Goal: Task Accomplishment & Management: Manage account settings

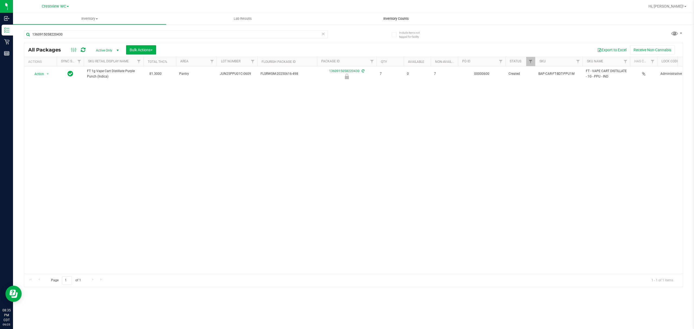
type input "1360915058220430"
click at [398, 21] on uib-tab-heading "Inventory Counts" at bounding box center [396, 18] width 153 height 11
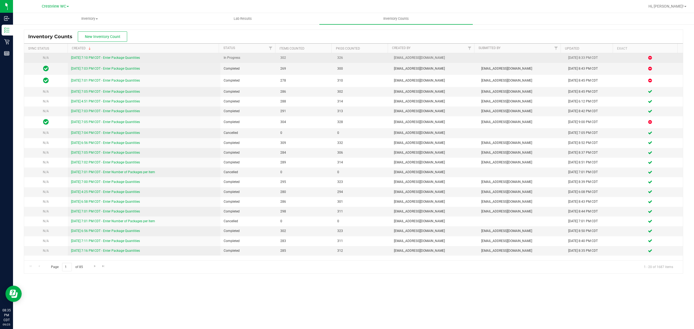
click at [75, 59] on link "[DATE] 7:10 PM CDT - Enter Package Quantities" at bounding box center [105, 58] width 69 height 4
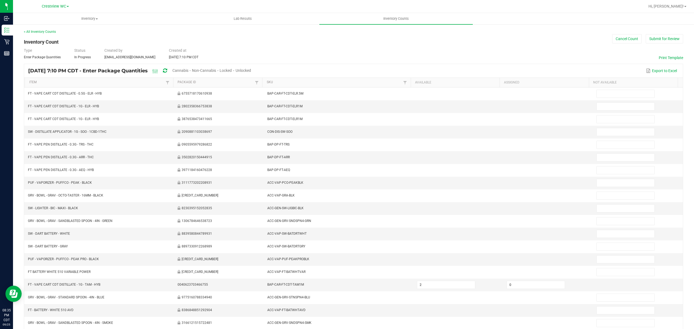
click at [251, 69] on span "Unlocked" at bounding box center [243, 70] width 15 height 4
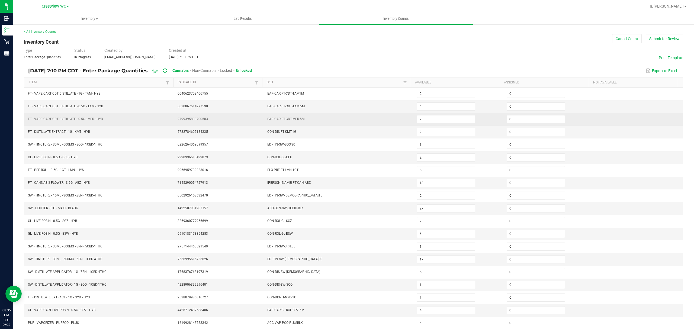
scroll to position [38, 0]
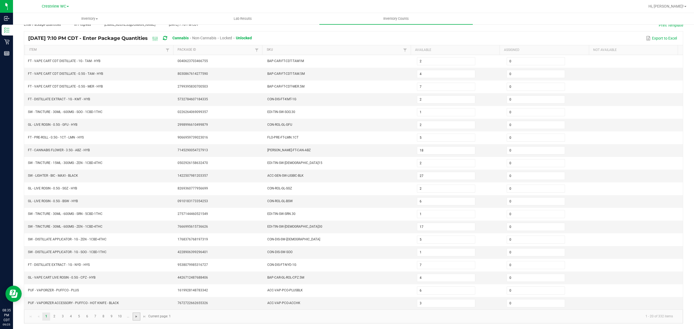
click at [135, 314] on span "Go to the next page" at bounding box center [136, 316] width 4 height 4
type input "8"
type input "13"
type input "17"
type input "6"
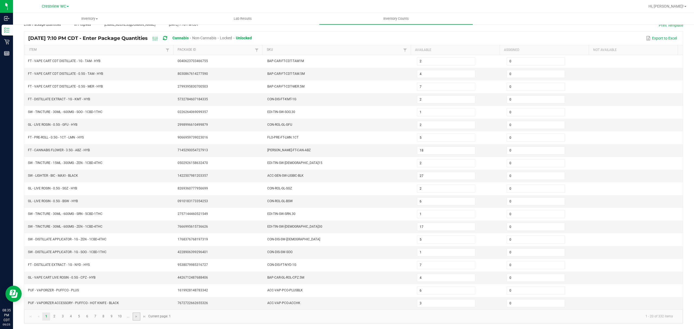
type input "4"
type input "8"
type input "6"
type input "1"
type input "4"
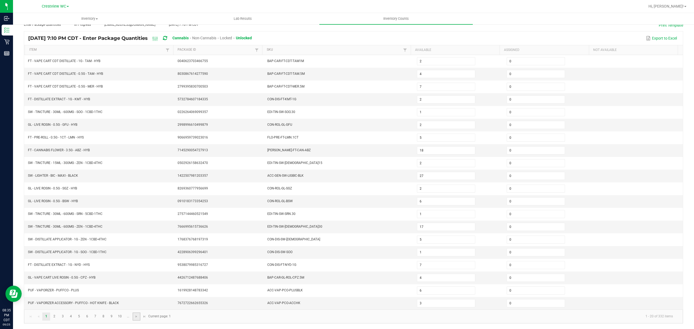
type input "5"
type input "1"
type input "5"
type input "6"
type input "4"
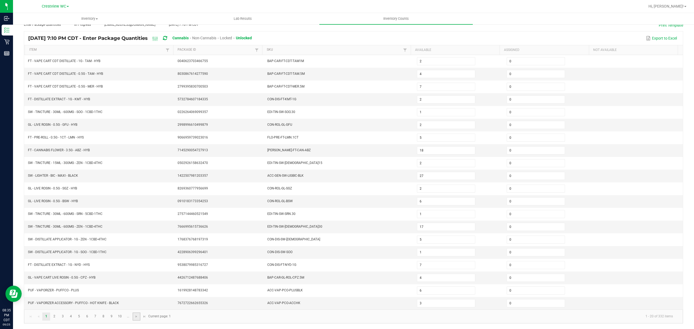
type input "11"
type input "17"
type input "8"
type input "3"
type input "8"
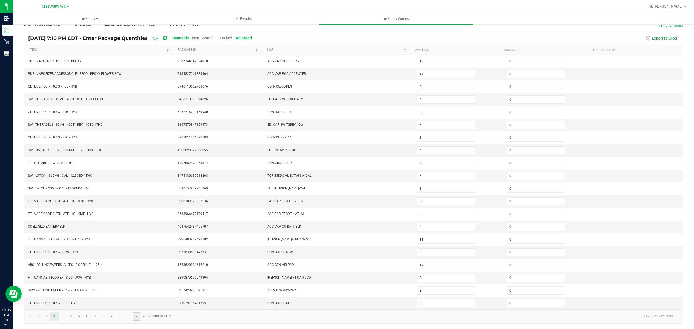
click at [136, 316] on span "Go to the next page" at bounding box center [136, 316] width 4 height 4
type input "1"
type input "3"
type input "2"
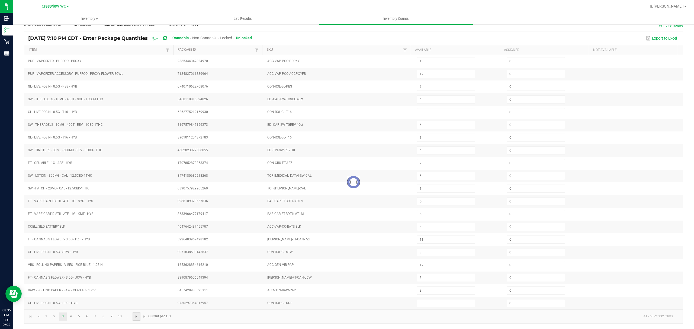
type input "4"
type input "3"
type input "7"
type input "5"
type input "1"
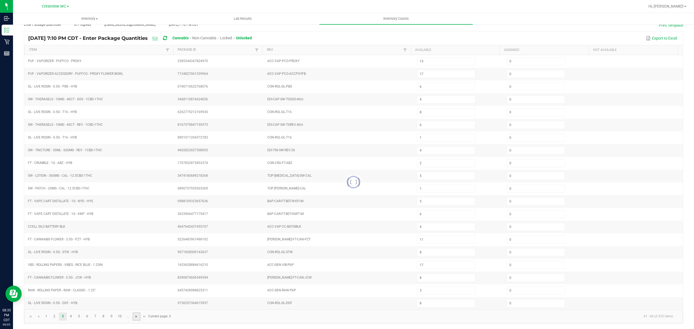
type input "28"
type input "8"
type input "16"
type input "3"
type input "5"
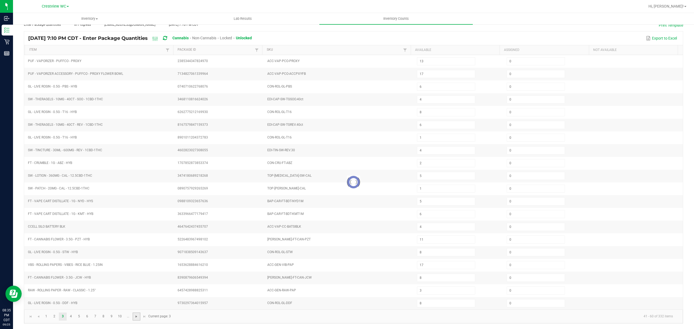
type input "9"
type input "11"
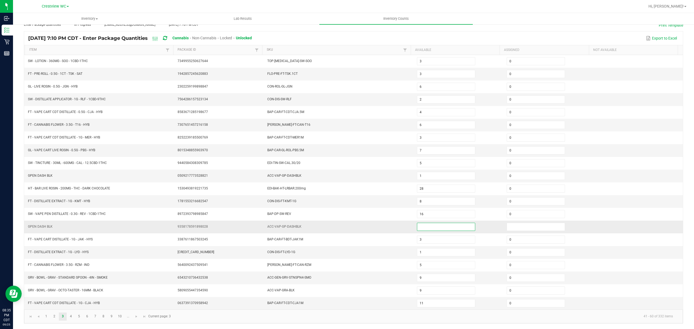
click at [419, 227] on input at bounding box center [446, 227] width 58 height 8
type input "0"
click at [512, 227] on input at bounding box center [536, 227] width 58 height 8
type input "0"
click at [441, 223] on input "0" at bounding box center [446, 227] width 58 height 8
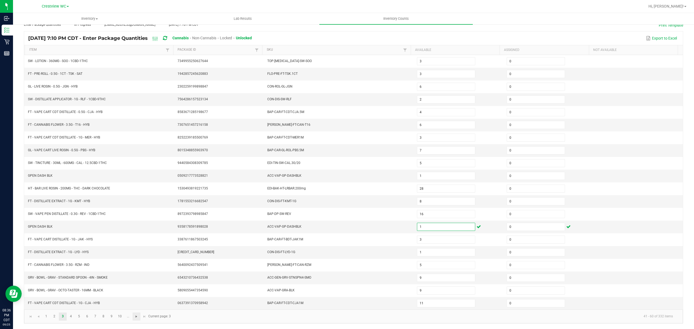
type input "1"
click at [137, 317] on span "Go to the next page" at bounding box center [136, 316] width 4 height 4
type input "2"
type input "6"
type input "5"
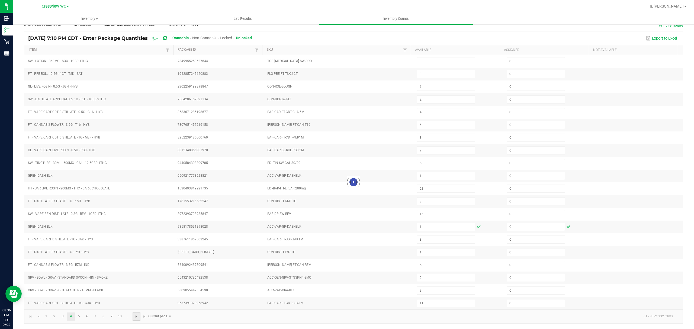
type input "8"
type input "1"
type input "2"
type input "1"
type input "18"
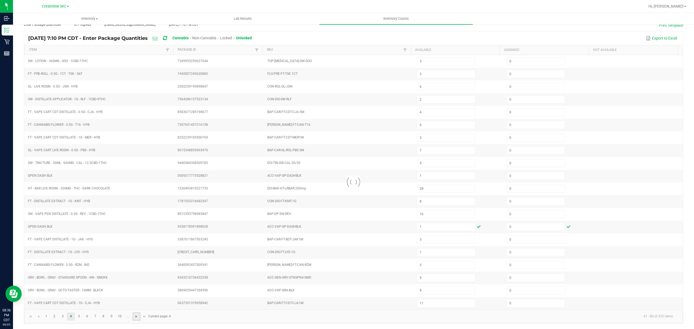
type input "1"
type input "7"
type input "4"
type input "1"
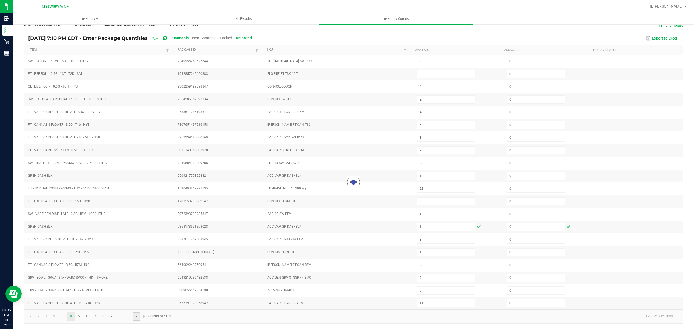
type input "1"
type input "11"
type input "12"
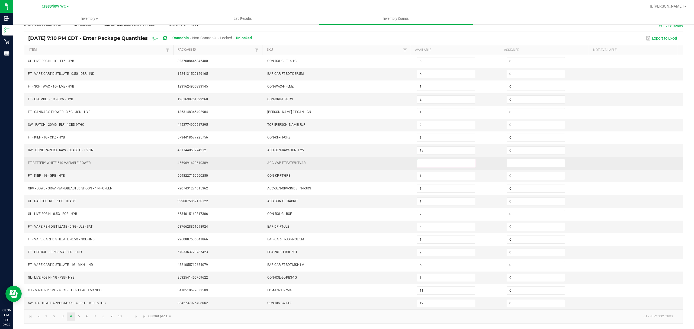
click at [426, 162] on input at bounding box center [446, 163] width 58 height 8
type input "0"
click at [507, 162] on input at bounding box center [536, 163] width 58 height 8
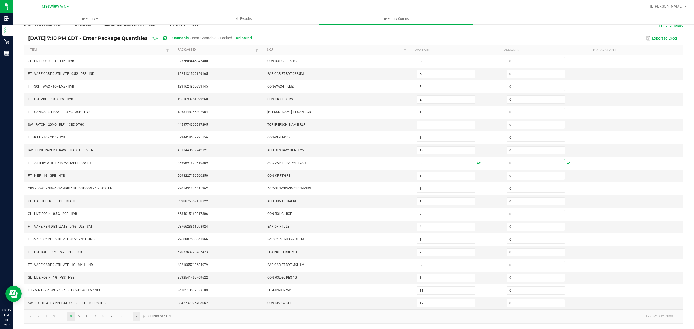
type input "0"
click at [135, 317] on span "Go to the next page" at bounding box center [136, 316] width 4 height 4
type input "12"
type input "3"
type input "2"
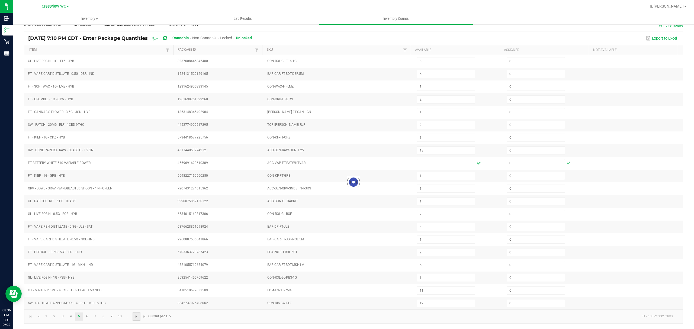
type input "20"
type input "4"
type input "7"
type input "19"
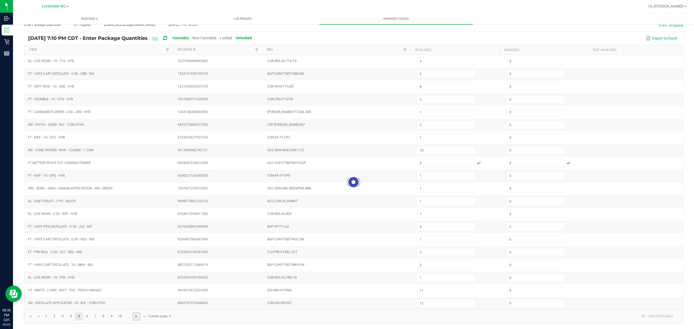
type input "1"
type input "12"
type input "3"
type input "5"
type input "1"
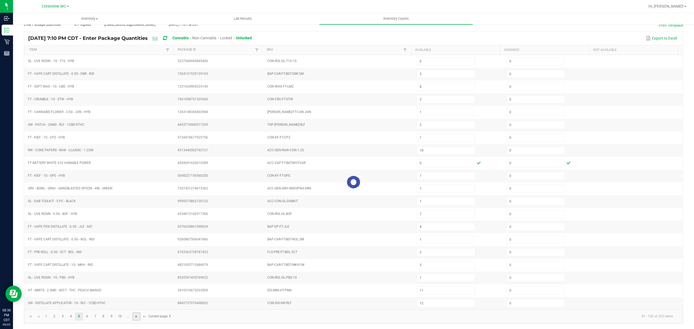
type input "11"
type input "12"
type input "3"
type input "6"
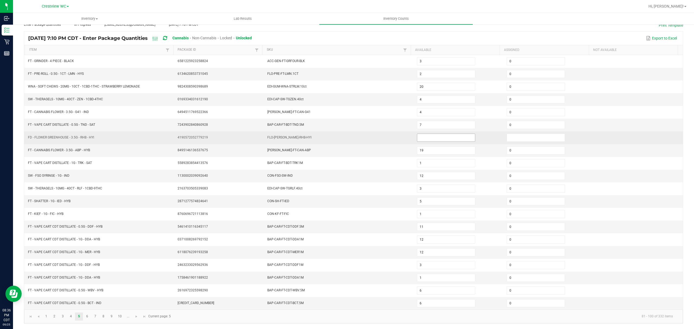
click at [426, 137] on input at bounding box center [446, 138] width 58 height 8
type input "0"
click at [521, 136] on input at bounding box center [536, 138] width 58 height 8
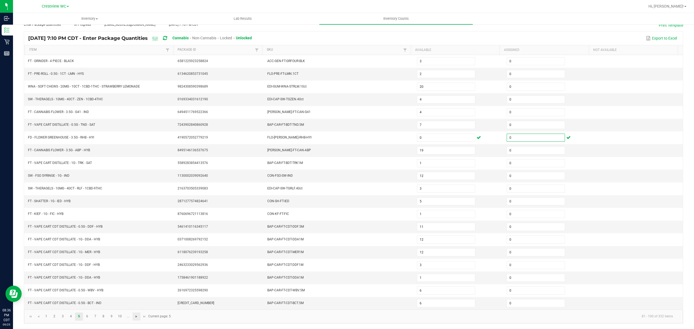
type input "0"
click at [136, 316] on span "Go to the next page" at bounding box center [136, 316] width 4 height 4
type input "12"
type input "4"
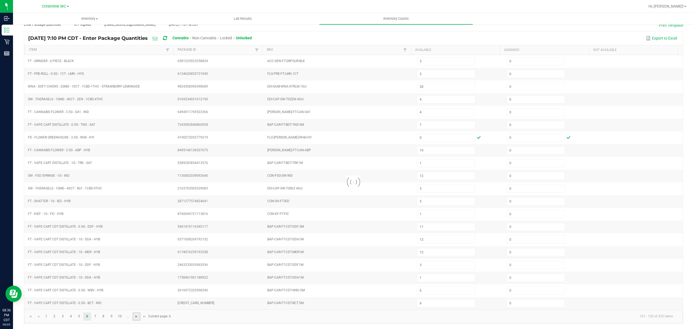
type input "12"
type input "7"
type input "9"
type input "2"
type input "11"
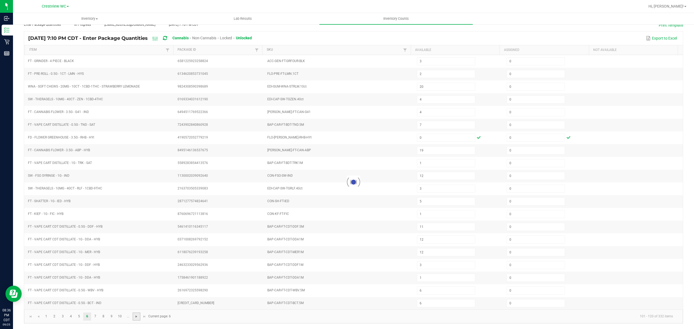
type input "2"
type input "17"
type input "21"
type input "2"
type input "10"
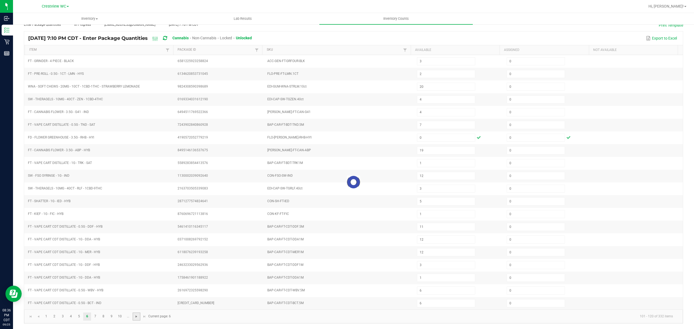
type input "10"
type input "1"
type input "2"
type input "4"
type input "3"
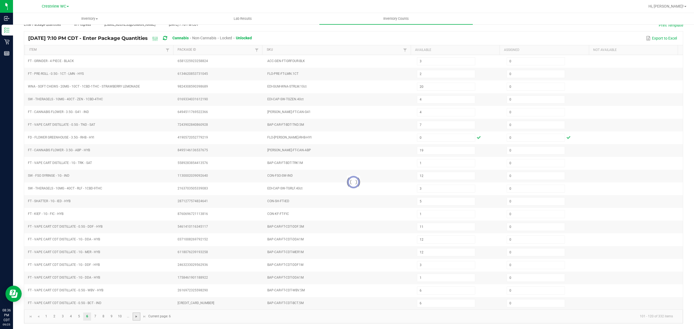
type input "12"
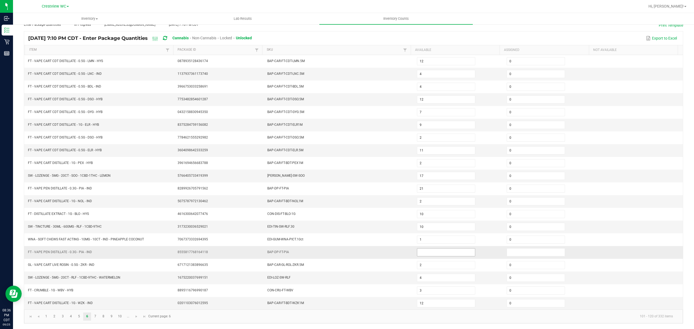
click at [422, 250] on input at bounding box center [446, 253] width 58 height 8
type input "0"
click at [507, 249] on input at bounding box center [536, 253] width 58 height 8
type input "0"
click at [139, 318] on span "Go to the next page" at bounding box center [136, 316] width 4 height 4
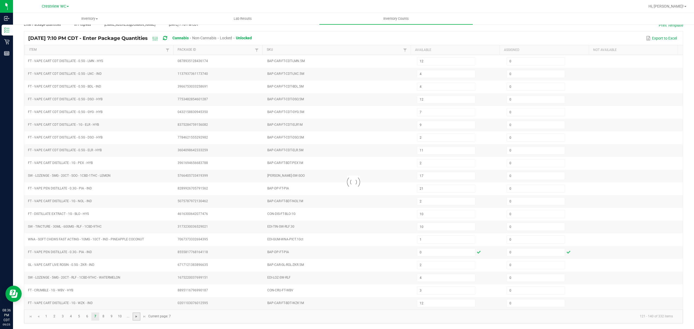
type input "4"
type input "20"
type input "7"
type input "12"
type input "7"
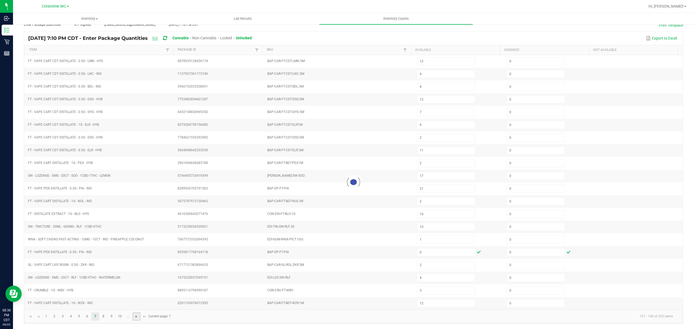
type input "6"
type input "8"
type input "6"
type input "1"
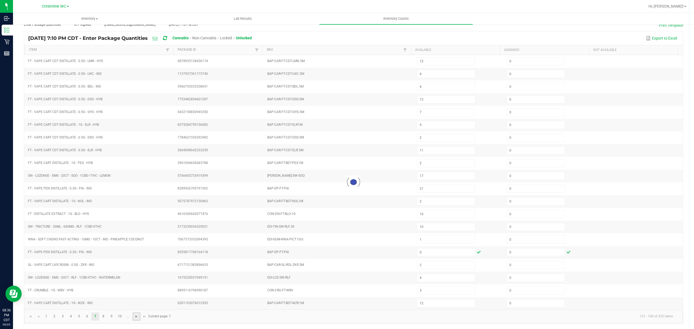
type input "2"
type input "13"
type input "5"
type input "2"
type input "8"
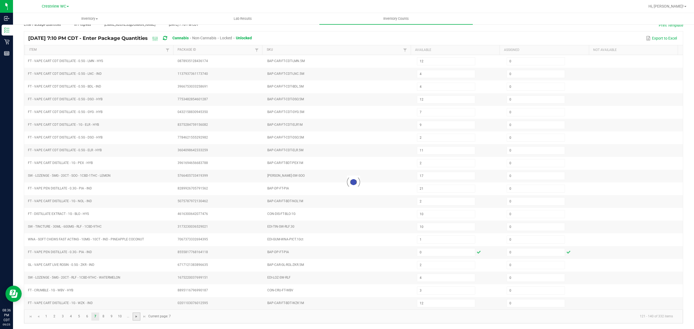
type input "3"
type input "12"
type input "1"
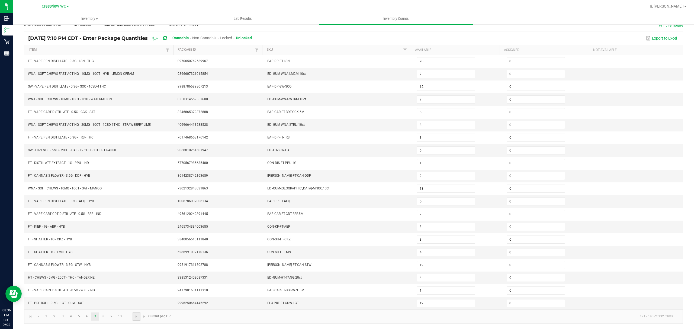
click at [136, 319] on link at bounding box center [137, 317] width 8 height 8
type input "36"
type input "10"
type input "6"
type input "1"
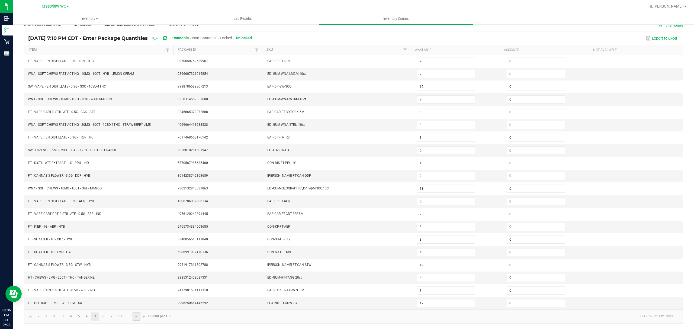
type input "5"
type input "11"
type input "4"
type input "17"
type input "20"
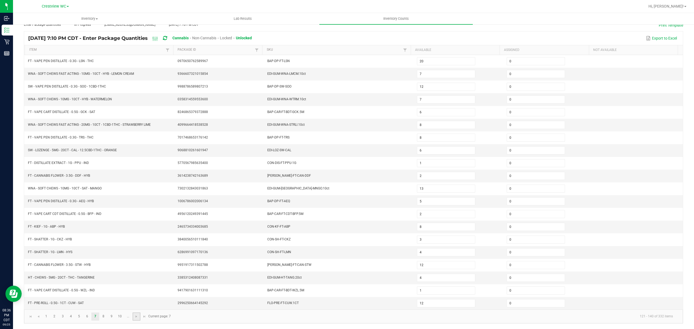
type input "10"
type input "2"
type input "1"
type input "6"
type input "16"
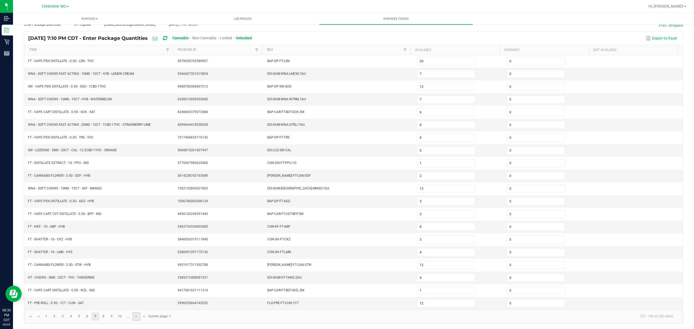
type input "2"
type input "8"
type input "6"
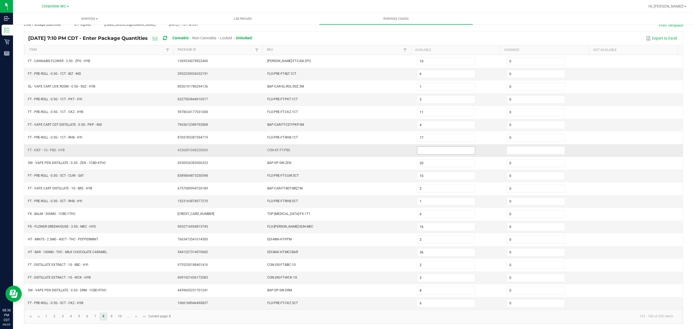
click at [424, 151] on input at bounding box center [446, 151] width 58 height 8
type input "0"
click at [509, 149] on input at bounding box center [536, 151] width 58 height 8
type input "0"
click at [139, 317] on link at bounding box center [137, 317] width 8 height 8
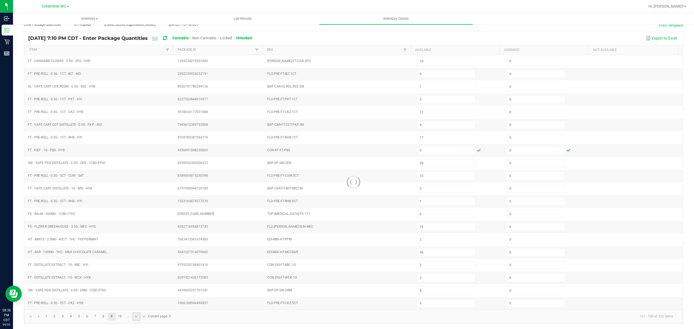
type input "4"
type input "12"
type input "6"
type input "4"
type input "3"
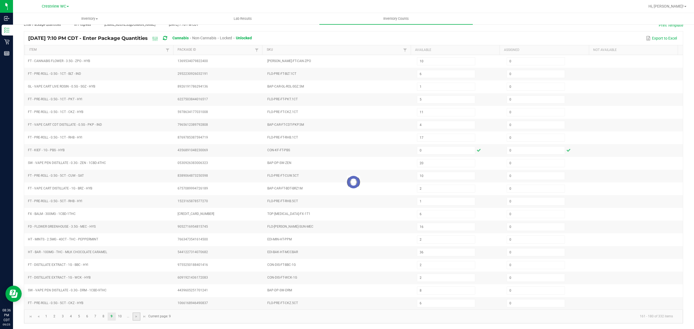
type input "11"
type input "32"
type input "5"
type input "6"
type input "2"
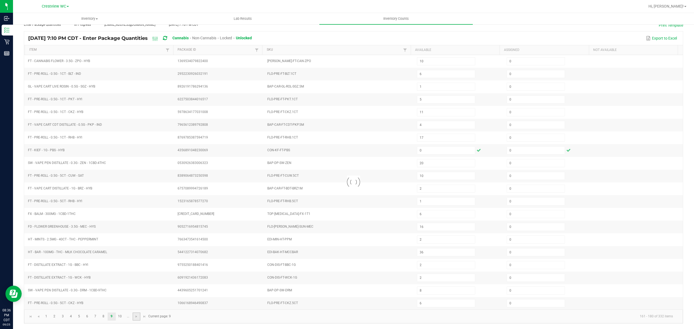
type input "11"
type input "12"
type input "3"
type input "5"
type input "35"
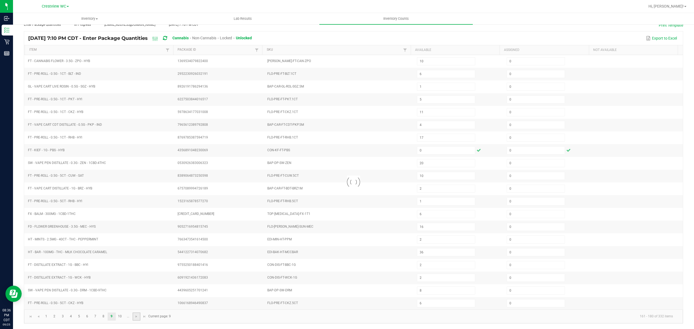
type input "30"
type input "20"
type input "7"
type input "31"
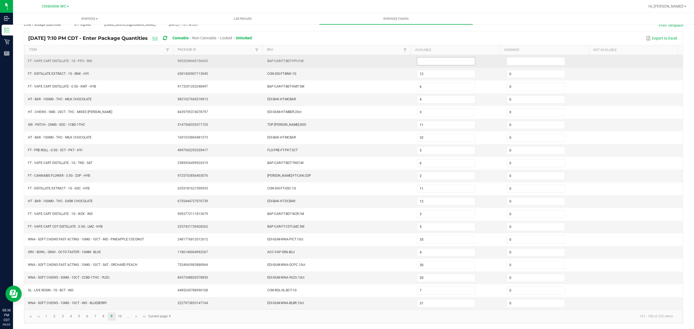
click at [434, 57] on input at bounding box center [446, 61] width 58 height 8
type input "0"
click at [507, 57] on input at bounding box center [536, 61] width 58 height 8
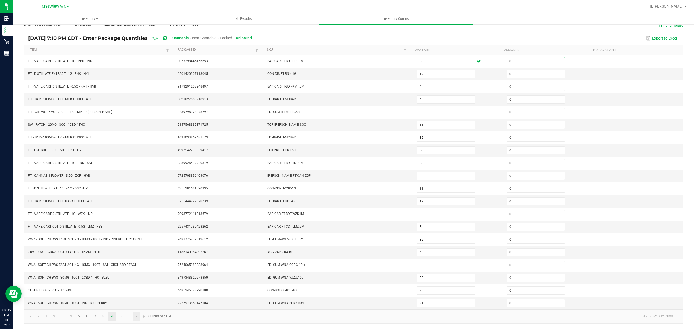
type input "0"
click at [134, 319] on link at bounding box center [137, 317] width 8 height 8
type input "6"
type input "20"
type input "1"
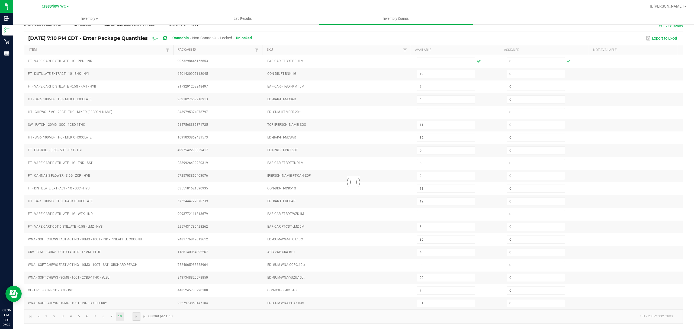
type input "7"
type input "11"
type input "15"
type input "6"
type input "7"
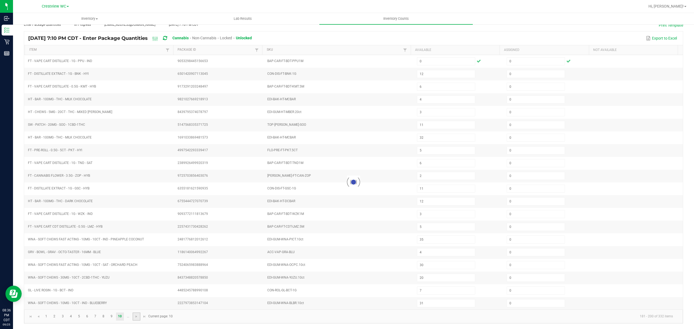
type input "11"
type input "19"
type input "12"
type input "6"
type input "8"
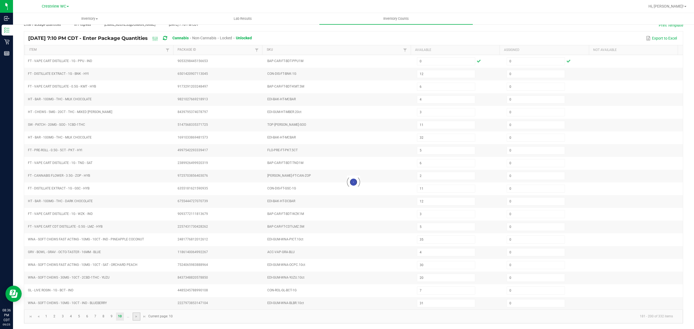
type input "9"
type input "10"
type input "11"
type input "19"
type input "1"
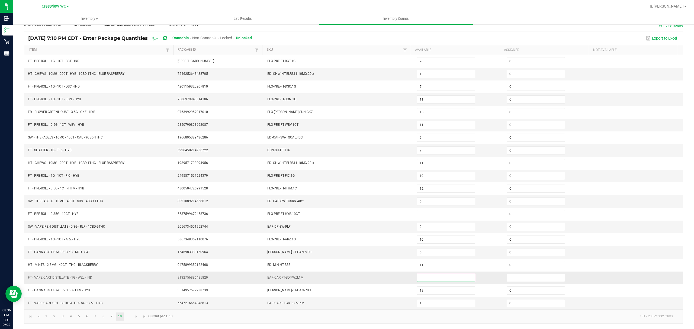
click at [438, 277] on input at bounding box center [446, 278] width 58 height 8
type input "0"
click at [520, 277] on input at bounding box center [536, 278] width 58 height 8
type input "0"
click at [138, 314] on span "Go to the next page" at bounding box center [136, 316] width 4 height 4
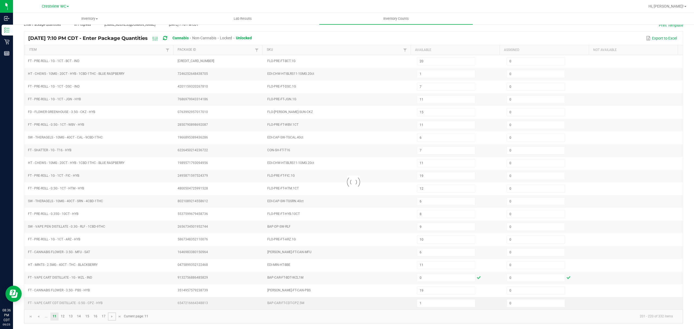
type input "10"
type input "4"
type input "5"
type input "20"
type input "10"
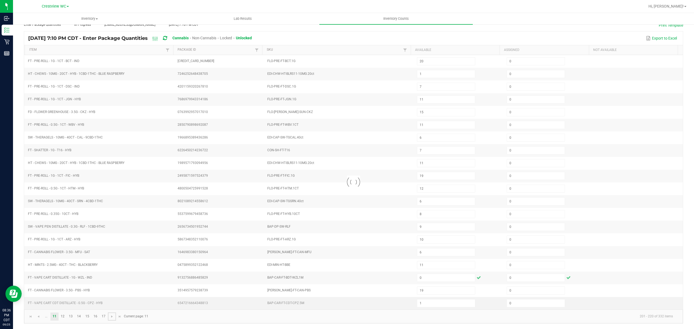
type input "7"
type input "6"
click at [112, 317] on span "Go to the next page" at bounding box center [112, 316] width 4 height 4
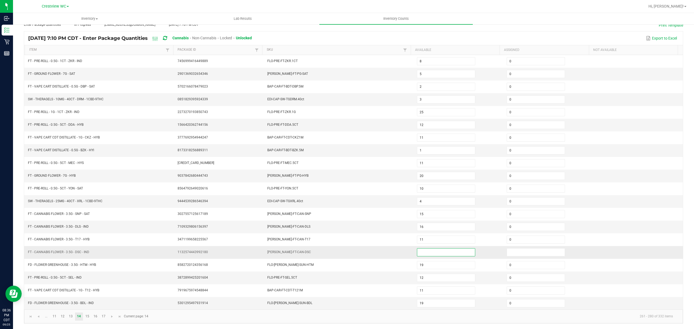
click at [429, 252] on input at bounding box center [446, 253] width 58 height 8
click at [533, 249] on input at bounding box center [536, 253] width 58 height 8
click at [110, 315] on span "Go to the next page" at bounding box center [112, 316] width 4 height 4
click at [111, 316] on span "Go to the next page" at bounding box center [112, 316] width 4 height 4
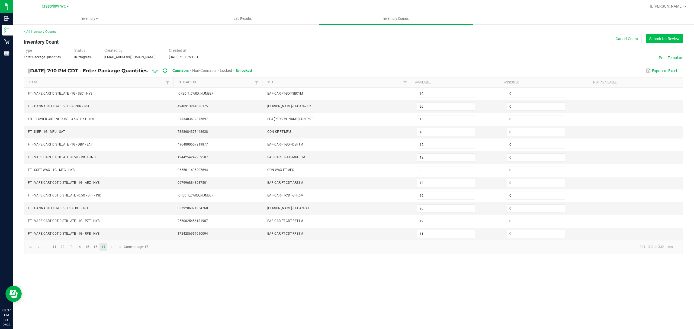
click at [658, 43] on button "Submit for Review" at bounding box center [664, 38] width 37 height 9
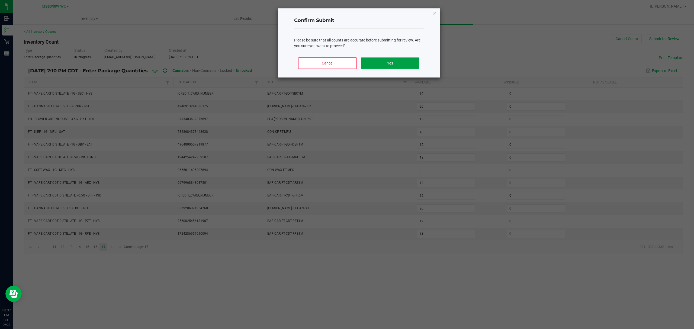
click at [400, 61] on button "Yes" at bounding box center [390, 62] width 58 height 11
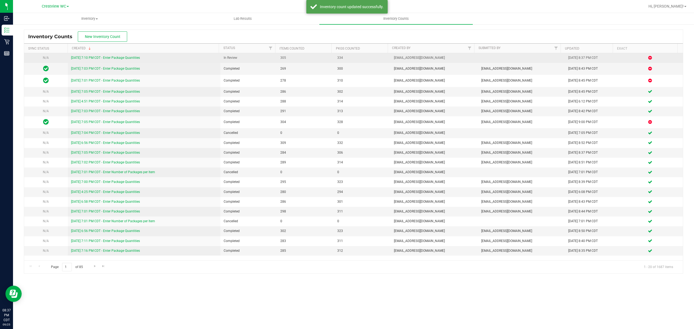
click at [81, 57] on link "[DATE] 7:10 PM CDT - Enter Package Quantities" at bounding box center [105, 58] width 69 height 4
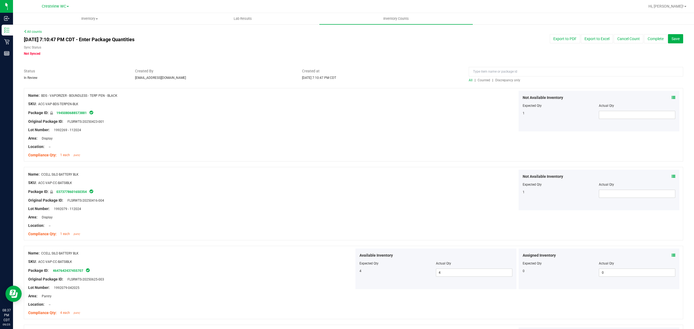
click at [506, 82] on span "Discrepancy only" at bounding box center [507, 80] width 25 height 4
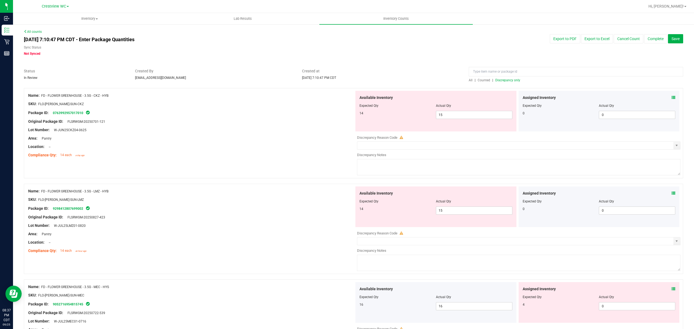
click at [671, 98] on icon at bounding box center [673, 98] width 4 height 4
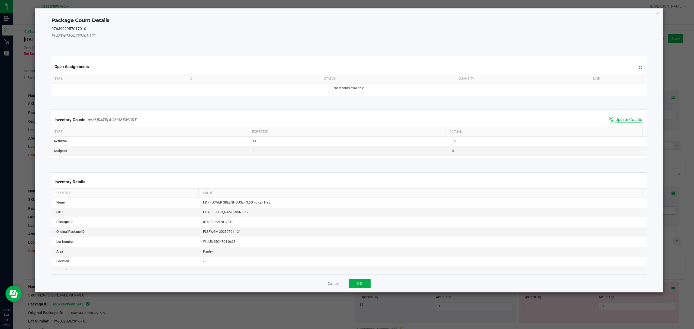
click at [624, 120] on span "Update Counts" at bounding box center [628, 119] width 27 height 5
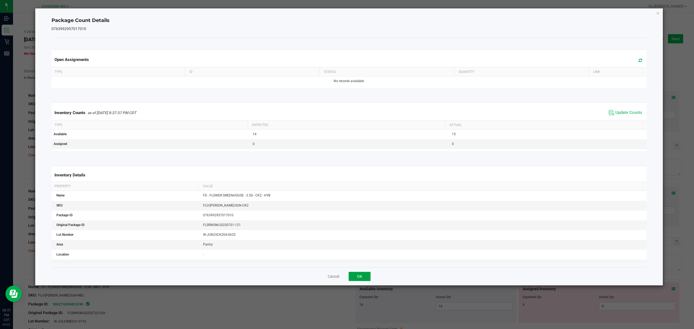
click at [360, 279] on button "OK" at bounding box center [360, 276] width 22 height 9
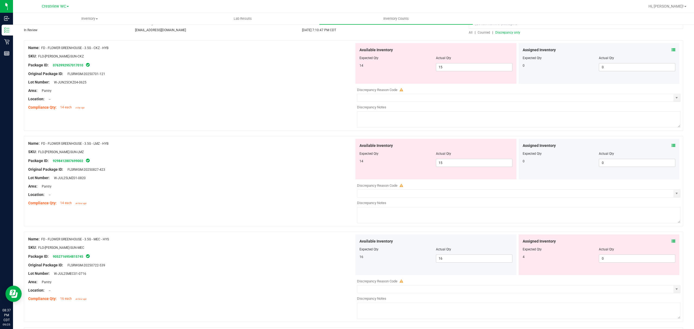
scroll to position [56, 0]
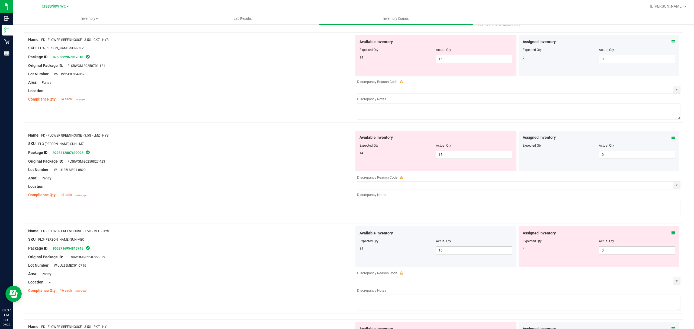
click at [671, 138] on icon at bounding box center [673, 138] width 4 height 4
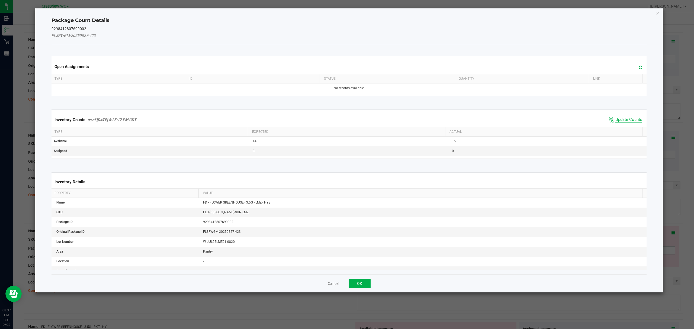
click at [625, 121] on span "Update Counts" at bounding box center [628, 119] width 27 height 5
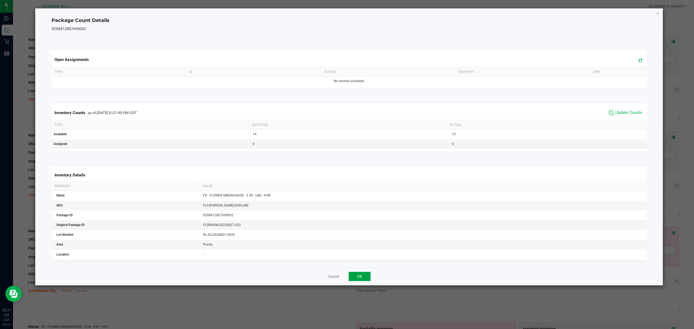
click at [364, 273] on button "OK" at bounding box center [360, 276] width 22 height 9
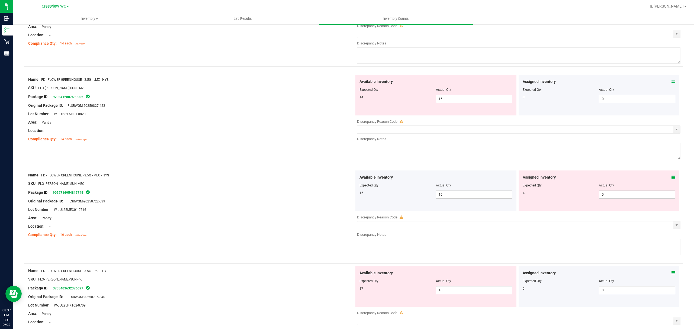
scroll to position [112, 0]
click at [671, 177] on icon at bounding box center [673, 177] width 4 height 4
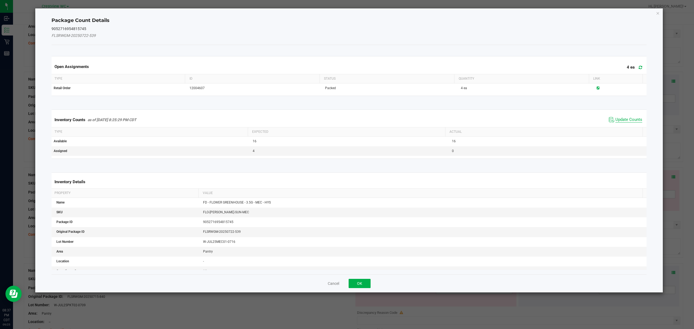
click at [626, 122] on span "Update Counts" at bounding box center [628, 119] width 27 height 5
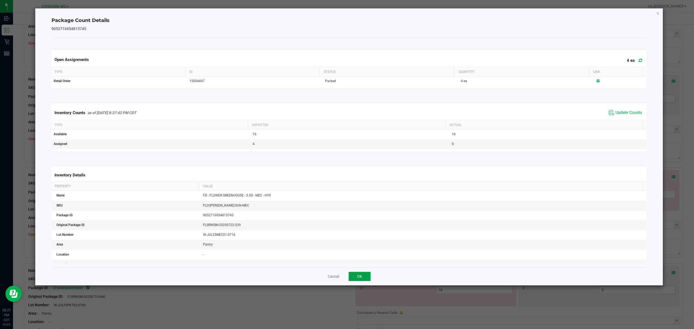
click at [362, 279] on button "OK" at bounding box center [360, 276] width 22 height 9
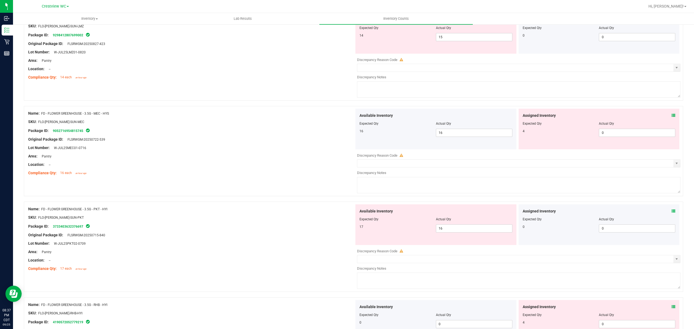
scroll to position [185, 0]
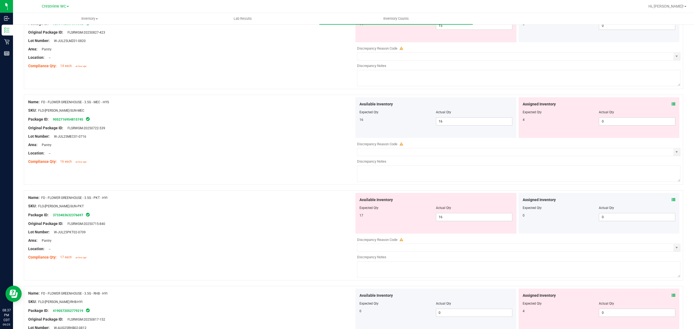
click at [671, 105] on icon at bounding box center [673, 104] width 4 height 4
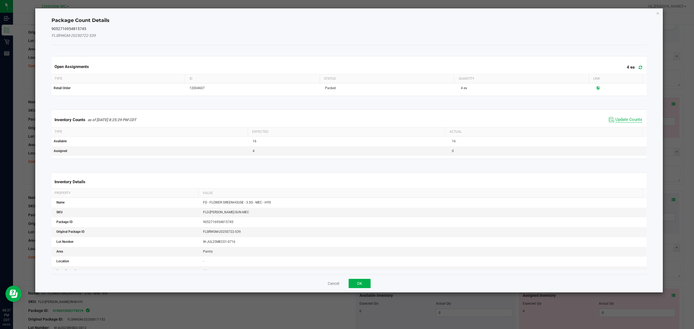
click at [619, 120] on span "Update Counts" at bounding box center [628, 119] width 27 height 5
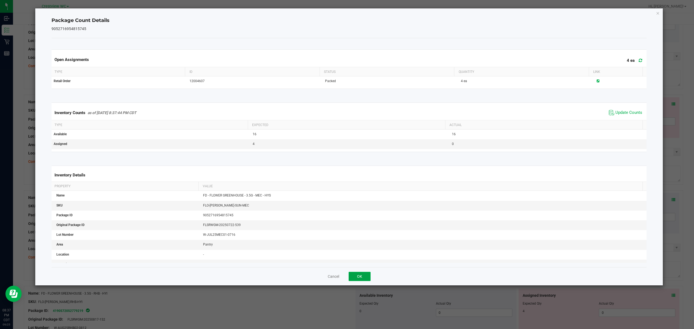
click at [359, 277] on button "OK" at bounding box center [360, 276] width 22 height 9
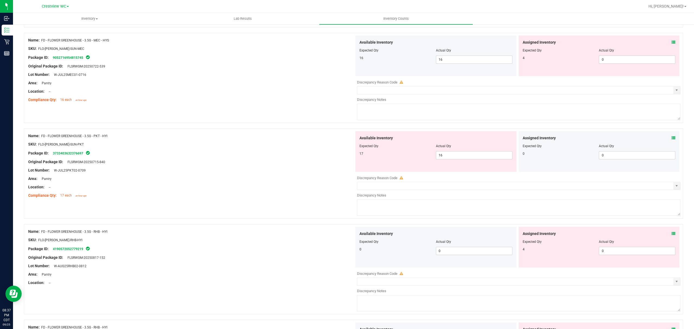
scroll to position [246, 0]
click at [671, 139] on icon at bounding box center [673, 139] width 4 height 4
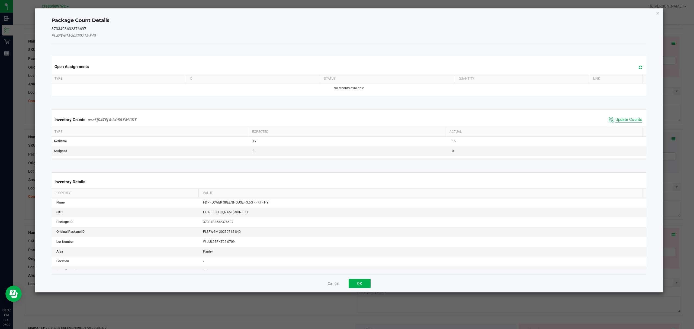
click at [626, 123] on span "Update Counts" at bounding box center [628, 119] width 27 height 5
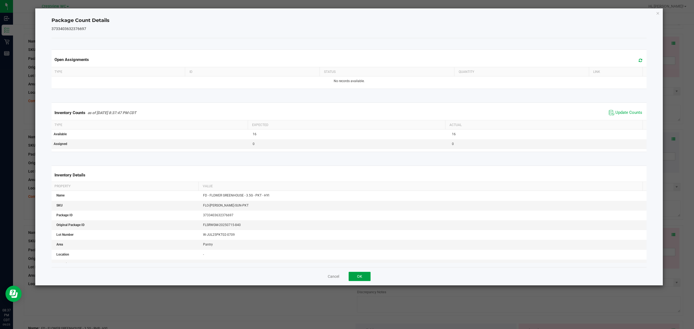
click at [364, 280] on button "OK" at bounding box center [360, 276] width 22 height 9
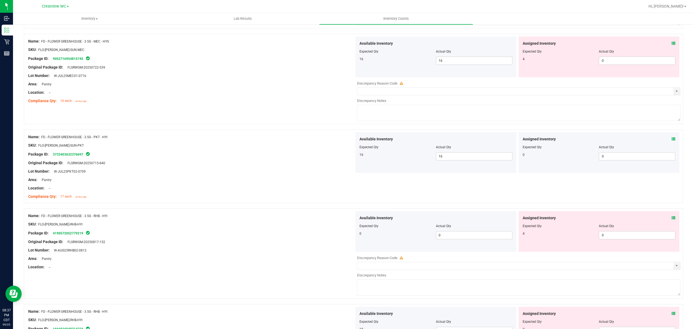
scroll to position [302, 0]
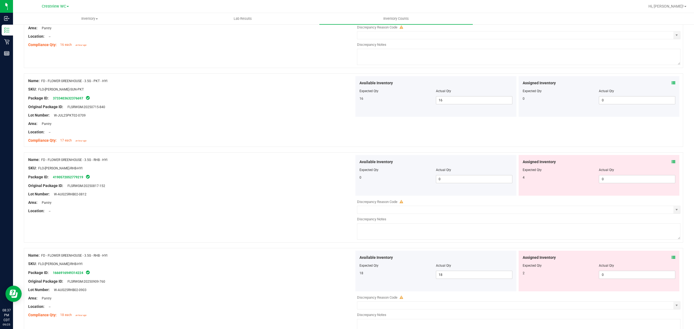
click at [671, 162] on icon at bounding box center [673, 162] width 4 height 4
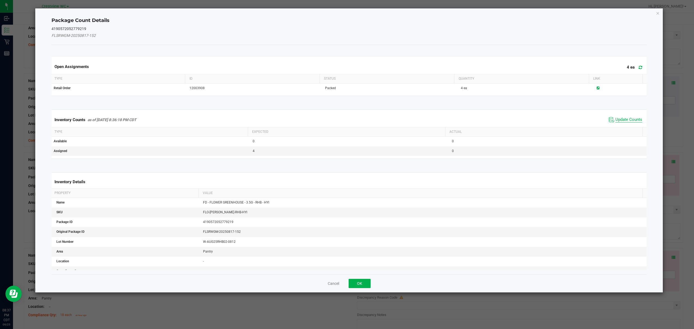
click at [623, 121] on span "Update Counts" at bounding box center [628, 119] width 27 height 5
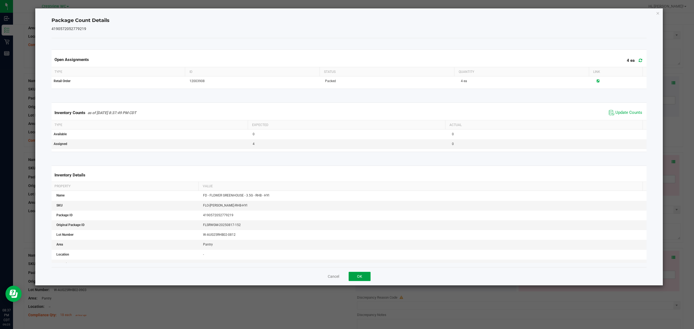
click at [359, 278] on button "OK" at bounding box center [360, 276] width 22 height 9
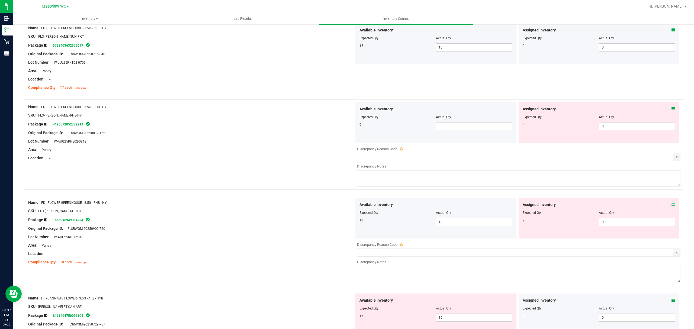
scroll to position [364, 0]
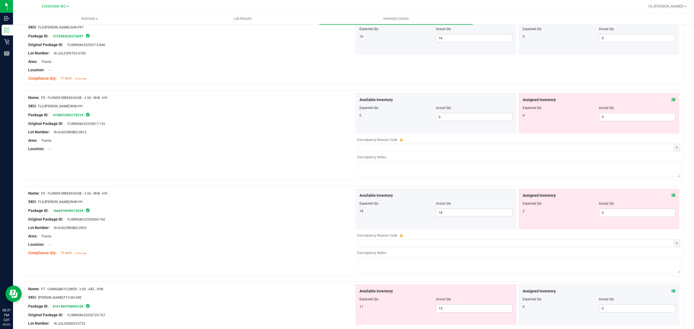
click at [671, 100] on icon at bounding box center [673, 100] width 4 height 4
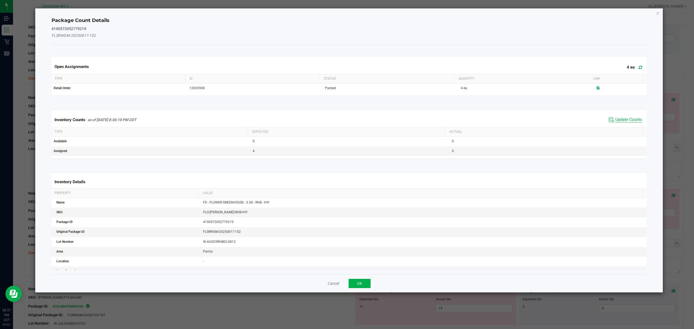
click at [615, 118] on span "Update Counts" at bounding box center [628, 119] width 27 height 5
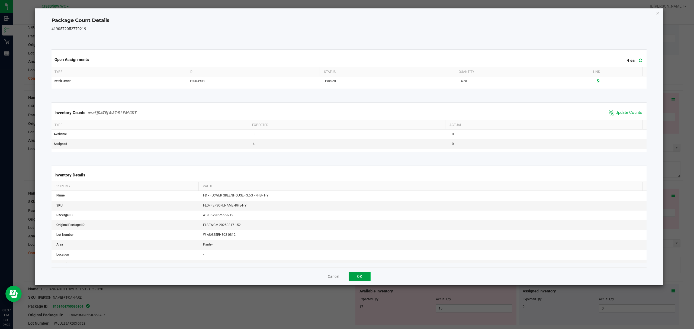
click at [358, 279] on button "OK" at bounding box center [360, 276] width 22 height 9
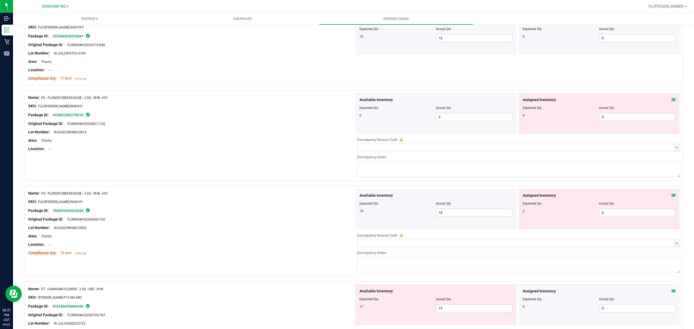
scroll to position [405, 0]
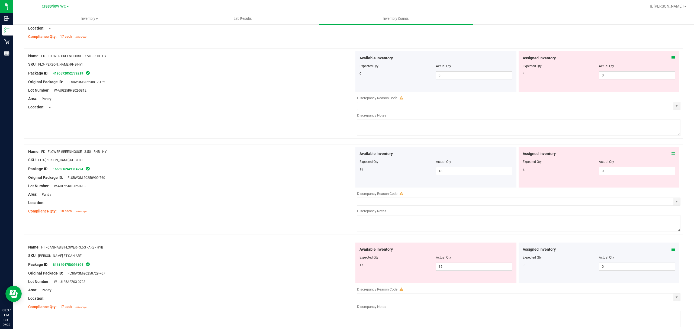
click at [671, 156] on icon at bounding box center [673, 154] width 4 height 4
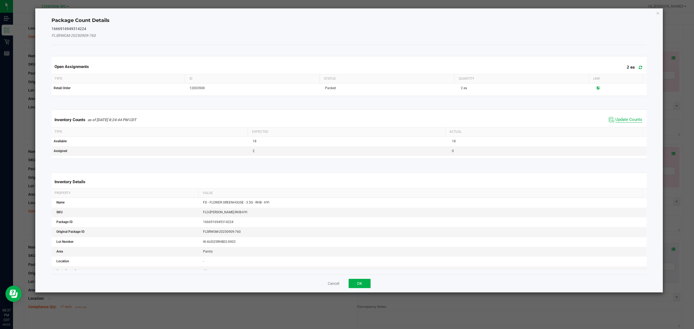
click at [626, 118] on span "Update Counts" at bounding box center [628, 119] width 27 height 5
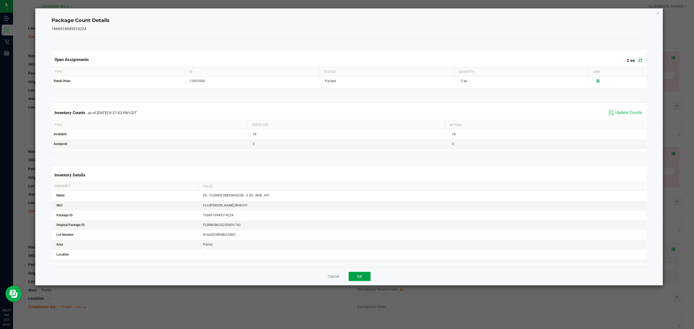
click at [363, 281] on button "OK" at bounding box center [360, 276] width 22 height 9
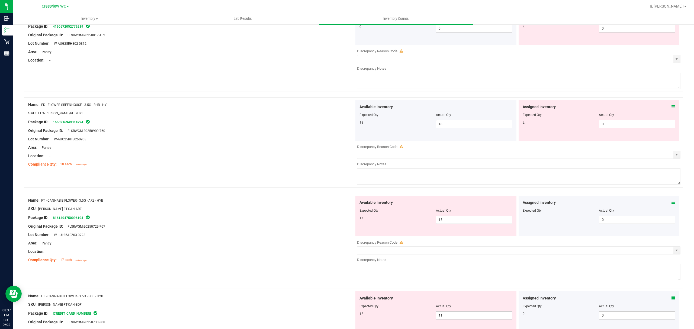
scroll to position [459, 0]
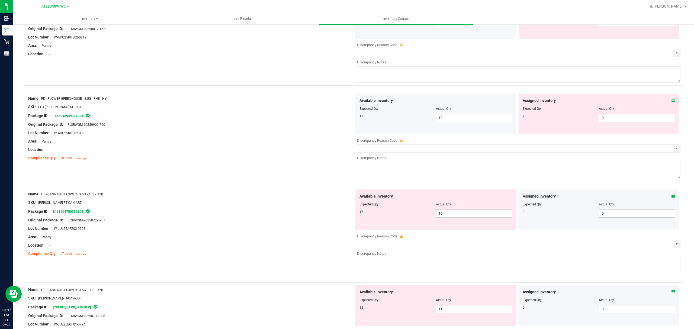
click at [671, 198] on icon at bounding box center [673, 196] width 4 height 4
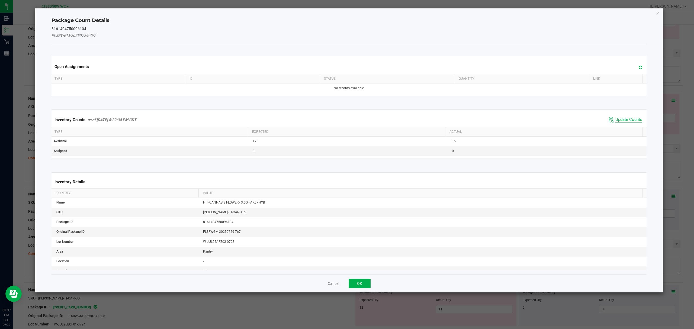
click at [625, 121] on span "Update Counts" at bounding box center [628, 119] width 27 height 5
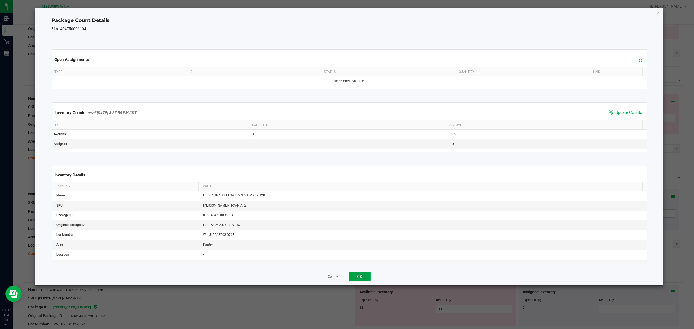
click at [354, 278] on button "OK" at bounding box center [360, 276] width 22 height 9
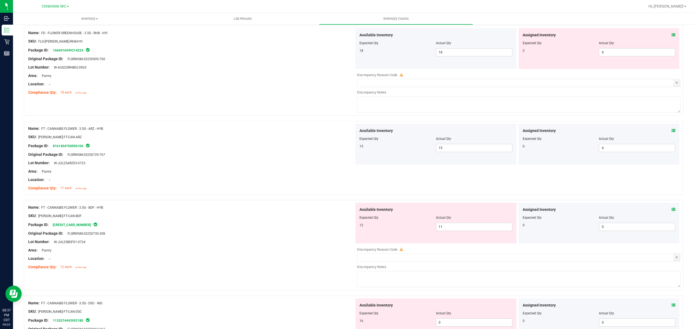
scroll to position [525, 0]
click at [671, 211] on icon at bounding box center [673, 209] width 4 height 4
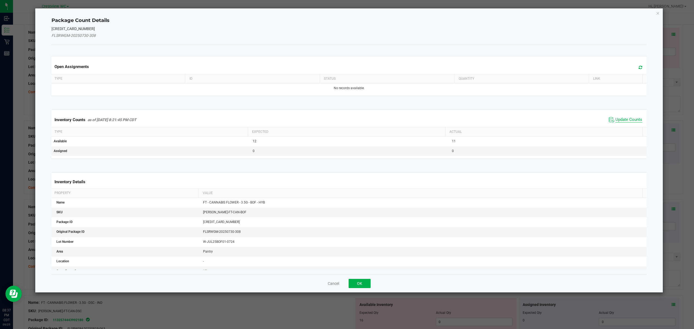
click at [622, 121] on span "Update Counts" at bounding box center [628, 119] width 27 height 5
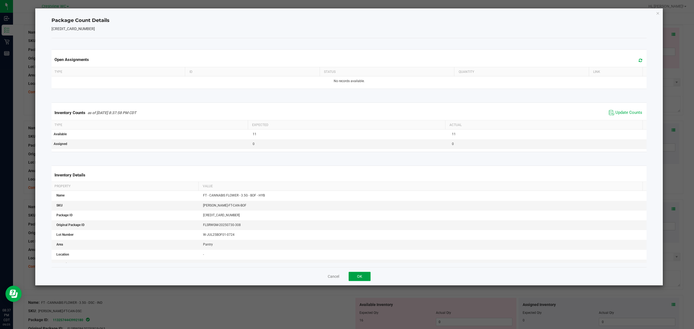
click at [360, 278] on button "OK" at bounding box center [360, 276] width 22 height 9
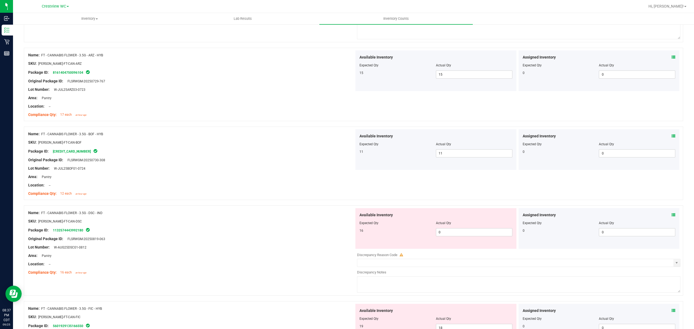
scroll to position [597, 0]
click at [671, 218] on icon at bounding box center [673, 216] width 4 height 4
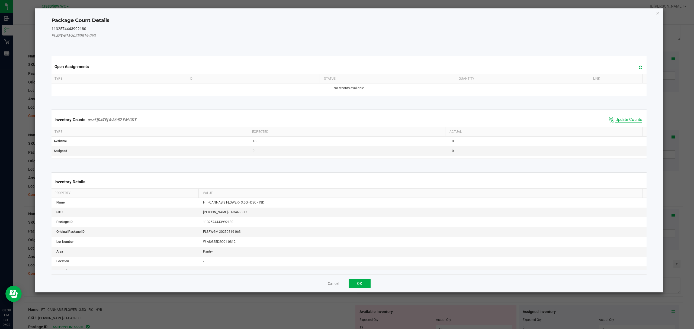
click at [624, 121] on span "Update Counts" at bounding box center [628, 119] width 27 height 5
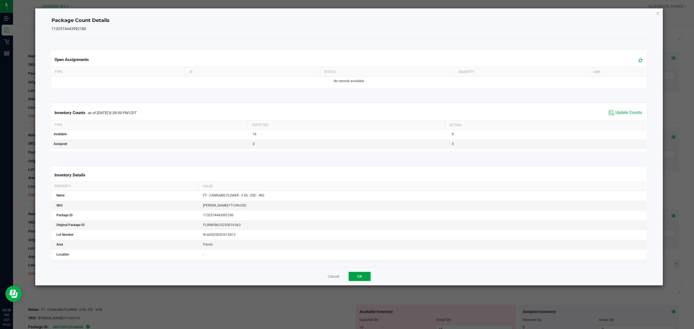
click at [360, 279] on button "OK" at bounding box center [360, 276] width 22 height 9
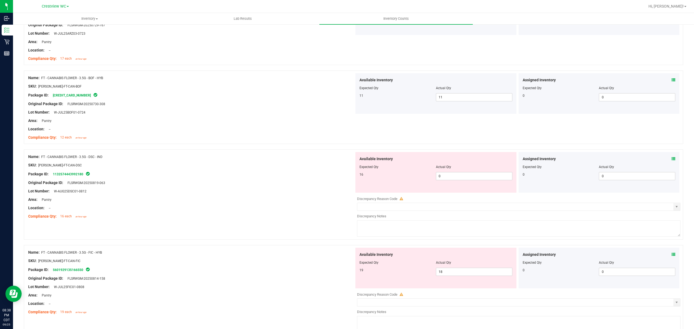
scroll to position [672, 0]
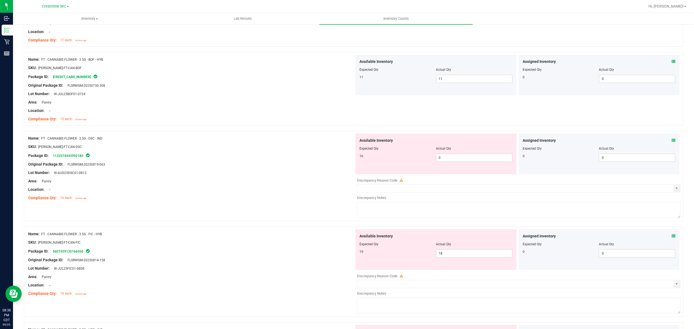
click at [671, 142] on icon at bounding box center [673, 141] width 4 height 4
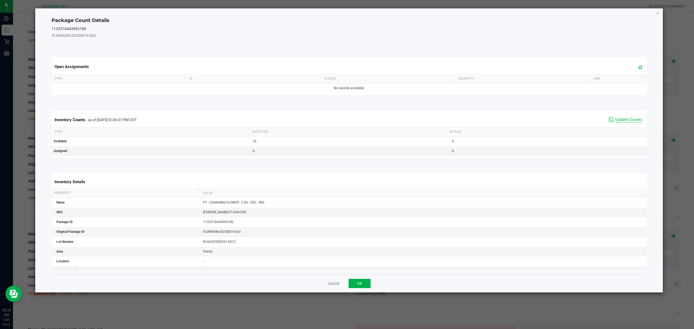
click at [629, 120] on span "Update Counts" at bounding box center [628, 119] width 27 height 5
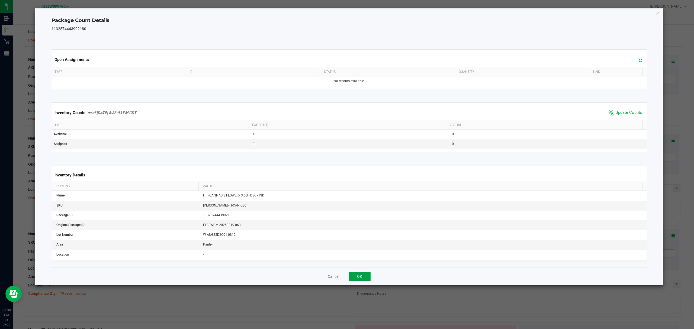
click at [368, 280] on button "OK" at bounding box center [360, 276] width 22 height 9
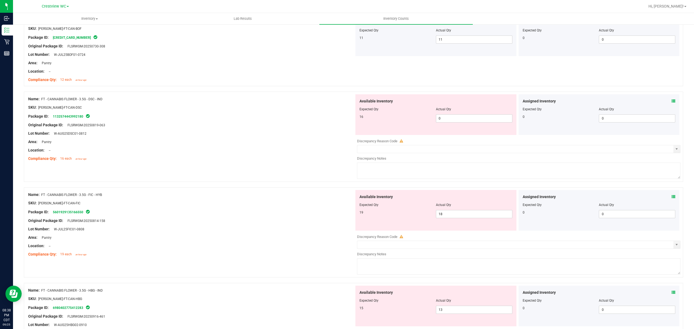
scroll to position [710, 0]
click at [671, 200] on icon at bounding box center [673, 198] width 4 height 4
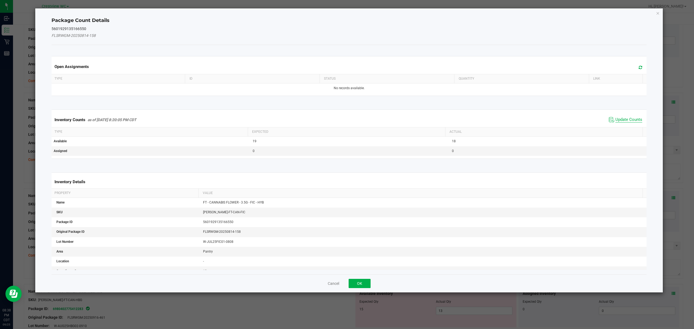
click at [618, 122] on span "Update Counts" at bounding box center [628, 119] width 27 height 5
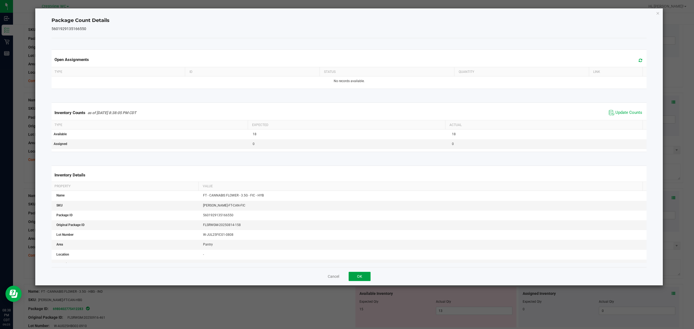
click at [369, 281] on button "OK" at bounding box center [360, 276] width 22 height 9
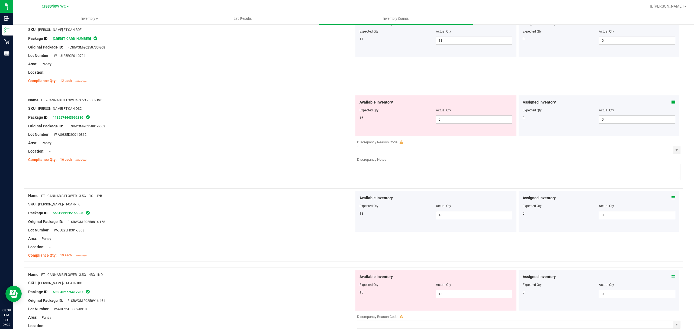
click at [356, 276] on div "Available Inventory Expected Qty Actual Qty 15 13 13" at bounding box center [435, 290] width 161 height 41
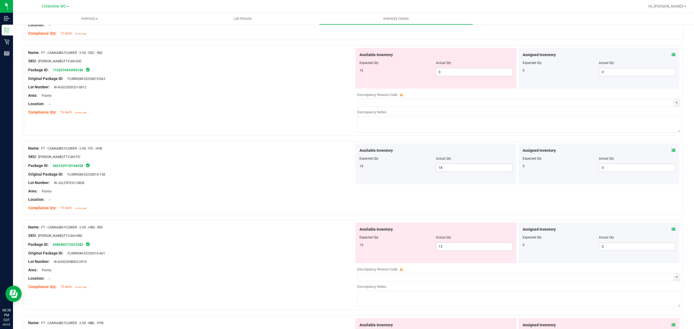
scroll to position [757, 0]
click at [671, 232] on icon at bounding box center [673, 230] width 4 height 4
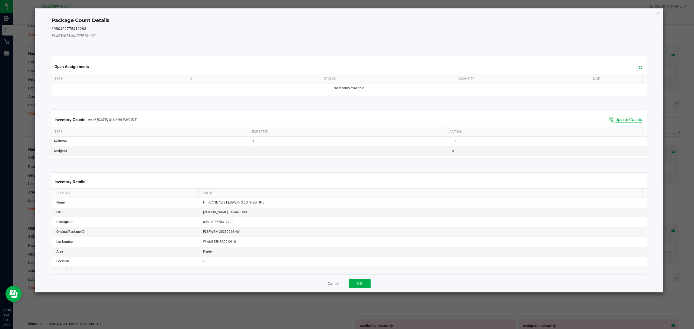
click at [619, 120] on span "Update Counts" at bounding box center [628, 119] width 27 height 5
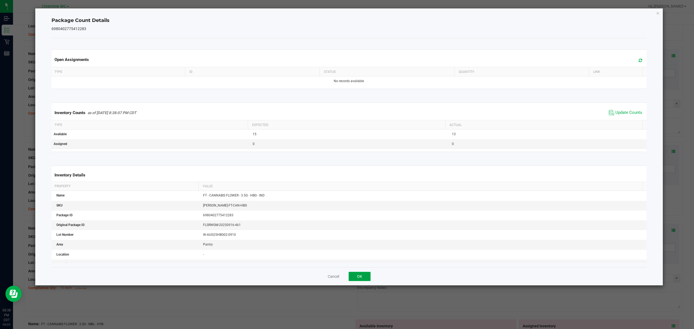
click at [360, 277] on button "OK" at bounding box center [360, 276] width 22 height 9
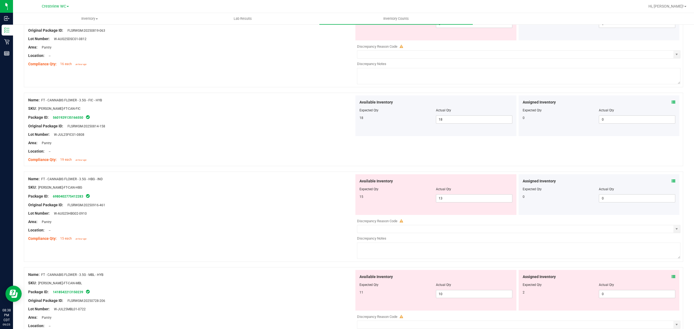
scroll to position [832, 0]
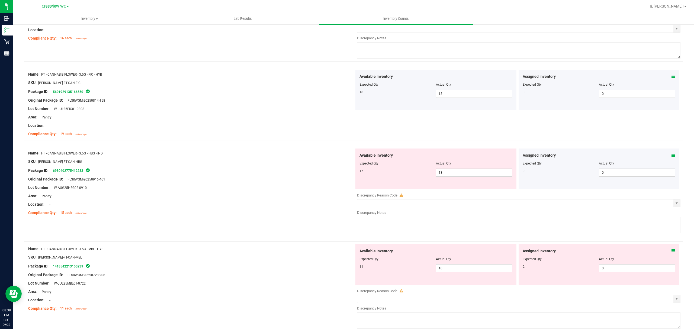
click at [671, 156] on icon at bounding box center [673, 155] width 4 height 4
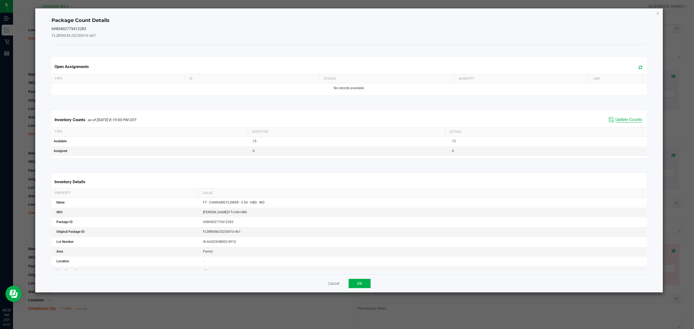
click at [623, 120] on span "Update Counts" at bounding box center [628, 119] width 27 height 5
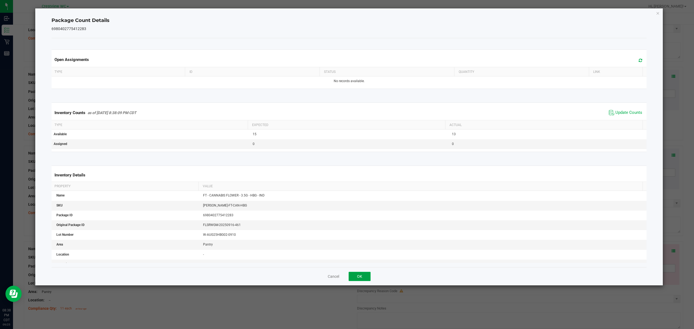
click at [358, 279] on button "OK" at bounding box center [360, 276] width 22 height 9
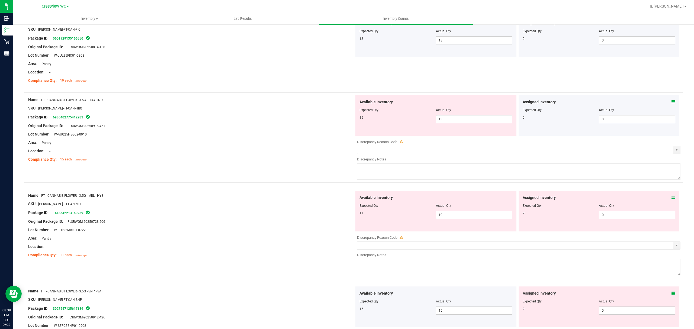
scroll to position [887, 0]
click at [671, 198] on icon at bounding box center [673, 196] width 4 height 4
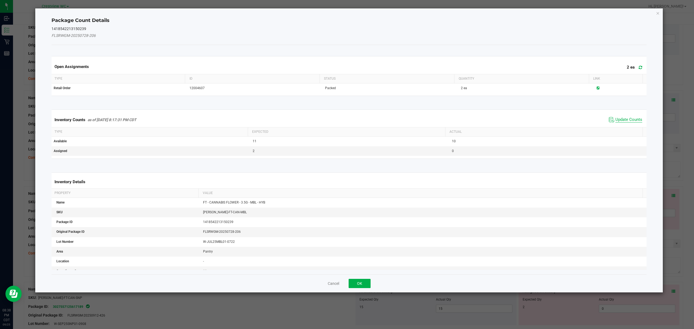
click at [626, 120] on span "Update Counts" at bounding box center [628, 119] width 27 height 5
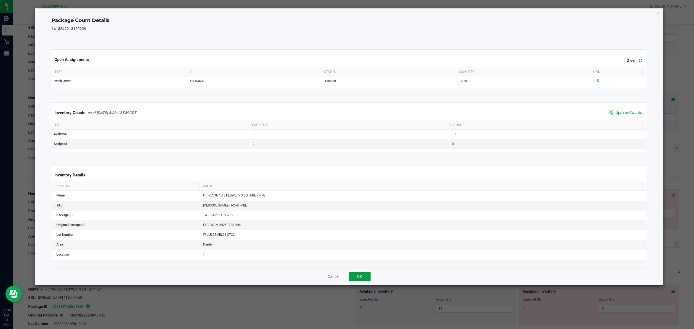
click at [365, 281] on button "OK" at bounding box center [360, 276] width 22 height 9
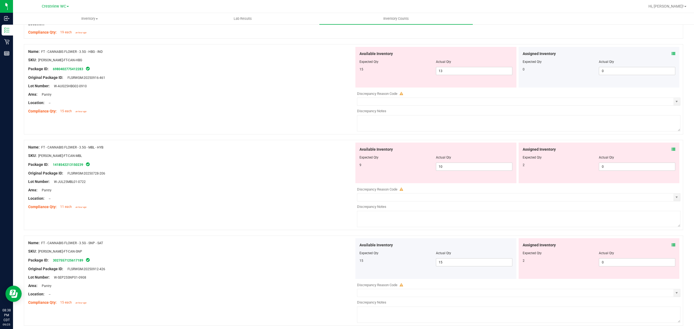
scroll to position [942, 0]
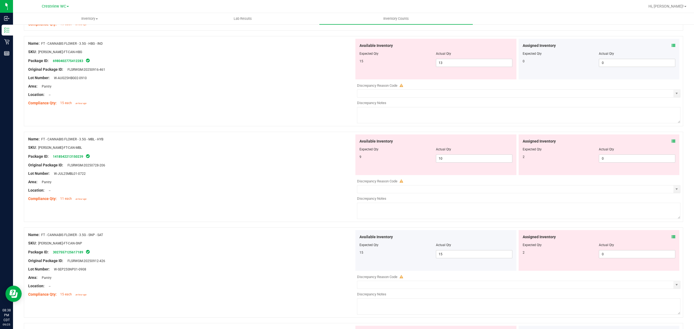
click at [671, 143] on icon at bounding box center [673, 141] width 4 height 4
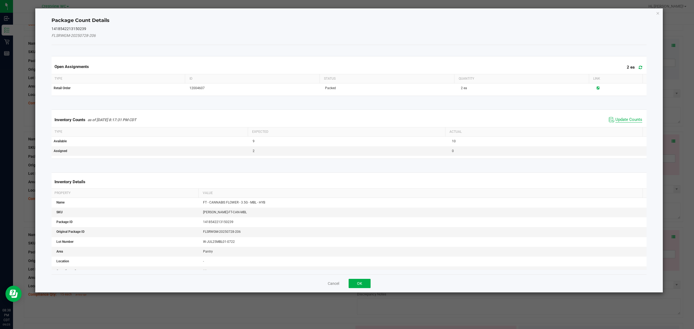
click at [626, 119] on span "Update Counts" at bounding box center [628, 119] width 27 height 5
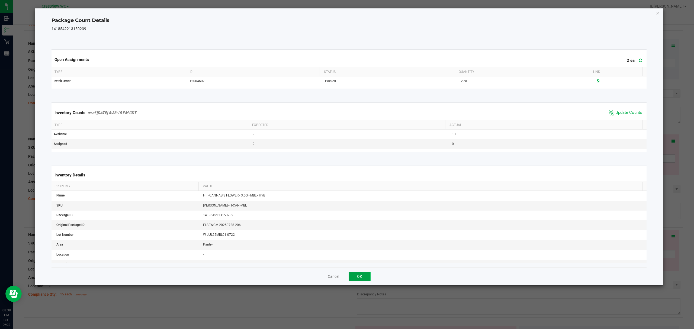
click at [364, 275] on button "OK" at bounding box center [360, 276] width 22 height 9
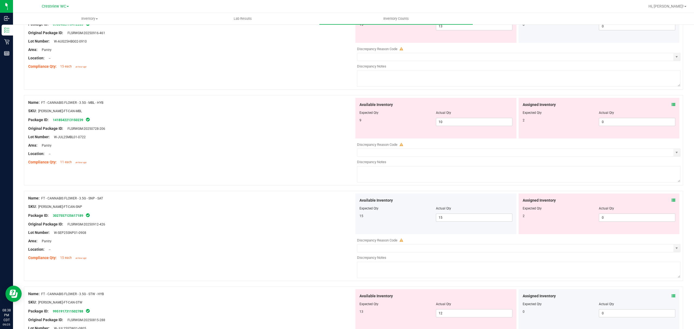
scroll to position [981, 0]
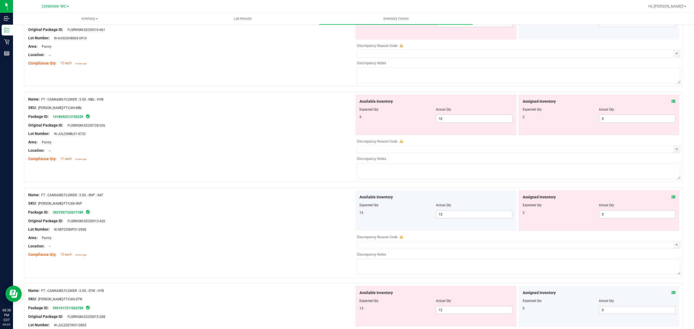
click at [671, 199] on icon at bounding box center [673, 197] width 4 height 4
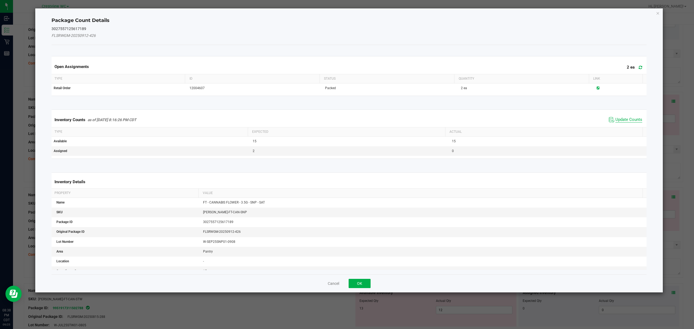
click at [625, 118] on span "Update Counts" at bounding box center [628, 119] width 27 height 5
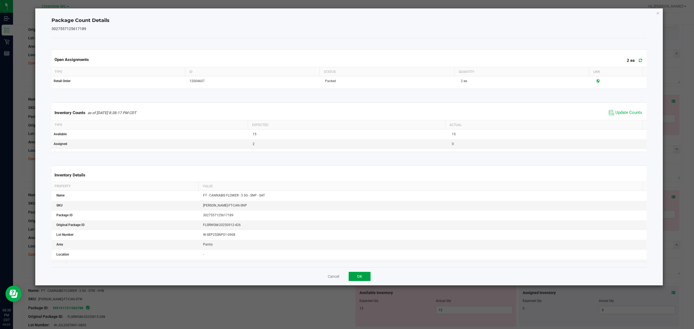
click at [357, 279] on button "OK" at bounding box center [360, 276] width 22 height 9
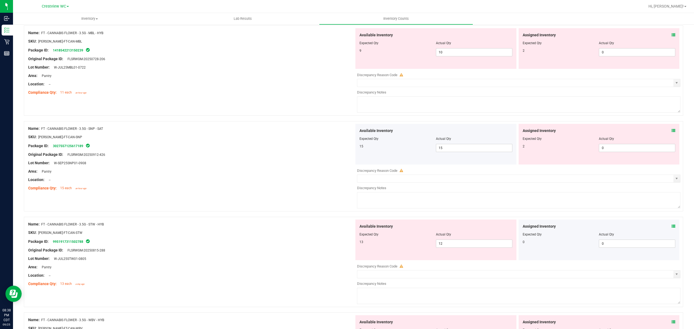
scroll to position [1053, 0]
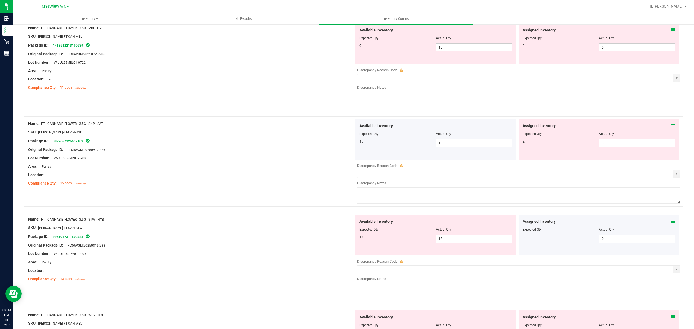
click at [671, 128] on icon at bounding box center [673, 126] width 4 height 4
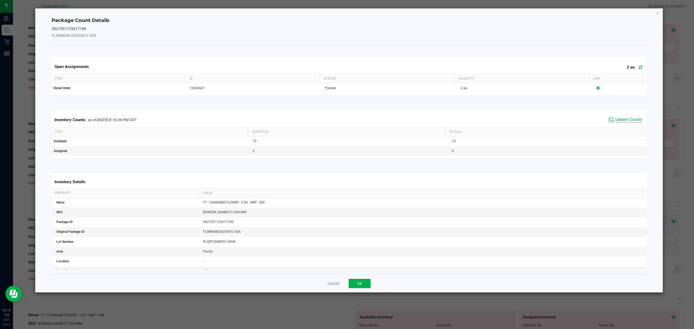
click at [623, 121] on span "Update Counts" at bounding box center [628, 119] width 27 height 5
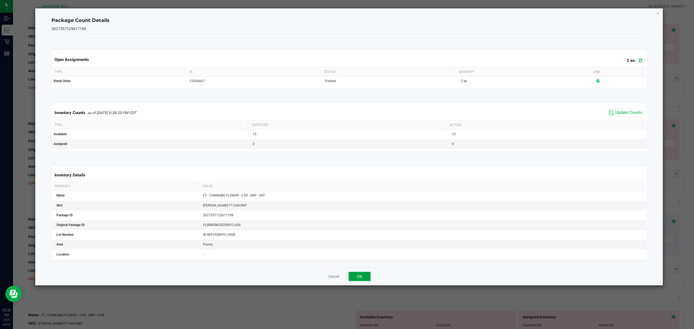
click at [368, 278] on button "OK" at bounding box center [360, 276] width 22 height 9
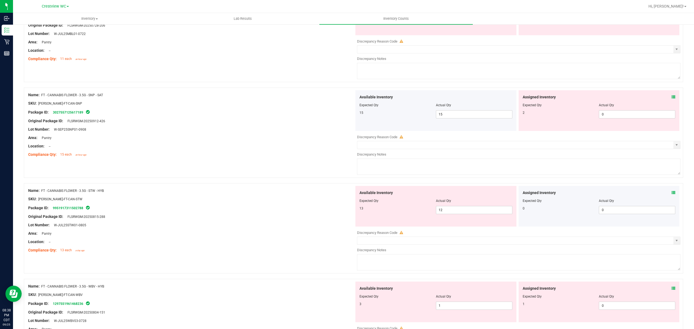
scroll to position [1083, 0]
click at [671, 193] on icon at bounding box center [673, 191] width 4 height 4
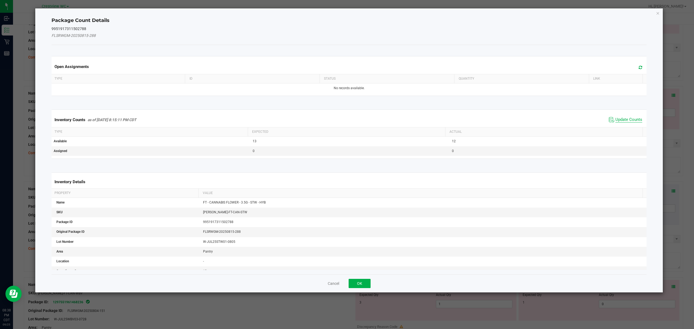
click at [633, 119] on span "Update Counts" at bounding box center [628, 119] width 27 height 5
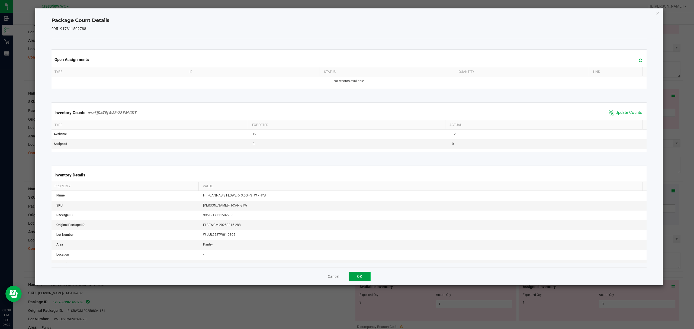
click at [368, 281] on button "OK" at bounding box center [360, 276] width 22 height 9
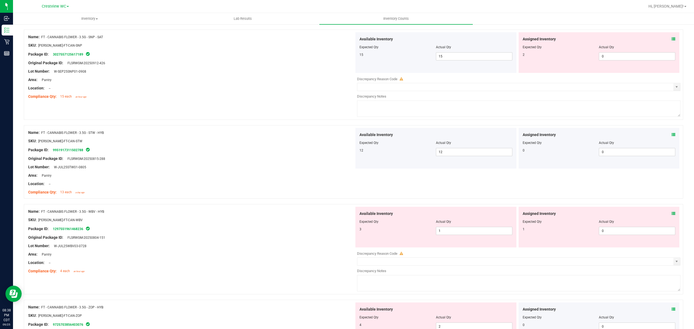
scroll to position [1154, 0]
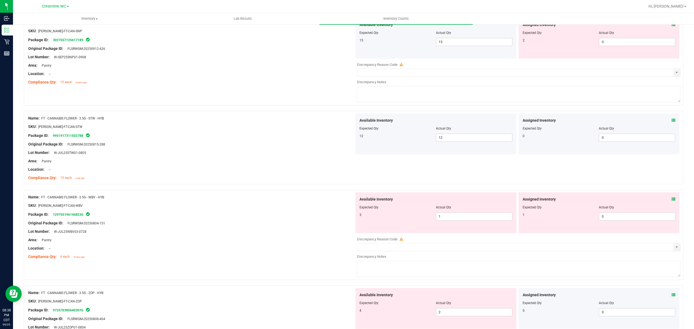
click at [671, 201] on icon at bounding box center [673, 199] width 4 height 4
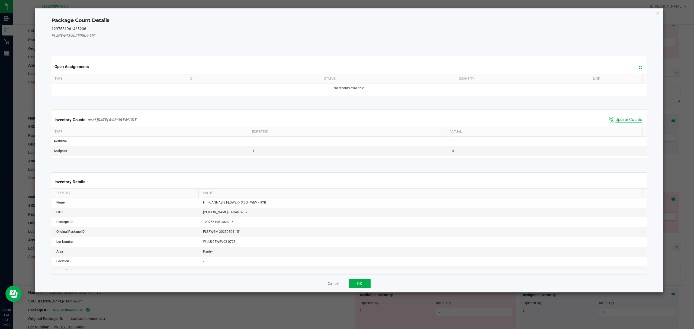
click at [628, 118] on span "Update Counts" at bounding box center [628, 119] width 27 height 5
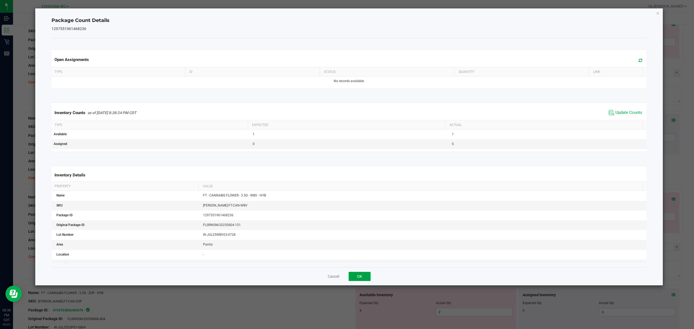
click at [367, 279] on button "OK" at bounding box center [360, 276] width 22 height 9
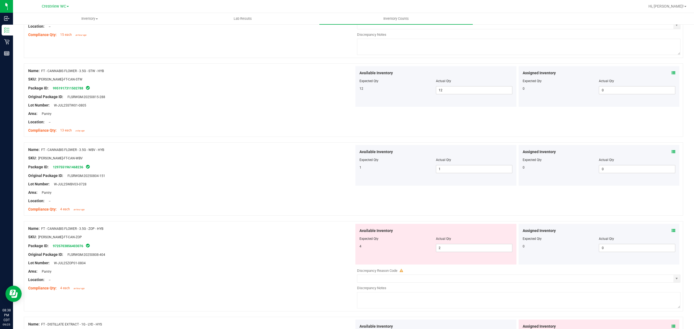
scroll to position [1207, 0]
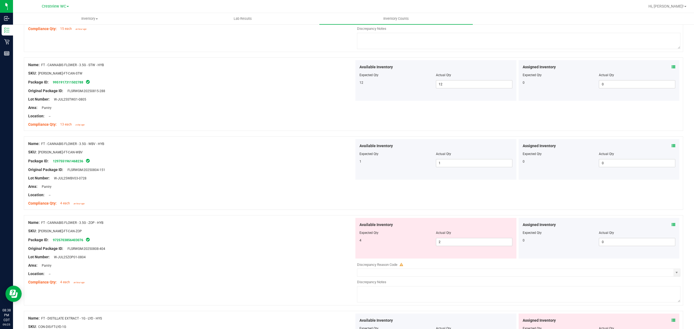
click at [671, 227] on icon at bounding box center [673, 225] width 4 height 4
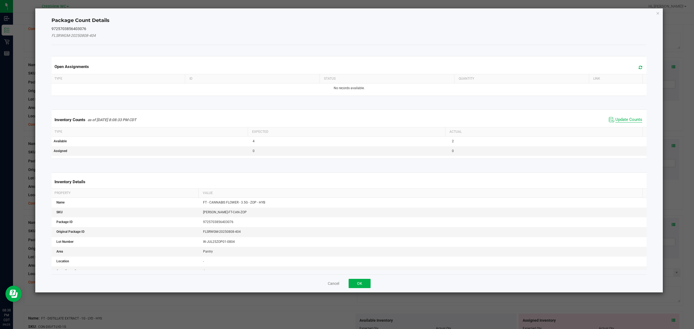
click at [629, 122] on span "Update Counts" at bounding box center [628, 119] width 27 height 5
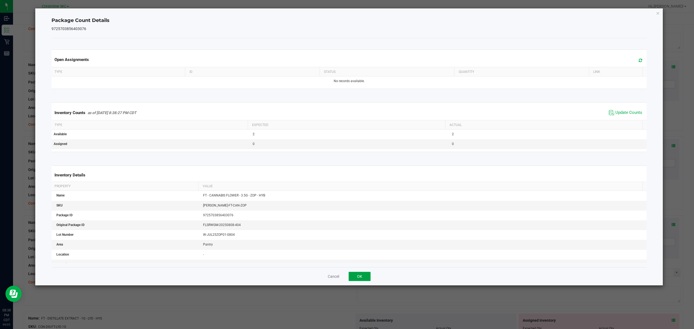
click at [365, 280] on button "OK" at bounding box center [360, 276] width 22 height 9
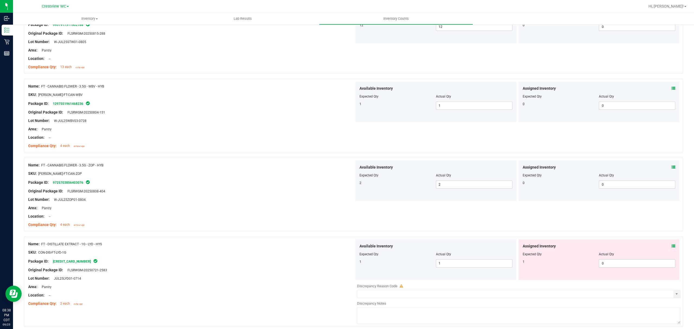
scroll to position [1276, 0]
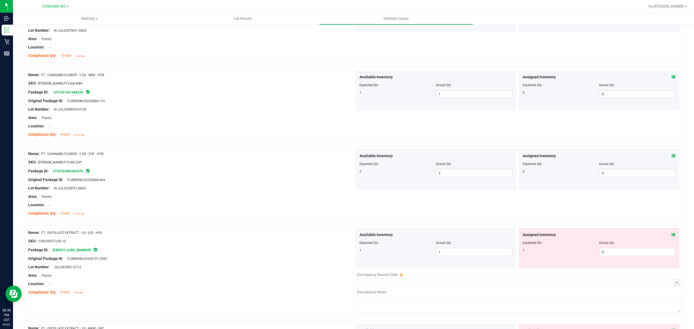
click at [671, 237] on icon at bounding box center [673, 235] width 4 height 4
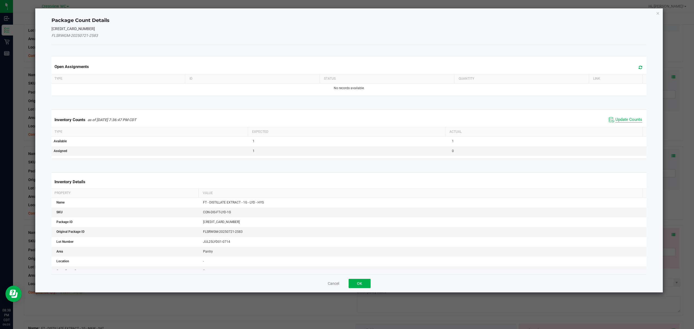
click at [618, 121] on span "Update Counts" at bounding box center [628, 119] width 27 height 5
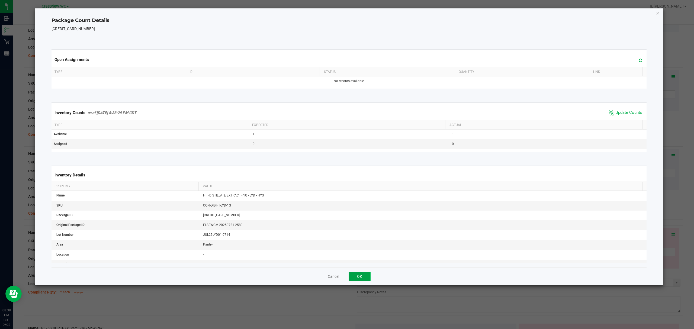
click at [368, 278] on button "OK" at bounding box center [360, 276] width 22 height 9
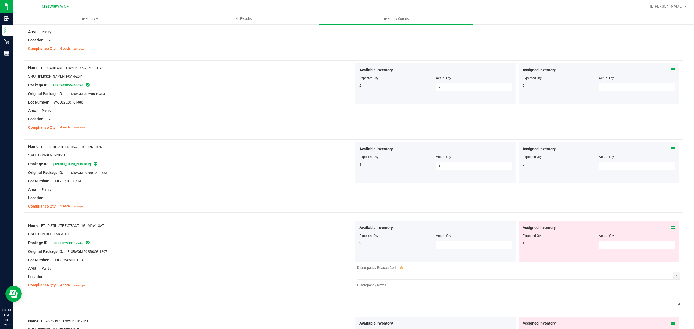
scroll to position [1363, 0]
click at [671, 229] on icon at bounding box center [673, 227] width 4 height 4
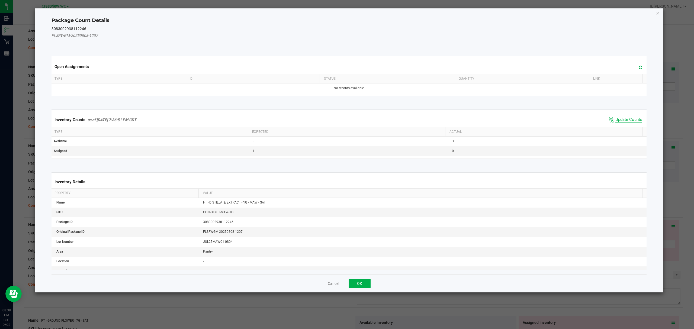
click at [620, 118] on span "Update Counts" at bounding box center [628, 119] width 27 height 5
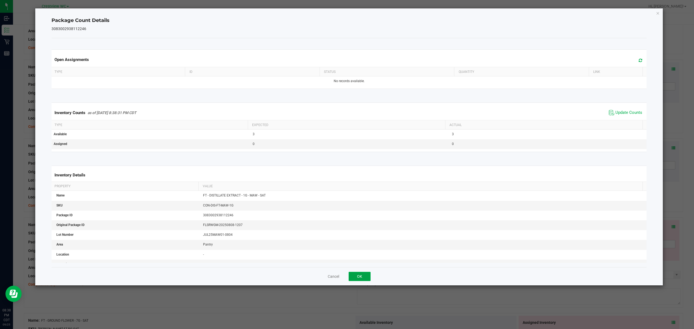
click at [366, 277] on button "OK" at bounding box center [360, 276] width 22 height 9
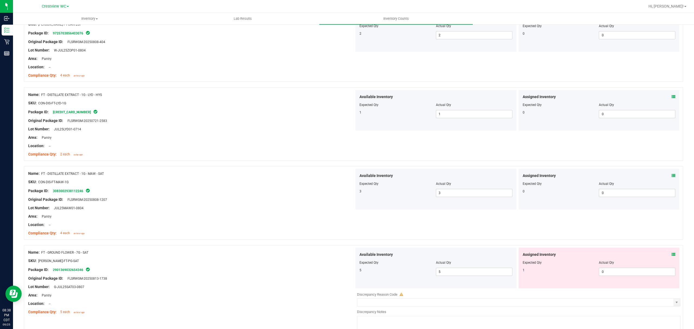
scroll to position [1430, 0]
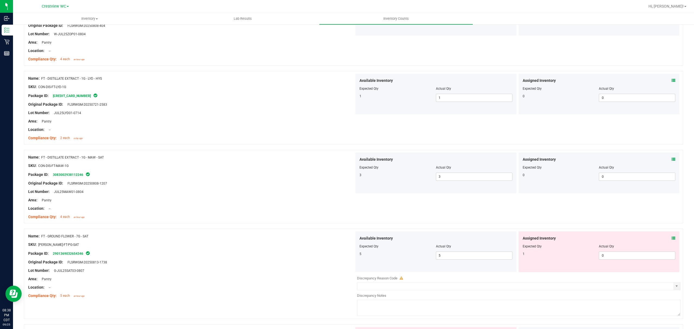
click at [671, 240] on icon at bounding box center [673, 238] width 4 height 4
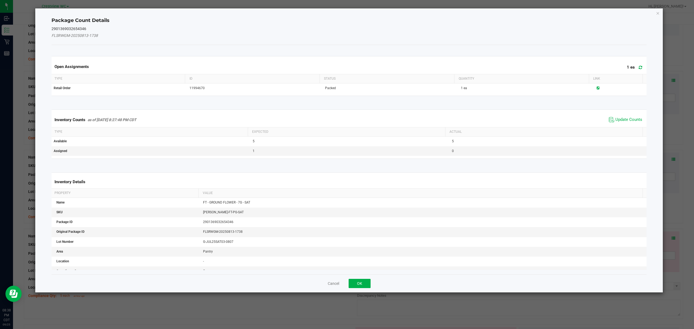
click at [624, 129] on th "Actual" at bounding box center [543, 131] width 197 height 9
click at [626, 120] on span "Update Counts" at bounding box center [628, 119] width 27 height 5
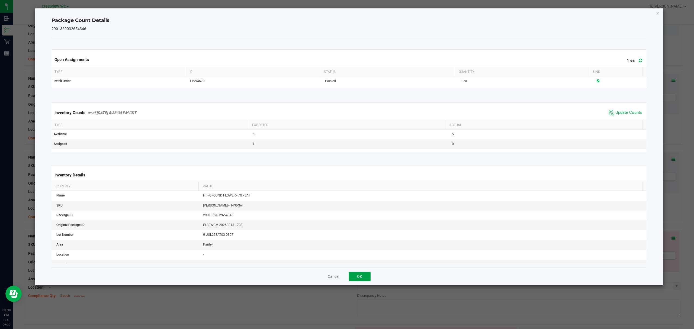
click at [357, 279] on button "OK" at bounding box center [360, 276] width 22 height 9
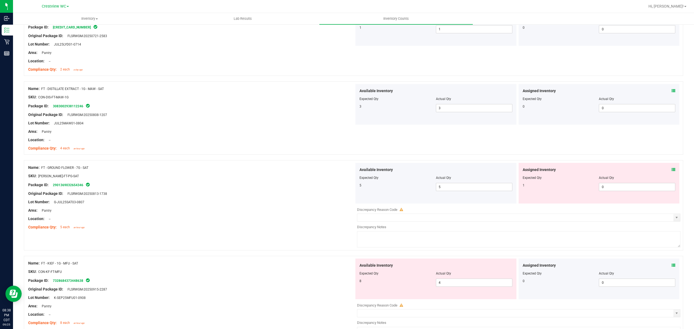
scroll to position [1499, 0]
click at [671, 172] on icon at bounding box center [673, 170] width 4 height 4
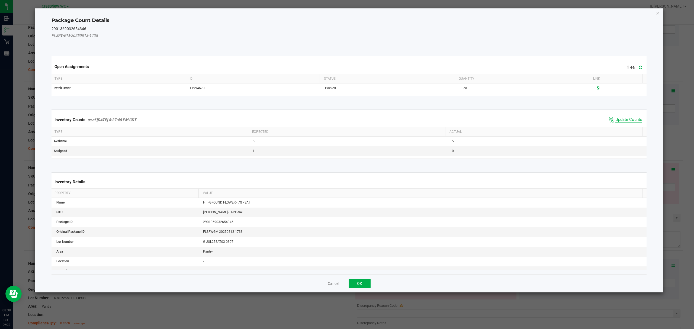
click at [623, 117] on span "Update Counts" at bounding box center [628, 119] width 27 height 5
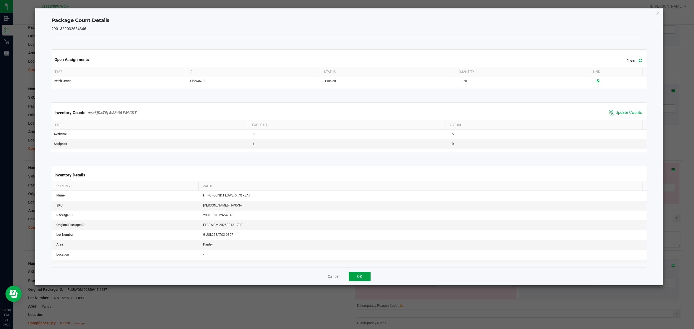
click at [369, 279] on button "OK" at bounding box center [360, 276] width 22 height 9
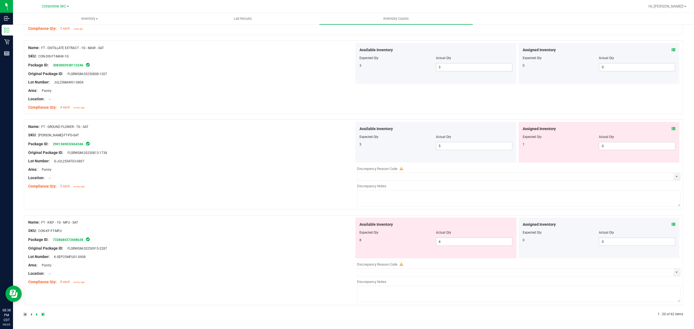
scroll to position [1543, 0]
click at [671, 227] on span at bounding box center [673, 225] width 4 height 6
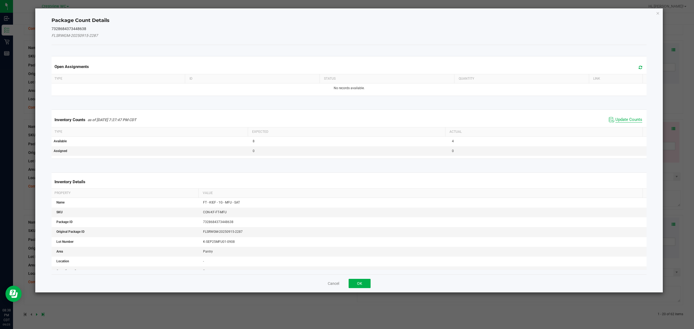
click at [624, 121] on span "Update Counts" at bounding box center [628, 119] width 27 height 5
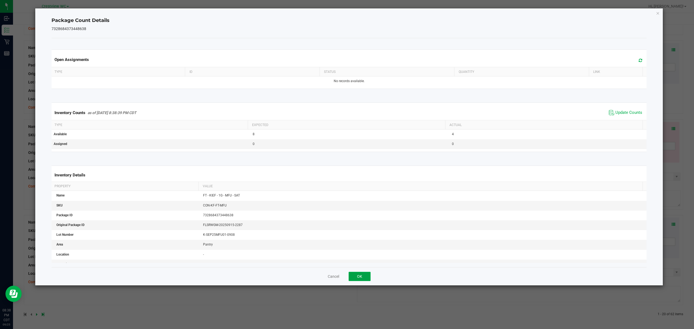
click at [359, 277] on button "OK" at bounding box center [360, 276] width 22 height 9
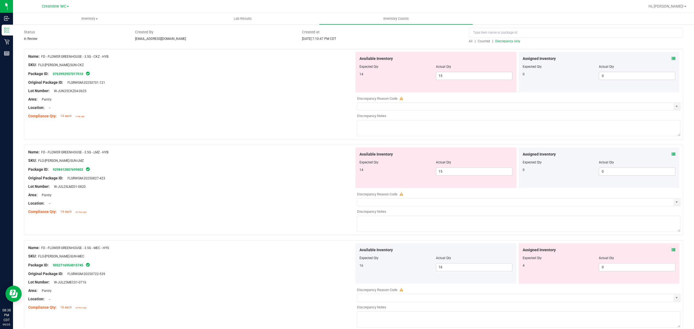
scroll to position [0, 0]
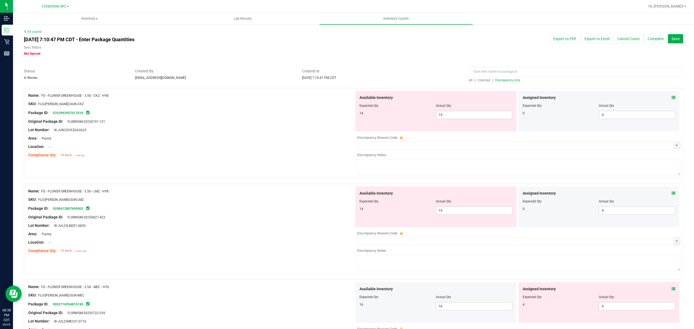
click at [506, 81] on span "Discrepancy only" at bounding box center [507, 80] width 25 height 4
click at [671, 98] on icon at bounding box center [673, 98] width 4 height 4
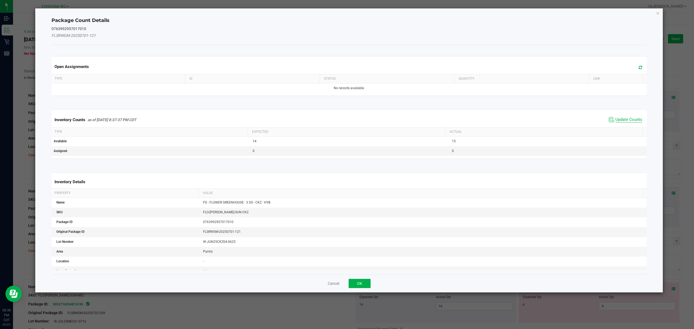
click at [626, 121] on span "Update Counts" at bounding box center [628, 119] width 27 height 5
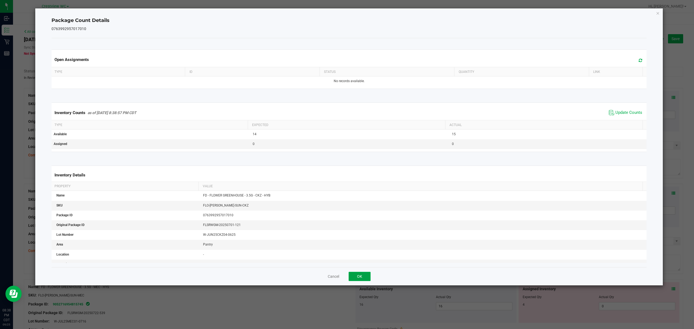
click at [358, 279] on button "OK" at bounding box center [360, 276] width 22 height 9
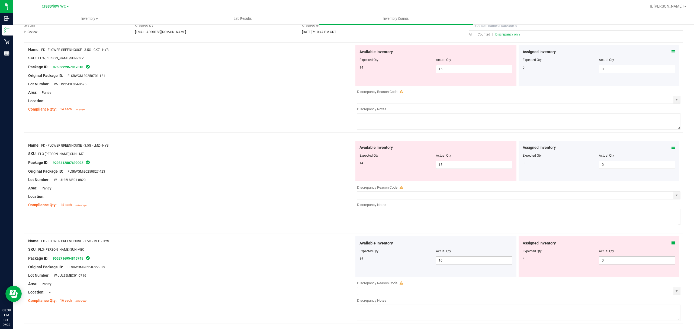
scroll to position [66, 0]
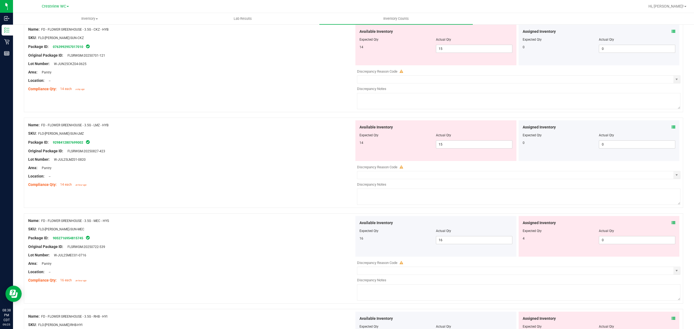
click at [671, 128] on icon at bounding box center [673, 127] width 4 height 4
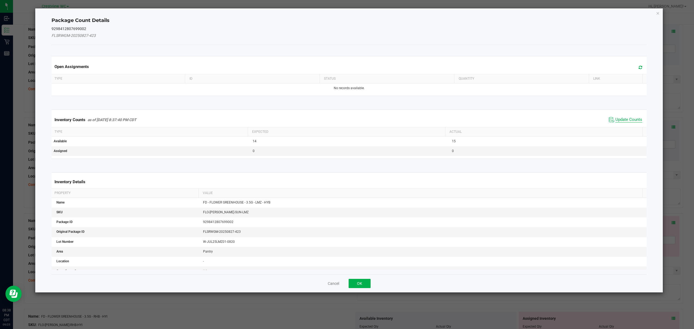
click at [625, 118] on span "Update Counts" at bounding box center [628, 119] width 27 height 5
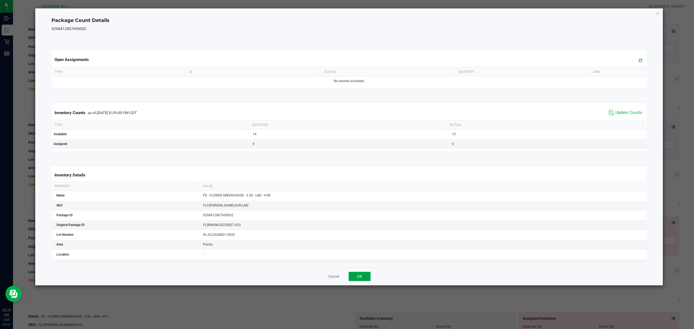
click at [352, 278] on button "OK" at bounding box center [360, 276] width 22 height 9
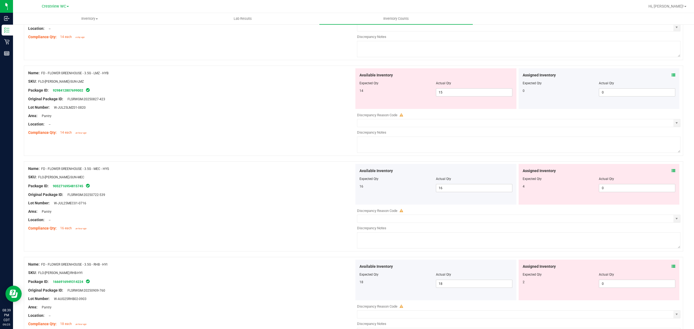
scroll to position [125, 0]
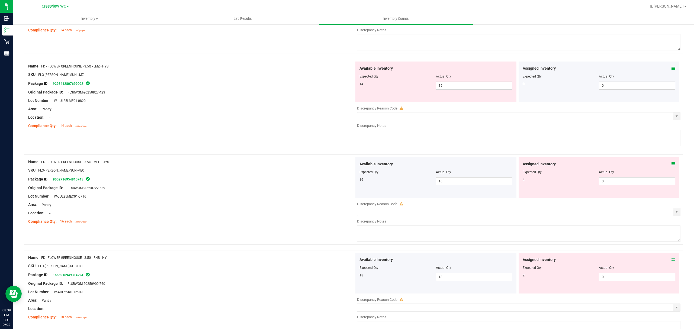
click at [671, 165] on icon at bounding box center [673, 164] width 4 height 4
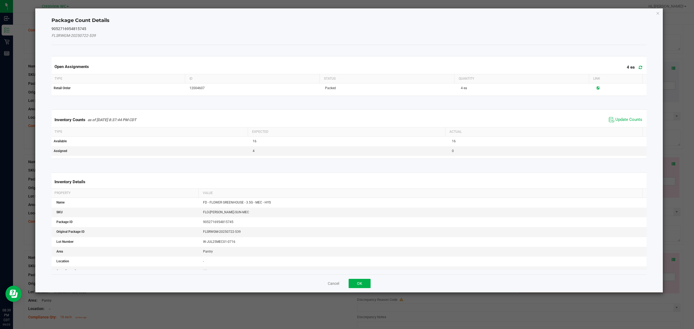
click at [631, 116] on span "Update Counts" at bounding box center [625, 120] width 36 height 8
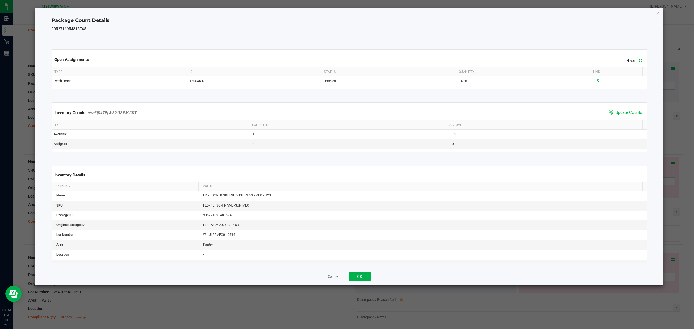
click at [631, 123] on th "Actual" at bounding box center [543, 124] width 197 height 9
click at [367, 278] on button "OK" at bounding box center [360, 276] width 22 height 9
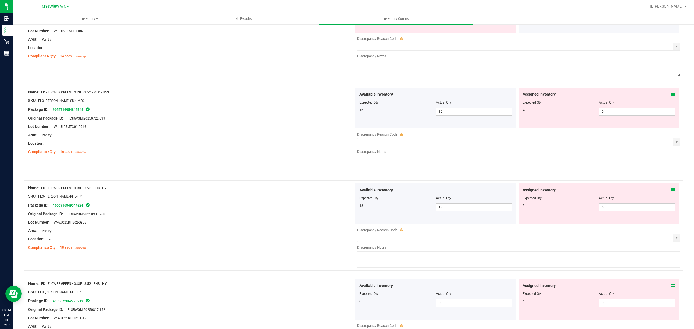
scroll to position [200, 0]
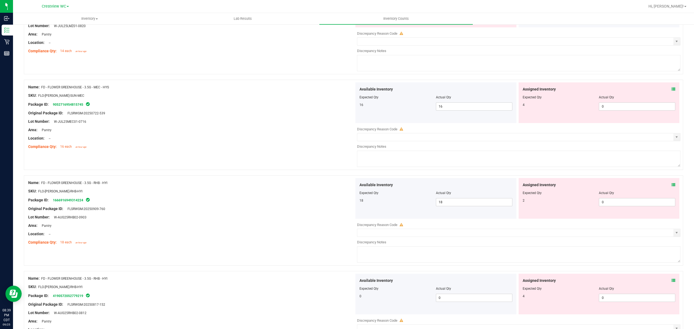
click at [671, 188] on span at bounding box center [673, 185] width 4 height 6
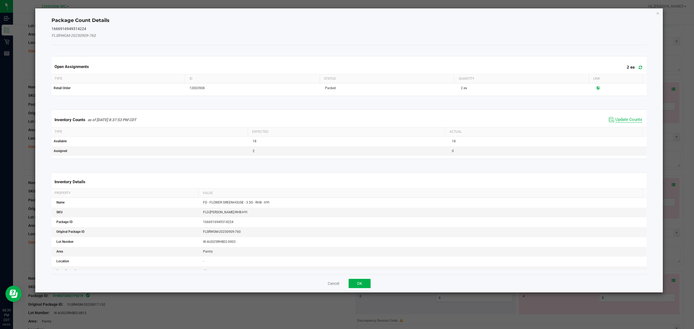
click at [627, 120] on span "Update Counts" at bounding box center [628, 119] width 27 height 5
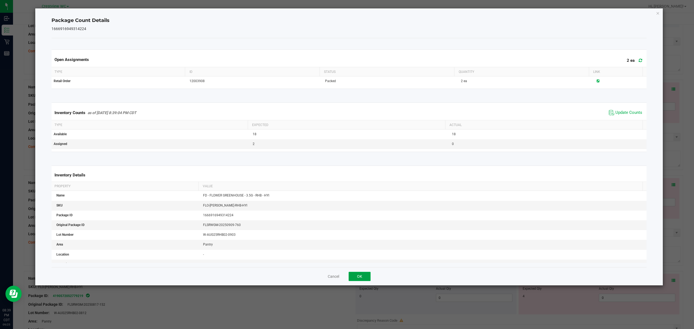
click at [363, 278] on button "OK" at bounding box center [360, 276] width 22 height 9
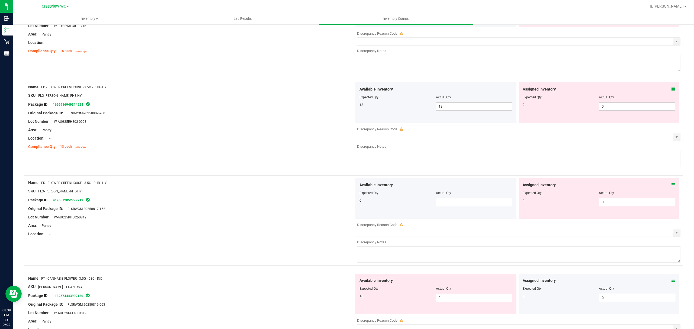
scroll to position [293, 0]
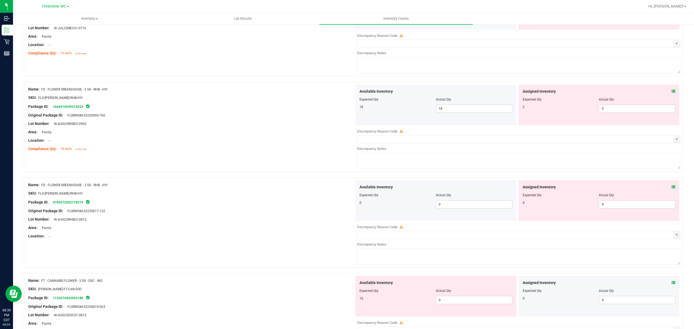
click at [671, 188] on icon at bounding box center [673, 187] width 4 height 4
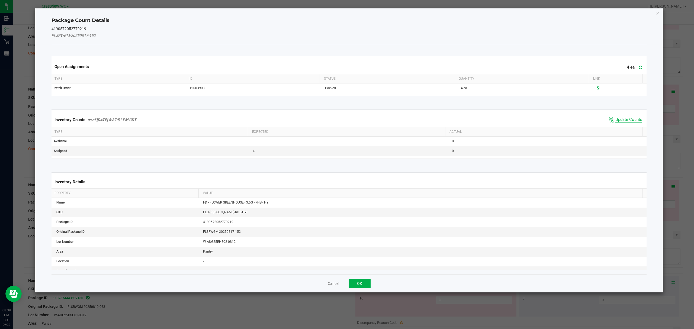
click at [626, 123] on span "Update Counts" at bounding box center [628, 119] width 27 height 5
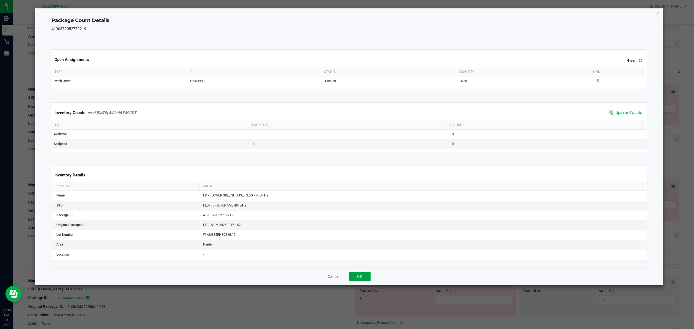
click at [366, 279] on button "OK" at bounding box center [360, 276] width 22 height 9
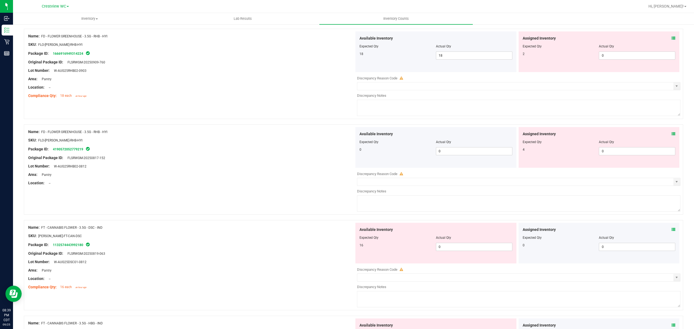
scroll to position [352, 0]
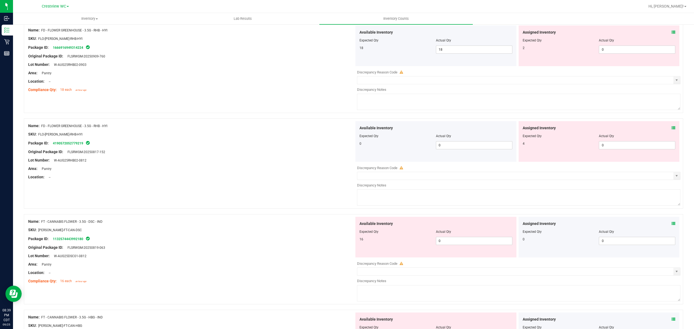
click at [671, 226] on icon at bounding box center [673, 224] width 4 height 4
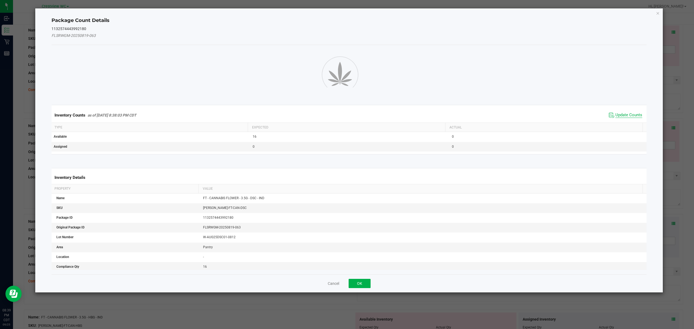
click at [626, 118] on span "Update Counts" at bounding box center [628, 114] width 27 height 5
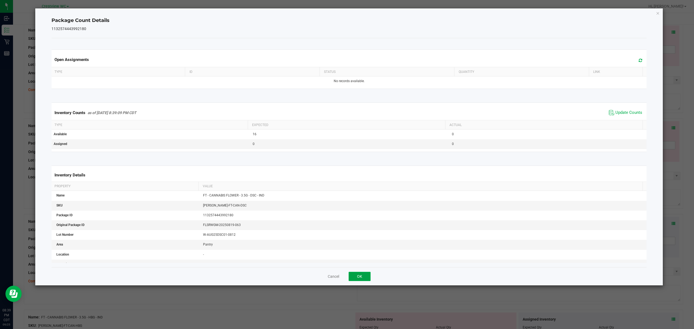
click at [367, 280] on button "OK" at bounding box center [360, 276] width 22 height 9
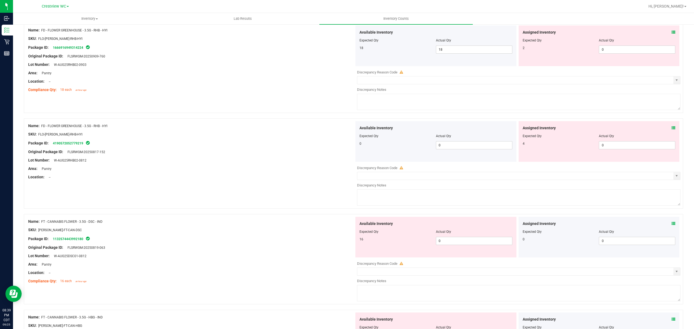
scroll to position [434, 0]
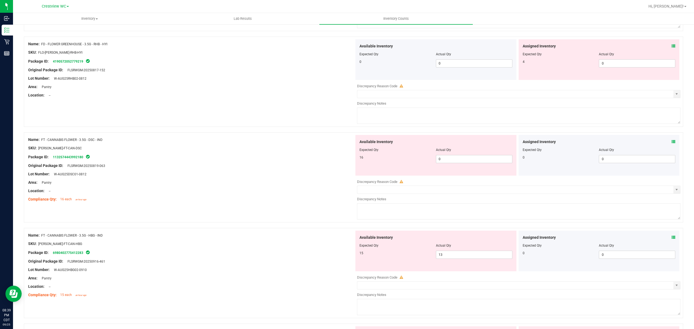
click at [671, 239] on icon at bounding box center [673, 238] width 4 height 4
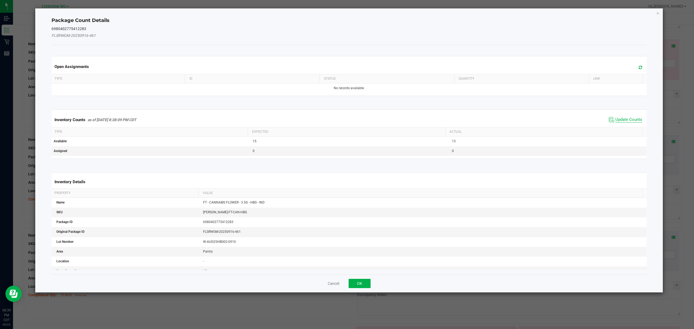
click at [629, 118] on span "Update Counts" at bounding box center [628, 119] width 27 height 5
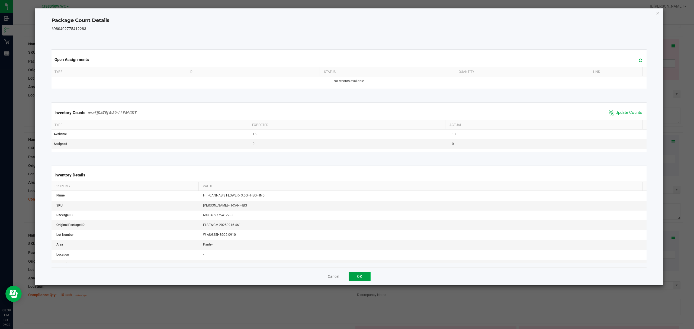
click at [359, 277] on button "OK" at bounding box center [360, 276] width 22 height 9
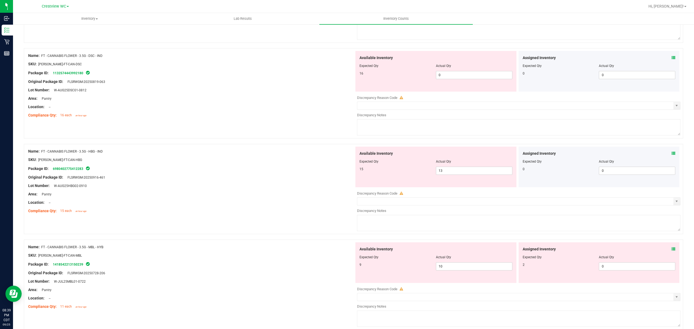
scroll to position [538, 0]
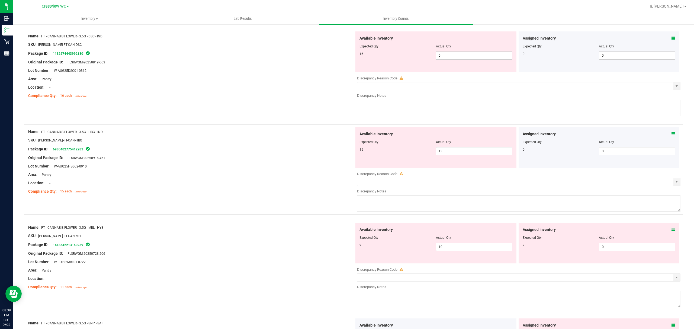
click at [671, 136] on icon at bounding box center [673, 134] width 4 height 4
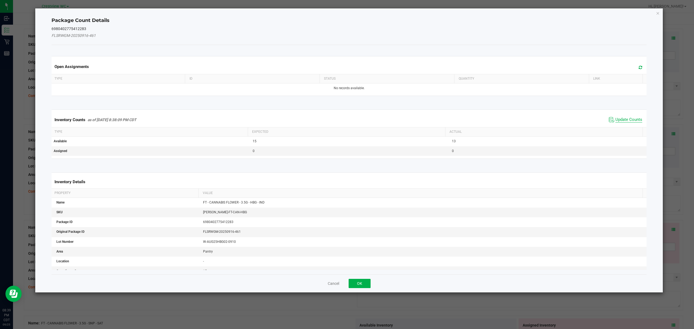
click at [629, 119] on span "Update Counts" at bounding box center [628, 119] width 27 height 5
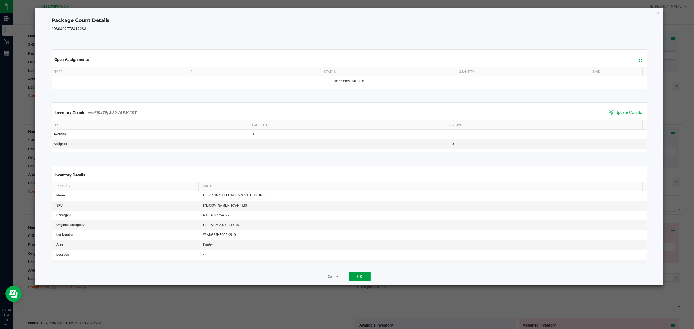
click at [359, 277] on button "OK" at bounding box center [360, 276] width 22 height 9
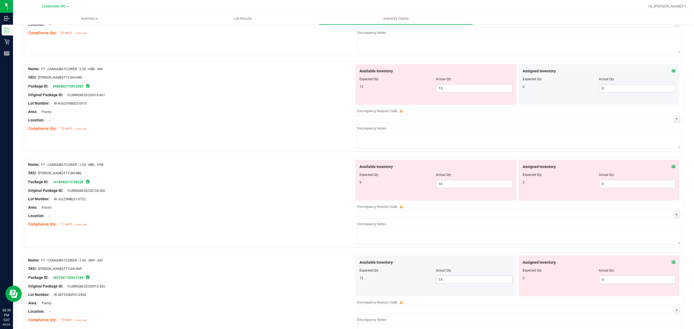
scroll to position [601, 0]
click at [671, 168] on icon at bounding box center [673, 167] width 4 height 4
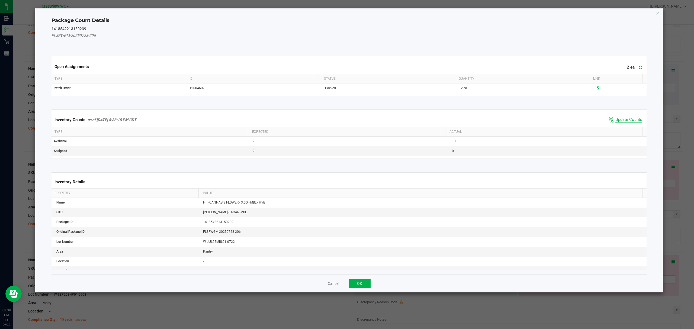
click at [624, 121] on span "Update Counts" at bounding box center [628, 119] width 27 height 5
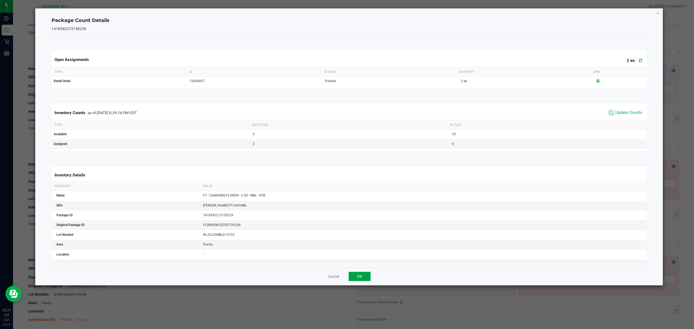
click at [358, 277] on button "OK" at bounding box center [360, 276] width 22 height 9
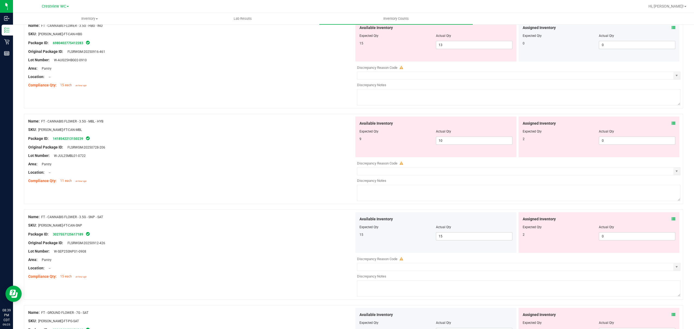
scroll to position [666, 0]
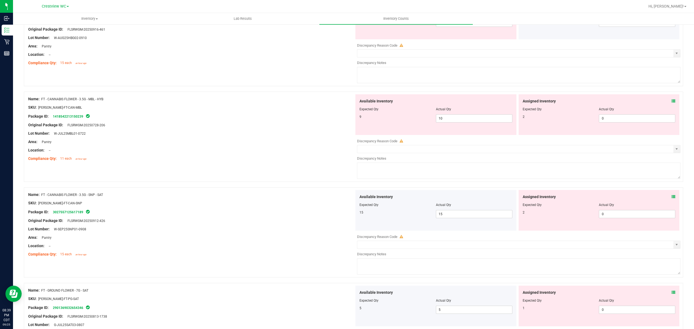
click at [671, 199] on icon at bounding box center [673, 197] width 4 height 4
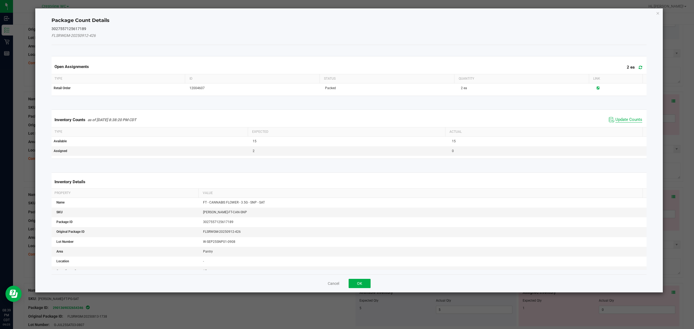
click at [627, 118] on span "Update Counts" at bounding box center [628, 119] width 27 height 5
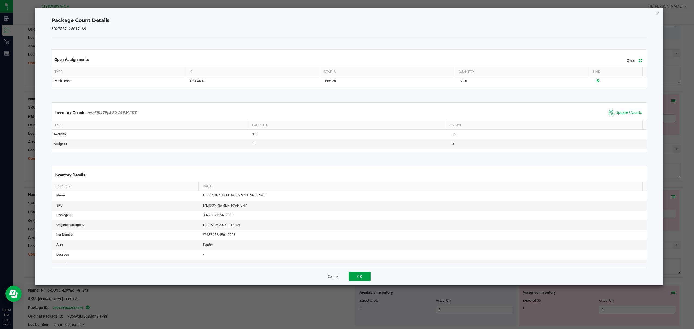
click at [363, 278] on button "OK" at bounding box center [360, 276] width 22 height 9
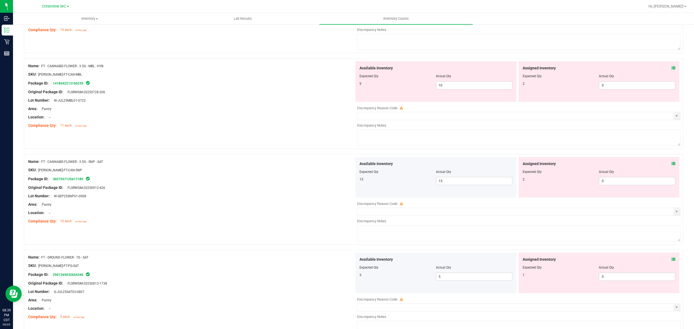
scroll to position [710, 0]
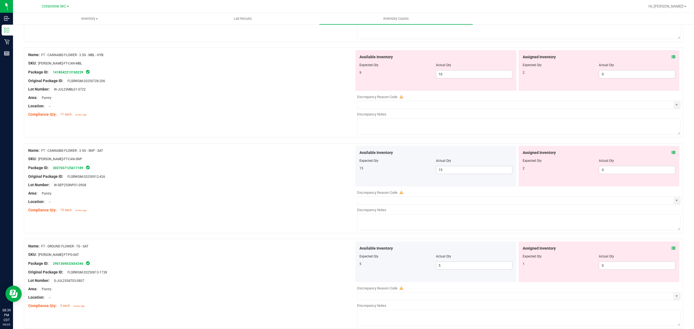
click at [671, 251] on span at bounding box center [673, 249] width 4 height 6
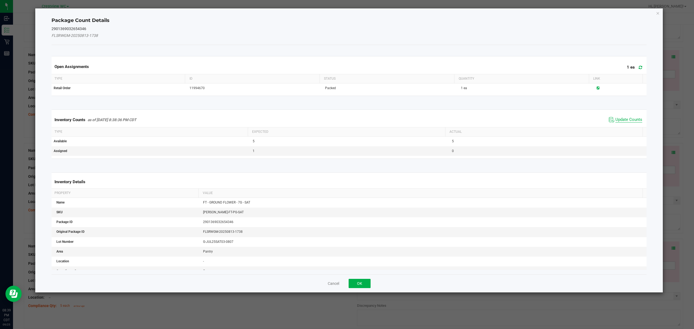
click at [626, 121] on span "Update Counts" at bounding box center [628, 119] width 27 height 5
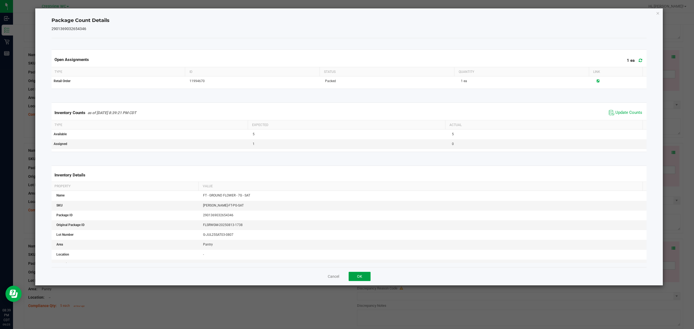
click at [365, 280] on button "OK" at bounding box center [360, 276] width 22 height 9
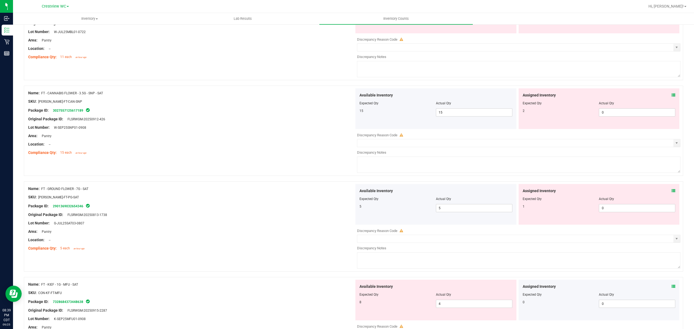
scroll to position [789, 0]
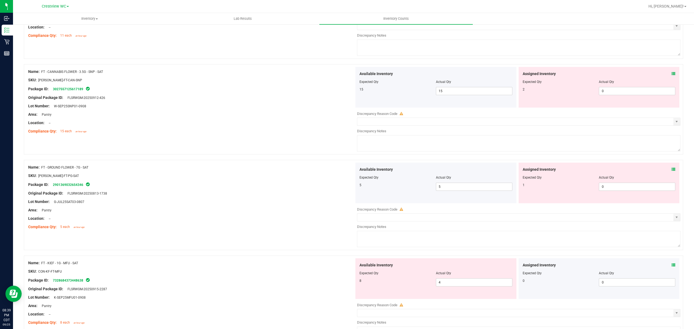
click at [671, 267] on icon at bounding box center [673, 265] width 4 height 4
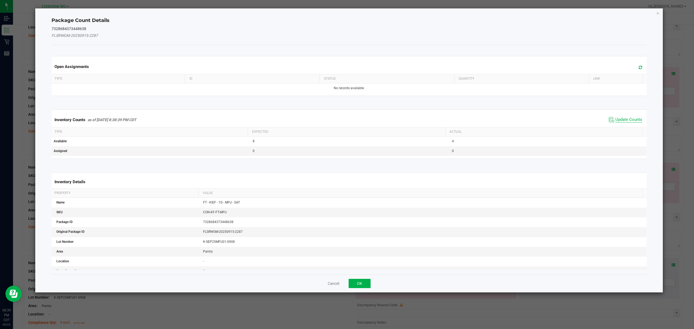
click at [623, 122] on span "Update Counts" at bounding box center [628, 119] width 27 height 5
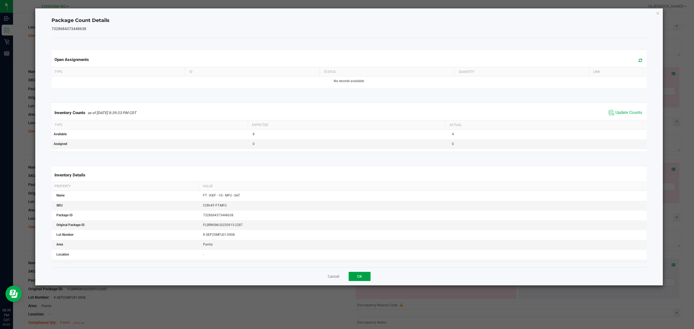
click at [365, 279] on button "OK" at bounding box center [360, 276] width 22 height 9
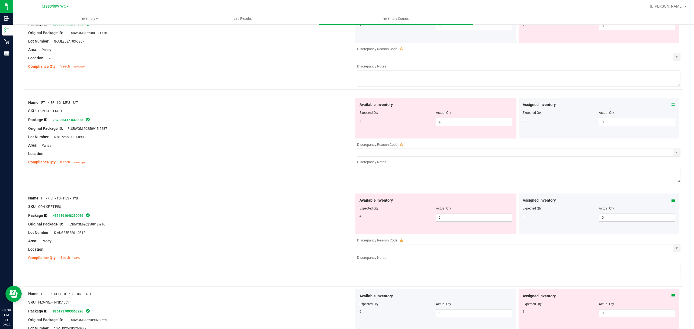
scroll to position [954, 0]
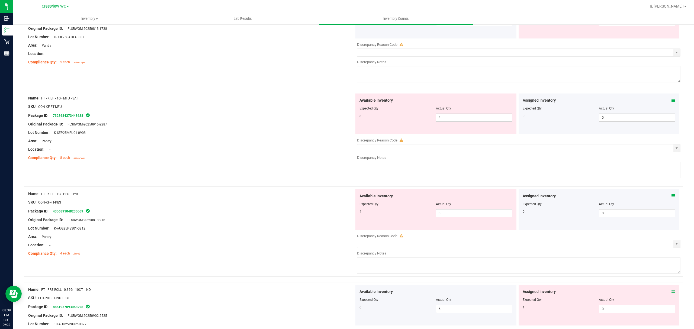
click at [671, 198] on icon at bounding box center [673, 196] width 4 height 4
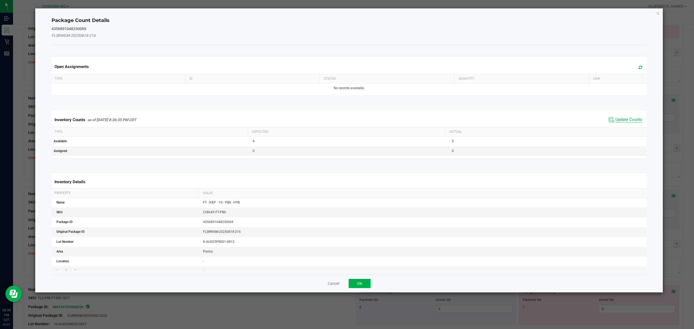
click at [628, 120] on span "Update Counts" at bounding box center [628, 119] width 27 height 5
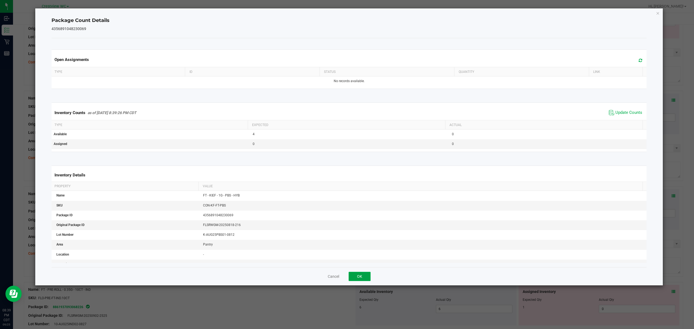
click at [359, 277] on button "OK" at bounding box center [360, 276] width 22 height 9
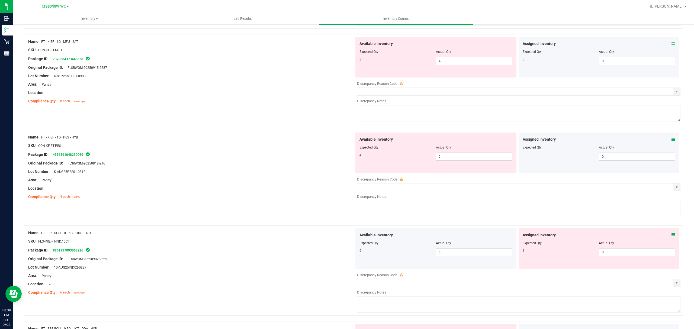
scroll to position [1036, 0]
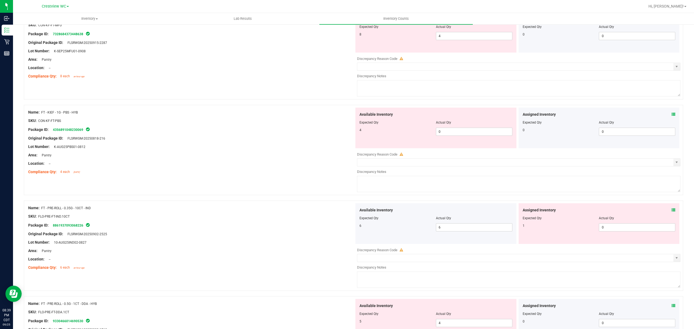
click at [671, 212] on icon at bounding box center [673, 210] width 4 height 4
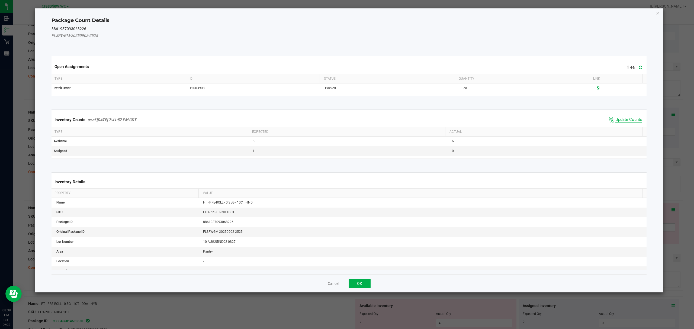
click at [628, 120] on span "Update Counts" at bounding box center [628, 119] width 27 height 5
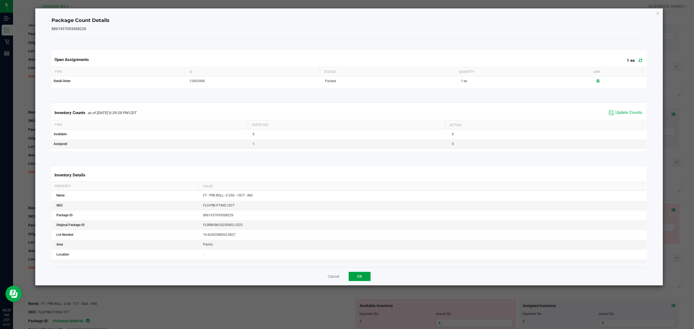
click at [366, 279] on button "OK" at bounding box center [360, 276] width 22 height 9
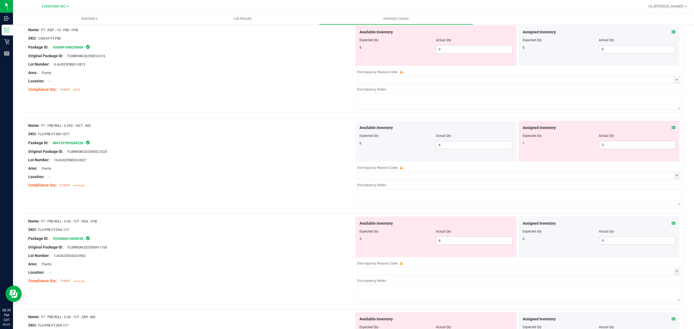
scroll to position [1116, 0]
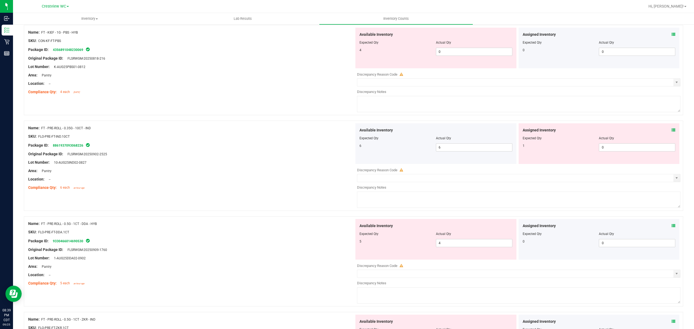
click at [671, 227] on icon at bounding box center [673, 226] width 4 height 4
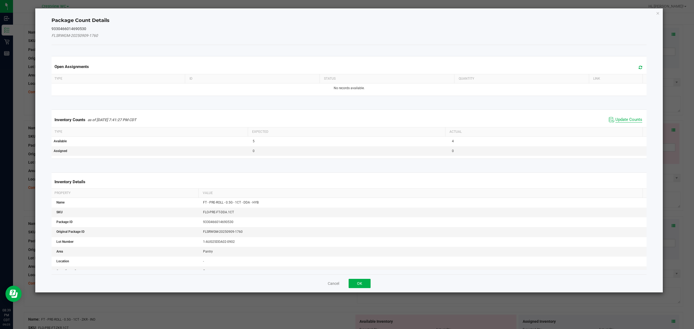
click at [627, 120] on span "Update Counts" at bounding box center [628, 119] width 27 height 5
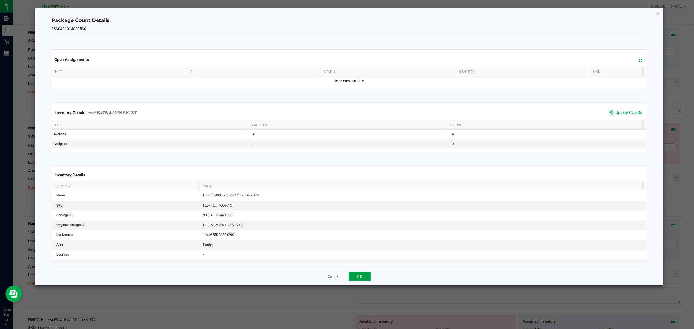
click at [359, 277] on button "OK" at bounding box center [360, 276] width 22 height 9
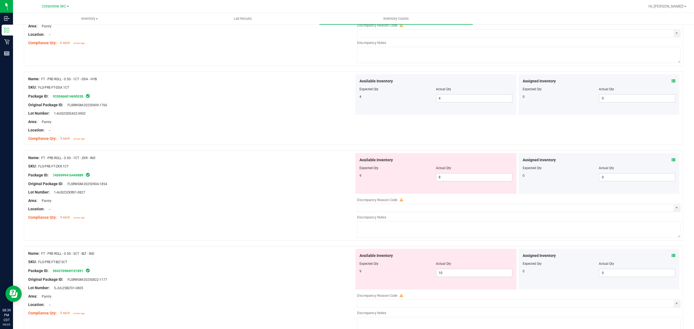
scroll to position [1261, 0]
click at [671, 161] on icon at bounding box center [673, 159] width 4 height 4
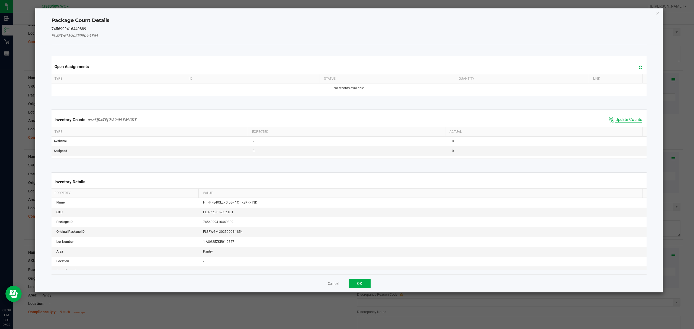
click at [631, 119] on span "Update Counts" at bounding box center [628, 119] width 27 height 5
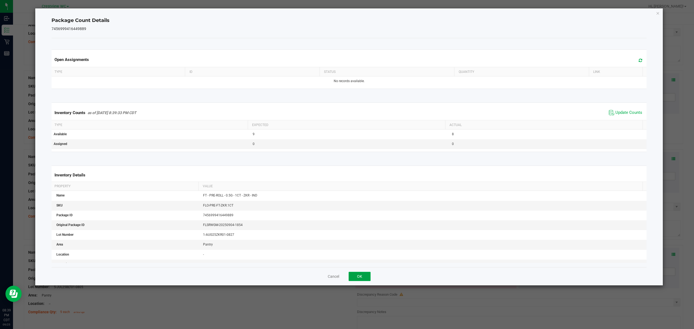
click at [366, 278] on button "OK" at bounding box center [360, 276] width 22 height 9
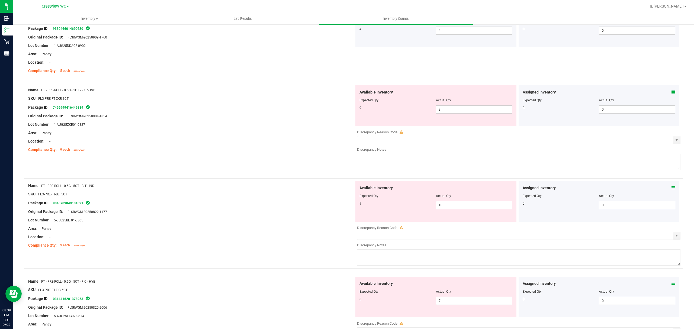
scroll to position [1328, 0]
click at [671, 189] on icon at bounding box center [673, 188] width 4 height 4
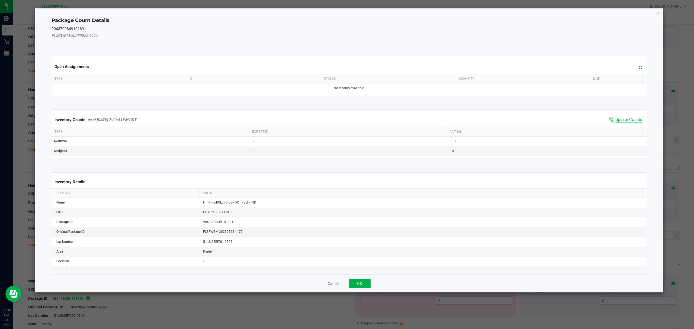
click at [624, 121] on span "Update Counts" at bounding box center [628, 119] width 27 height 5
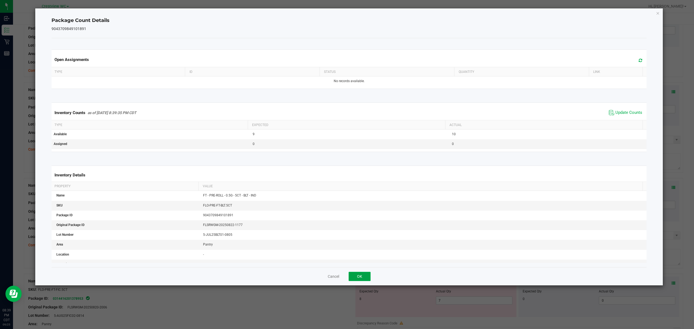
click at [360, 279] on button "OK" at bounding box center [360, 276] width 22 height 9
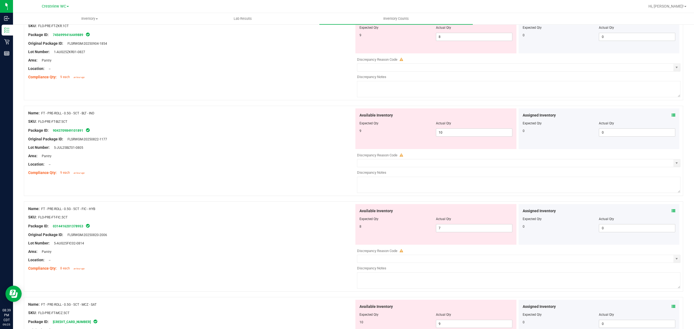
scroll to position [1403, 0]
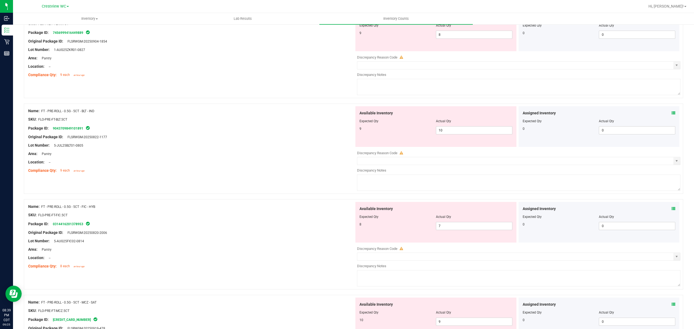
click at [671, 211] on icon at bounding box center [673, 209] width 4 height 4
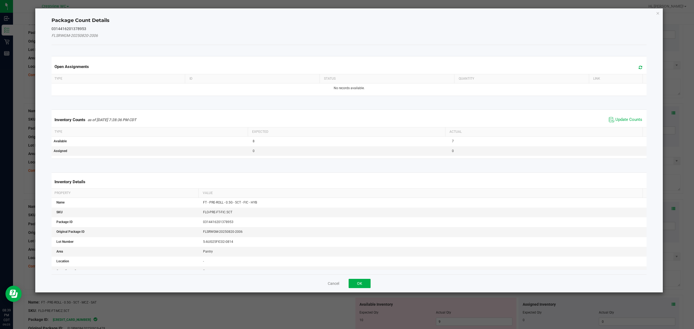
click at [625, 130] on th "Actual" at bounding box center [543, 131] width 197 height 9
click at [631, 120] on span "Update Counts" at bounding box center [628, 119] width 27 height 5
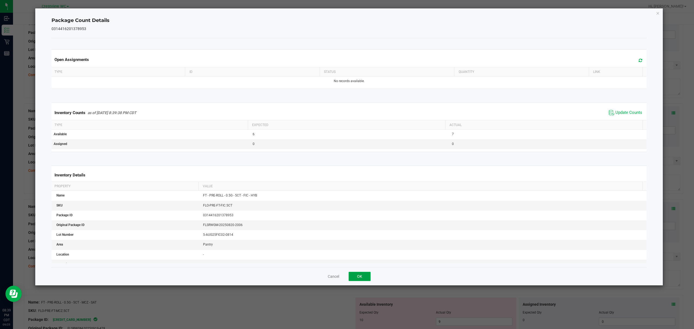
click at [361, 279] on button "OK" at bounding box center [360, 276] width 22 height 9
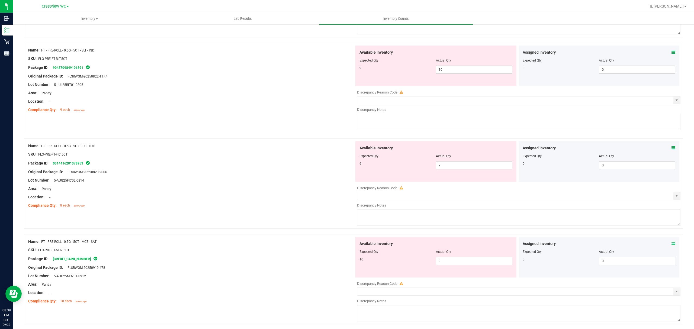
scroll to position [1481, 0]
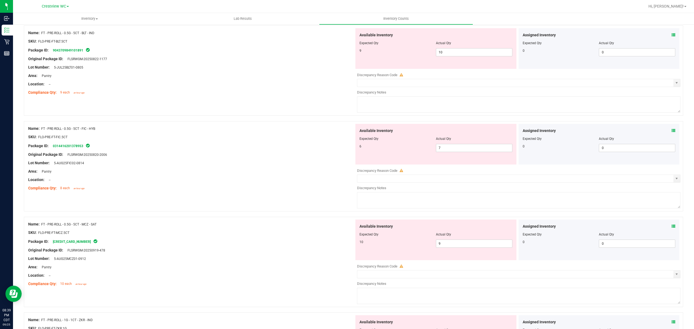
click at [671, 228] on icon at bounding box center [673, 226] width 4 height 4
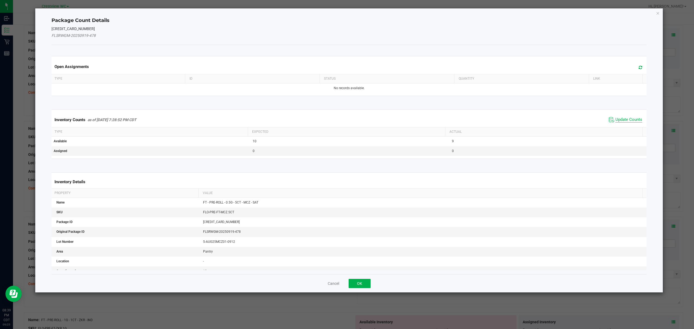
click at [619, 121] on span "Update Counts" at bounding box center [628, 119] width 27 height 5
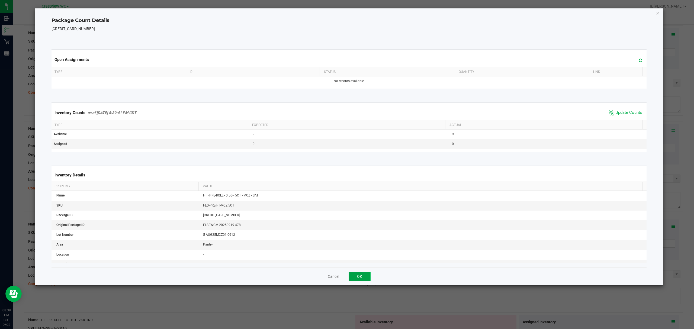
click at [366, 278] on button "OK" at bounding box center [360, 276] width 22 height 9
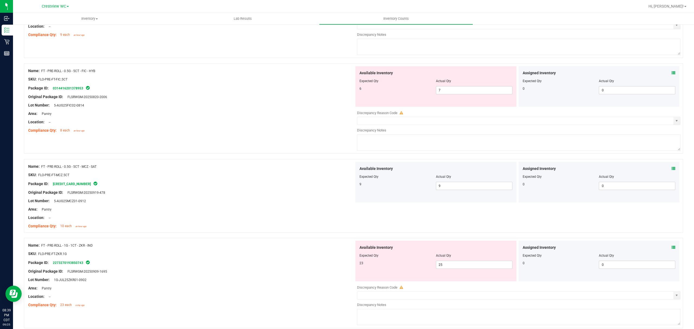
scroll to position [1567, 0]
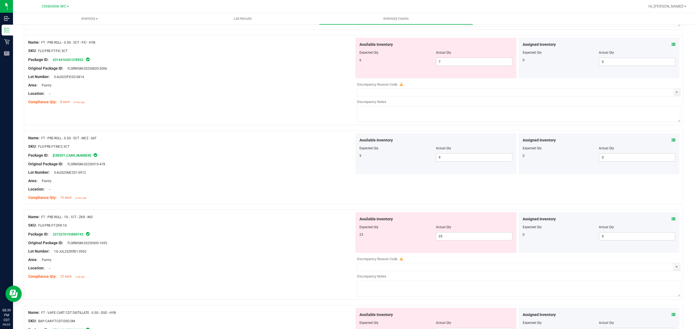
click at [671, 221] on icon at bounding box center [673, 219] width 4 height 4
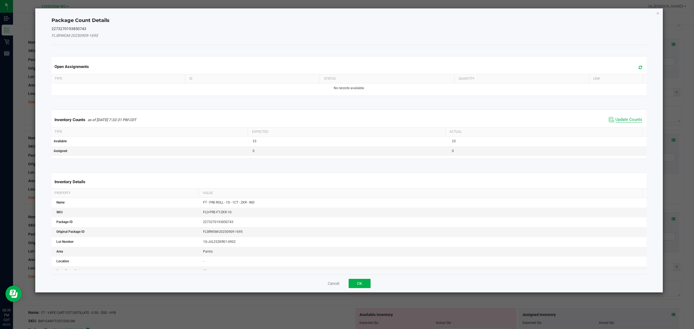
click at [621, 121] on span "Update Counts" at bounding box center [628, 119] width 27 height 5
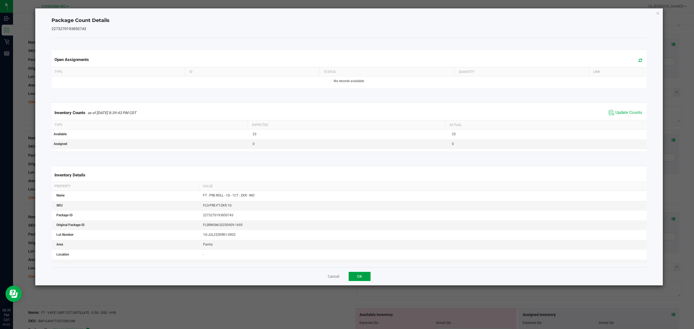
click at [367, 279] on button "OK" at bounding box center [360, 276] width 22 height 9
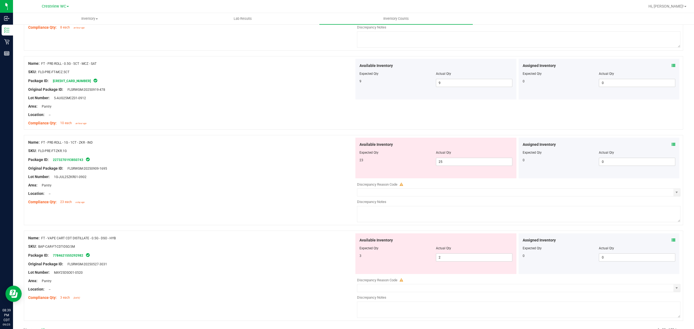
scroll to position [1643, 0]
click at [672, 134] on div at bounding box center [353, 130] width 659 height 5
click at [671, 145] on icon at bounding box center [673, 143] width 4 height 4
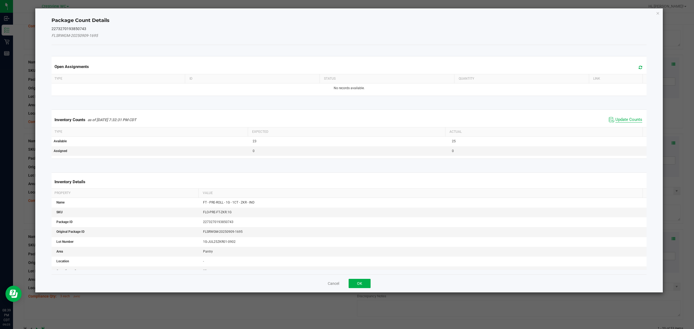
click at [632, 119] on span "Update Counts" at bounding box center [628, 119] width 27 height 5
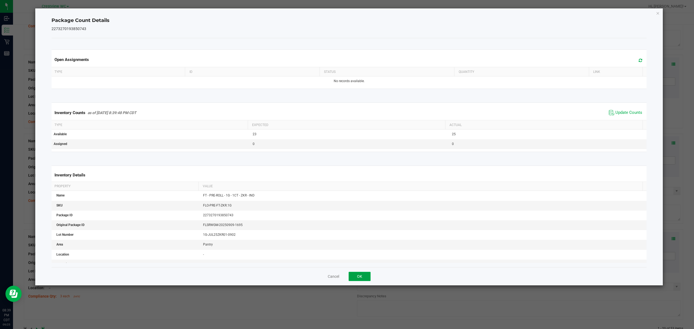
click at [369, 276] on button "OK" at bounding box center [360, 276] width 22 height 9
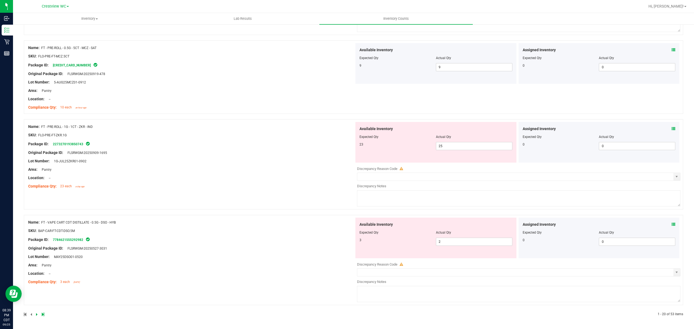
scroll to position [1660, 0]
click at [671, 226] on icon at bounding box center [673, 225] width 4 height 4
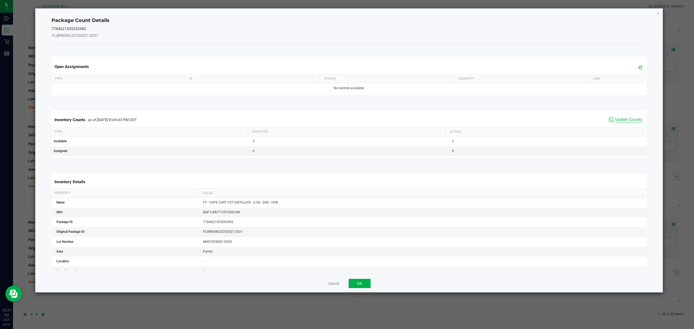
click at [624, 122] on span "Update Counts" at bounding box center [628, 119] width 27 height 5
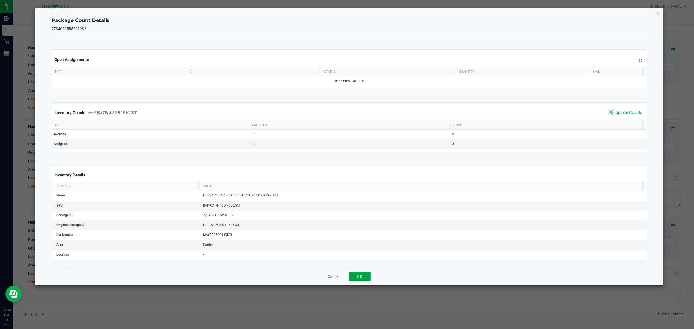
click at [360, 279] on button "OK" at bounding box center [360, 276] width 22 height 9
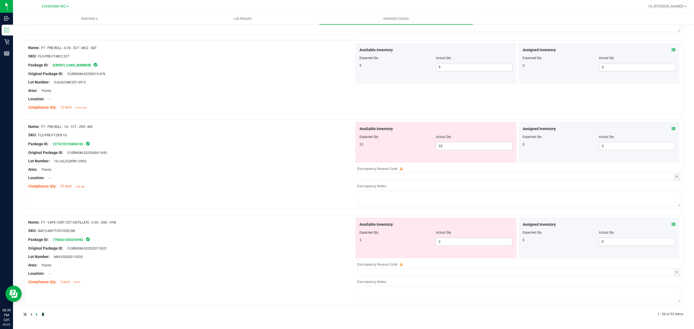
click at [43, 316] on icon at bounding box center [43, 314] width 2 height 3
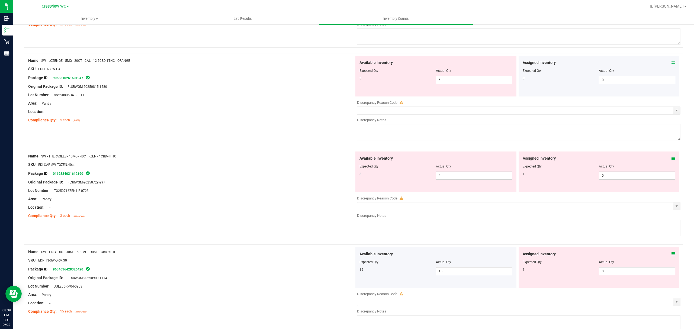
scroll to position [833, 0]
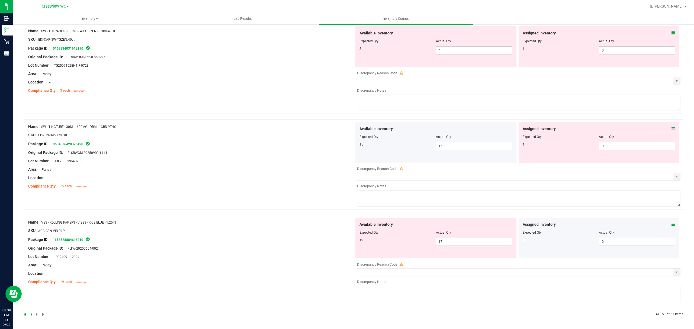
click at [671, 223] on icon at bounding box center [673, 225] width 4 height 4
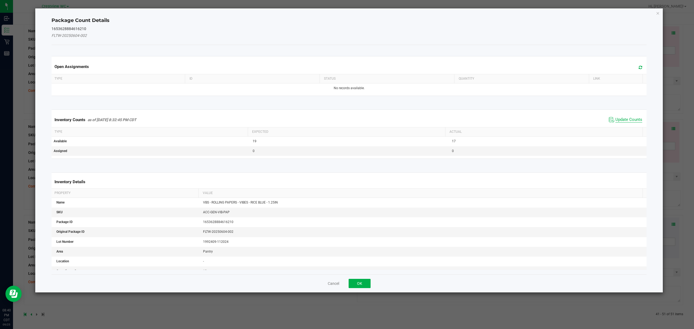
click at [630, 120] on span "Update Counts" at bounding box center [628, 119] width 27 height 5
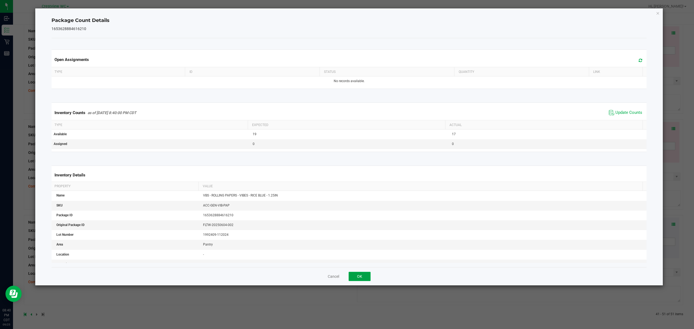
click at [359, 278] on button "OK" at bounding box center [360, 276] width 22 height 9
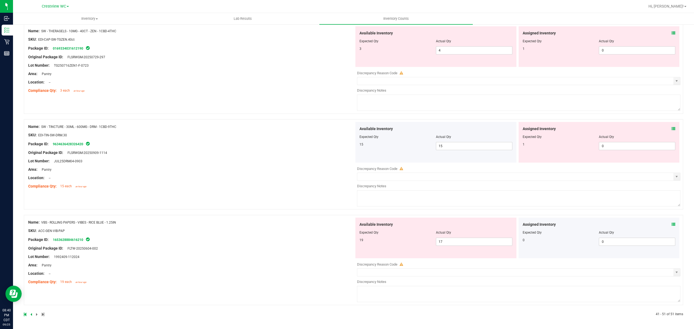
click at [671, 128] on icon at bounding box center [673, 129] width 4 height 4
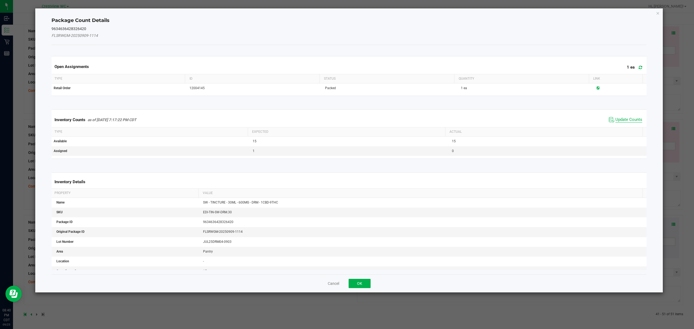
click at [625, 119] on span "Update Counts" at bounding box center [628, 119] width 27 height 5
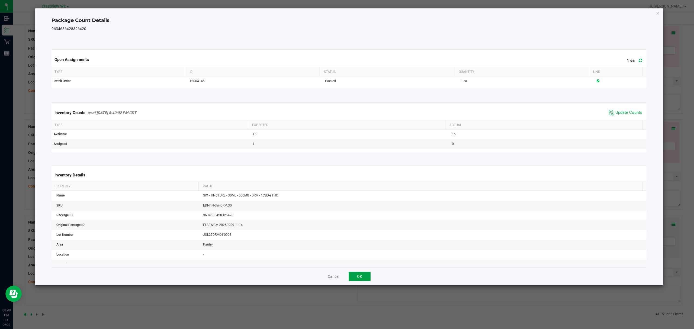
click at [359, 279] on button "OK" at bounding box center [360, 276] width 22 height 9
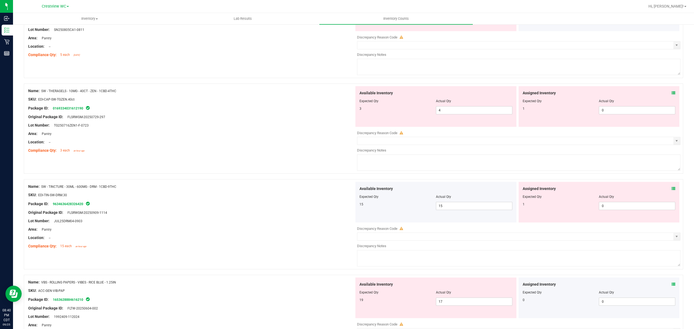
scroll to position [739, 0]
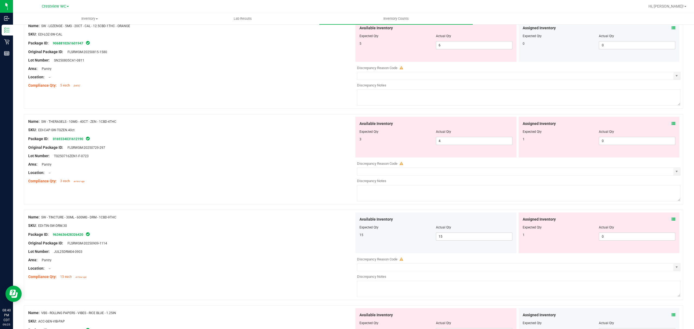
click at [671, 125] on icon at bounding box center [673, 124] width 4 height 4
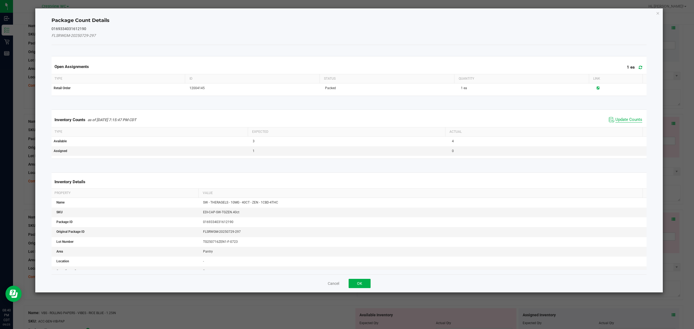
click at [631, 121] on span "Update Counts" at bounding box center [628, 119] width 27 height 5
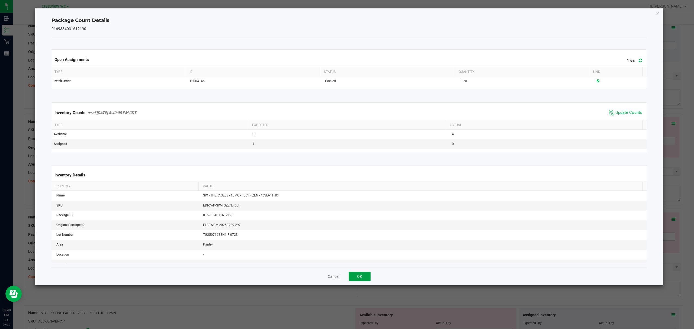
click at [359, 277] on button "OK" at bounding box center [360, 276] width 22 height 9
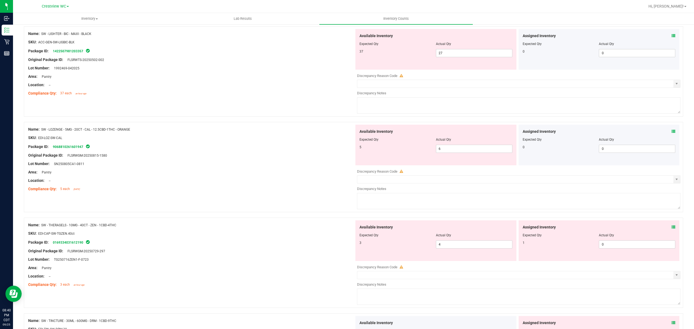
scroll to position [633, 0]
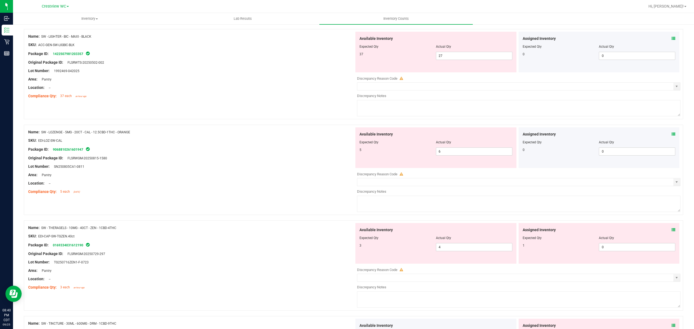
click at [671, 136] on icon at bounding box center [673, 134] width 4 height 4
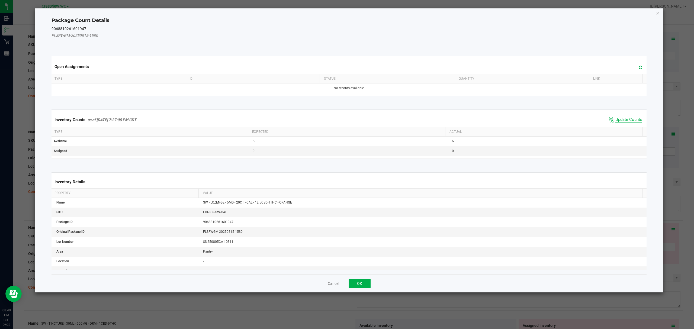
click at [627, 120] on span "Update Counts" at bounding box center [628, 119] width 27 height 5
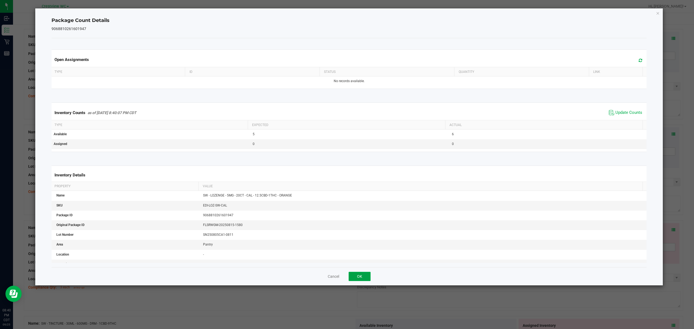
click at [359, 277] on button "OK" at bounding box center [360, 276] width 22 height 9
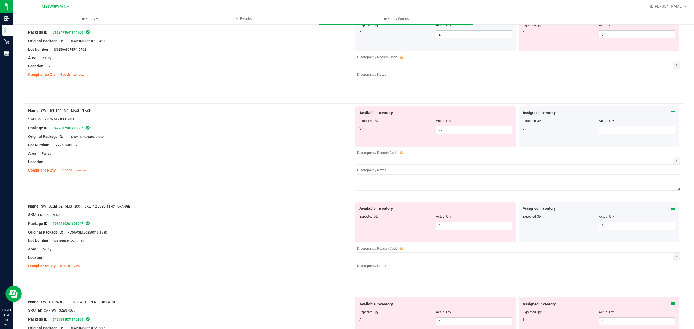
scroll to position [557, 0]
click at [671, 117] on span at bounding box center [673, 115] width 4 height 6
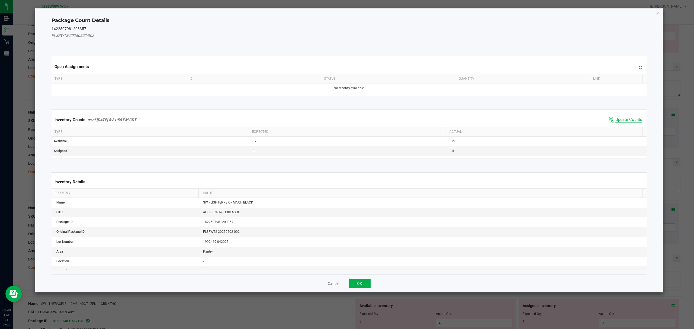
click at [624, 122] on span "Update Counts" at bounding box center [628, 119] width 27 height 5
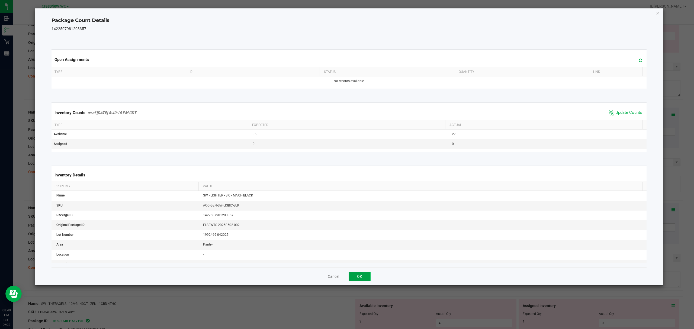
click at [360, 278] on button "OK" at bounding box center [360, 276] width 22 height 9
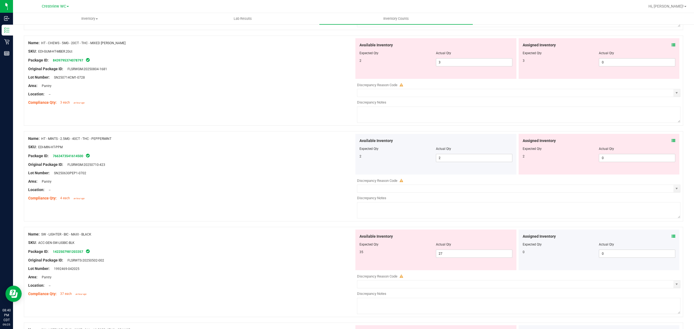
scroll to position [433, 0]
click at [671, 144] on icon at bounding box center [673, 143] width 4 height 4
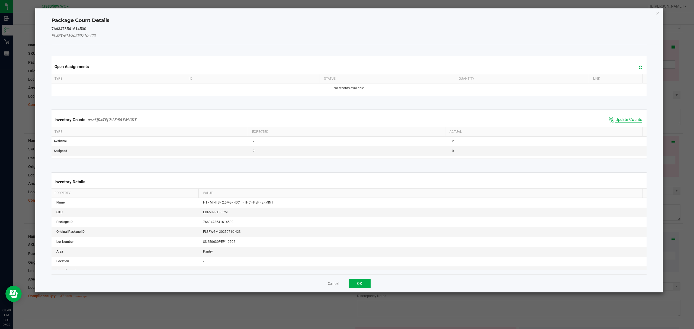
click at [615, 121] on span "Update Counts" at bounding box center [628, 119] width 27 height 5
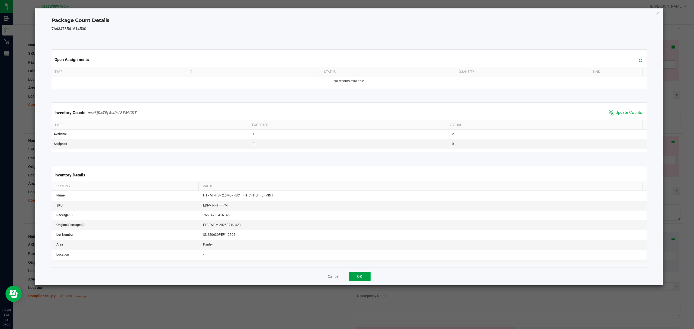
click at [359, 278] on button "OK" at bounding box center [360, 276] width 22 height 9
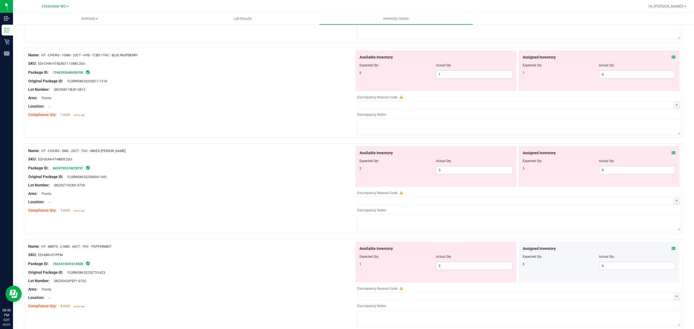
scroll to position [326, 0]
click at [671, 155] on icon at bounding box center [673, 154] width 4 height 4
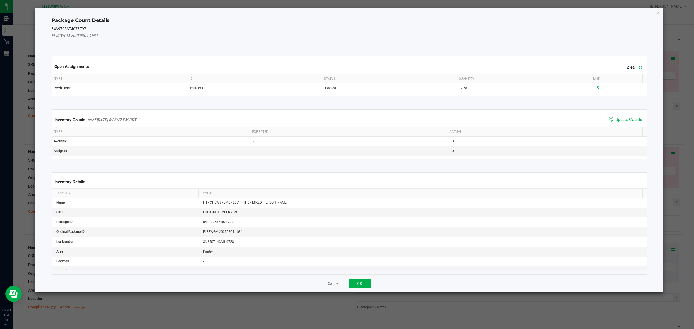
click at [620, 119] on span "Update Counts" at bounding box center [628, 119] width 27 height 5
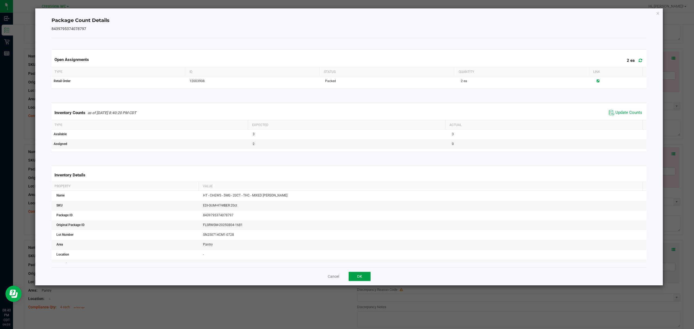
click at [359, 278] on button "OK" at bounding box center [360, 276] width 22 height 9
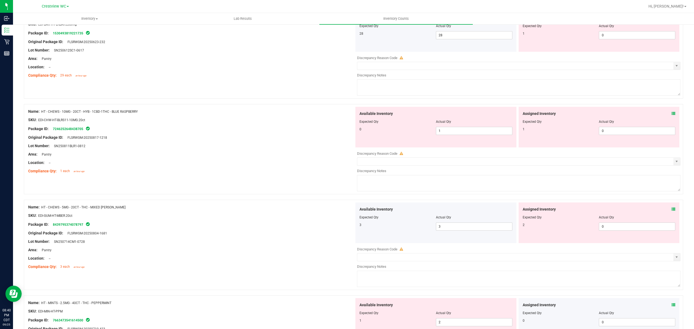
scroll to position [256, 0]
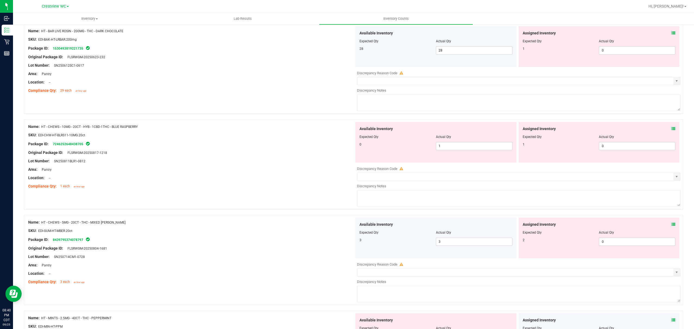
click at [671, 130] on icon at bounding box center [673, 129] width 4 height 4
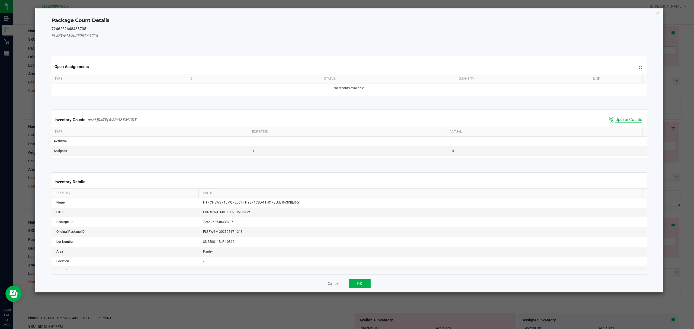
click at [627, 120] on span "Update Counts" at bounding box center [628, 119] width 27 height 5
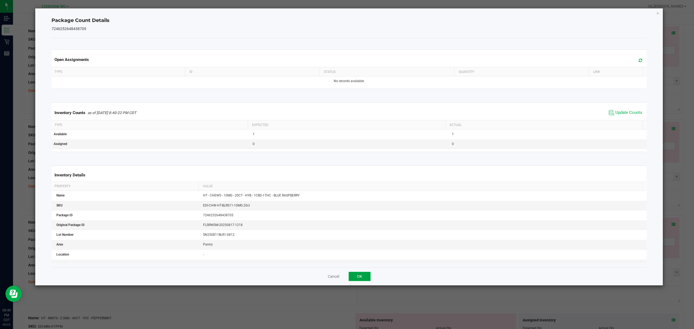
click at [365, 280] on button "OK" at bounding box center [360, 276] width 22 height 9
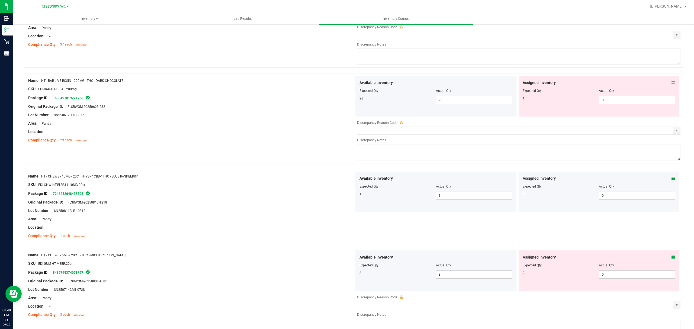
scroll to position [189, 0]
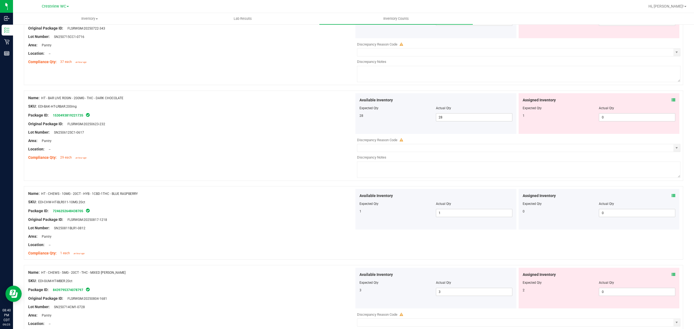
click at [671, 100] on icon at bounding box center [673, 100] width 4 height 4
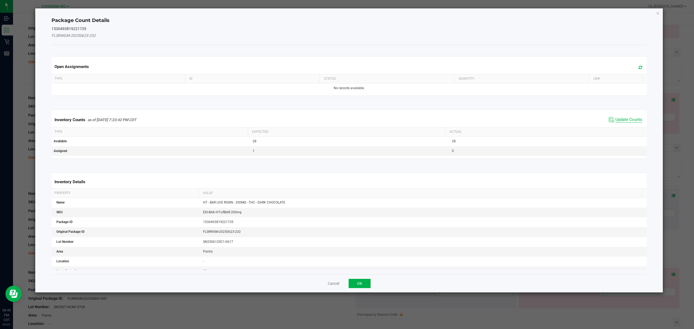
click at [624, 120] on span "Update Counts" at bounding box center [628, 119] width 27 height 5
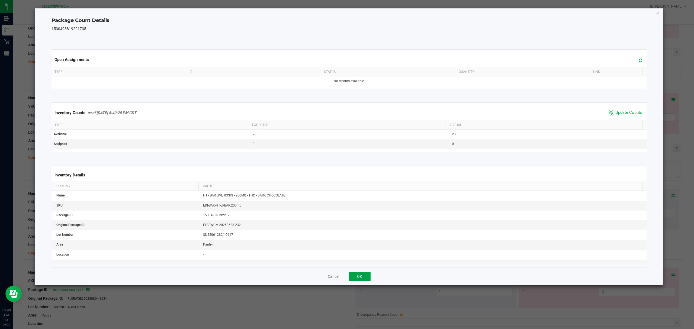
click at [356, 279] on button "OK" at bounding box center [360, 276] width 22 height 9
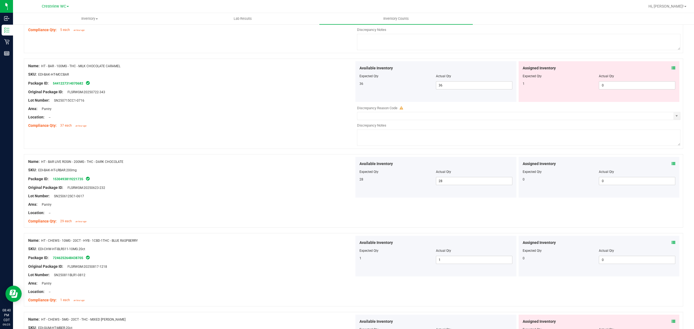
scroll to position [102, 0]
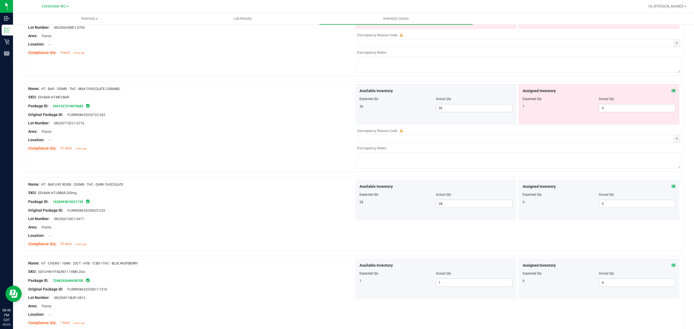
click at [671, 91] on icon at bounding box center [673, 91] width 4 height 4
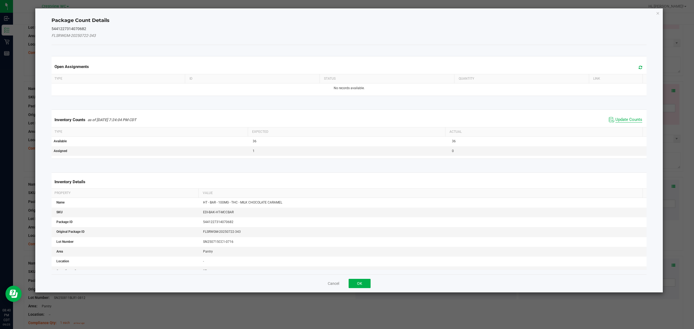
click at [627, 119] on span "Update Counts" at bounding box center [628, 119] width 27 height 5
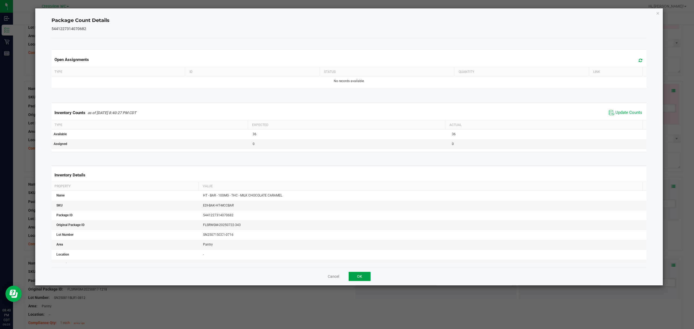
click at [363, 279] on button "OK" at bounding box center [360, 276] width 22 height 9
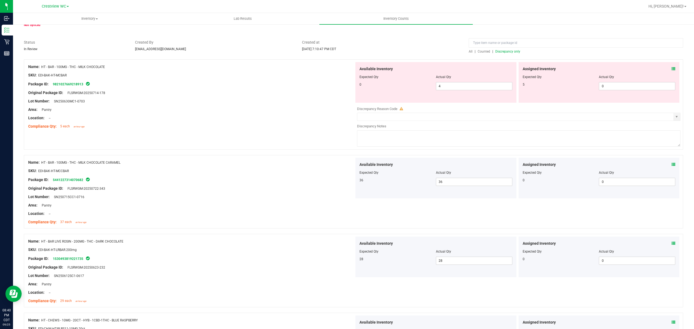
scroll to position [27, 0]
click at [671, 70] on icon at bounding box center [673, 70] width 4 height 4
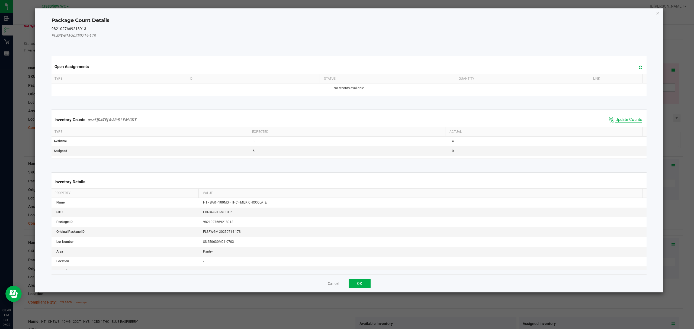
click at [615, 118] on span "Update Counts" at bounding box center [628, 119] width 27 height 5
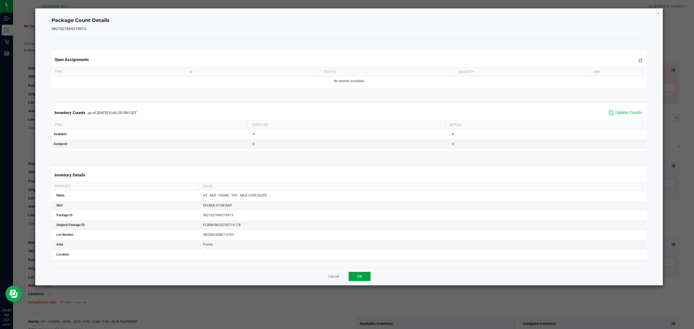
click at [352, 273] on button "OK" at bounding box center [360, 276] width 22 height 9
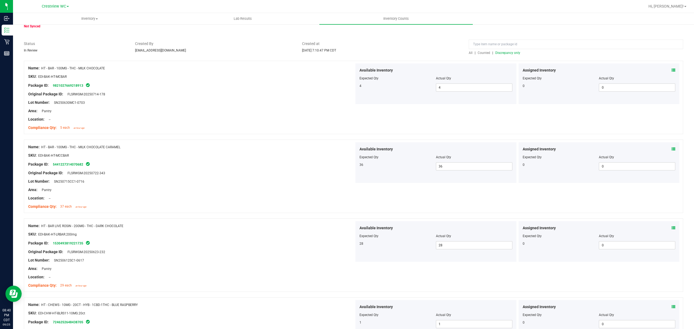
click at [508, 52] on span "Discrepancy only" at bounding box center [507, 53] width 25 height 4
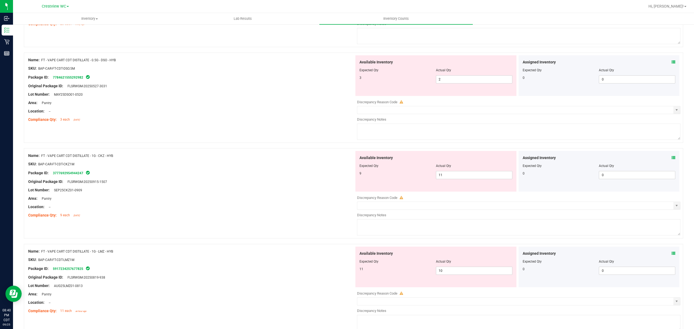
scroll to position [1696, 0]
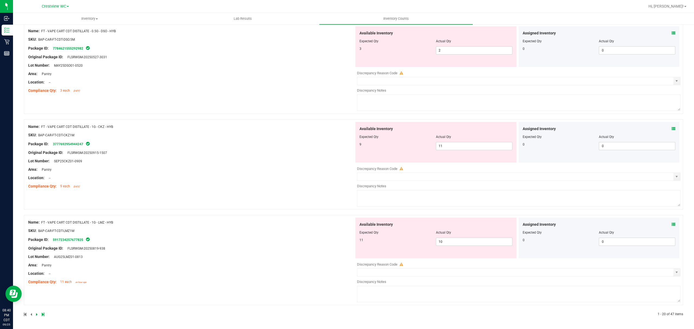
click at [43, 315] on icon at bounding box center [43, 314] width 2 height 3
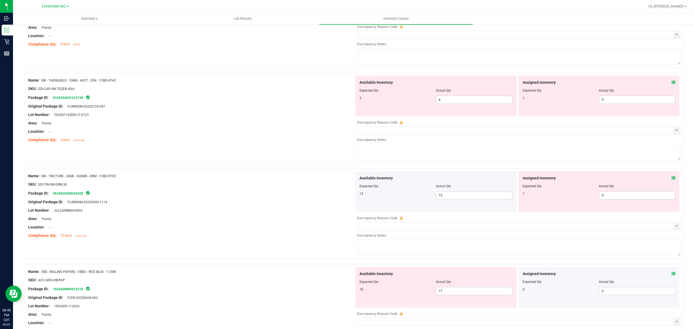
scroll to position [449, 0]
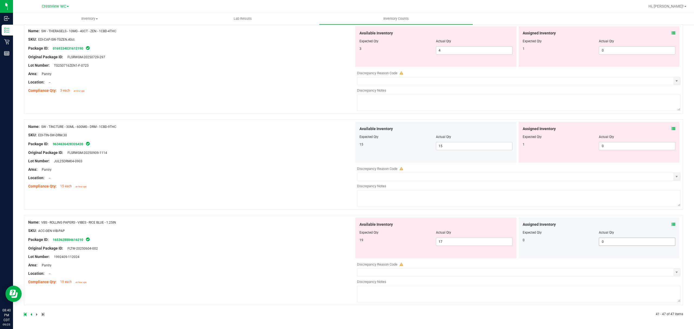
click at [664, 239] on input "0" at bounding box center [637, 242] width 76 height 8
click at [671, 224] on icon at bounding box center [673, 225] width 4 height 4
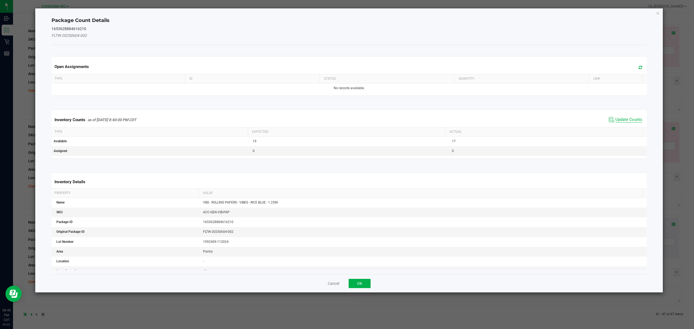
click at [632, 120] on span "Update Counts" at bounding box center [628, 119] width 27 height 5
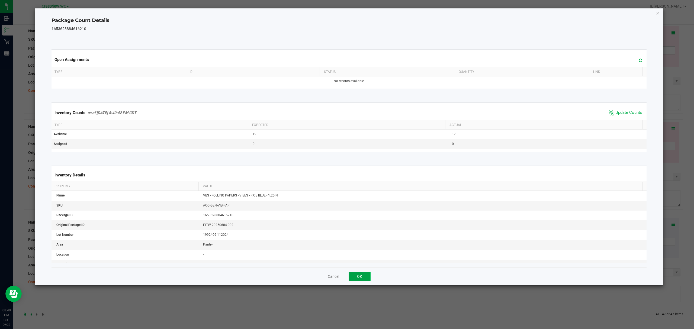
click at [363, 279] on button "OK" at bounding box center [360, 276] width 22 height 9
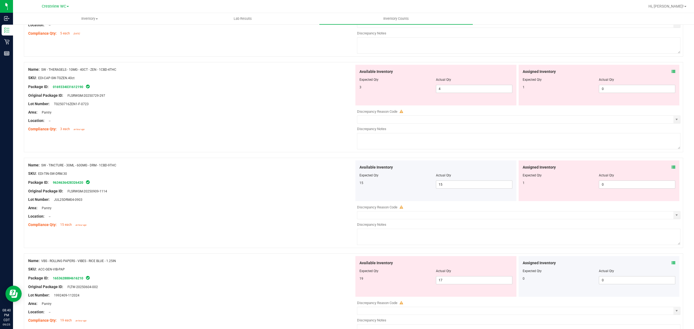
scroll to position [383, 0]
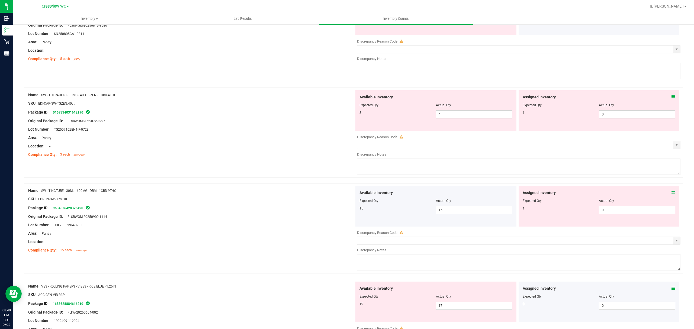
click at [671, 191] on span at bounding box center [673, 193] width 4 height 6
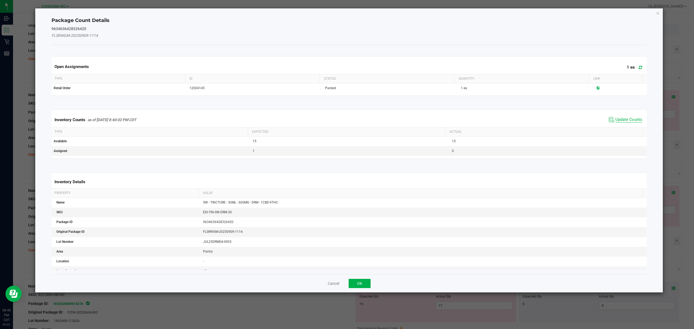
click at [622, 121] on span "Update Counts" at bounding box center [628, 119] width 27 height 5
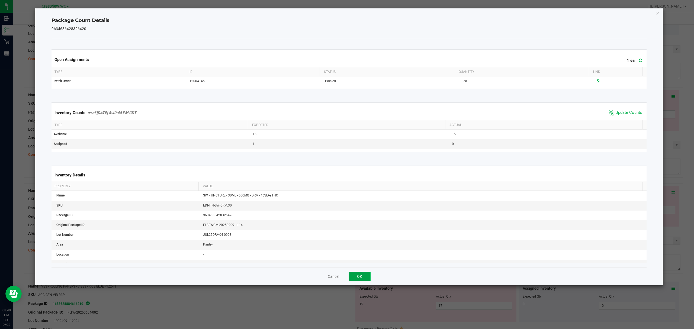
click at [359, 278] on button "OK" at bounding box center [360, 276] width 22 height 9
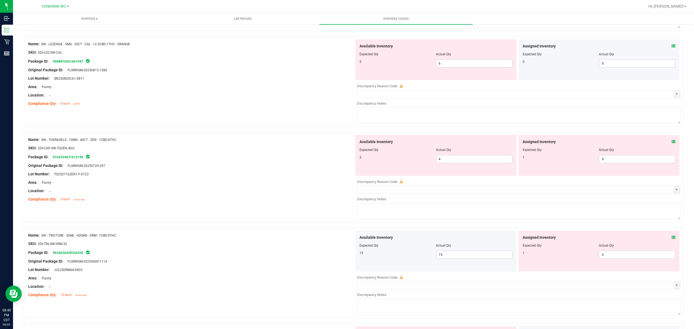
scroll to position [320, 0]
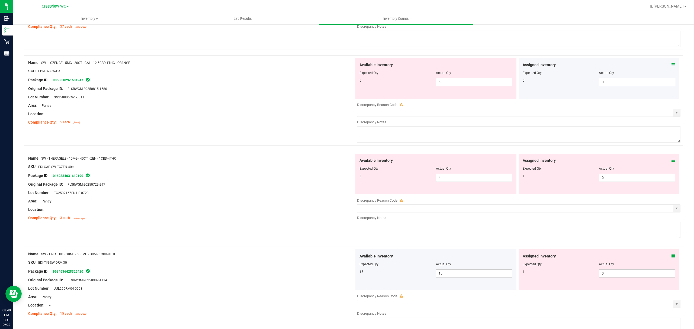
click at [671, 162] on icon at bounding box center [673, 161] width 4 height 4
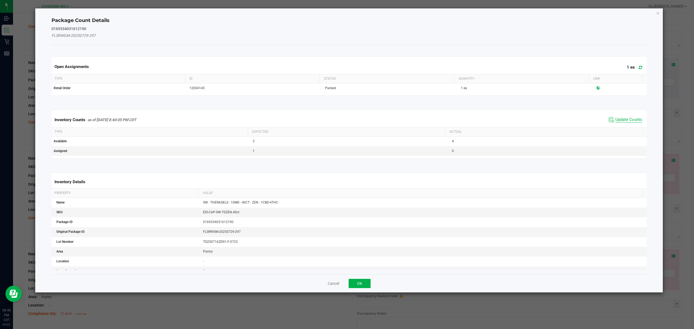
click at [631, 120] on span "Update Counts" at bounding box center [628, 119] width 27 height 5
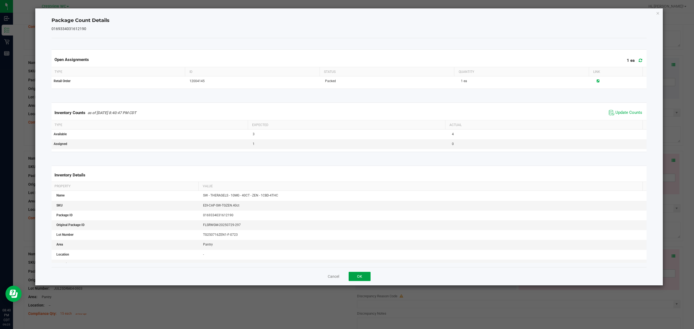
click at [359, 277] on button "OK" at bounding box center [360, 276] width 22 height 9
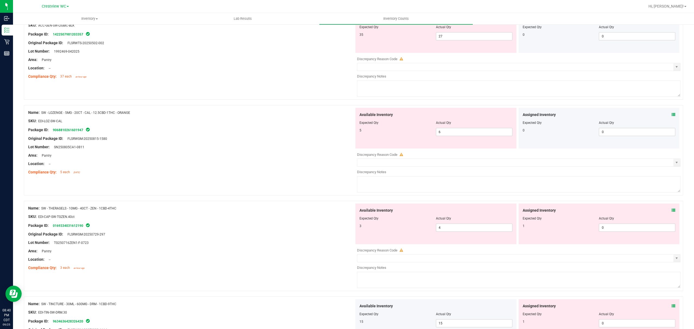
scroll to position [255, 0]
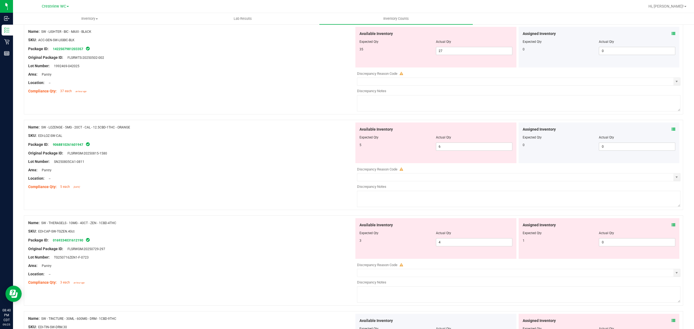
click at [671, 130] on icon at bounding box center [673, 129] width 4 height 4
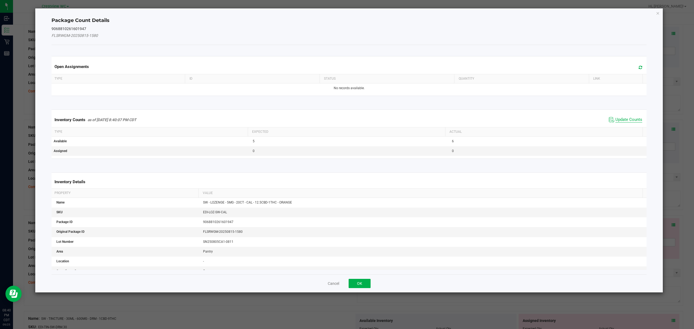
click at [621, 120] on span "Update Counts" at bounding box center [628, 119] width 27 height 5
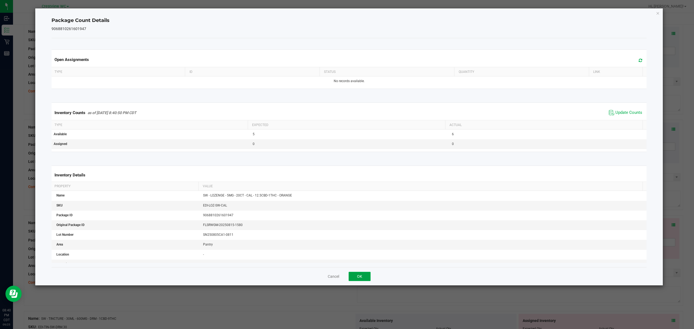
click at [363, 280] on button "OK" at bounding box center [360, 276] width 22 height 9
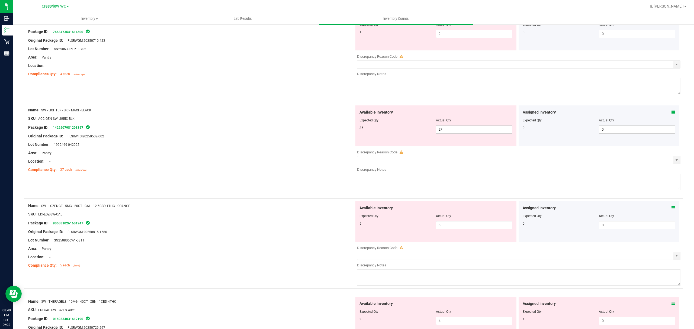
scroll to position [176, 0]
click at [671, 114] on icon at bounding box center [673, 113] width 4 height 4
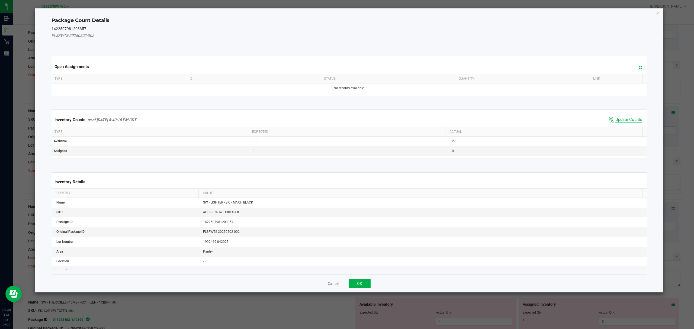
click at [627, 122] on span "Update Counts" at bounding box center [628, 119] width 27 height 5
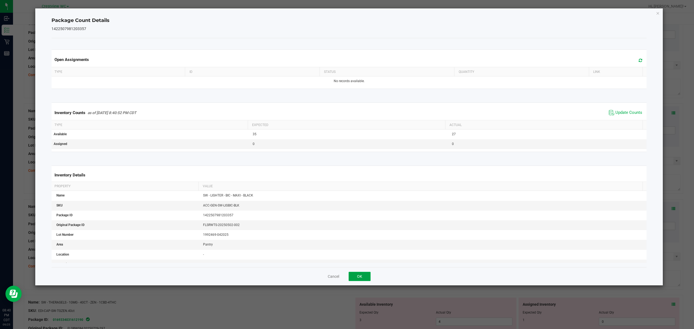
click at [366, 280] on button "OK" at bounding box center [360, 276] width 22 height 9
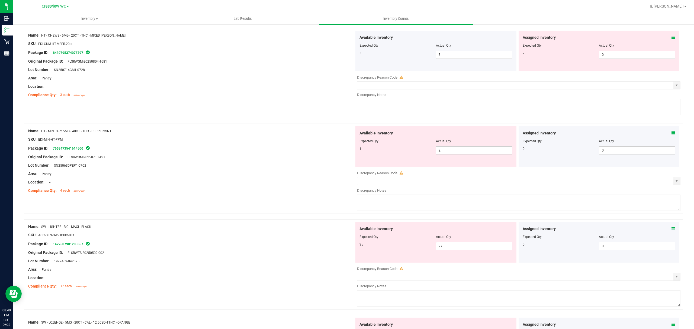
scroll to position [61, 0]
click at [671, 133] on icon at bounding box center [673, 132] width 4 height 4
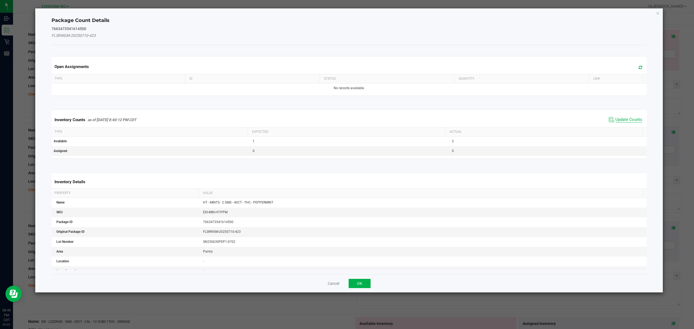
click at [627, 119] on span "Update Counts" at bounding box center [628, 119] width 27 height 5
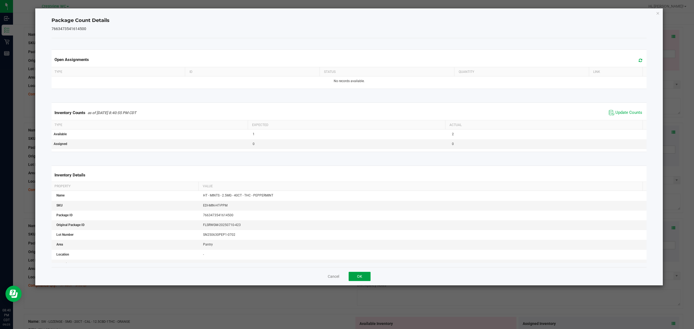
click at [359, 277] on button "OK" at bounding box center [360, 276] width 22 height 9
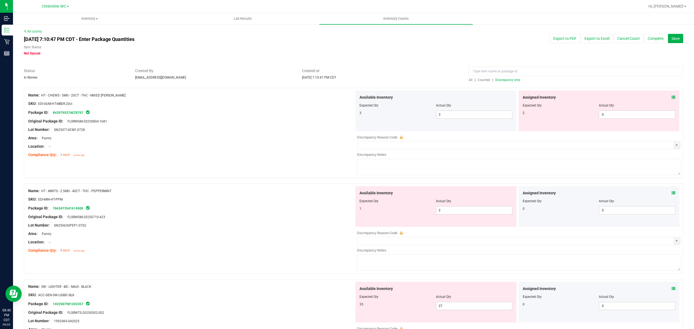
scroll to position [0, 0]
click at [671, 98] on icon at bounding box center [673, 98] width 4 height 4
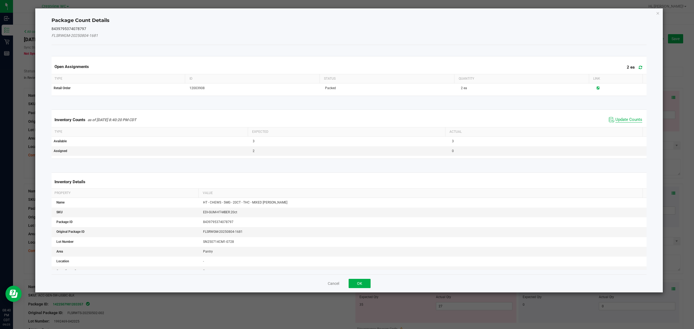
click at [623, 118] on span "Update Counts" at bounding box center [628, 119] width 27 height 5
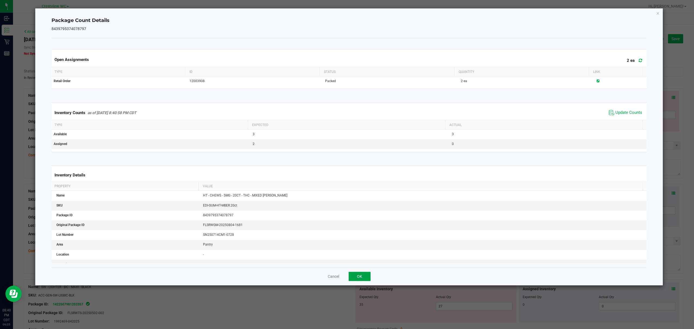
click at [359, 277] on button "OK" at bounding box center [360, 276] width 22 height 9
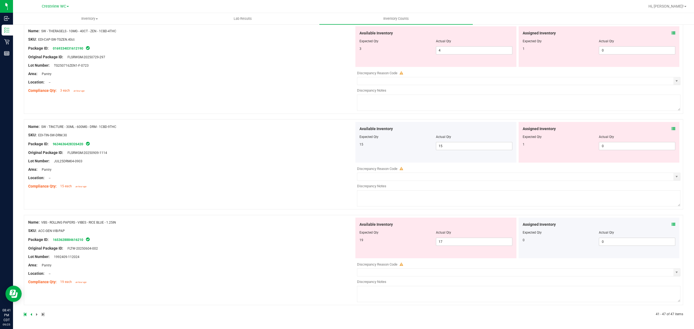
scroll to position [449, 0]
drag, startPoint x: 31, startPoint y: 314, endPoint x: 37, endPoint y: 313, distance: 5.8
click at [31, 314] on icon at bounding box center [31, 314] width 2 height 3
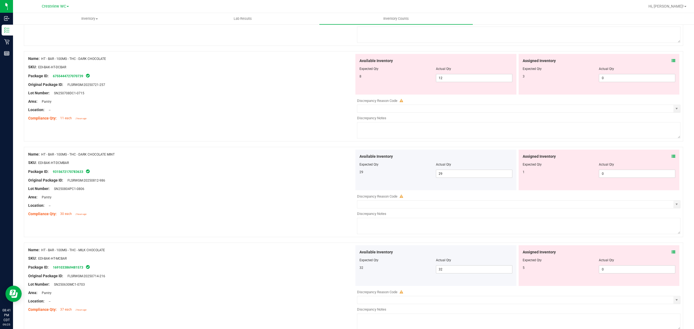
scroll to position [1696, 0]
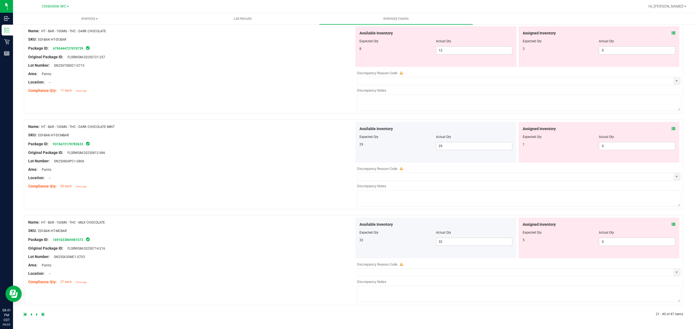
click at [671, 224] on icon at bounding box center [673, 225] width 4 height 4
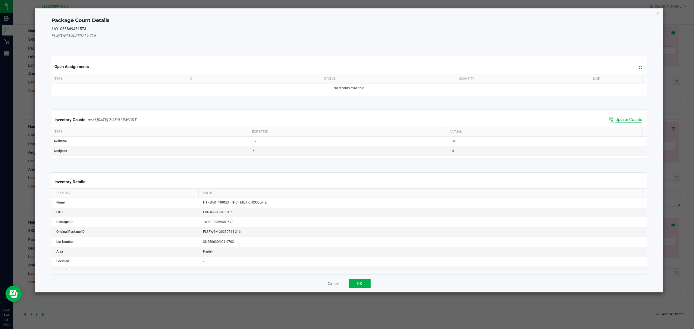
click at [630, 121] on span "Update Counts" at bounding box center [628, 119] width 27 height 5
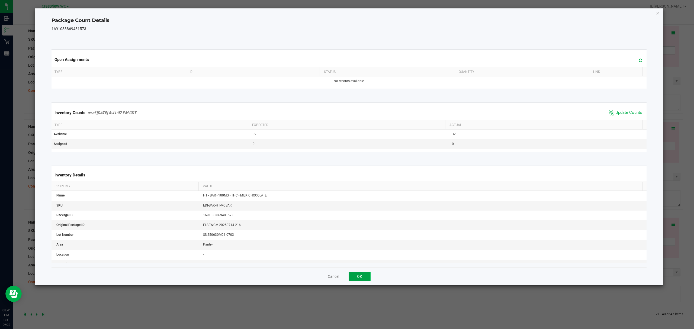
click at [359, 277] on button "OK" at bounding box center [360, 276] width 22 height 9
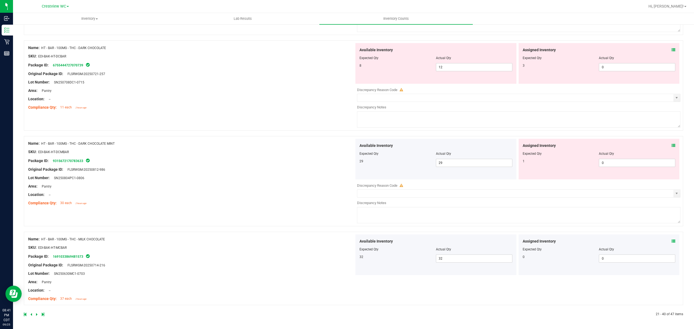
click at [671, 145] on icon at bounding box center [673, 146] width 4 height 4
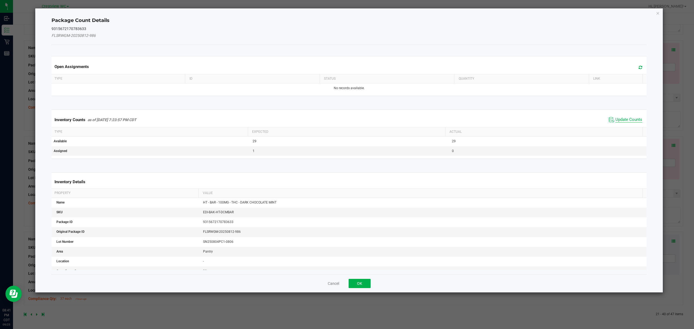
click at [625, 119] on span "Update Counts" at bounding box center [628, 119] width 27 height 5
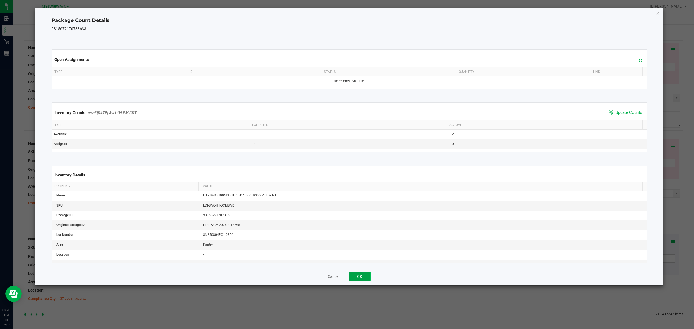
click at [365, 279] on button "OK" at bounding box center [360, 276] width 22 height 9
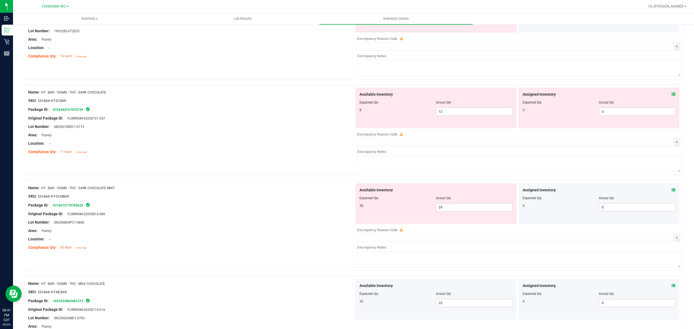
scroll to position [1611, 0]
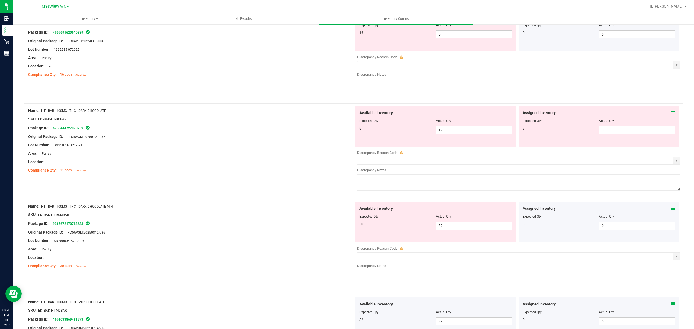
click at [671, 115] on icon at bounding box center [673, 113] width 4 height 4
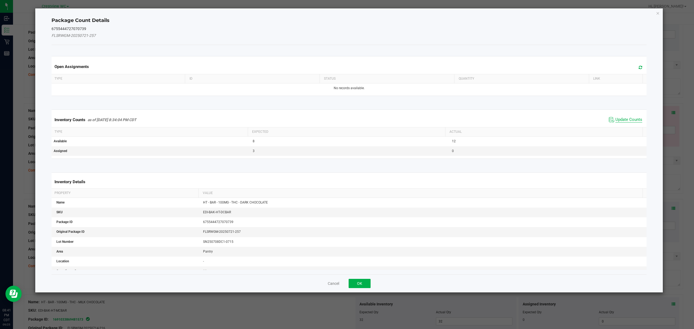
click at [625, 123] on span "Update Counts" at bounding box center [628, 119] width 27 height 5
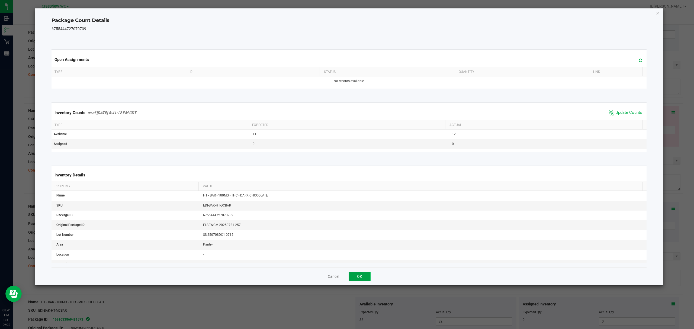
click at [363, 280] on button "OK" at bounding box center [360, 276] width 22 height 9
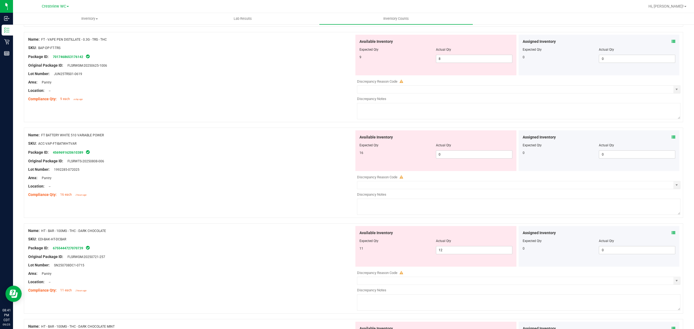
scroll to position [1488, 0]
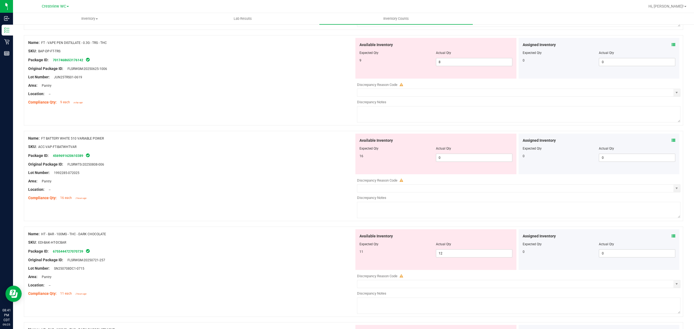
click at [671, 142] on icon at bounding box center [673, 141] width 4 height 4
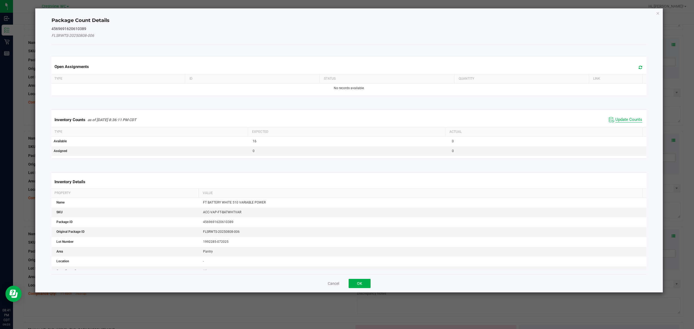
click at [623, 122] on span "Update Counts" at bounding box center [628, 119] width 27 height 5
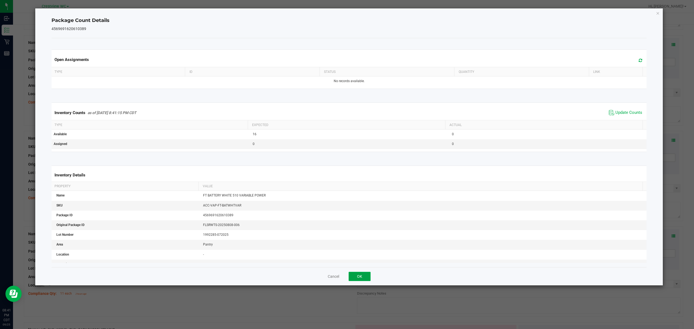
click at [365, 279] on button "OK" at bounding box center [360, 276] width 22 height 9
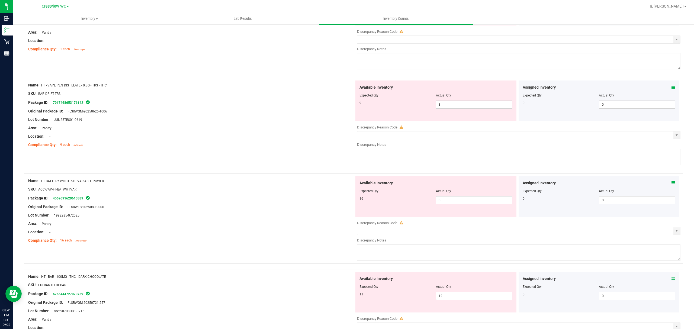
scroll to position [1428, 0]
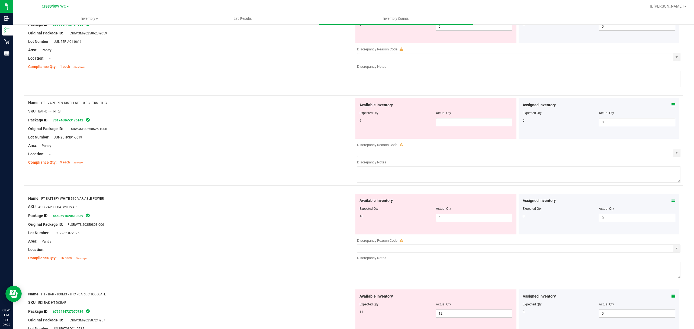
click at [671, 107] on icon at bounding box center [673, 105] width 4 height 4
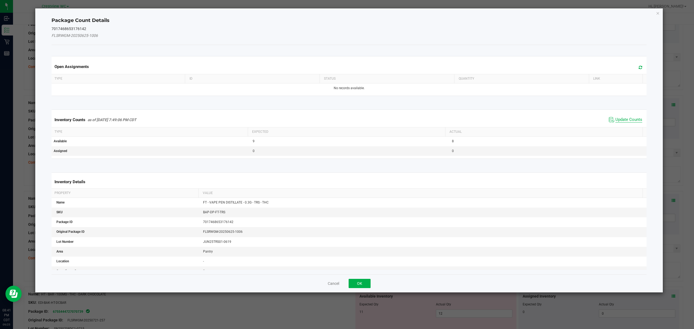
click at [632, 119] on span "Update Counts" at bounding box center [628, 119] width 27 height 5
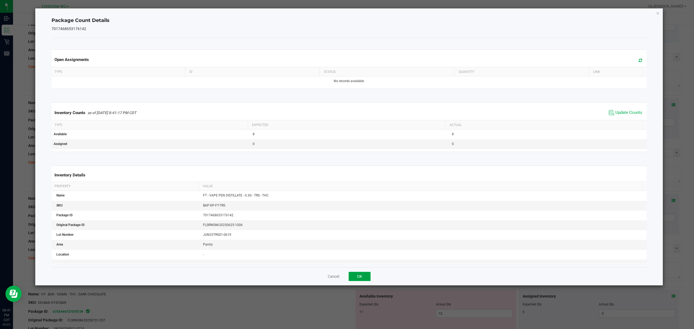
click at [358, 278] on button "OK" at bounding box center [360, 276] width 22 height 9
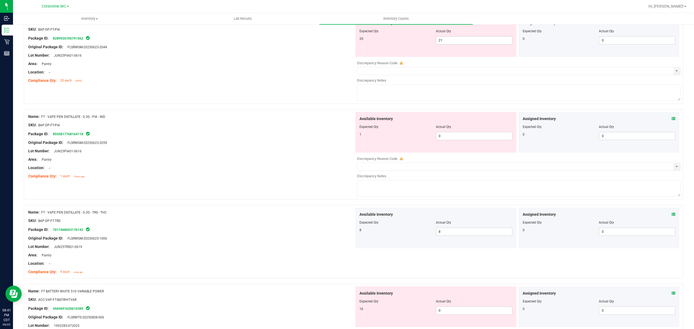
scroll to position [1313, 0]
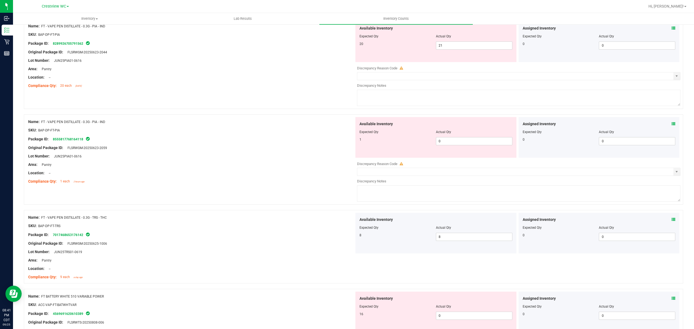
click at [671, 126] on icon at bounding box center [673, 124] width 4 height 4
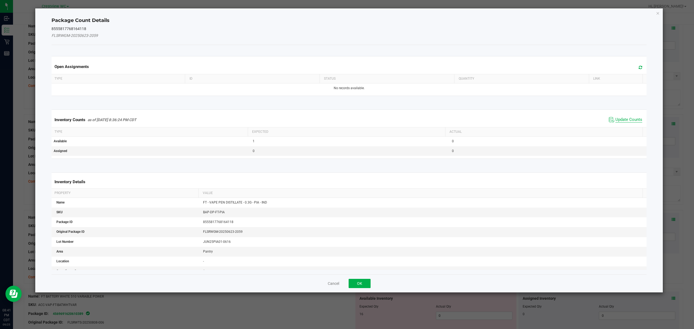
click at [631, 120] on span "Update Counts" at bounding box center [628, 119] width 27 height 5
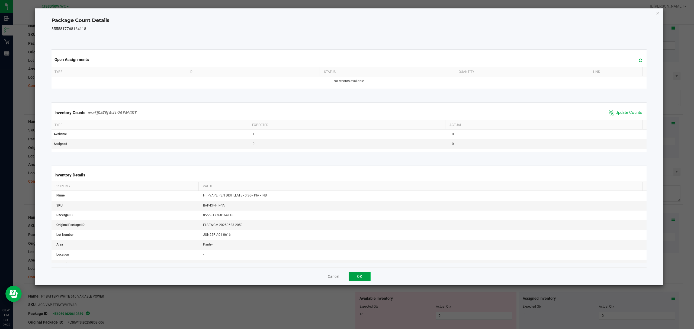
click at [361, 279] on button "OK" at bounding box center [360, 276] width 22 height 9
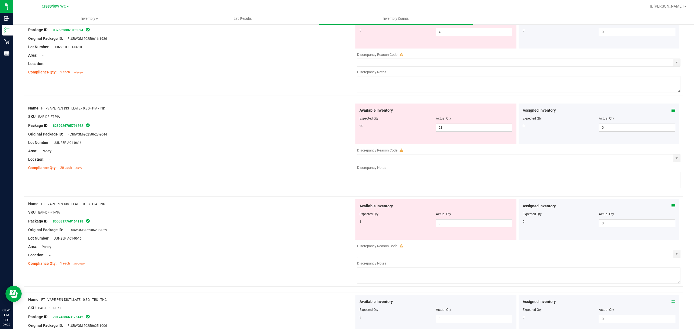
scroll to position [1229, 0]
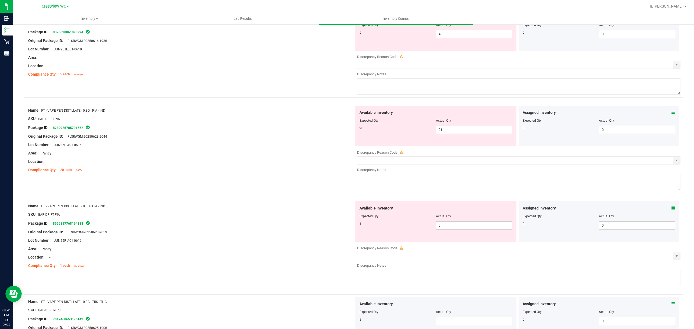
click at [671, 114] on icon at bounding box center [673, 113] width 4 height 4
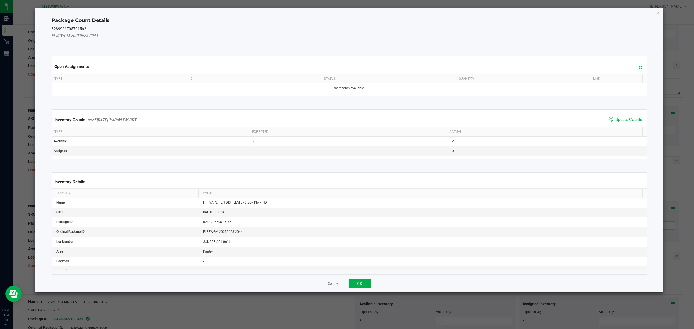
click at [630, 121] on span "Update Counts" at bounding box center [628, 119] width 27 height 5
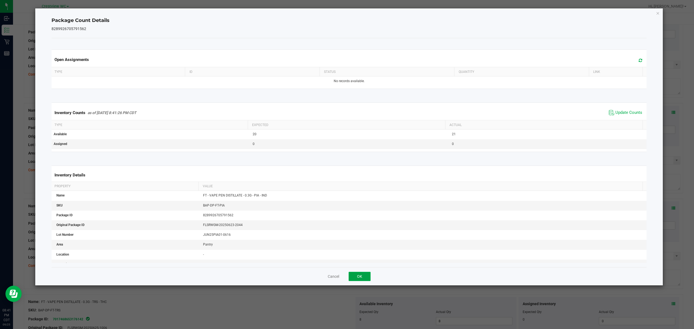
click at [359, 277] on button "OK" at bounding box center [360, 276] width 22 height 9
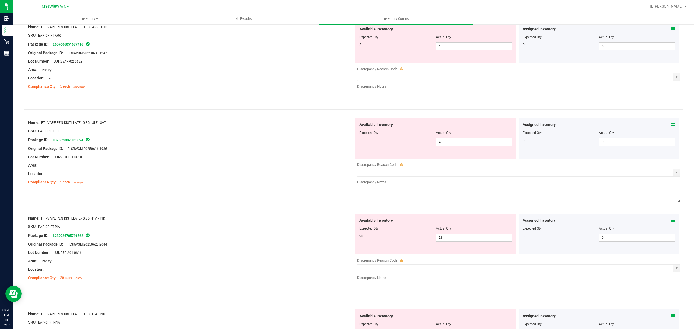
scroll to position [1112, 0]
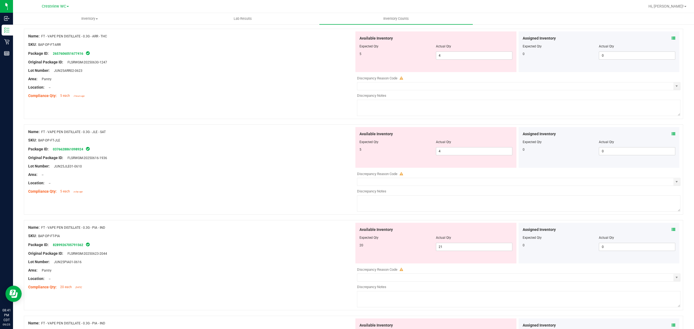
click at [671, 136] on icon at bounding box center [673, 134] width 4 height 4
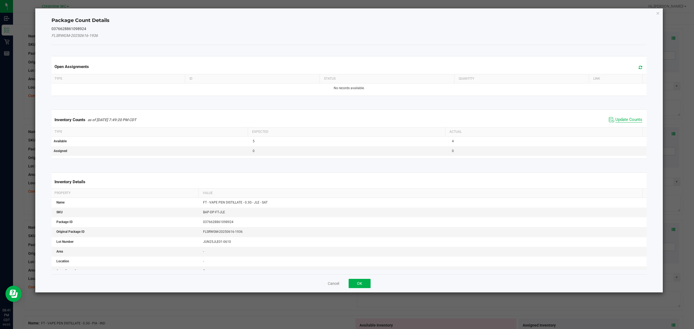
click at [626, 121] on span "Update Counts" at bounding box center [628, 119] width 27 height 5
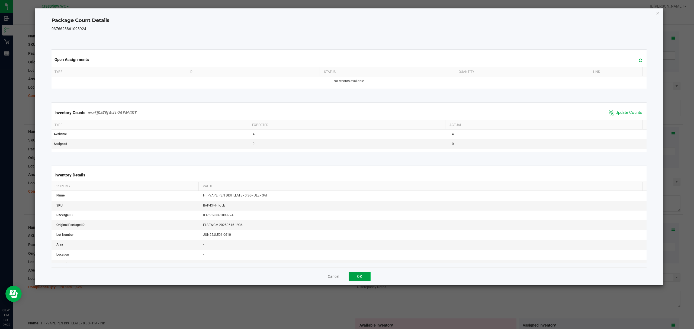
click at [366, 279] on button "OK" at bounding box center [360, 276] width 22 height 9
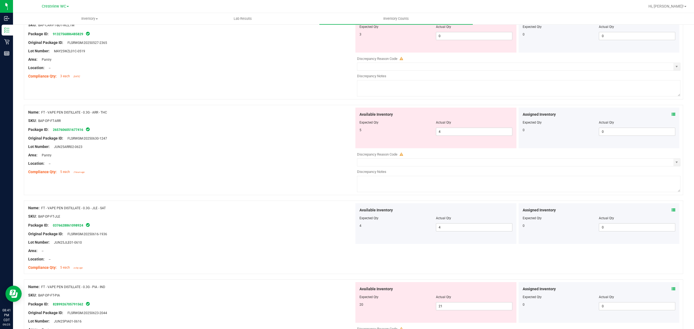
scroll to position [1013, 0]
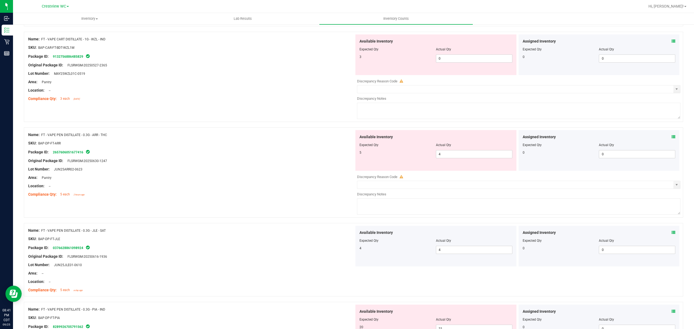
click at [671, 138] on icon at bounding box center [673, 137] width 4 height 4
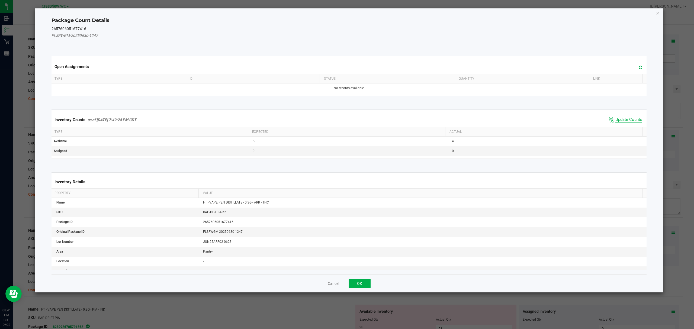
click at [627, 117] on span "Update Counts" at bounding box center [628, 119] width 27 height 5
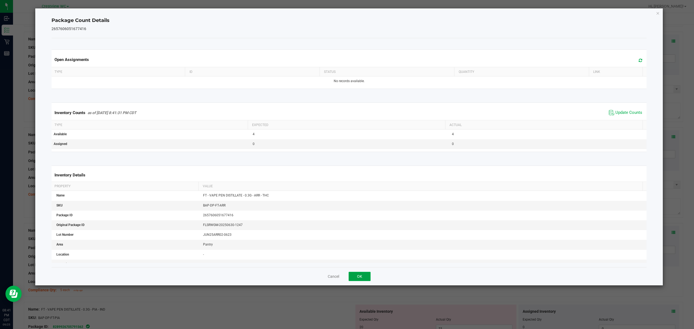
click at [359, 277] on button "OK" at bounding box center [360, 276] width 22 height 9
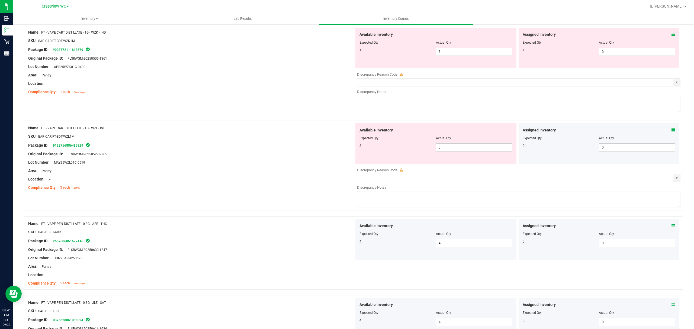
scroll to position [923, 0]
click at [671, 133] on icon at bounding box center [673, 132] width 4 height 4
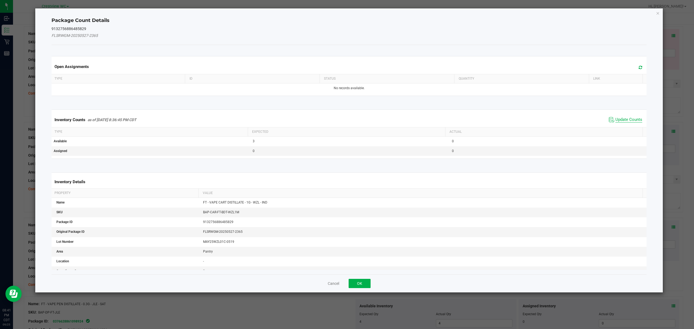
click at [625, 120] on span "Update Counts" at bounding box center [628, 119] width 27 height 5
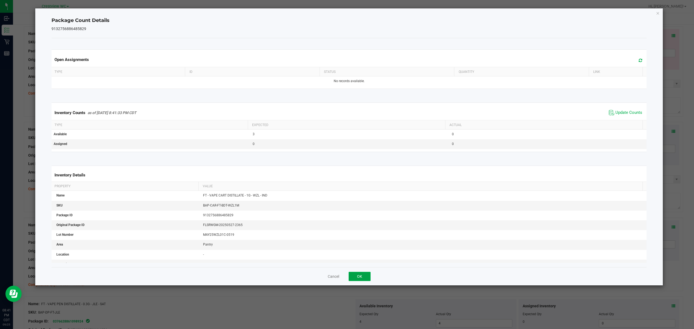
click at [359, 277] on button "OK" at bounding box center [360, 276] width 22 height 9
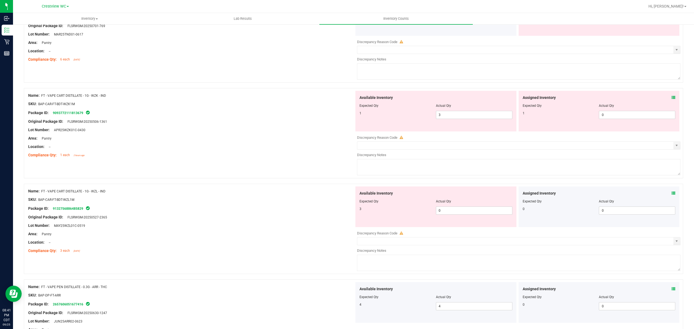
scroll to position [847, 0]
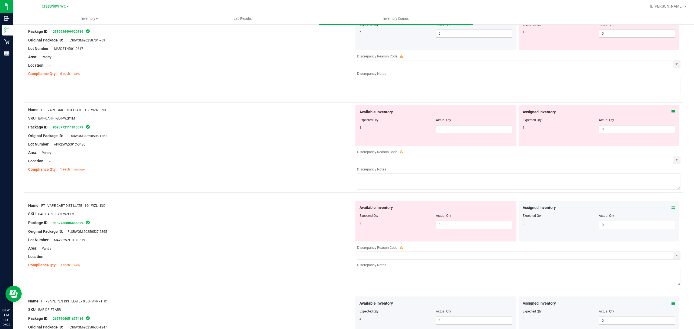
click at [671, 114] on icon at bounding box center [673, 112] width 4 height 4
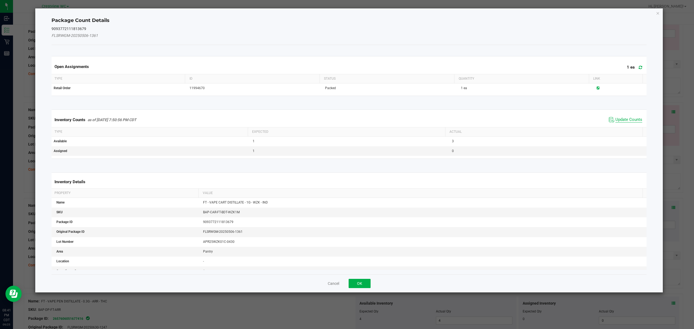
click at [626, 120] on span "Update Counts" at bounding box center [628, 119] width 27 height 5
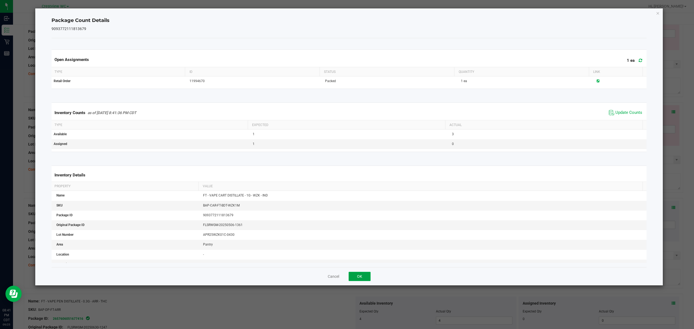
click at [363, 279] on button "OK" at bounding box center [360, 276] width 22 height 9
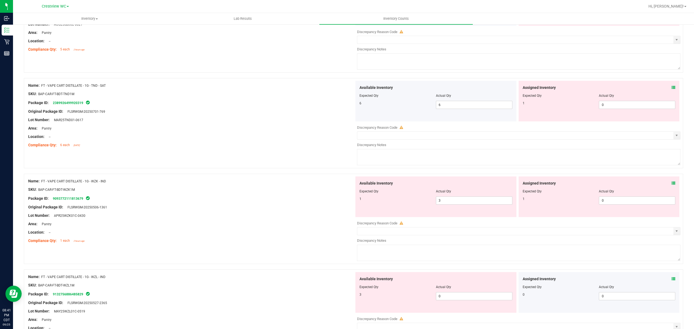
scroll to position [746, 0]
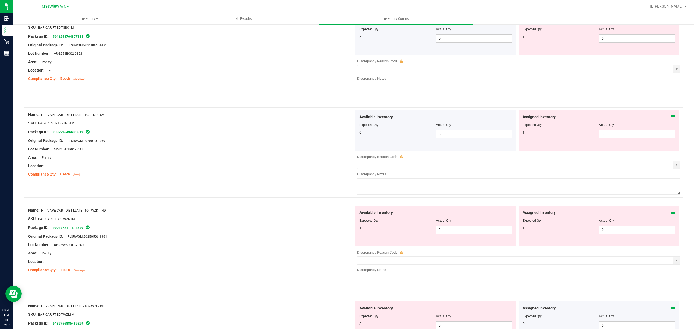
click at [671, 119] on icon at bounding box center [673, 117] width 4 height 4
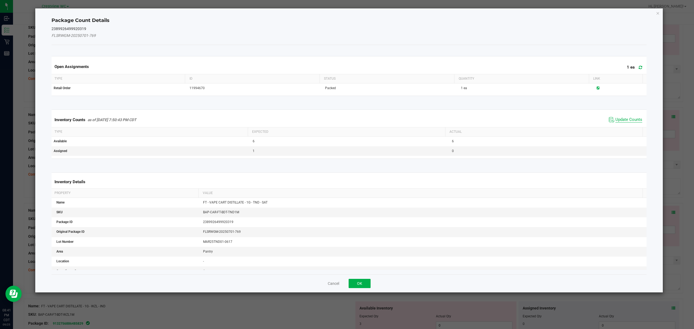
click at [618, 120] on span "Update Counts" at bounding box center [628, 119] width 27 height 5
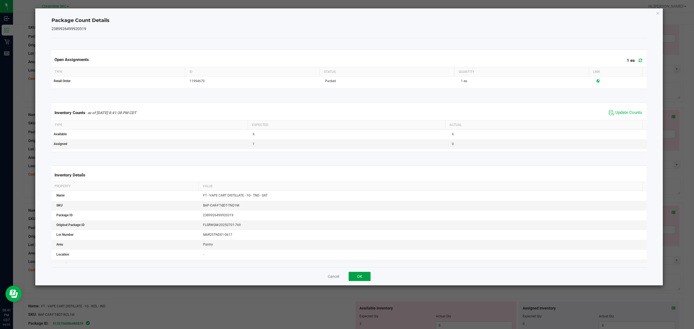
click at [359, 277] on button "OK" at bounding box center [360, 276] width 22 height 9
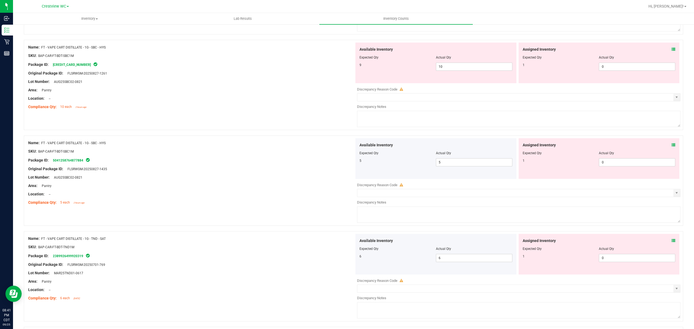
scroll to position [617, 0]
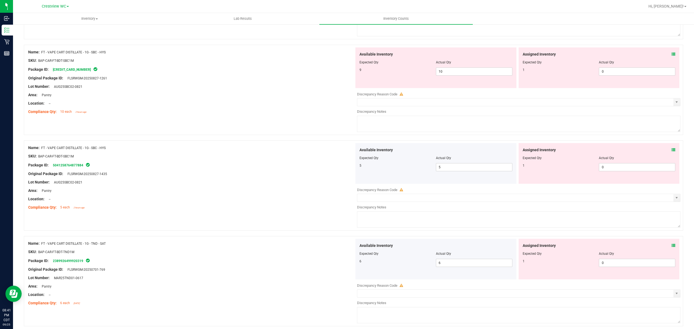
click at [671, 150] on icon at bounding box center [673, 150] width 4 height 4
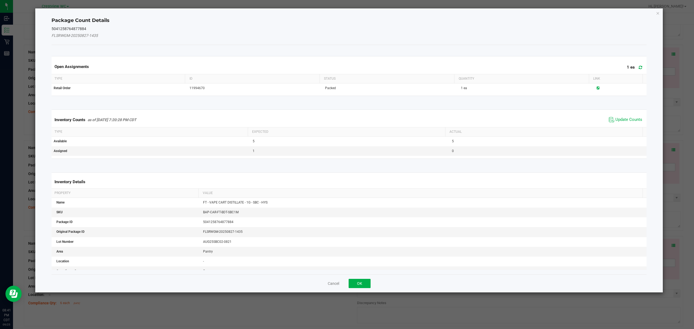
click at [625, 130] on th "Actual" at bounding box center [543, 131] width 197 height 9
click at [632, 120] on span "Update Counts" at bounding box center [628, 119] width 27 height 5
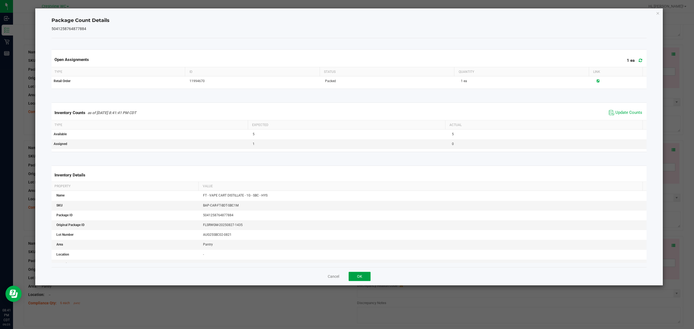
click at [368, 279] on button "OK" at bounding box center [360, 276] width 22 height 9
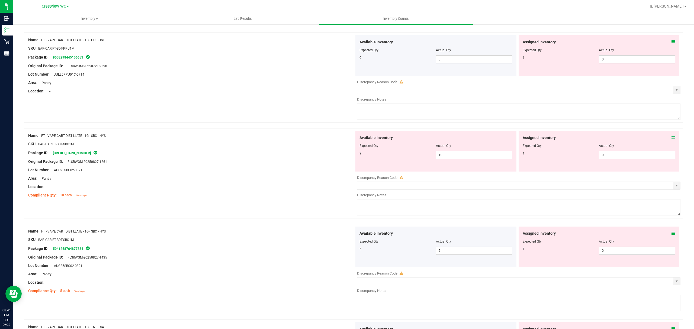
scroll to position [532, 0]
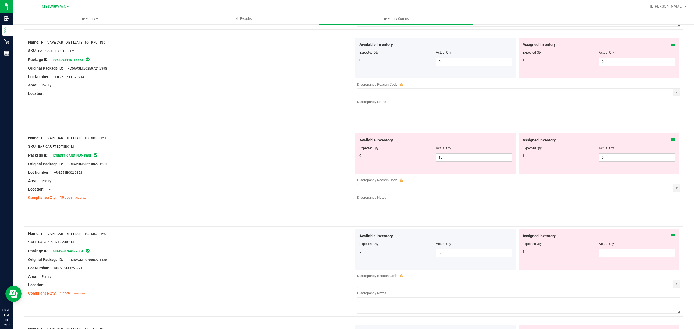
click at [673, 131] on div at bounding box center [353, 127] width 659 height 5
click at [671, 141] on icon at bounding box center [673, 140] width 4 height 4
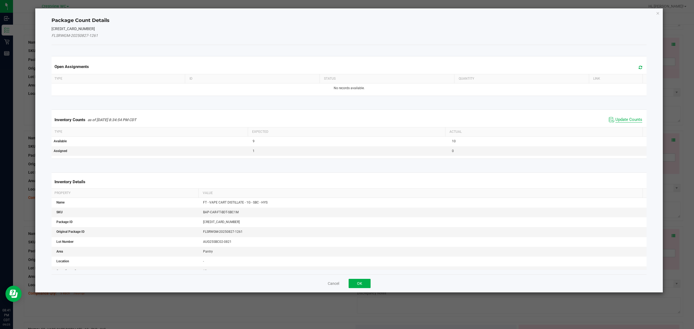
click at [624, 121] on span "Update Counts" at bounding box center [628, 119] width 27 height 5
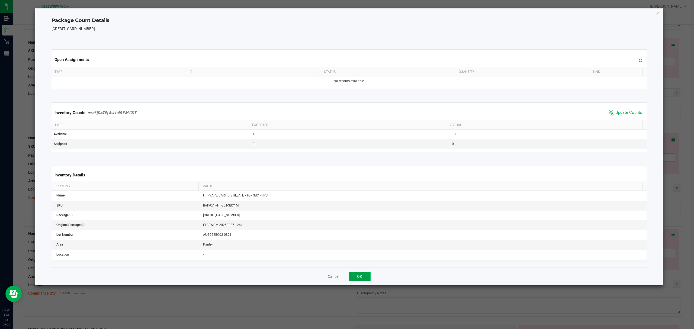
click at [359, 277] on button "OK" at bounding box center [360, 276] width 22 height 9
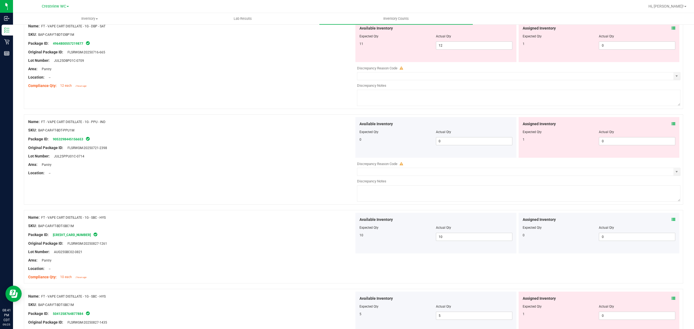
scroll to position [423, 0]
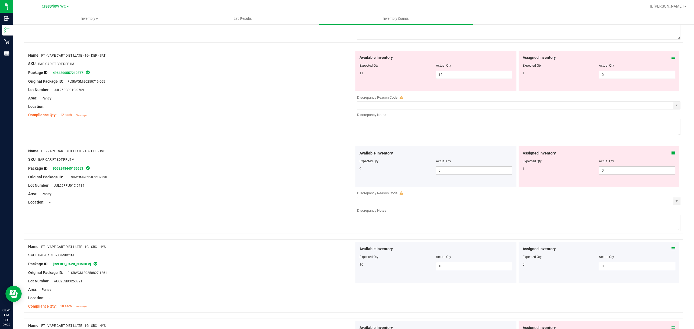
click at [671, 154] on icon at bounding box center [673, 153] width 4 height 4
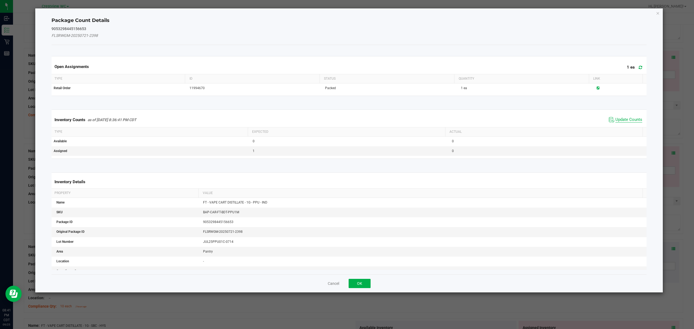
click at [622, 123] on span "Update Counts" at bounding box center [628, 119] width 27 height 5
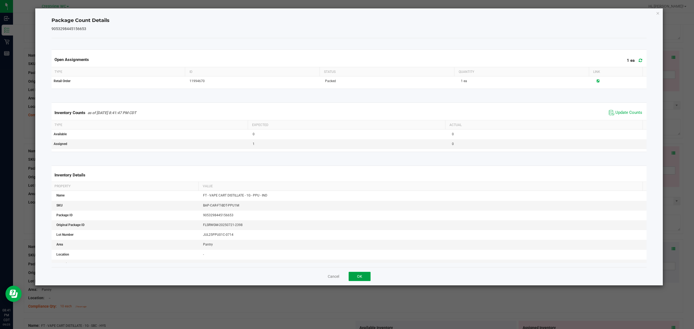
click at [358, 279] on button "OK" at bounding box center [360, 276] width 22 height 9
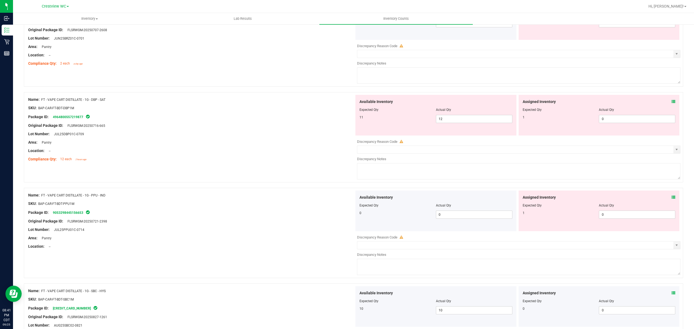
scroll to position [369, 0]
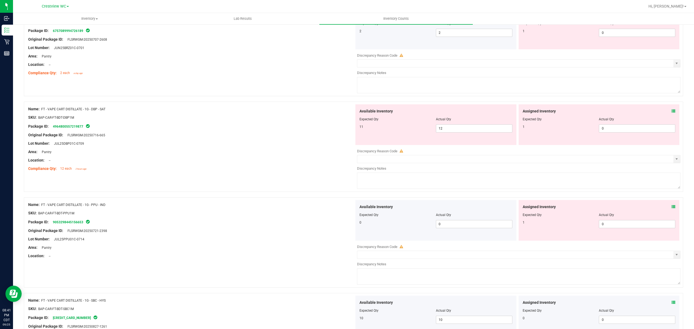
click at [671, 113] on icon at bounding box center [673, 111] width 4 height 4
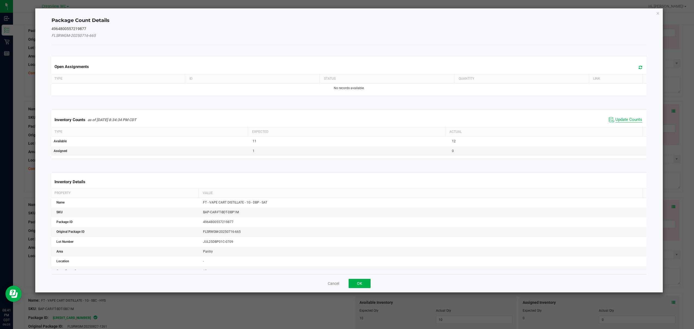
click at [631, 119] on span "Update Counts" at bounding box center [628, 119] width 27 height 5
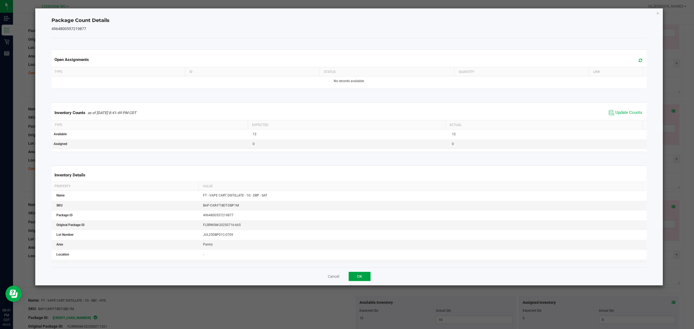
click at [358, 279] on button "OK" at bounding box center [360, 276] width 22 height 9
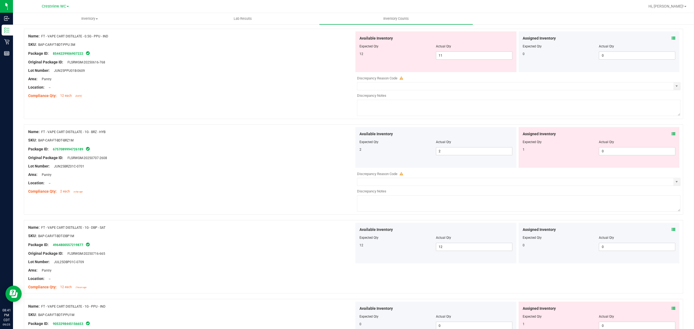
scroll to position [246, 0]
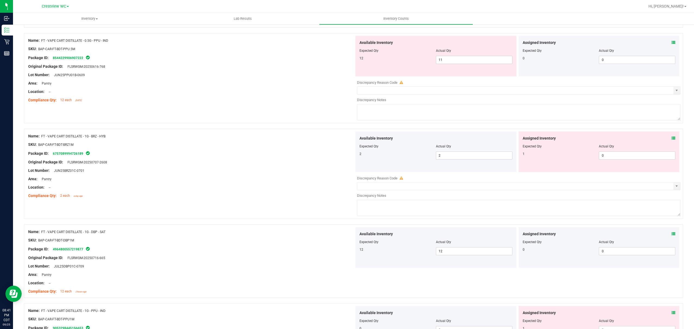
click at [671, 139] on icon at bounding box center [673, 138] width 4 height 4
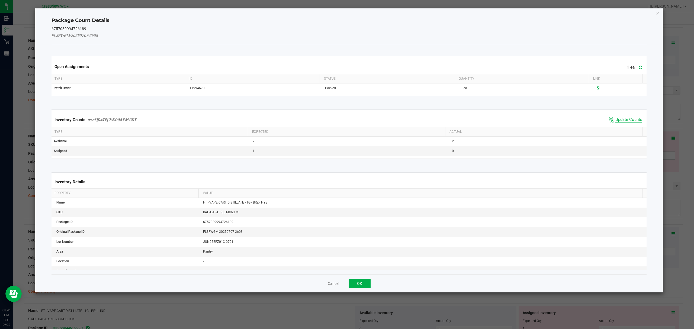
click at [623, 121] on span "Update Counts" at bounding box center [628, 119] width 27 height 5
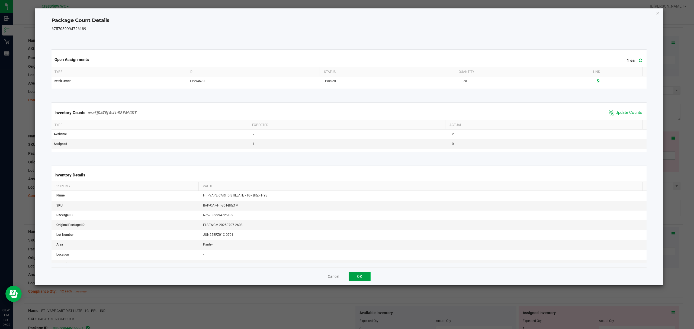
click at [359, 277] on button "OK" at bounding box center [360, 276] width 22 height 9
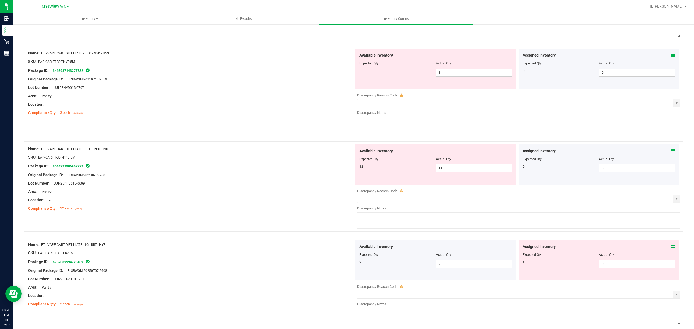
scroll to position [136, 0]
click at [671, 153] on icon at bounding box center [673, 153] width 4 height 4
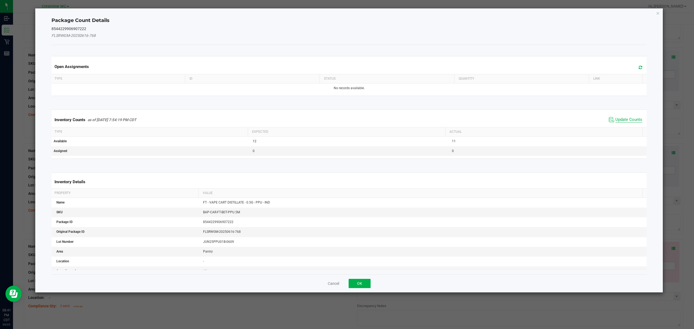
click at [633, 121] on span "Update Counts" at bounding box center [628, 119] width 27 height 5
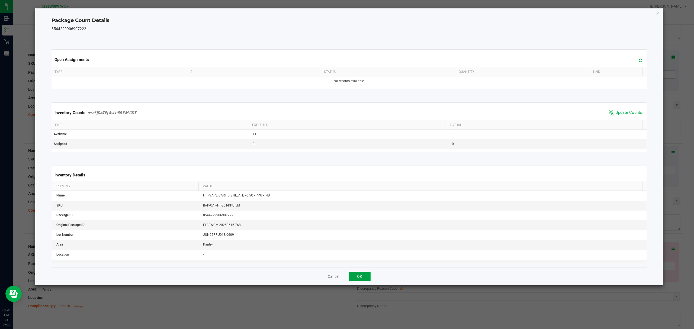
click at [359, 276] on button "OK" at bounding box center [360, 276] width 22 height 9
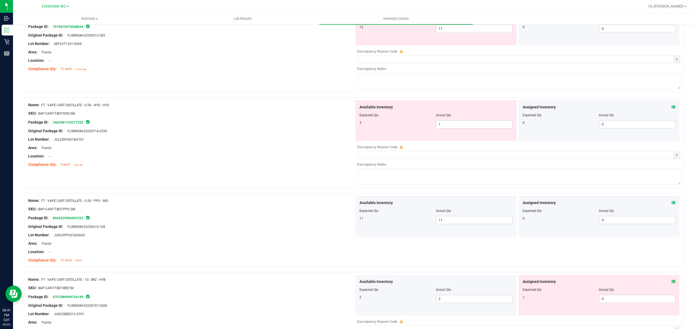
scroll to position [68, 0]
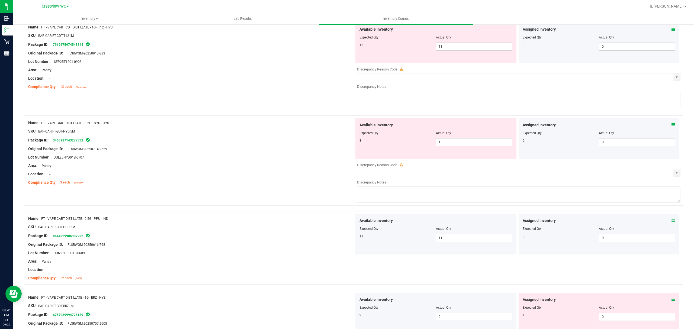
click at [671, 125] on icon at bounding box center [673, 125] width 4 height 4
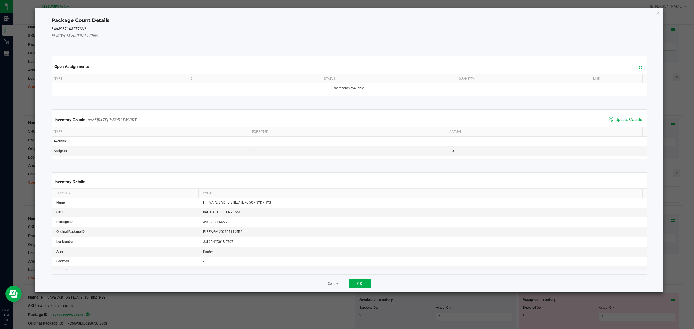
click at [625, 121] on span "Update Counts" at bounding box center [628, 119] width 27 height 5
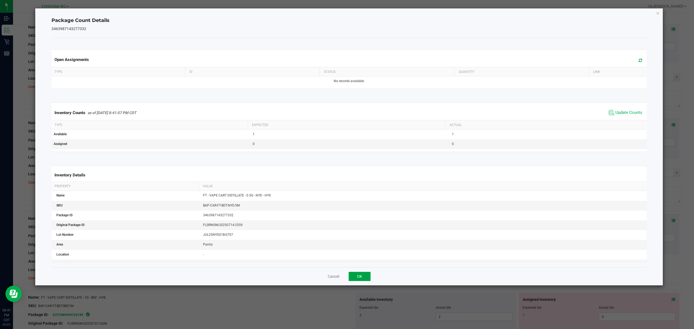
click at [363, 275] on button "OK" at bounding box center [360, 276] width 22 height 9
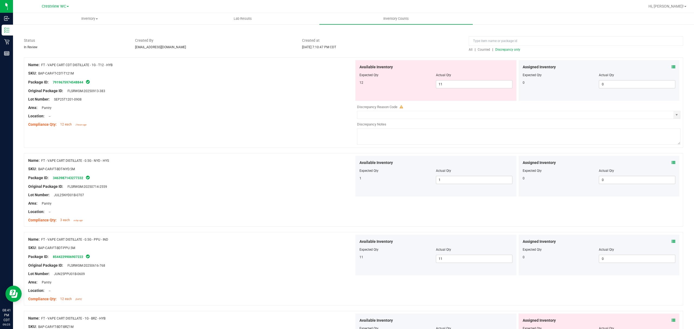
scroll to position [0, 0]
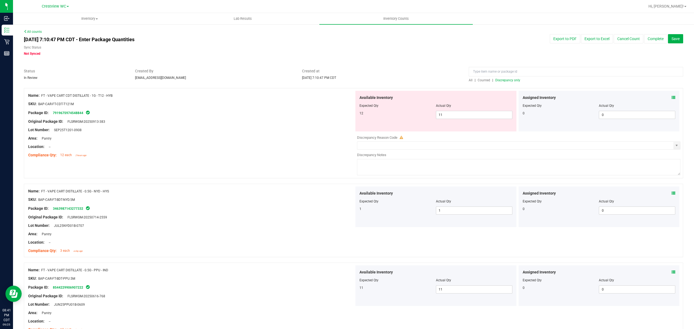
click at [673, 95] on div "Assigned Inventory Expected Qty Actual Qty 0 0 0" at bounding box center [599, 111] width 161 height 41
click at [671, 98] on icon at bounding box center [673, 98] width 4 height 4
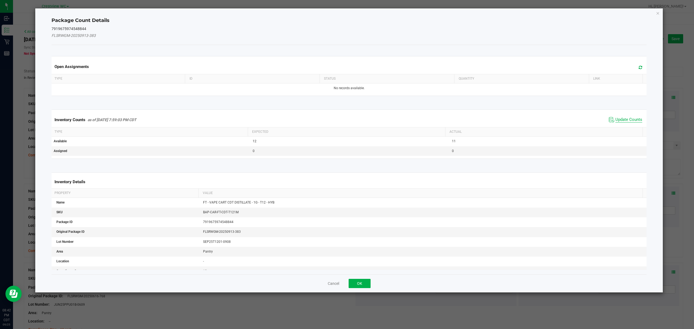
click at [619, 118] on span "Update Counts" at bounding box center [628, 119] width 27 height 5
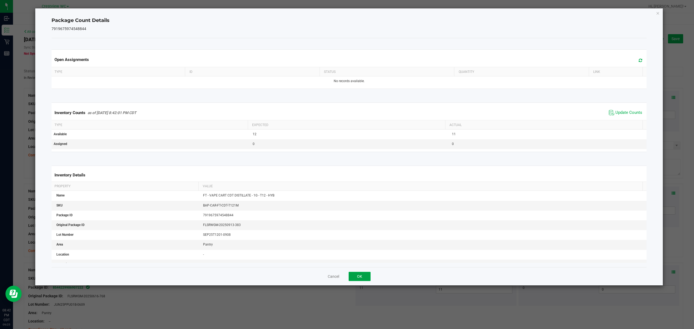
click at [359, 275] on button "OK" at bounding box center [360, 276] width 22 height 9
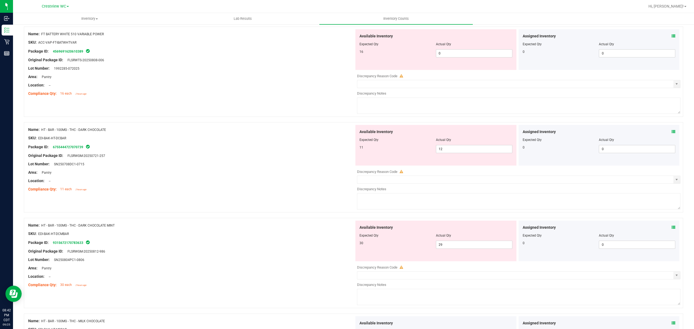
scroll to position [1561, 0]
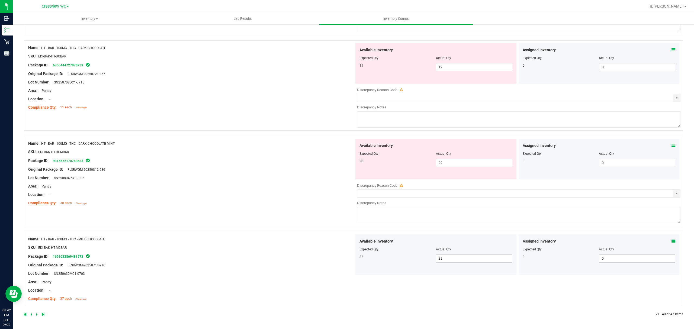
click at [33, 316] on link at bounding box center [31, 315] width 2 height 4
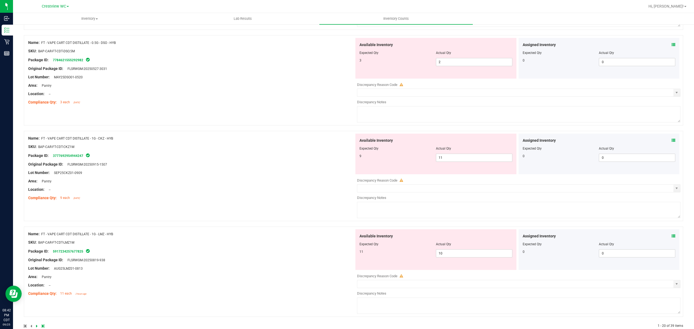
scroll to position [1696, 0]
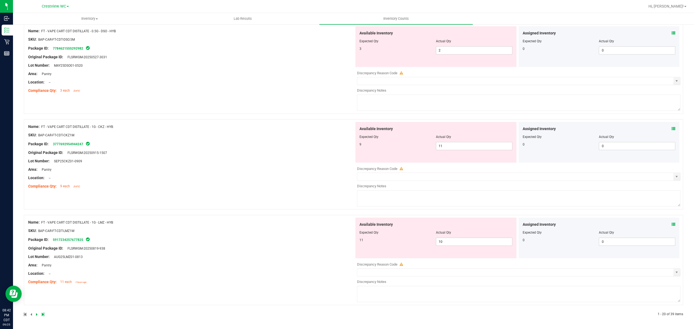
click at [671, 223] on icon at bounding box center [673, 225] width 4 height 4
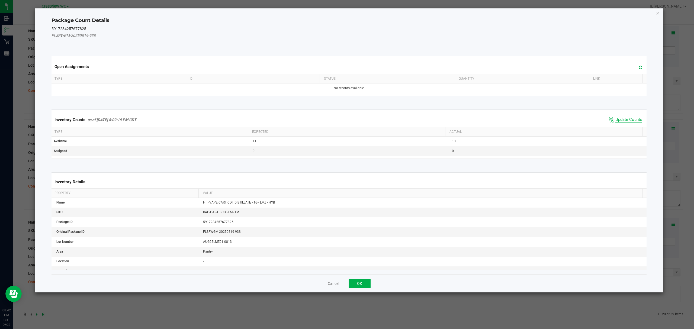
click at [620, 121] on span "Update Counts" at bounding box center [628, 119] width 27 height 5
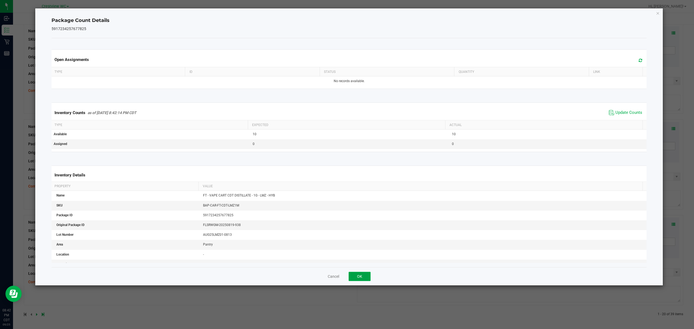
click at [367, 281] on button "OK" at bounding box center [360, 276] width 22 height 9
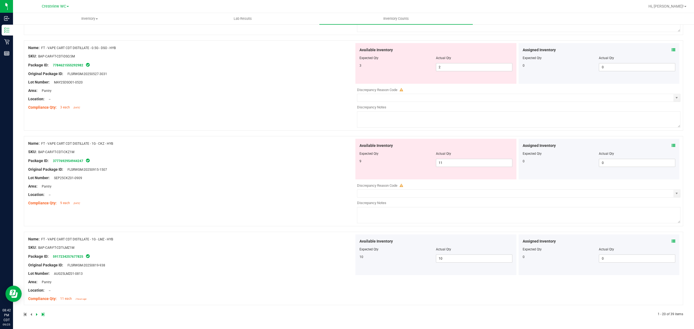
scroll to position [1679, 0]
click at [671, 147] on icon at bounding box center [673, 146] width 4 height 4
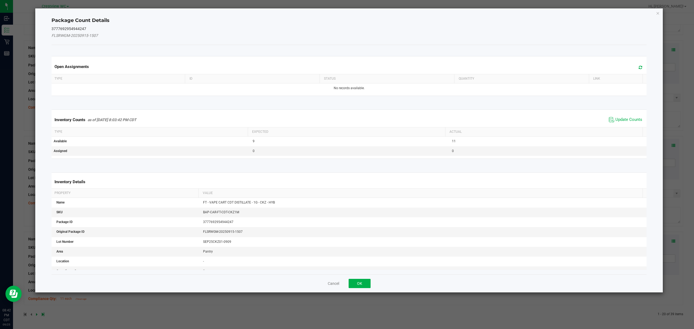
click at [624, 124] on span "Update Counts" at bounding box center [625, 120] width 36 height 8
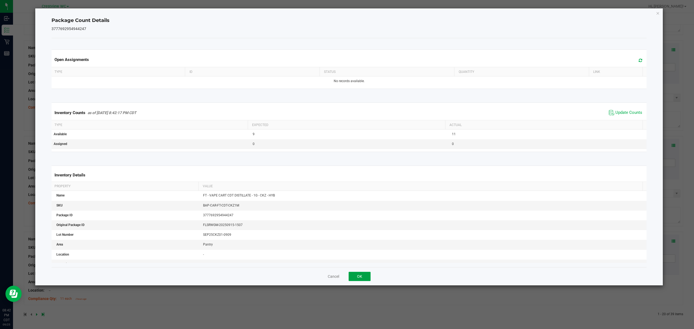
click at [355, 277] on button "OK" at bounding box center [360, 276] width 22 height 9
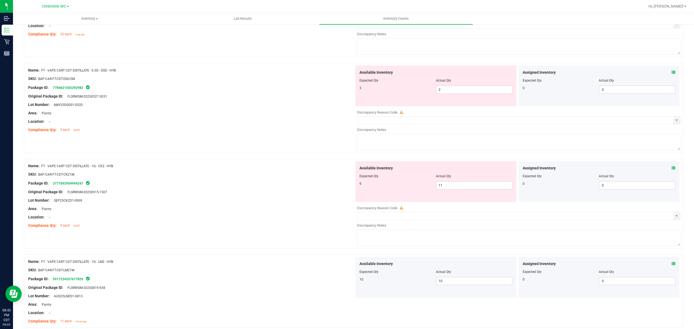
scroll to position [1607, 0]
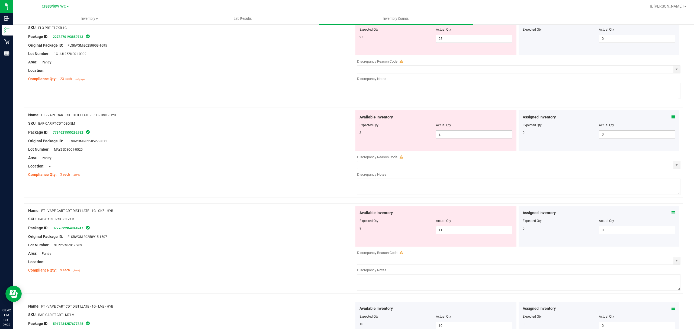
click at [668, 118] on div "Assigned Inventory Expected Qty Actual Qty 0 0 0" at bounding box center [599, 130] width 161 height 41
click at [671, 119] on icon at bounding box center [673, 117] width 4 height 4
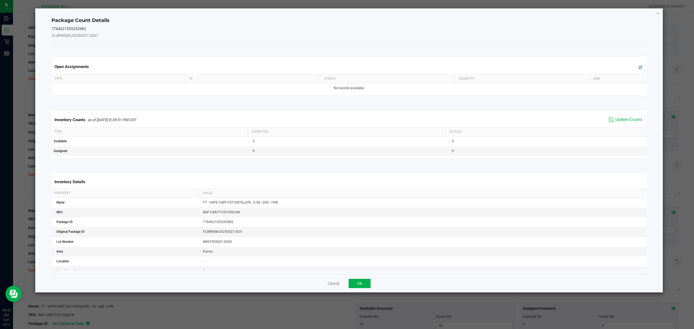
click at [623, 124] on span "Update Counts" at bounding box center [625, 120] width 36 height 8
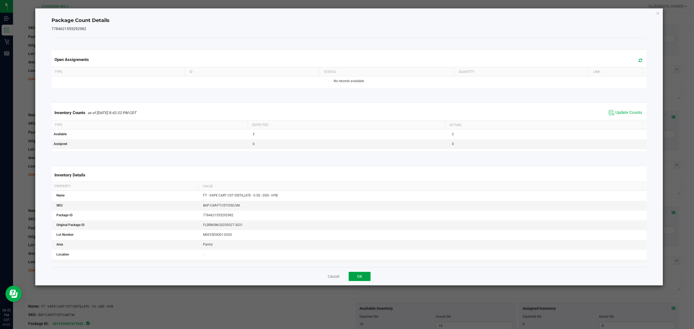
click at [355, 272] on button "OK" at bounding box center [360, 276] width 22 height 9
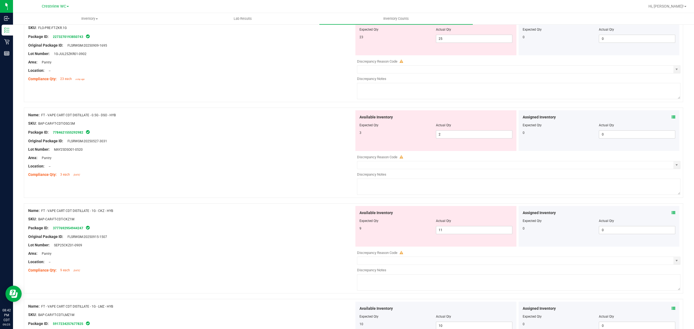
scroll to position [1679, 0]
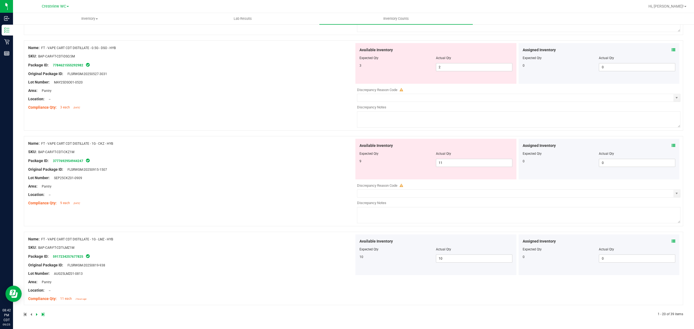
click at [38, 314] on link at bounding box center [37, 315] width 2 height 4
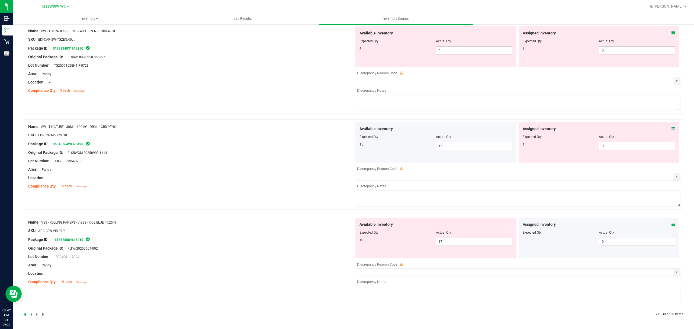
scroll to position [0, 0]
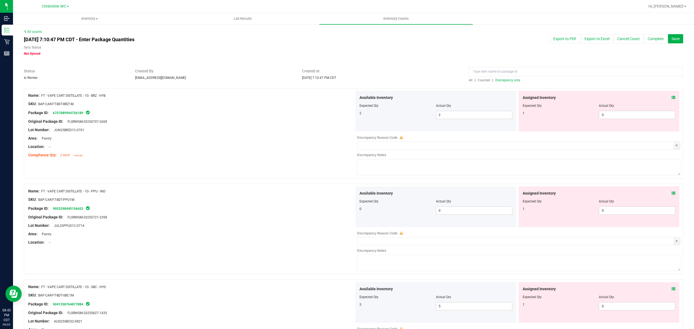
click at [502, 80] on span "Discrepancy only" at bounding box center [507, 80] width 25 height 4
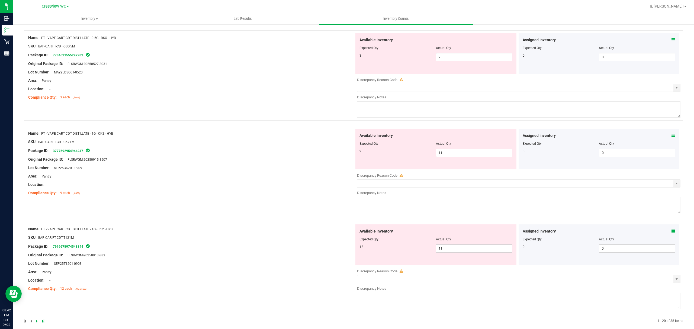
scroll to position [1696, 0]
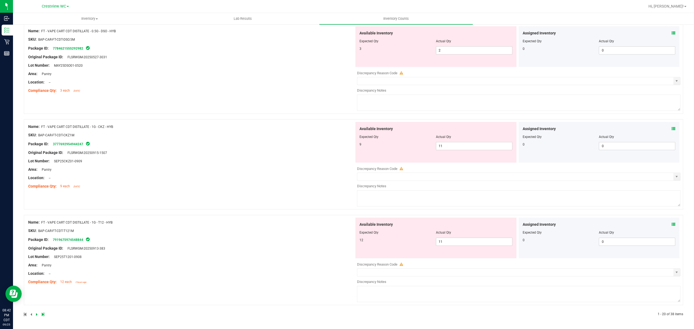
drag, startPoint x: 309, startPoint y: 265, endPoint x: 319, endPoint y: 246, distance: 21.0
drag, startPoint x: 280, startPoint y: 284, endPoint x: 311, endPoint y: 223, distance: 68.2
drag, startPoint x: 289, startPoint y: 223, endPoint x: 290, endPoint y: 207, distance: 15.2
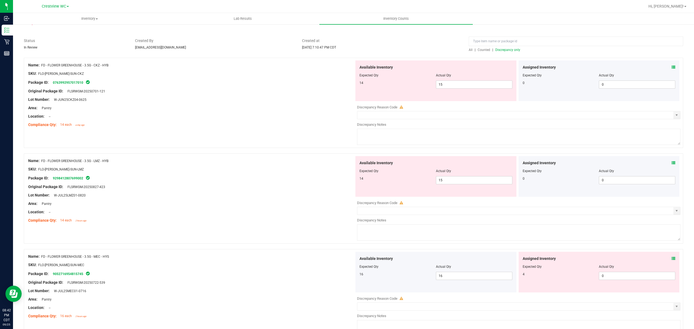
scroll to position [0, 0]
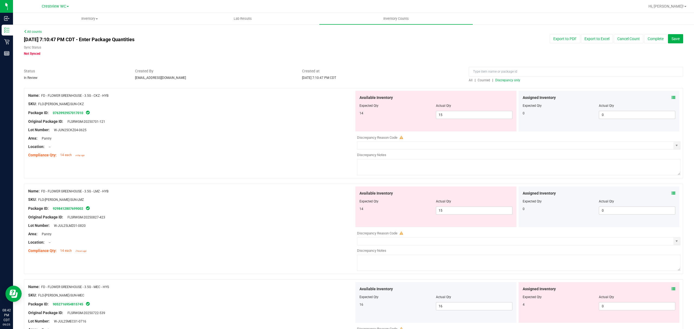
click at [671, 98] on icon at bounding box center [673, 98] width 4 height 4
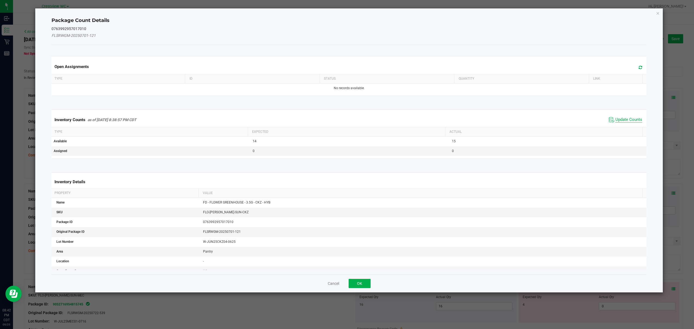
click at [622, 121] on span "Update Counts" at bounding box center [628, 119] width 27 height 5
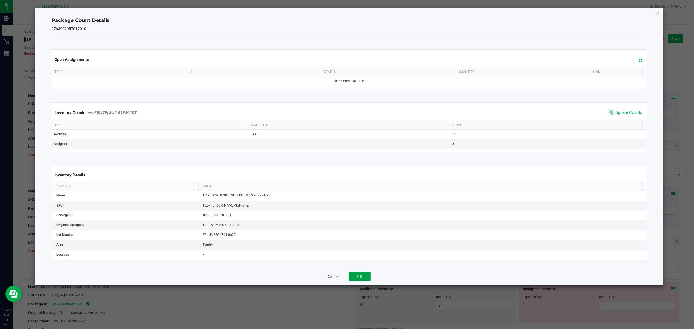
click at [360, 278] on button "OK" at bounding box center [360, 276] width 22 height 9
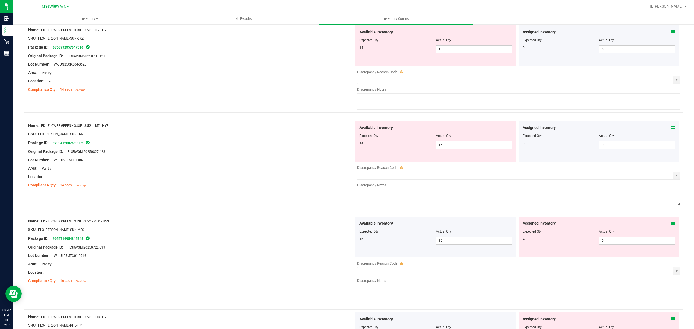
scroll to position [70, 0]
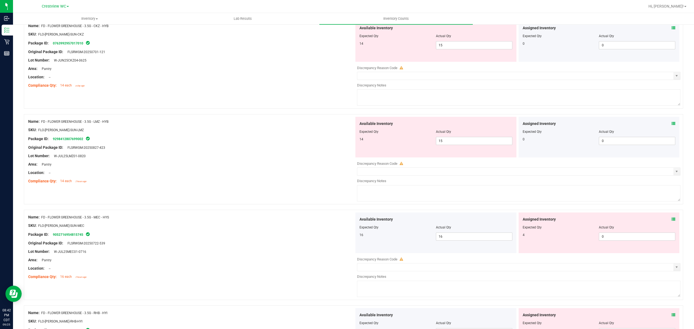
click at [671, 123] on icon at bounding box center [673, 124] width 4 height 4
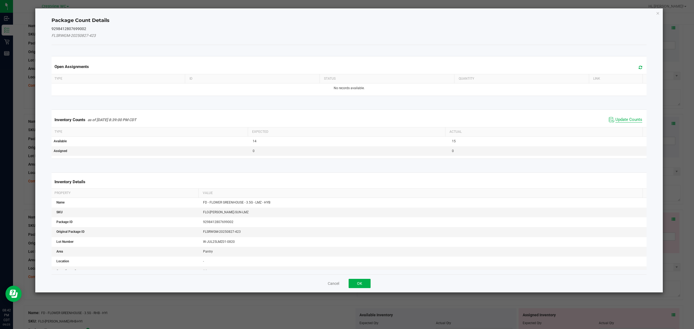
click at [624, 118] on span "Update Counts" at bounding box center [628, 119] width 27 height 5
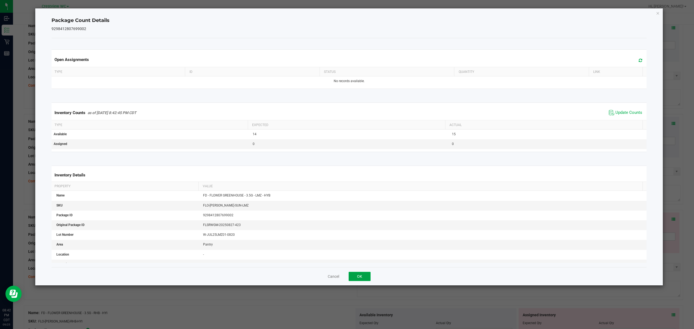
click at [359, 277] on button "OK" at bounding box center [360, 276] width 22 height 9
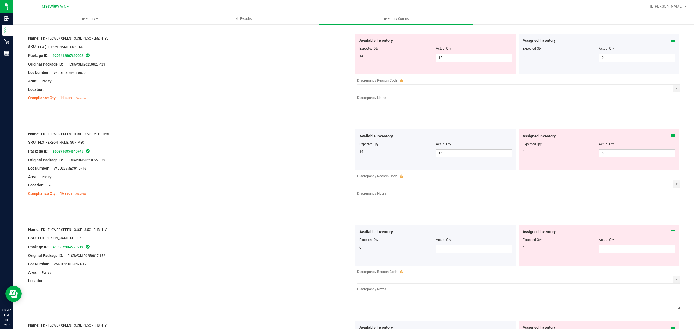
scroll to position [152, 0]
click at [671, 137] on icon at bounding box center [673, 137] width 4 height 4
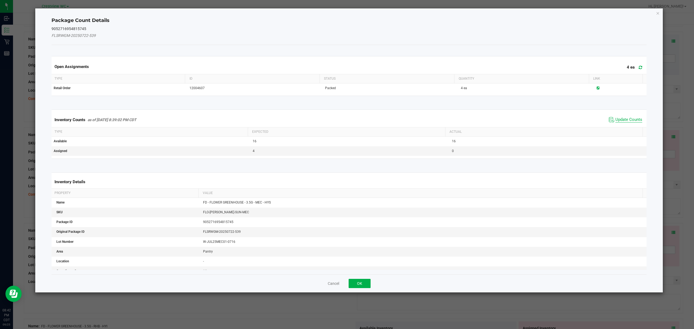
click at [618, 121] on span "Update Counts" at bounding box center [628, 119] width 27 height 5
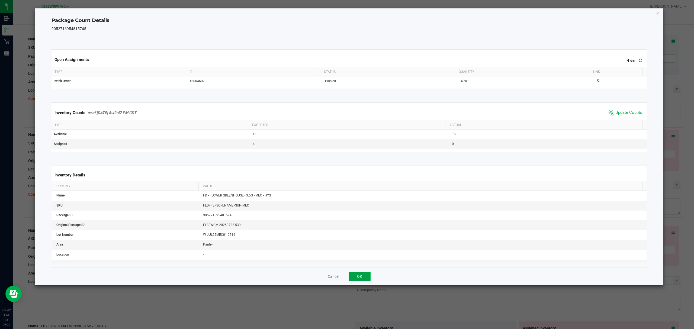
click at [363, 278] on button "OK" at bounding box center [360, 276] width 22 height 9
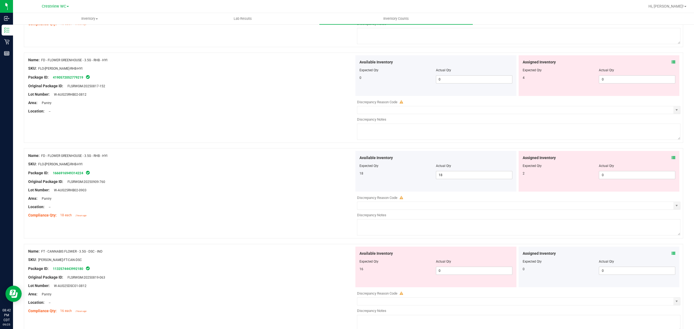
scroll to position [325, 0]
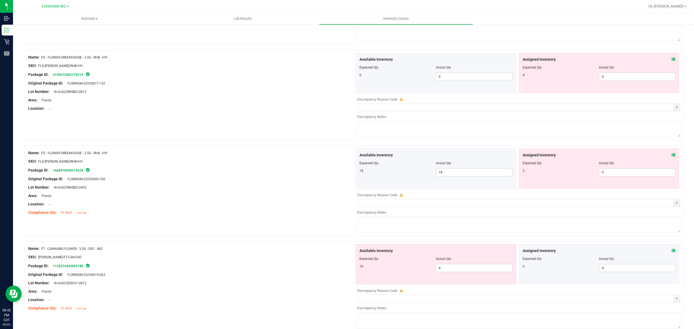
click at [671, 156] on icon at bounding box center [673, 155] width 4 height 4
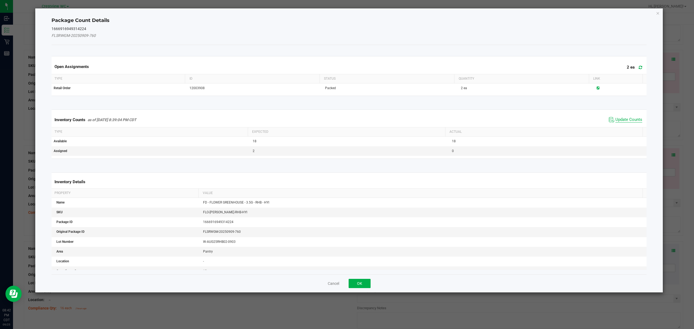
click at [622, 117] on span "Update Counts" at bounding box center [628, 119] width 27 height 5
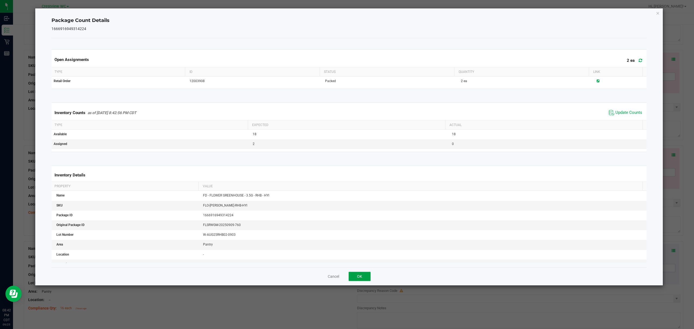
click at [359, 278] on button "OK" at bounding box center [360, 276] width 22 height 9
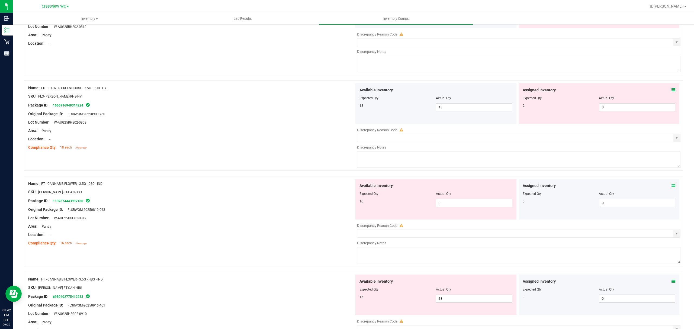
scroll to position [394, 0]
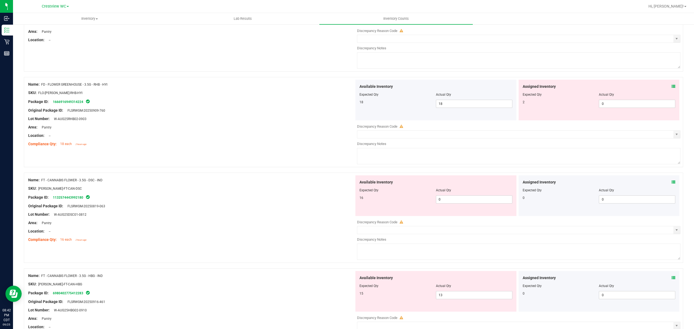
click at [671, 184] on icon at bounding box center [673, 182] width 4 height 4
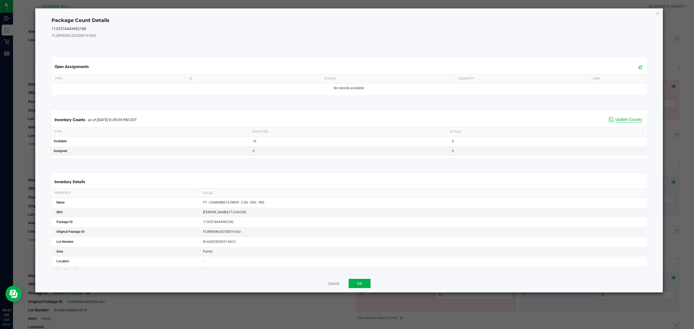
click at [632, 121] on span "Update Counts" at bounding box center [628, 119] width 27 height 5
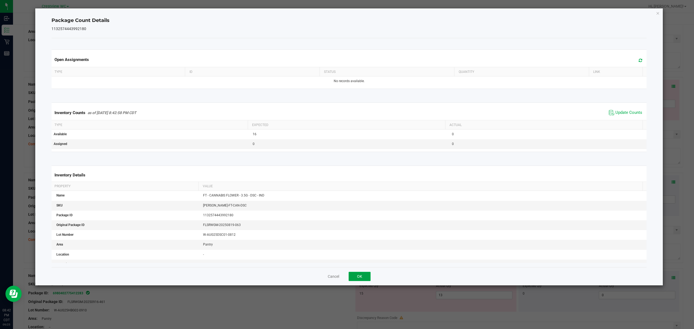
click at [354, 272] on button "OK" at bounding box center [360, 276] width 22 height 9
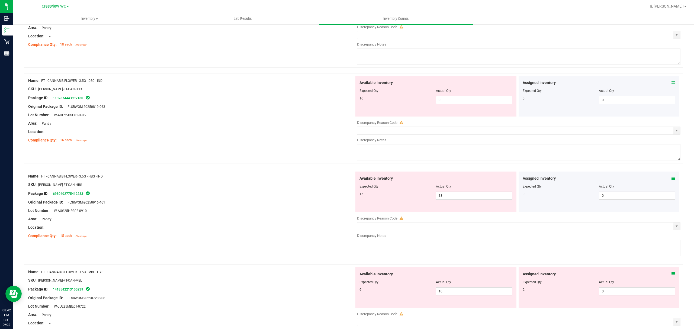
scroll to position [503, 0]
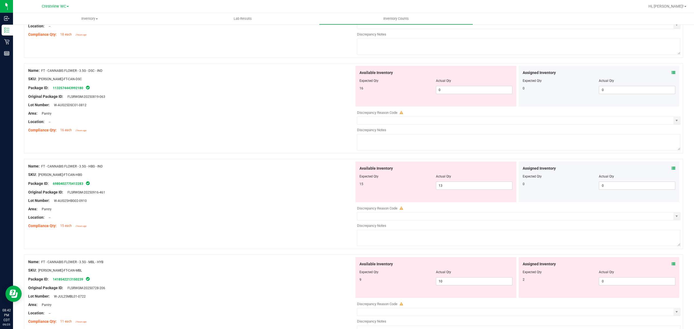
click at [667, 159] on div at bounding box center [353, 155] width 659 height 5
click at [671, 170] on icon at bounding box center [673, 168] width 4 height 4
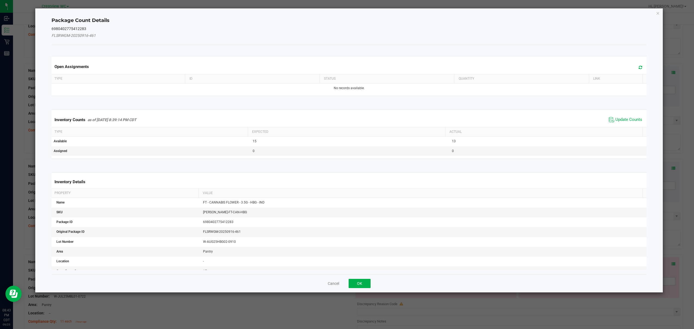
click at [625, 130] on th "Actual" at bounding box center [543, 131] width 197 height 9
click at [627, 118] on span "Update Counts" at bounding box center [628, 119] width 27 height 5
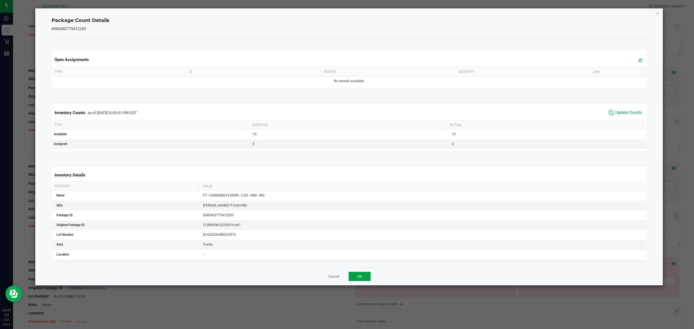
click at [360, 279] on button "OK" at bounding box center [360, 276] width 22 height 9
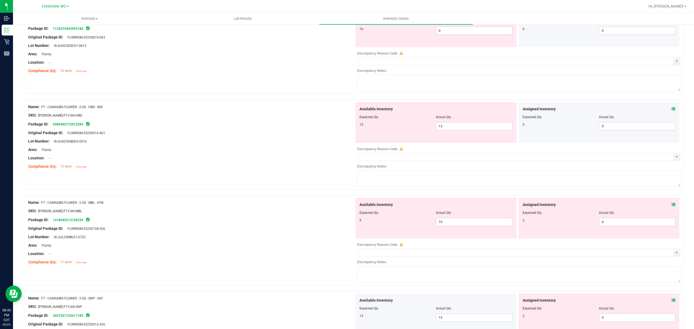
scroll to position [571, 0]
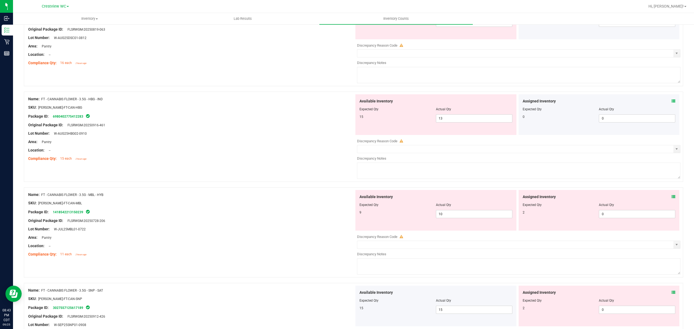
click at [671, 199] on icon at bounding box center [673, 197] width 4 height 4
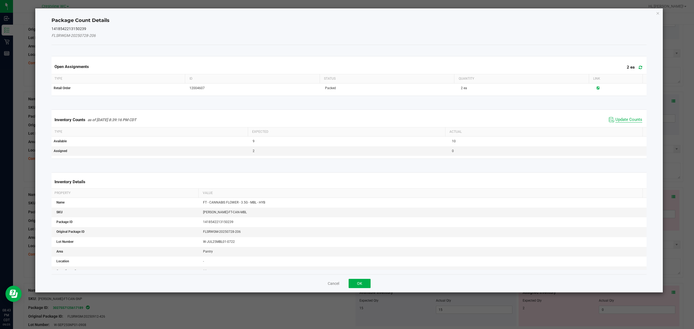
click at [623, 122] on span "Update Counts" at bounding box center [628, 119] width 27 height 5
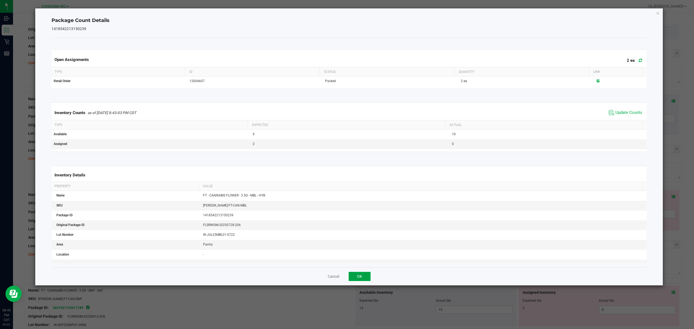
click at [358, 279] on button "OK" at bounding box center [360, 276] width 22 height 9
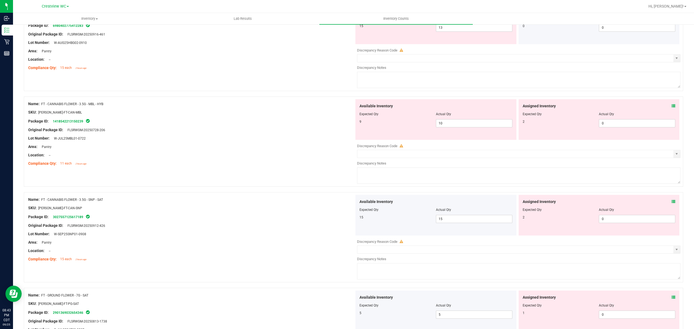
scroll to position [662, 0]
click at [671, 203] on icon at bounding box center [673, 201] width 4 height 4
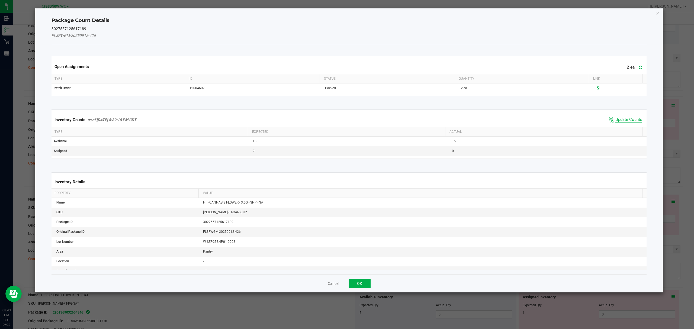
click at [621, 121] on span "Update Counts" at bounding box center [628, 119] width 27 height 5
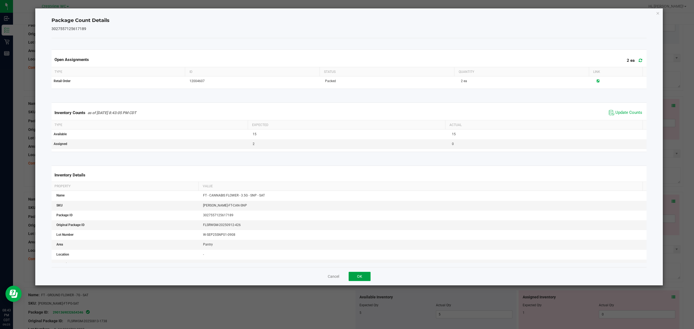
click at [355, 275] on button "OK" at bounding box center [360, 276] width 22 height 9
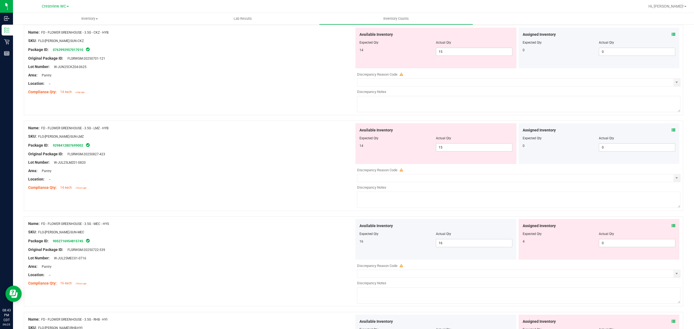
scroll to position [0, 0]
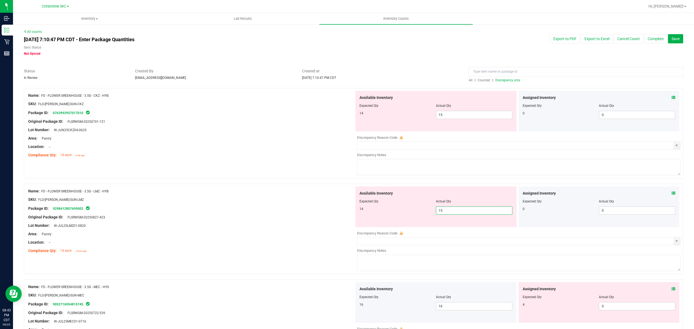
click at [479, 214] on span "15 15" at bounding box center [474, 211] width 76 height 8
drag, startPoint x: 268, startPoint y: 165, endPoint x: 269, endPoint y: 168, distance: 3.6
click at [269, 168] on div "Name: FD - FLOWER GREENHOUSE - 3.5G - CKZ - HYB SKU: FLO-[PERSON_NAME]-SUN-CKZ …" at bounding box center [353, 133] width 659 height 90
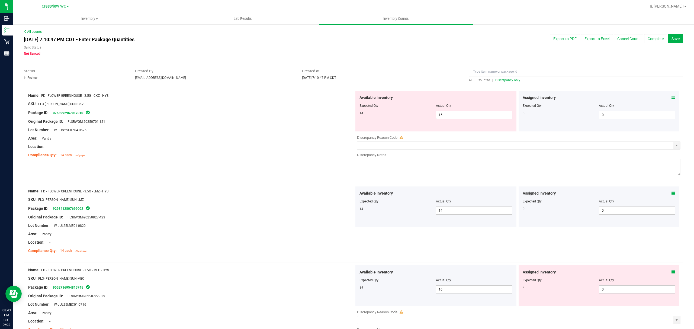
click at [453, 116] on span "15 15" at bounding box center [474, 115] width 76 height 8
click at [319, 148] on div "Location: --" at bounding box center [191, 147] width 326 height 6
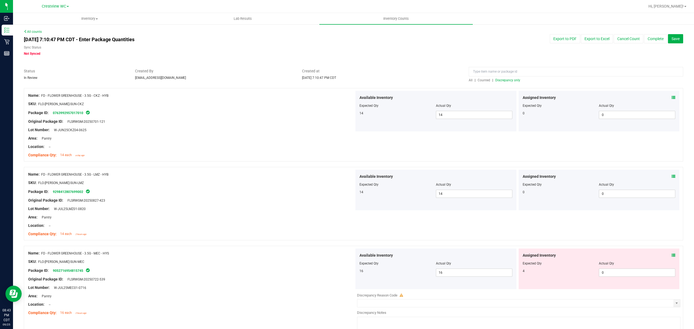
click at [501, 79] on span "Discrepancy only" at bounding box center [507, 80] width 25 height 4
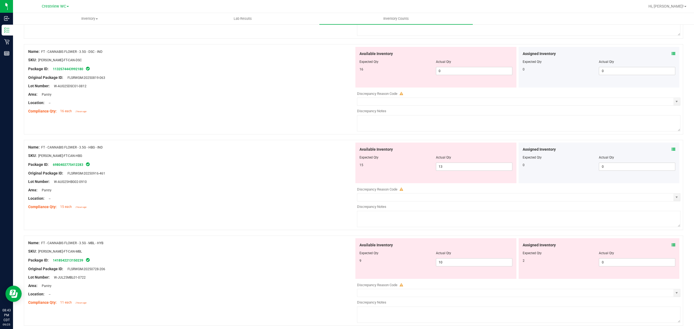
scroll to position [289, 0]
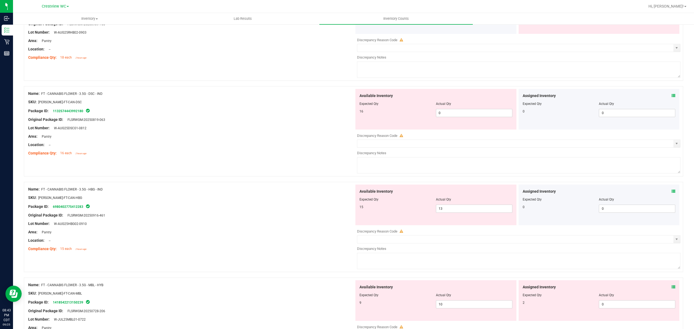
click at [669, 96] on div "Assigned Inventory Expected Qty Actual Qty 0 0 0" at bounding box center [599, 109] width 161 height 41
click at [671, 96] on icon at bounding box center [673, 96] width 4 height 4
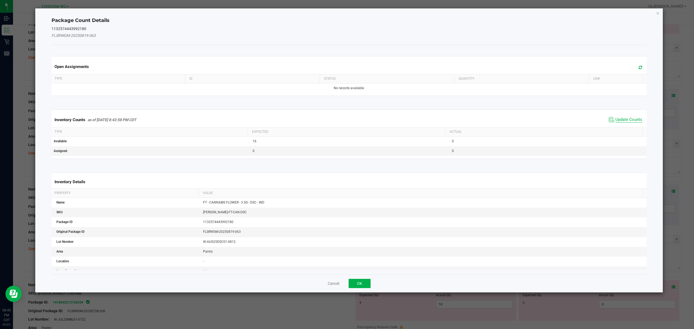
click at [615, 122] on span "Update Counts" at bounding box center [628, 119] width 27 height 5
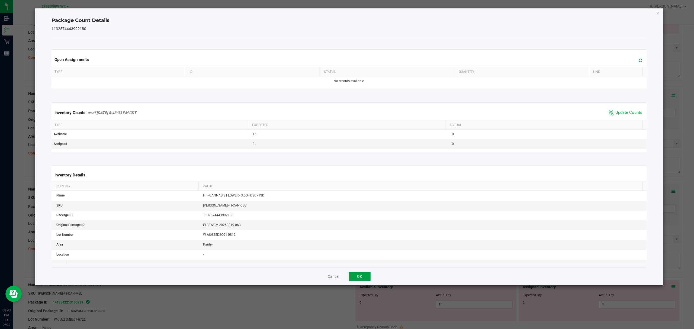
click at [358, 280] on button "OK" at bounding box center [360, 276] width 22 height 9
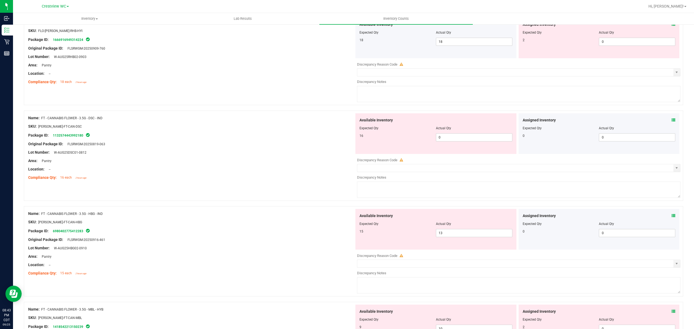
scroll to position [253, 0]
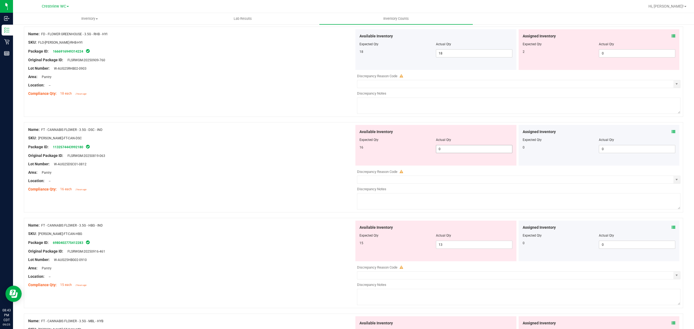
click at [467, 152] on span "0 0" at bounding box center [474, 149] width 76 height 8
click at [251, 195] on div "Name: FT - CANNABIS FLOWER - 3.5G - DSC - IND SKU: [PERSON_NAME]-FT-CAN-DSC Pac…" at bounding box center [353, 167] width 659 height 90
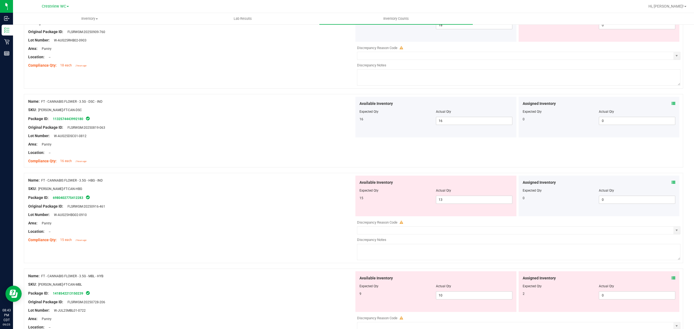
scroll to position [325, 0]
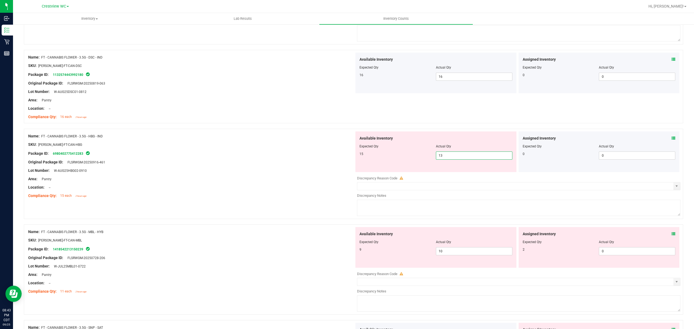
click at [452, 158] on span "13 13" at bounding box center [474, 156] width 76 height 8
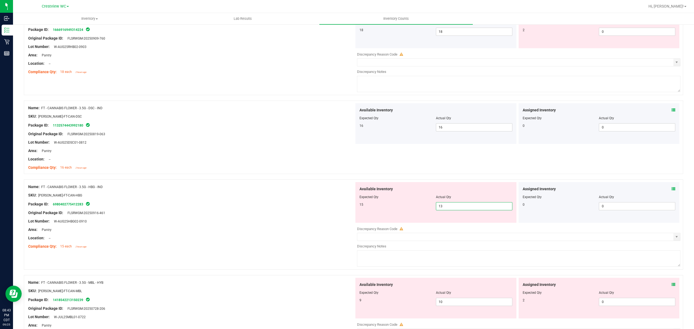
scroll to position [289, 0]
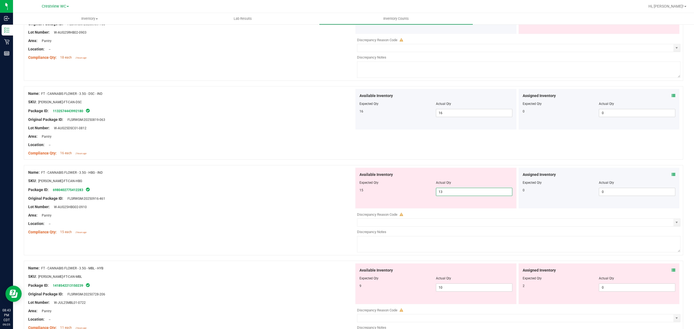
click at [479, 191] on input "13" at bounding box center [474, 192] width 76 height 8
click at [244, 229] on div at bounding box center [191, 228] width 326 height 3
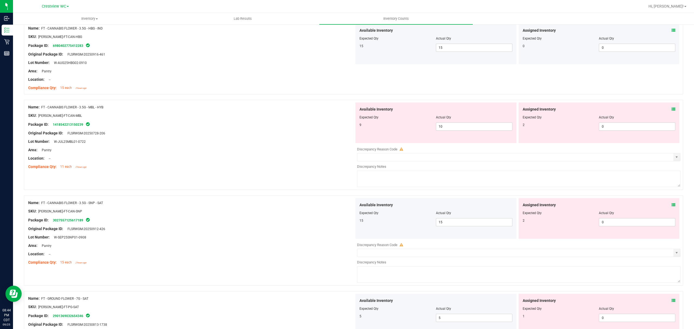
scroll to position [434, 0]
click at [446, 127] on span "10 10" at bounding box center [474, 126] width 76 height 8
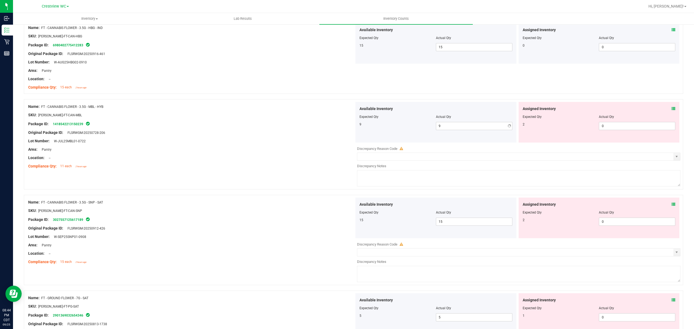
click at [314, 157] on div "Location: --" at bounding box center [191, 158] width 326 height 6
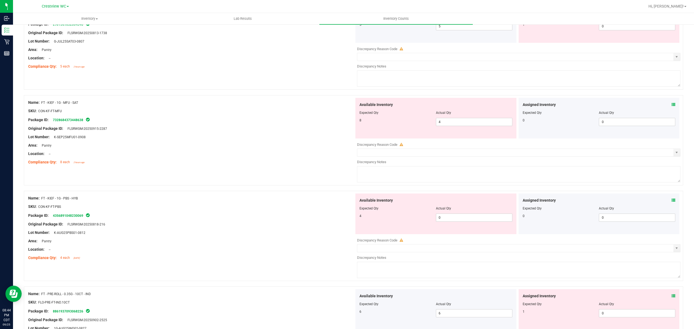
scroll to position [723, 0]
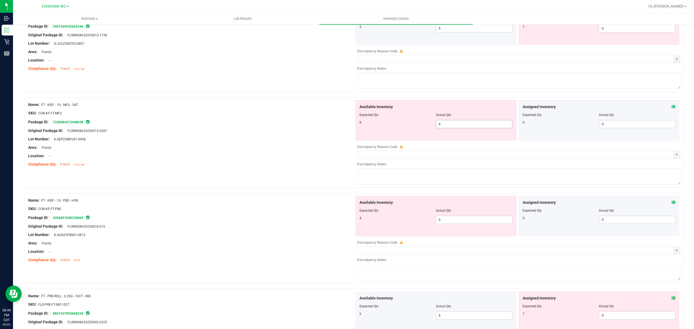
click at [440, 127] on span "4 4" at bounding box center [474, 124] width 76 height 8
click at [455, 220] on div "Available Inventory Expected Qty Actual Qty 4 0 0" at bounding box center [435, 216] width 161 height 41
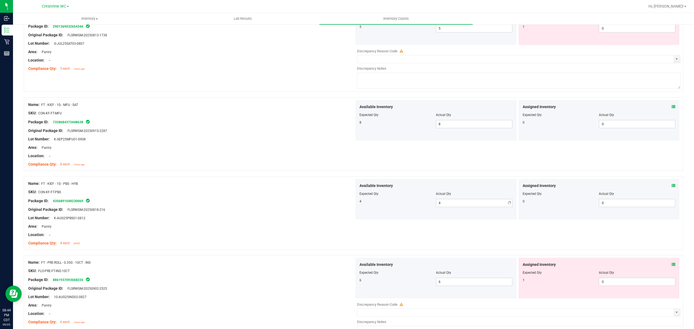
click at [230, 267] on div "Name: FD - FLOWER GREENHOUSE - 3.5G - MEC - HYS SKU: FLO-[PERSON_NAME]-SUN-MEC …" at bounding box center [353, 291] width 659 height 1853
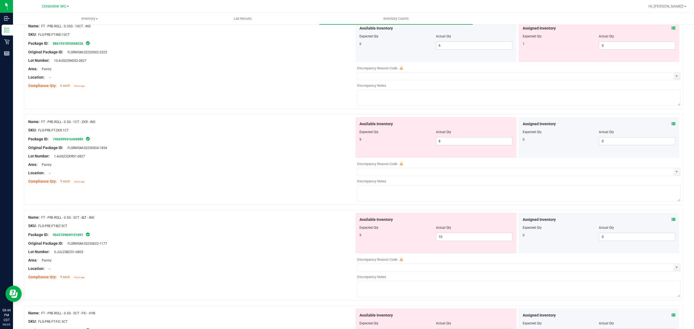
scroll to position [976, 0]
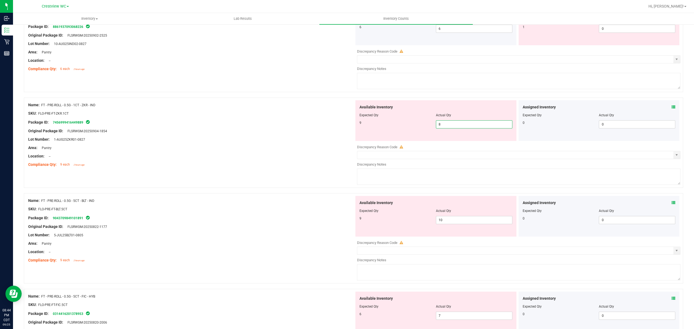
click at [449, 125] on span "8 8" at bounding box center [474, 124] width 76 height 8
drag, startPoint x: 146, startPoint y: 229, endPoint x: 149, endPoint y: 228, distance: 3.0
click at [147, 229] on div "Name: FT - PRE-ROLL - 0.5G - 5CT - BLT - IND SKU: FLO-PRE-FT-BLT.5CT Package ID…" at bounding box center [191, 230] width 326 height 69
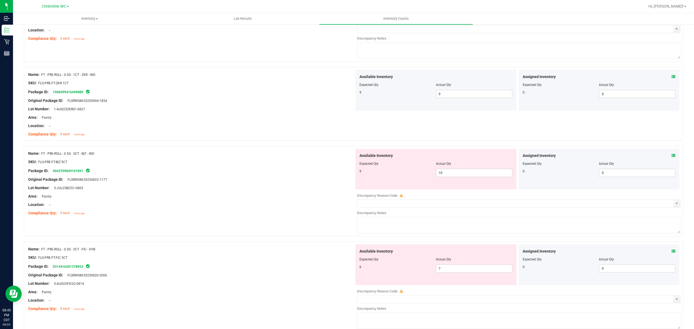
scroll to position [1048, 0]
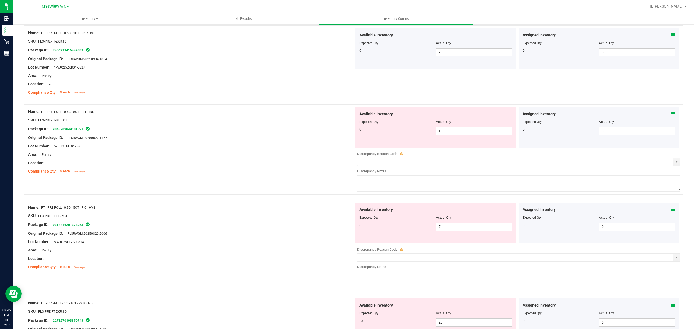
click at [441, 135] on span "10 10" at bounding box center [474, 131] width 76 height 8
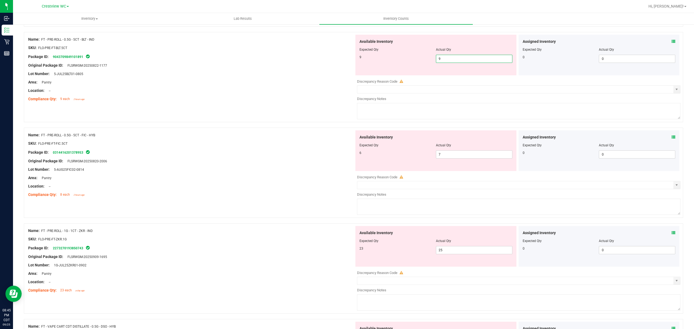
drag, startPoint x: 275, startPoint y: 178, endPoint x: 280, endPoint y: 178, distance: 5.2
click at [274, 179] on div "Name: FT - PRE-ROLL - 0.5G - 5CT - FIC - HYB SKU: FLO-PRE-FT-FIC.5CT Package ID…" at bounding box center [191, 164] width 326 height 69
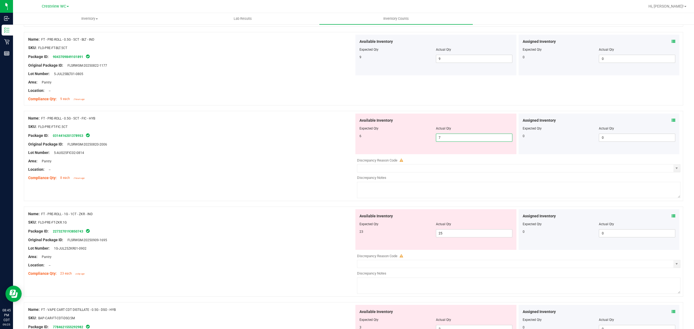
drag, startPoint x: 440, startPoint y: 138, endPoint x: 411, endPoint y: 139, distance: 29.0
click at [411, 139] on div "6 7 7" at bounding box center [435, 138] width 153 height 8
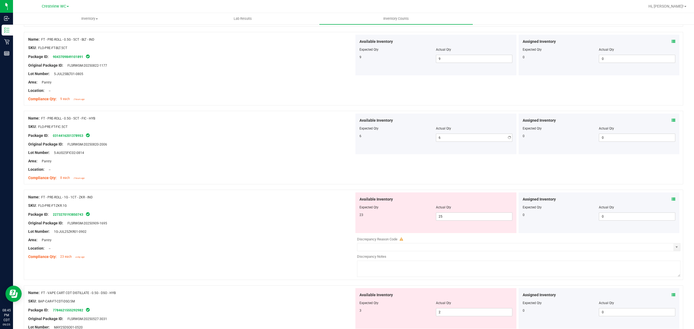
click at [307, 163] on div "Area: Pantry" at bounding box center [191, 161] width 326 height 6
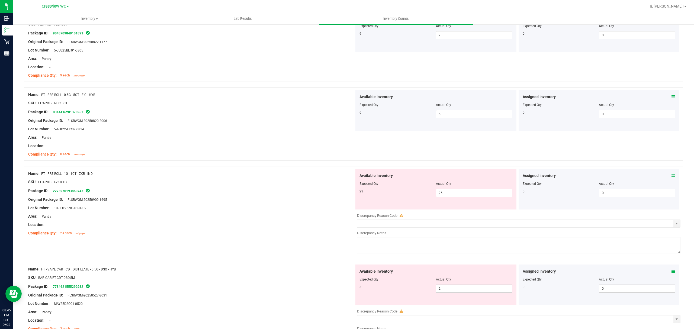
scroll to position [1156, 0]
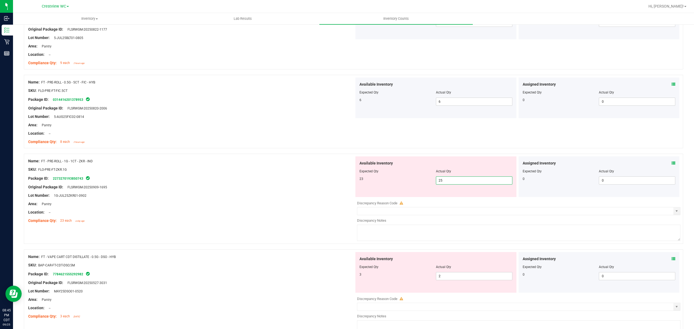
drag, startPoint x: 448, startPoint y: 184, endPoint x: 404, endPoint y: 176, distance: 44.8
click at [404, 176] on div "Available Inventory Expected Qty Actual Qty 23 25 25" at bounding box center [435, 176] width 161 height 41
click at [271, 210] on div at bounding box center [191, 208] width 326 height 3
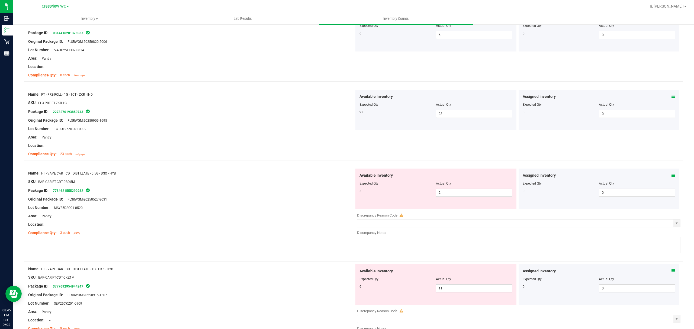
scroll to position [1229, 0]
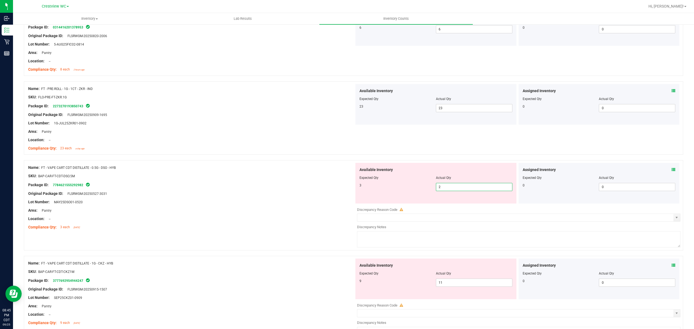
click at [466, 190] on span "2 2" at bounding box center [474, 187] width 76 height 8
click at [455, 111] on span "23 23" at bounding box center [474, 108] width 76 height 8
click at [321, 170] on div "Name: FT - VAPE CART CDT DISTILLATE - 0.5G - DSO - HYB" at bounding box center [191, 168] width 326 height 6
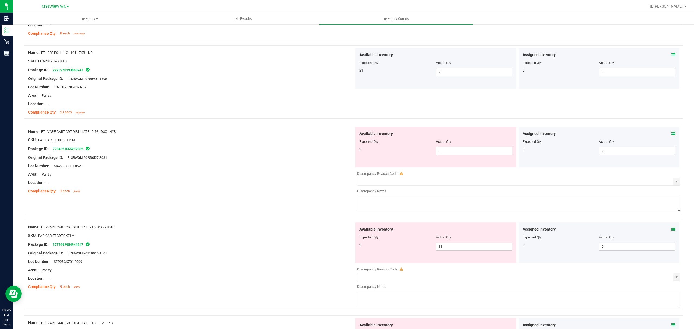
click at [439, 155] on span "2 2" at bounding box center [474, 151] width 76 height 8
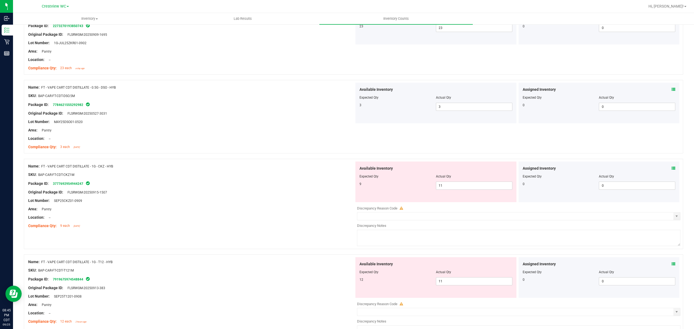
scroll to position [1373, 0]
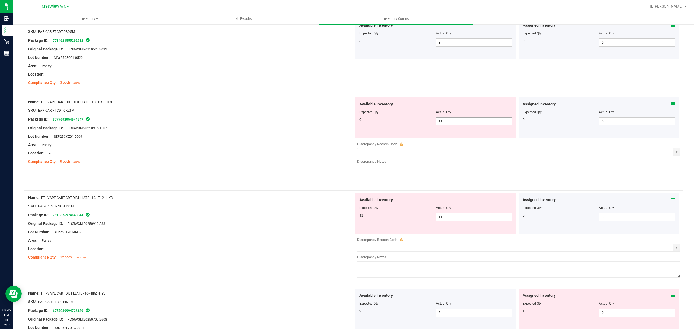
click at [443, 125] on span "11 11" at bounding box center [474, 121] width 76 height 8
click at [316, 226] on div "Name: FT - VAPE CART CDT DISTILLATE - 1G - T12 - HYB SKU: BAP-CAR-FT-CDT-T121M …" at bounding box center [191, 227] width 326 height 69
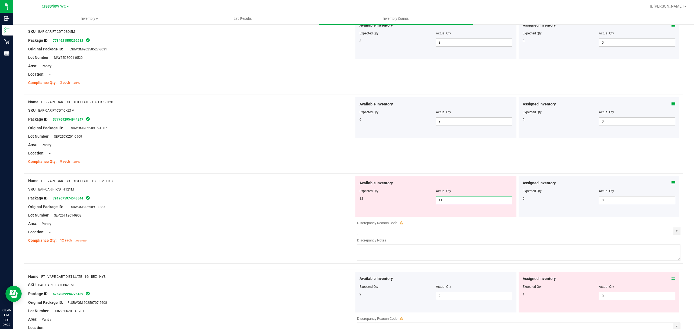
drag, startPoint x: 442, startPoint y: 202, endPoint x: 421, endPoint y: 199, distance: 20.7
click at [422, 199] on div "12 11 11" at bounding box center [435, 200] width 153 height 8
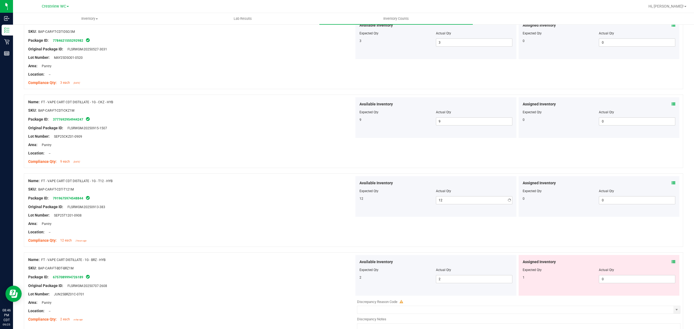
click at [296, 235] on div "Location: --" at bounding box center [191, 232] width 326 height 6
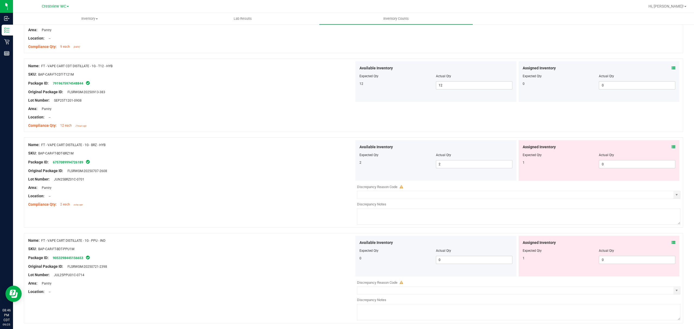
scroll to position [1510, 0]
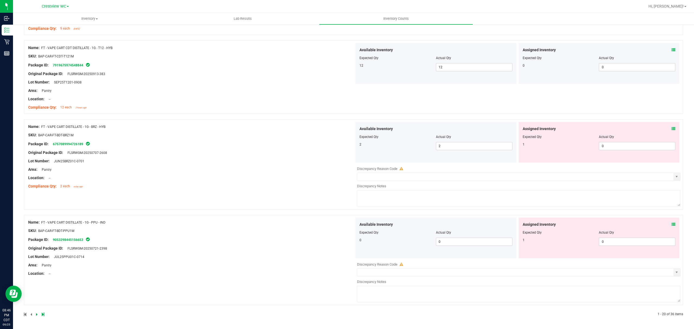
click at [670, 129] on div "Assigned Inventory Expected Qty Actual Qty 1 0 0" at bounding box center [599, 142] width 161 height 41
click at [671, 128] on icon at bounding box center [673, 129] width 4 height 4
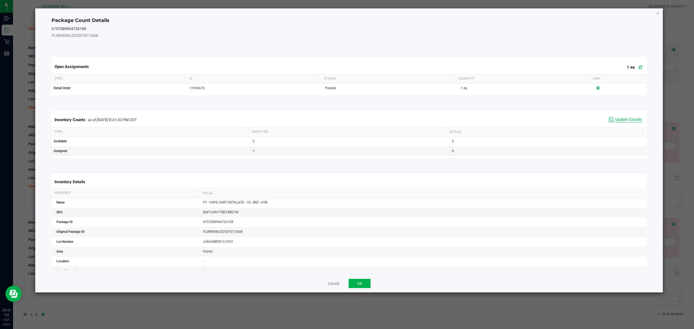
drag, startPoint x: 622, startPoint y: 124, endPoint x: 623, endPoint y: 121, distance: 3.8
click at [623, 121] on span "Update Counts" at bounding box center [625, 120] width 36 height 8
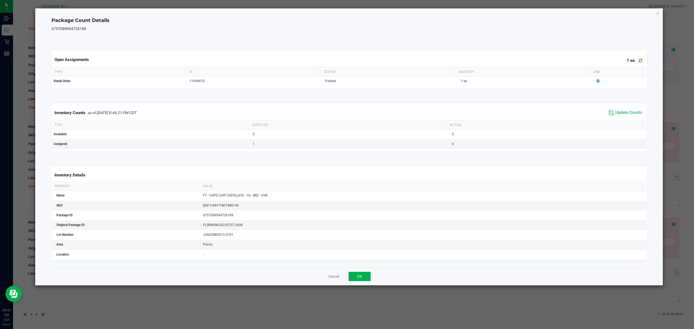
click at [357, 282] on div "Cancel OK" at bounding box center [348, 276] width 595 height 18
click at [358, 280] on button "OK" at bounding box center [360, 276] width 22 height 9
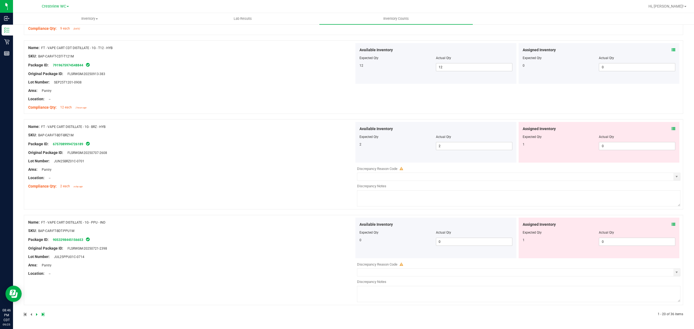
click at [304, 285] on div "Name: FT - VAPE CART DISTILLATE - 1G - PPU - IND SKU: BAP-CAR-FT-BDT-PPU1M Pack…" at bounding box center [353, 260] width 659 height 90
drag, startPoint x: 298, startPoint y: 258, endPoint x: 286, endPoint y: 214, distance: 45.7
click at [40, 314] on div at bounding box center [189, 314] width 330 height 5
click at [42, 315] on icon at bounding box center [43, 314] width 2 height 3
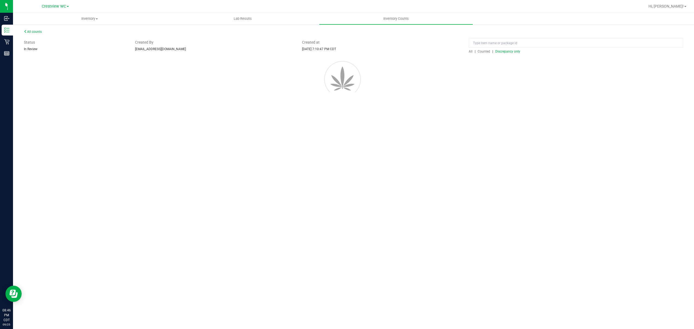
scroll to position [0, 0]
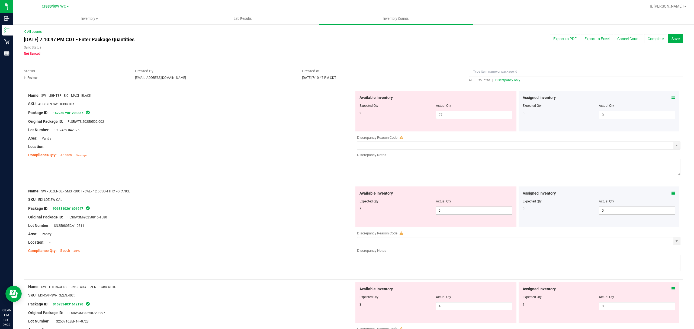
click at [506, 82] on span "Discrepancy only" at bounding box center [507, 80] width 25 height 4
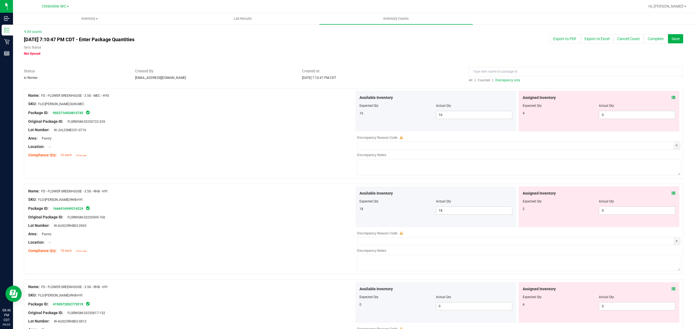
click at [276, 128] on div "Lot Number: W-JUL25MEC01-0716" at bounding box center [191, 130] width 326 height 6
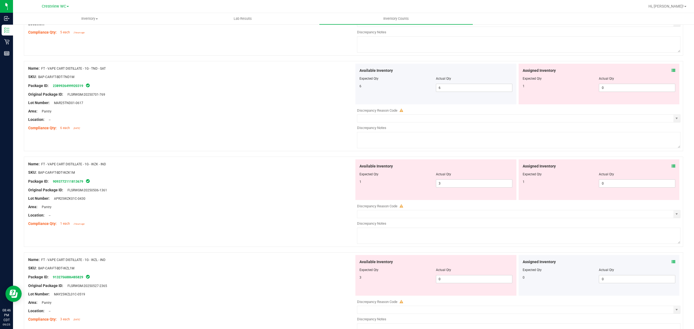
scroll to position [1048, 0]
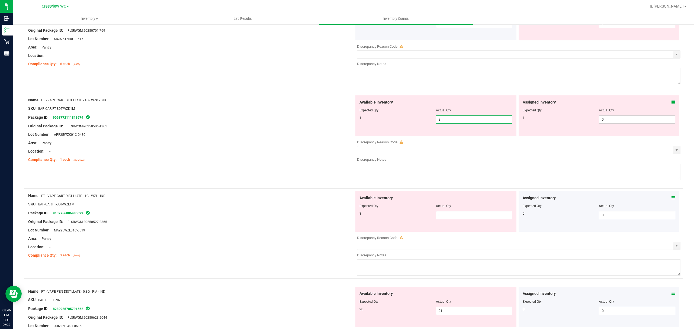
click at [445, 124] on span "3 3" at bounding box center [474, 119] width 76 height 8
drag, startPoint x: 284, startPoint y: 165, endPoint x: 281, endPoint y: 166, distance: 3.6
click at [281, 165] on div "Name: FT - VAPE CART DISTILLATE - 1G - WZK - IND SKU: BAP-CAR-FT-BDT-WZK1M Pack…" at bounding box center [191, 129] width 326 height 69
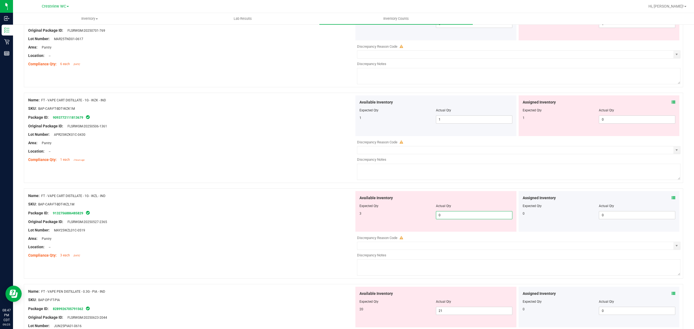
drag, startPoint x: 447, startPoint y: 218, endPoint x: 401, endPoint y: 230, distance: 47.1
click at [403, 230] on div "Available Inventory Expected Qty Actual Qty 3 0 0" at bounding box center [435, 211] width 161 height 41
click at [671, 104] on icon at bounding box center [673, 102] width 4 height 4
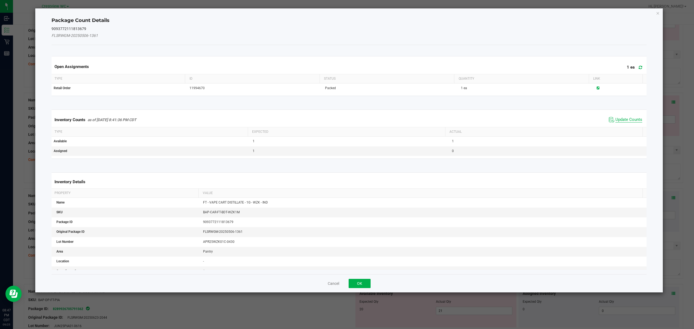
click at [625, 121] on span "Update Counts" at bounding box center [628, 119] width 27 height 5
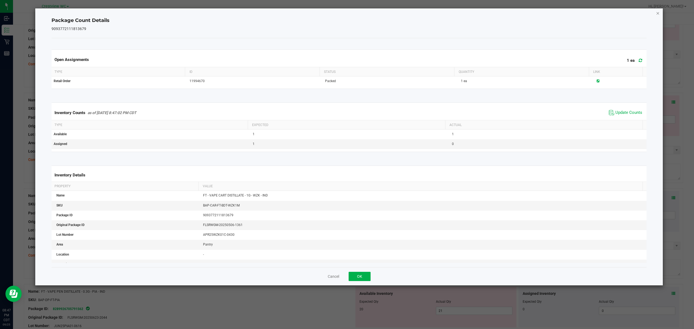
click at [659, 12] on icon "Close" at bounding box center [658, 13] width 4 height 7
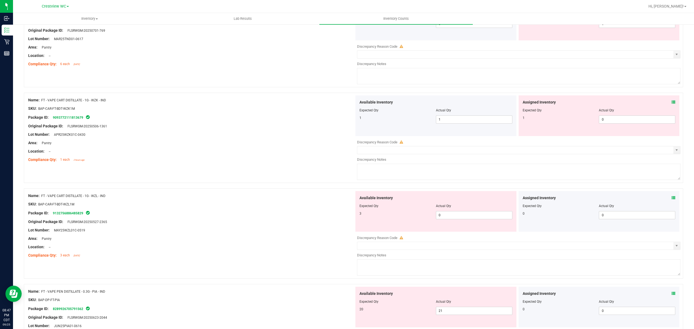
scroll to position [1120, 0]
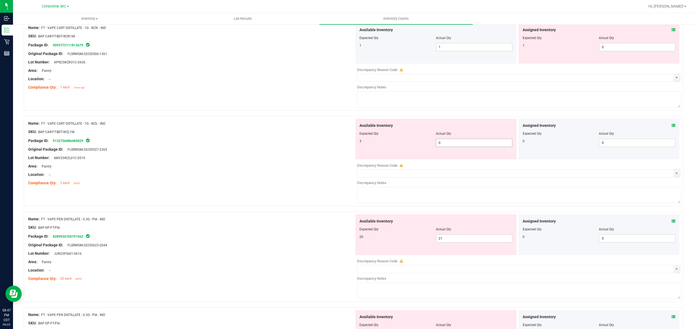
drag, startPoint x: 445, startPoint y: 148, endPoint x: 408, endPoint y: 150, distance: 37.2
click at [408, 147] on div "3 0 0" at bounding box center [435, 143] width 153 height 8
click at [241, 196] on div "Name: FT - VAPE CART DISTILLATE - 1G - WZL - IND SKU: BAP-CAR-FT-BDT-WZL1M Pack…" at bounding box center [353, 164] width 659 height 96
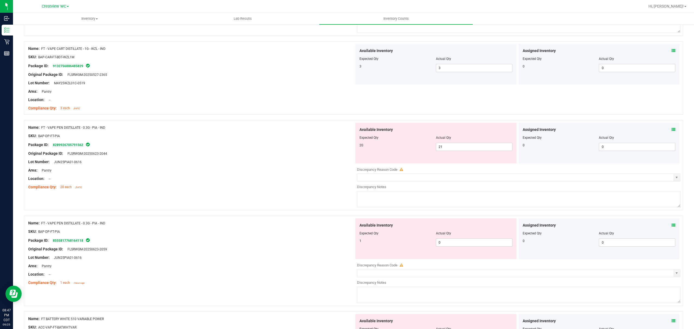
scroll to position [1193, 0]
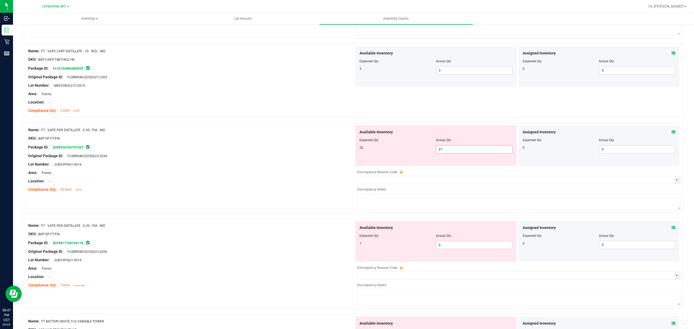
drag, startPoint x: 483, startPoint y: 151, endPoint x: 414, endPoint y: 149, distance: 69.4
click at [414, 149] on div "20 21 21" at bounding box center [435, 149] width 153 height 8
click at [289, 187] on div at bounding box center [191, 185] width 326 height 3
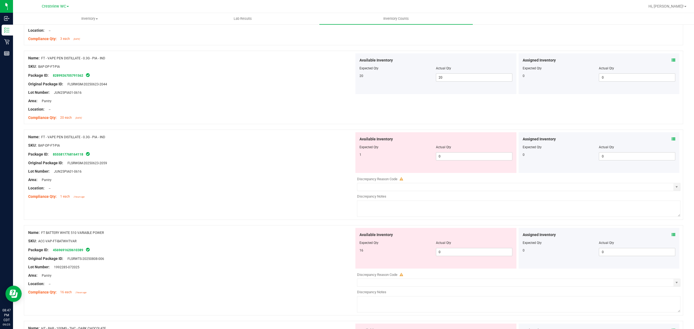
scroll to position [1265, 0]
click at [443, 160] on span "0 0" at bounding box center [474, 156] width 76 height 8
click at [256, 209] on div "Name: FT - VAPE PEN DISTILLATE - 0.3G - PIA - IND SKU: BAP-DP-FT-PIA Package ID…" at bounding box center [353, 177] width 659 height 96
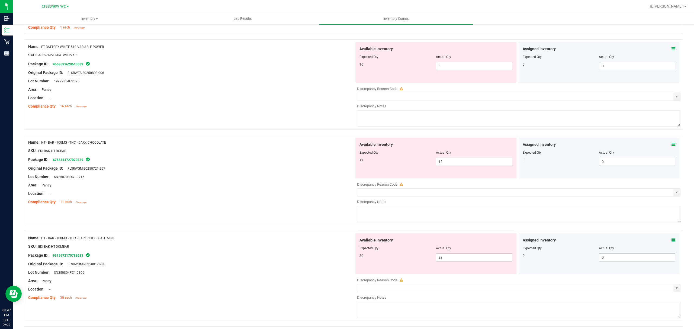
scroll to position [1446, 0]
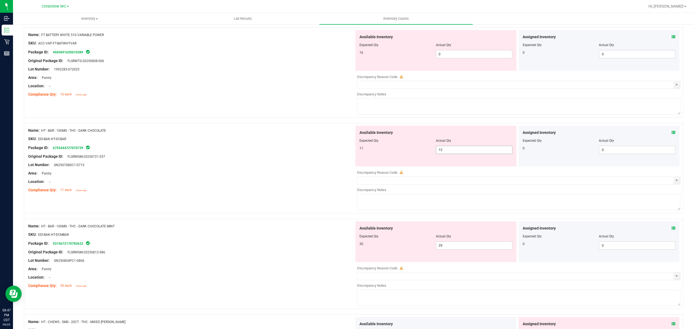
click at [442, 154] on span "12 12" at bounding box center [474, 150] width 76 height 8
click at [671, 134] on icon at bounding box center [673, 133] width 4 height 4
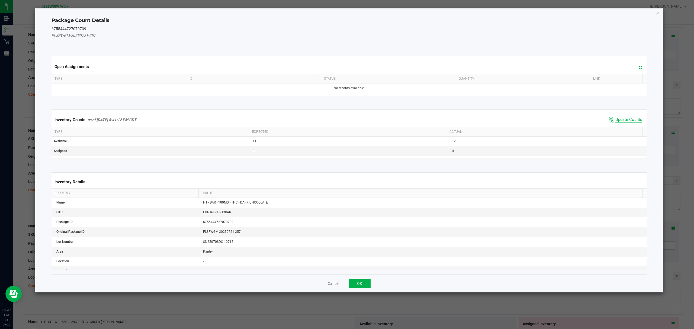
click at [628, 118] on span "Update Counts" at bounding box center [628, 119] width 27 height 5
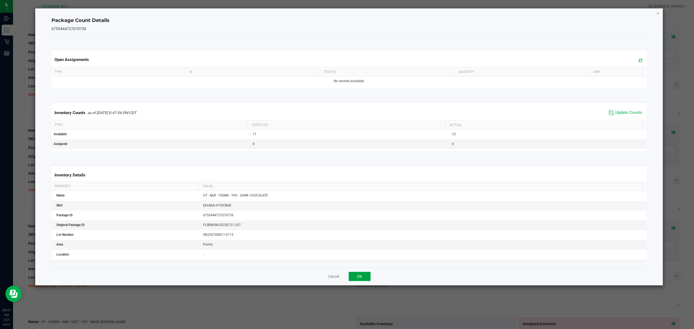
click at [364, 274] on button "OK" at bounding box center [360, 276] width 22 height 9
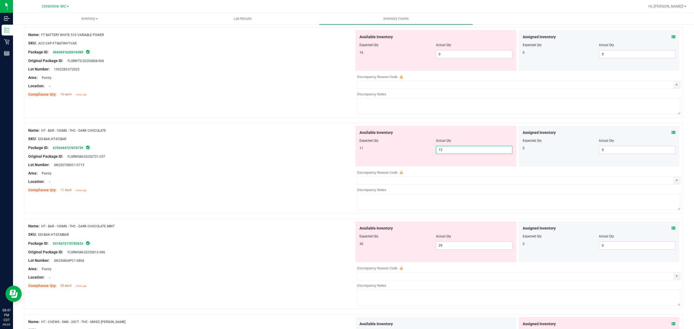
click at [447, 154] on span "12 12" at bounding box center [474, 150] width 76 height 8
click at [244, 195] on div "Name: HT - BAR - 100MG - THC - DARK CHOCOLATE SKU: EDI-BAK-HT-DCBAR Package ID:…" at bounding box center [191, 160] width 326 height 69
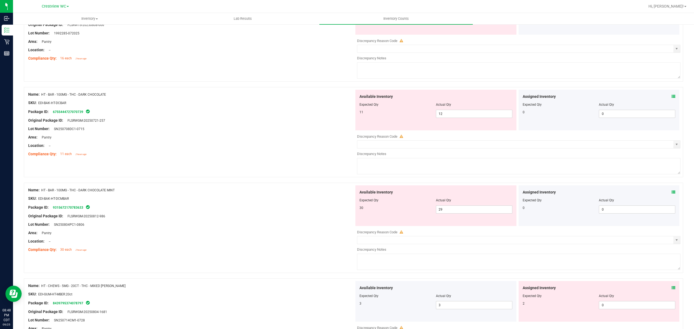
scroll to position [1518, 0]
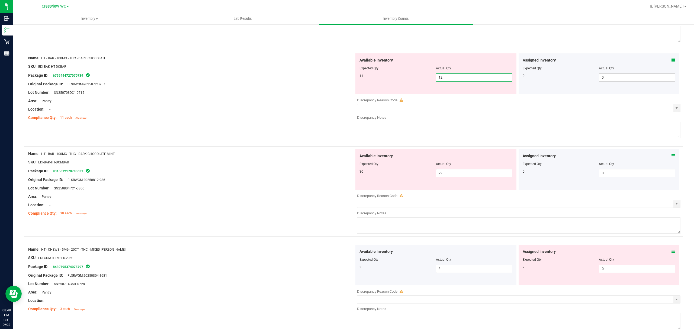
click at [452, 79] on span "12 12" at bounding box center [474, 77] width 76 height 8
click at [284, 131] on div "Name: HT - BAR - 100MG - THC - DARK CHOCOLATE SKU: EDI-BAK-HT-DCBAR Package ID:…" at bounding box center [353, 96] width 659 height 90
click at [443, 82] on span "1 1" at bounding box center [474, 77] width 76 height 8
click at [260, 172] on div "Name: HT - BAR - 100MG - THC - DARK CHOCOLATE MINT SKU: EDI-BAK-HT-DCMBAR Packa…" at bounding box center [191, 183] width 326 height 69
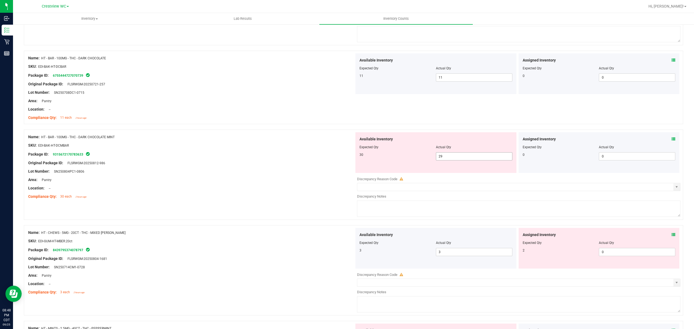
click at [456, 160] on span "29 29" at bounding box center [474, 156] width 76 height 8
click at [286, 190] on div "Location: --" at bounding box center [191, 188] width 326 height 6
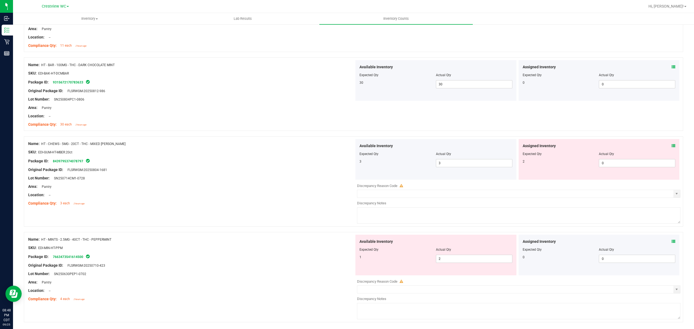
scroll to position [1612, 0]
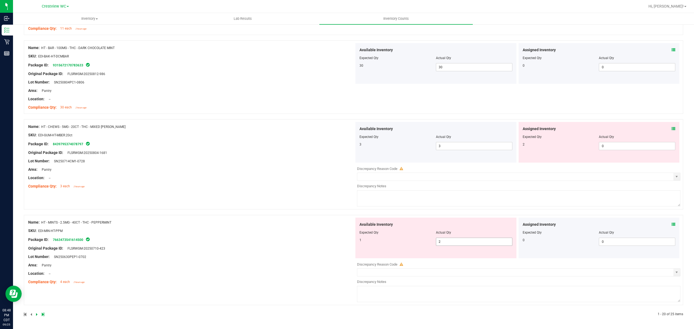
click at [444, 242] on span "2 2" at bounding box center [474, 242] width 76 height 8
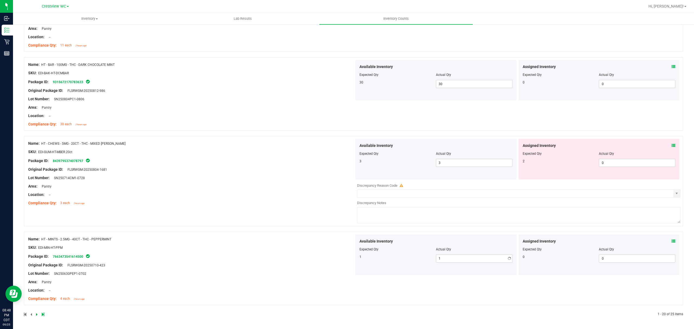
click at [265, 262] on div "Name: HT - MINTS - 2.5MG - 40CT - THC - PEPPERMINT SKU: EDI-MIN-HT-PPM Package …" at bounding box center [191, 268] width 326 height 69
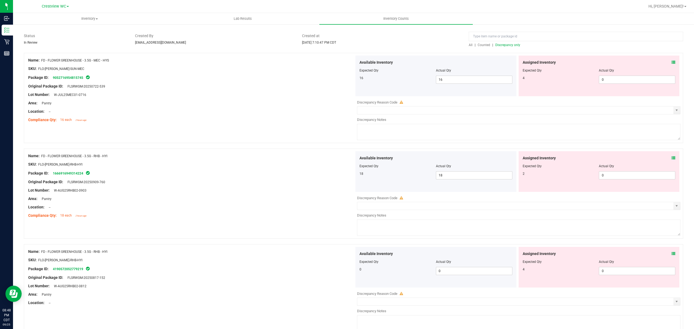
scroll to position [0, 0]
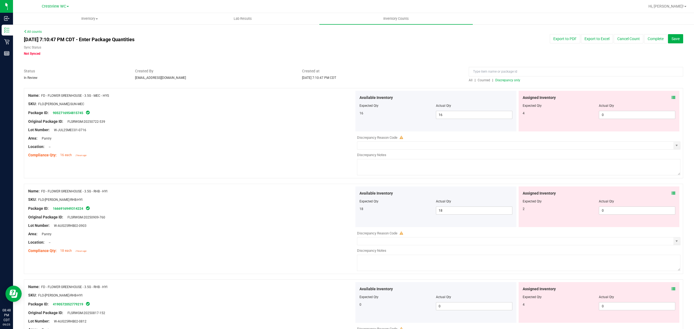
click at [506, 80] on span "Discrepancy only" at bounding box center [507, 80] width 25 height 4
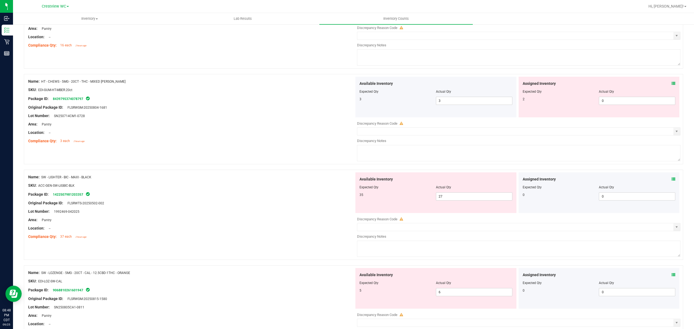
scroll to position [1294, 0]
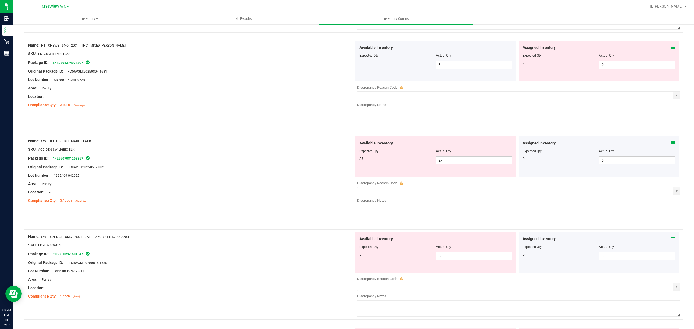
drag, startPoint x: 352, startPoint y: 161, endPoint x: 344, endPoint y: 160, distance: 7.9
click at [344, 161] on div "Name: SW - LIGHTER - BIC - MAXI - BLACK SKU: ACC-GEN-SW-LIGBIC-BLK Package ID: …" at bounding box center [353, 179] width 659 height 90
click at [337, 155] on div at bounding box center [191, 153] width 326 height 3
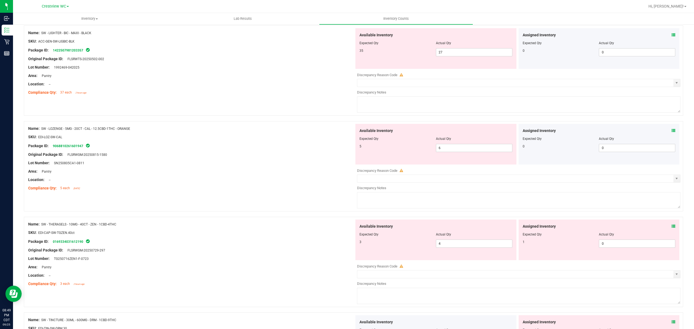
scroll to position [1402, 0]
click at [457, 152] on span "6 6" at bounding box center [474, 148] width 76 height 8
click at [307, 146] on div "Package ID: 9068810261601947" at bounding box center [191, 145] width 326 height 7
click at [436, 152] on span "6 6" at bounding box center [474, 148] width 76 height 8
click at [438, 152] on input "6" at bounding box center [474, 148] width 76 height 8
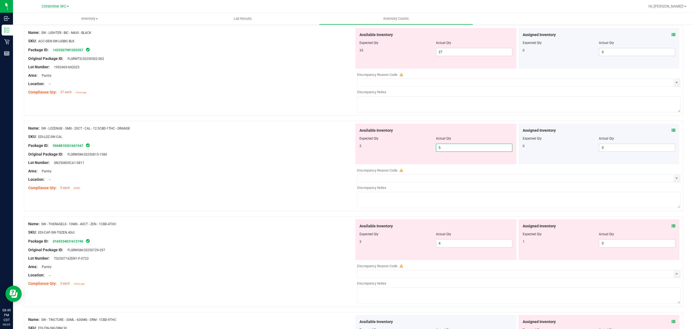
click at [330, 193] on div "Name: SW - LOZENGE - 5MG - 20CT - CAL - 12.5CBD-1THC - ORANGE SKU: EDI-LOZ-SW-C…" at bounding box center [191, 158] width 326 height 69
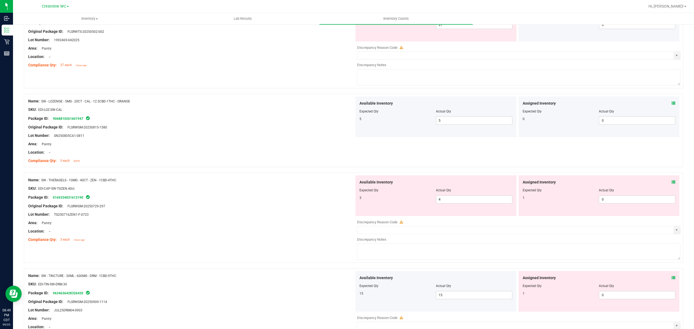
scroll to position [1511, 0]
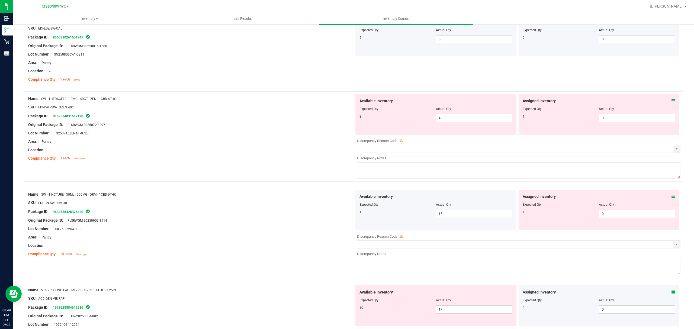
click at [450, 122] on span "4 4" at bounding box center [474, 118] width 76 height 8
click at [300, 240] on div "Area: Pantry" at bounding box center [191, 237] width 326 height 6
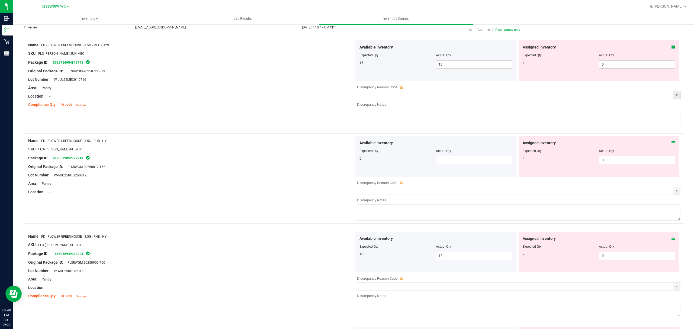
scroll to position [0, 0]
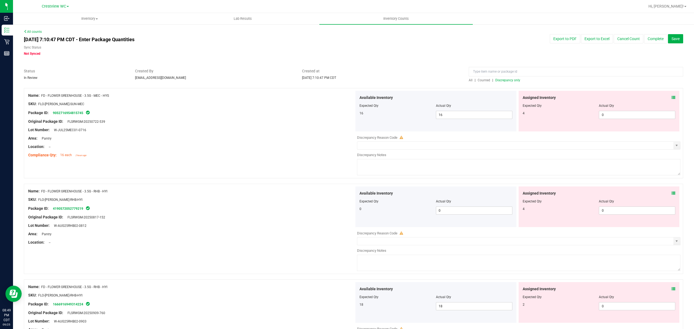
click at [507, 81] on span "Discrepancy only" at bounding box center [507, 80] width 25 height 4
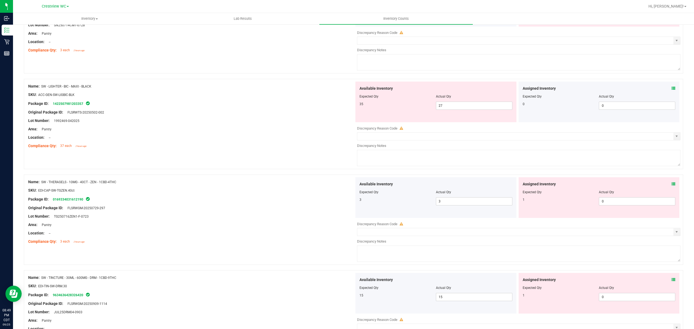
scroll to position [1179, 0]
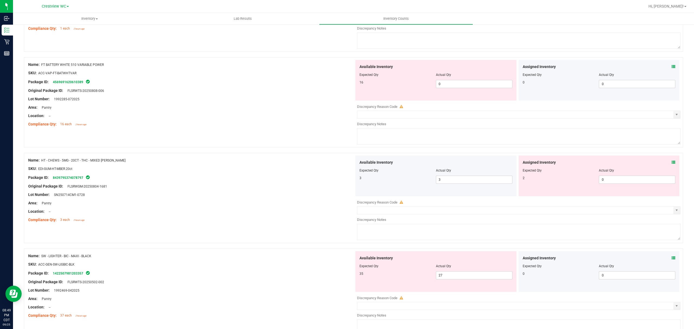
click at [452, 92] on div "Available Inventory Expected Qty Actual Qty 16 0 0" at bounding box center [435, 80] width 161 height 41
click at [452, 88] on span "0 0" at bounding box center [474, 84] width 76 height 8
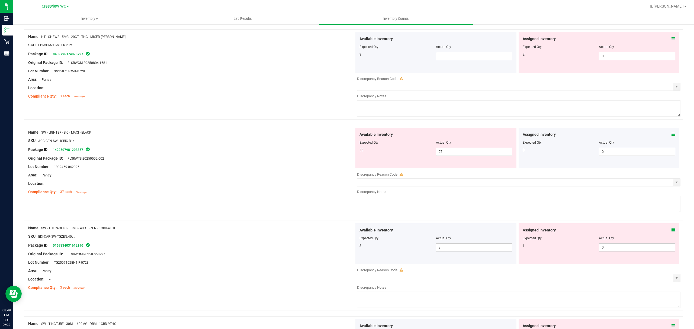
scroll to position [1287, 0]
click at [450, 154] on span "27 27" at bounding box center [474, 150] width 76 height 8
click at [271, 188] on div at bounding box center [191, 186] width 326 height 3
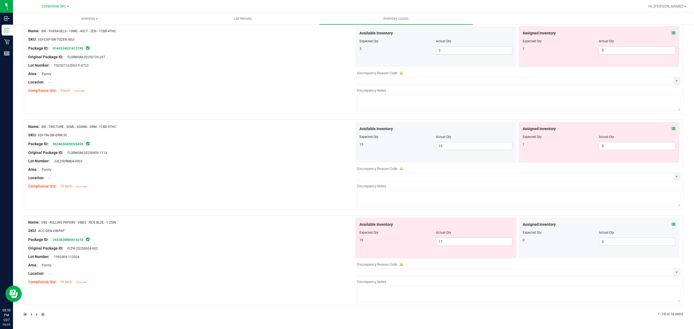
scroll to position [1470, 0]
click at [453, 240] on span "17 17" at bounding box center [474, 242] width 76 height 8
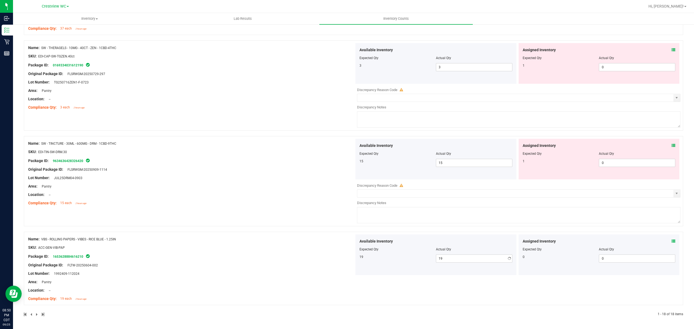
click at [327, 260] on div "Name: VBS - ROLLING PAPERS - VIBES - RICE BLUE - 1.25IN SKU: ACC-GEN-VIB-PAP Pa…" at bounding box center [191, 268] width 326 height 69
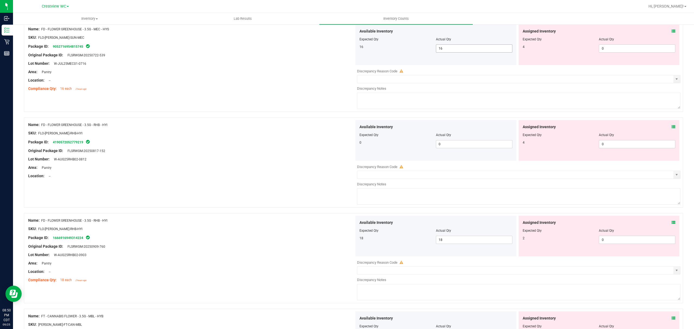
scroll to position [0, 0]
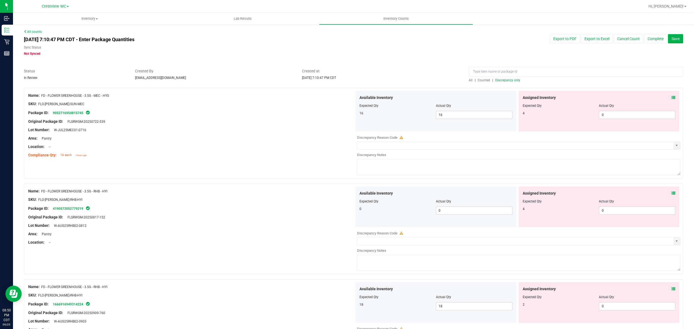
click at [504, 79] on span "Discrepancy only" at bounding box center [507, 80] width 25 height 4
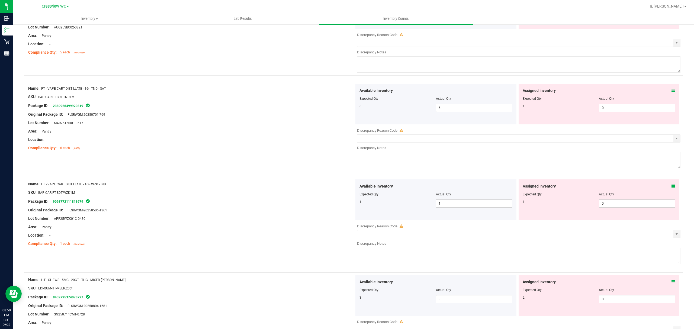
scroll to position [963, 0]
click at [613, 208] on span "0 0" at bounding box center [637, 204] width 76 height 8
click at [220, 190] on div at bounding box center [191, 189] width 326 height 3
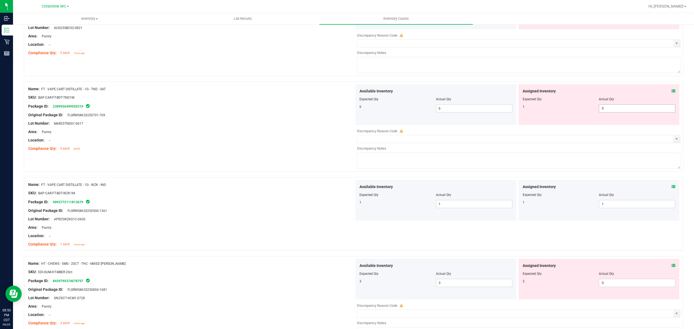
click at [619, 107] on span "0 0" at bounding box center [637, 108] width 76 height 8
click at [282, 129] on div at bounding box center [191, 127] width 326 height 3
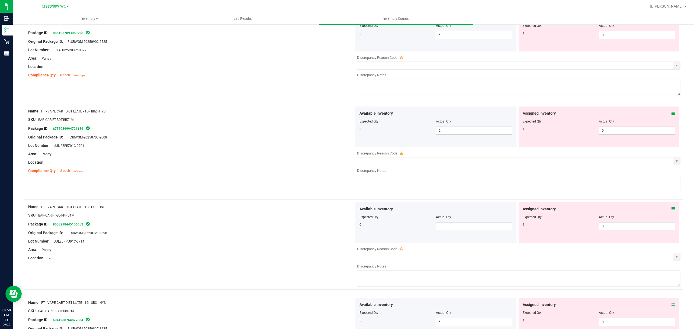
scroll to position [638, 0]
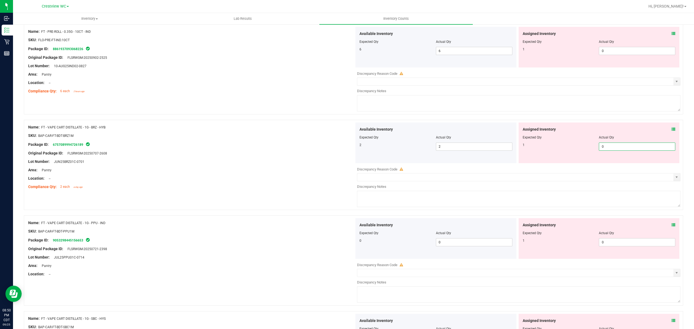
click at [622, 148] on span "0 0" at bounding box center [637, 147] width 76 height 8
drag, startPoint x: 295, startPoint y: 147, endPoint x: 290, endPoint y: 140, distance: 9.2
click at [295, 147] on div "Package ID: 6757089994726189" at bounding box center [191, 144] width 326 height 7
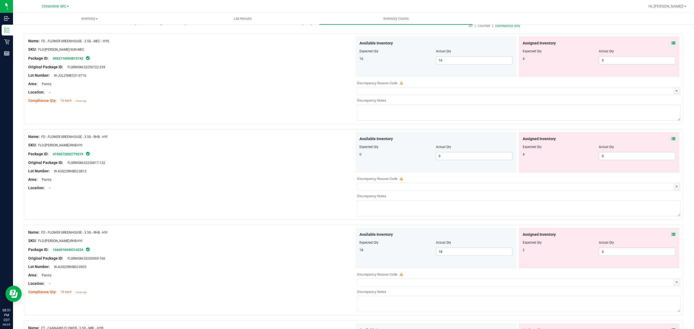
scroll to position [0, 0]
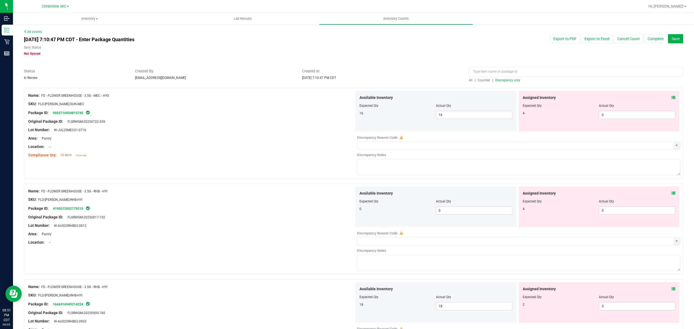
click at [503, 82] on div "All | Counted | Discrepancy only" at bounding box center [576, 80] width 214 height 5
click at [501, 80] on span "Discrepancy only" at bounding box center [507, 80] width 25 height 4
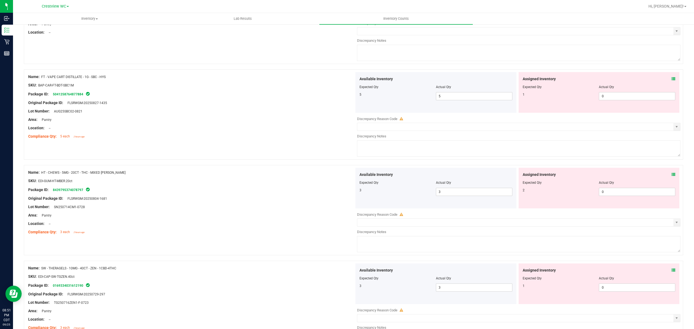
scroll to position [748, 0]
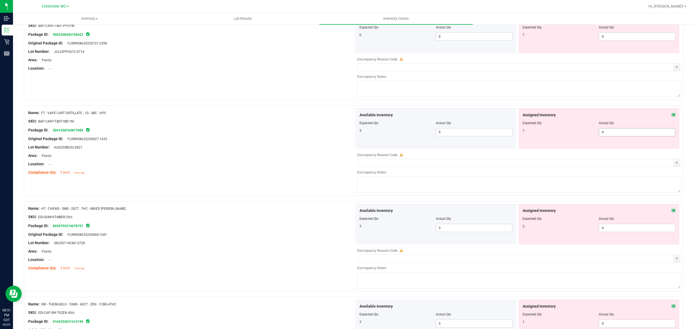
click at [609, 136] on span "0 0" at bounding box center [637, 132] width 76 height 8
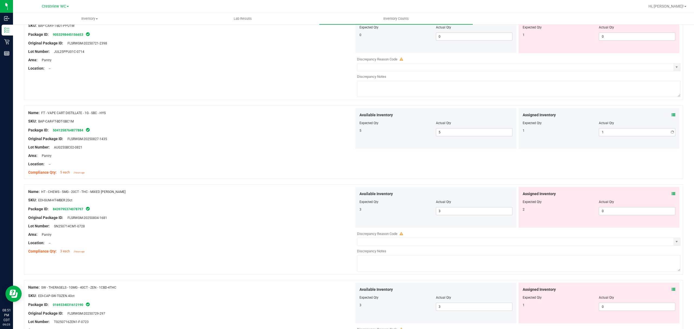
click at [300, 155] on div "Area: Pantry" at bounding box center [191, 156] width 326 height 6
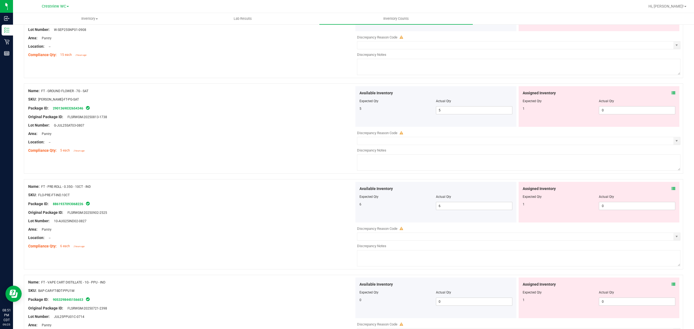
scroll to position [478, 0]
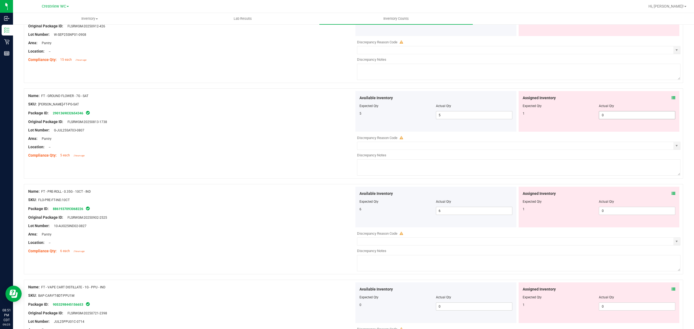
click at [637, 119] on span "0 0" at bounding box center [637, 115] width 76 height 8
click at [308, 136] on div at bounding box center [191, 134] width 326 height 3
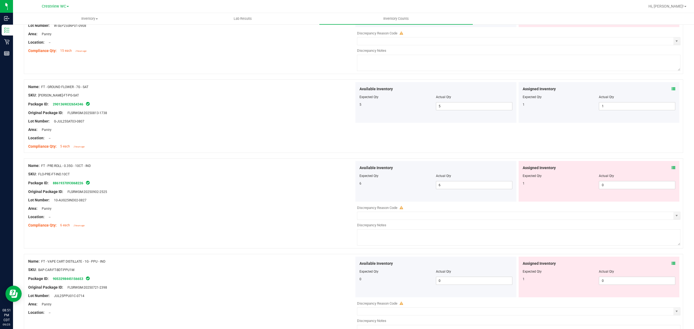
scroll to position [587, 0]
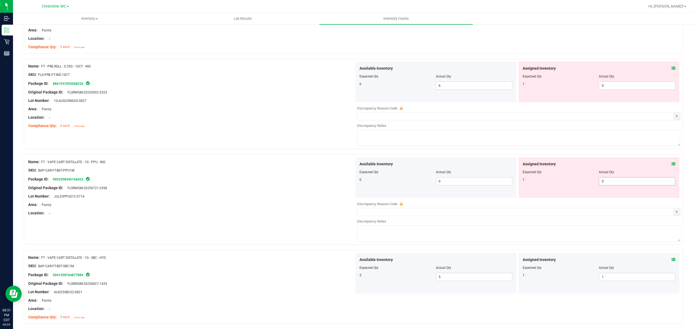
click at [641, 185] on span "0 0" at bounding box center [637, 181] width 76 height 8
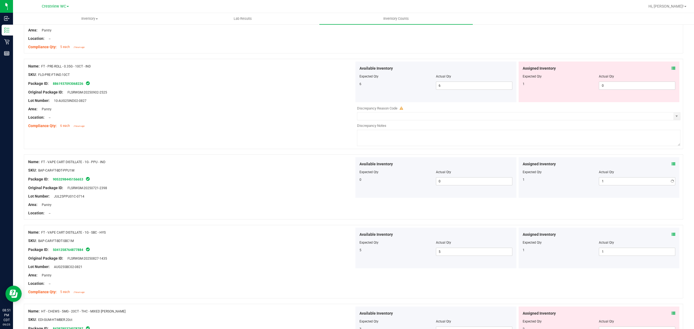
click at [285, 213] on div "Location: --" at bounding box center [191, 213] width 326 height 6
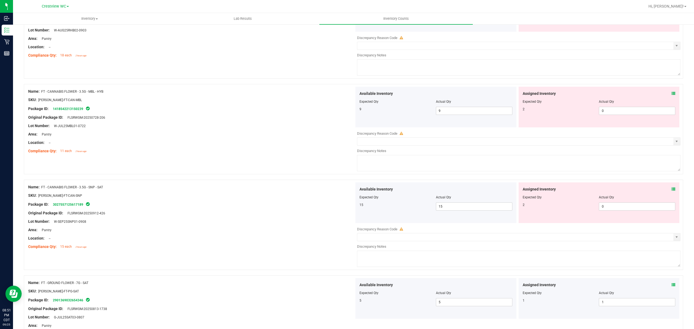
scroll to position [255, 0]
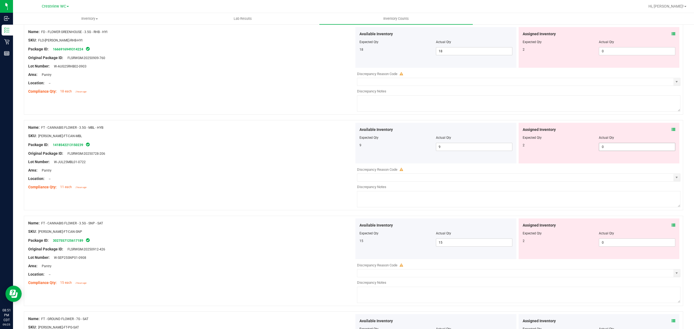
click at [620, 149] on span "0 0" at bounding box center [637, 147] width 76 height 8
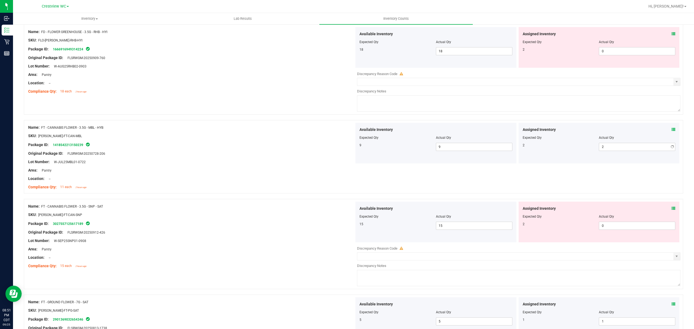
click at [321, 197] on div "Name: FT - CANNABIS FLOWER - 3.5G - MBL - HYB SKU: [PERSON_NAME]-FT-CAN-MBL Pac…" at bounding box center [353, 159] width 659 height 79
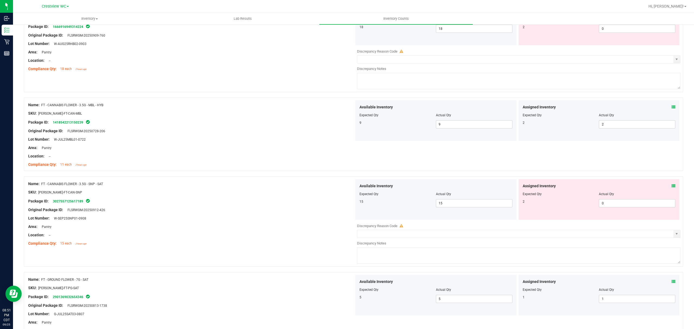
scroll to position [289, 0]
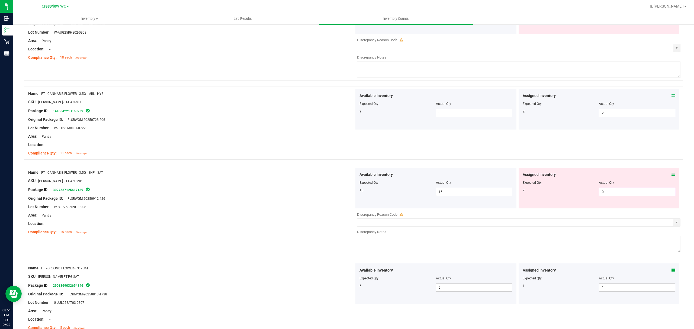
click at [622, 194] on span "0 0" at bounding box center [637, 192] width 76 height 8
click at [285, 195] on div at bounding box center [191, 194] width 326 height 3
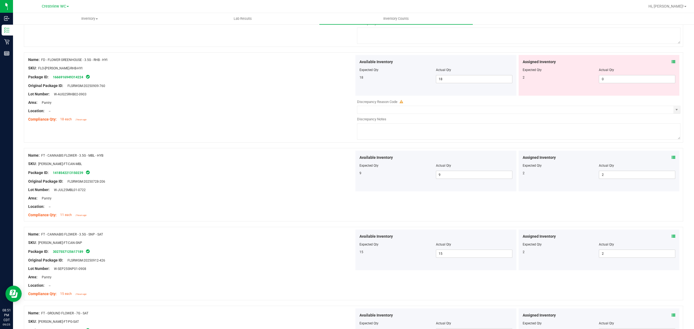
scroll to position [0, 0]
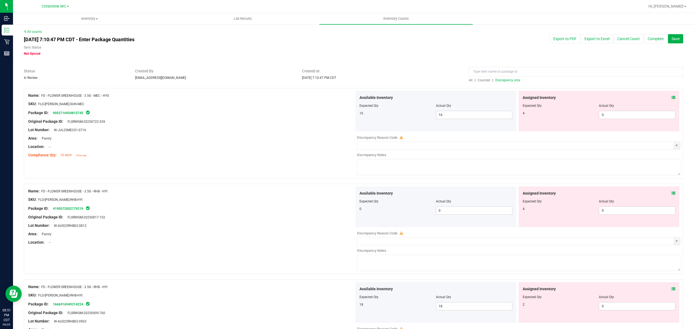
click at [507, 78] on span "Discrepancy only" at bounding box center [507, 80] width 25 height 4
click at [622, 116] on span "0 0" at bounding box center [637, 115] width 76 height 8
click at [371, 119] on div "16 16 16" at bounding box center [435, 115] width 153 height 8
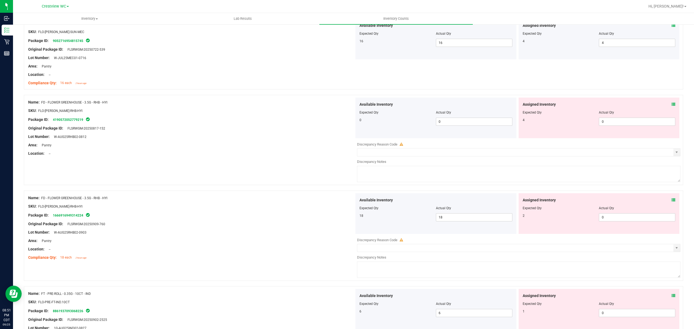
scroll to position [108, 0]
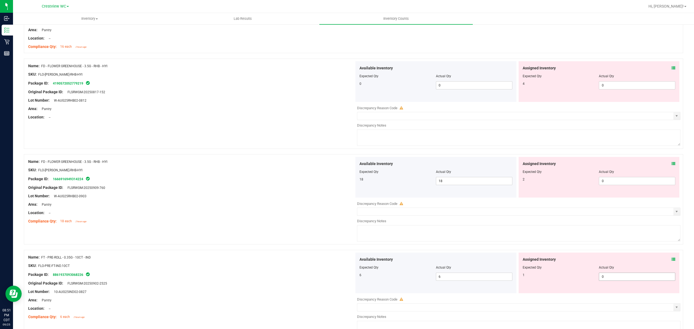
click at [604, 280] on span "0 0" at bounding box center [637, 277] width 76 height 8
click at [220, 208] on div at bounding box center [191, 208] width 326 height 3
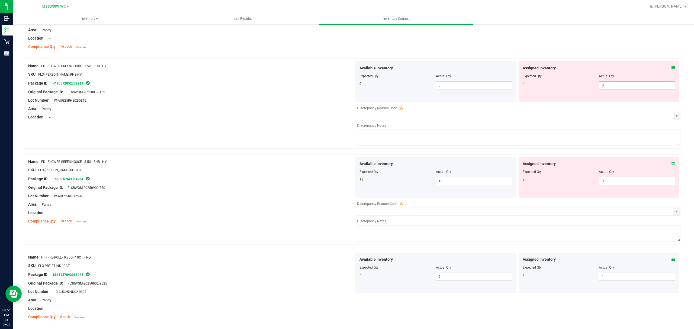
click at [613, 85] on span "0 0" at bounding box center [637, 85] width 76 height 8
click at [160, 171] on div "Name: FD - FLOWER GREENHOUSE - 3.5G - RHB - HYI SKU: FLO-[PERSON_NAME]-RHB-HYI …" at bounding box center [191, 191] width 326 height 69
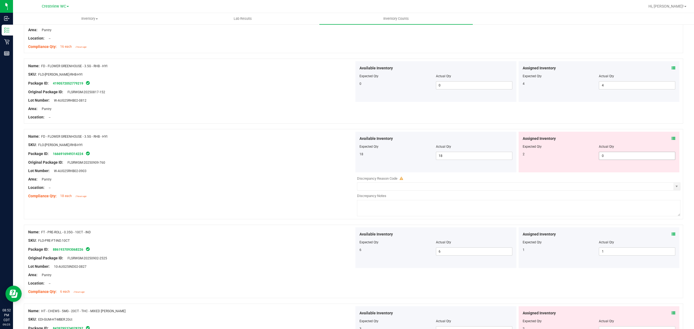
click at [617, 153] on span "0 0" at bounding box center [637, 156] width 76 height 8
click at [229, 203] on div "Name: FD - FLOWER GREENHOUSE - 3.5G - RHB - HYI SKU: FLO-[PERSON_NAME]-RHB-HYI …" at bounding box center [353, 177] width 659 height 96
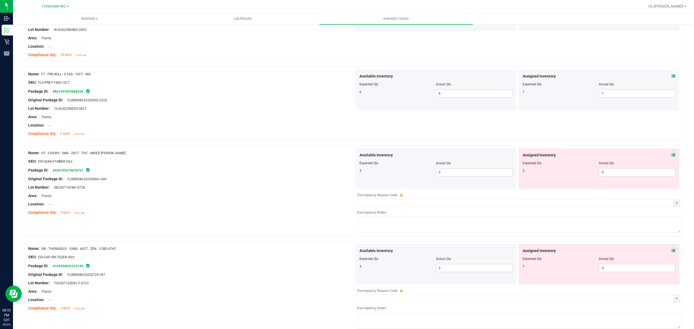
scroll to position [253, 0]
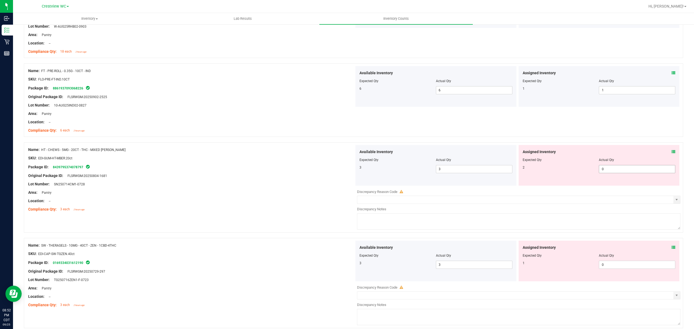
click at [628, 173] on span "0 0" at bounding box center [637, 169] width 76 height 8
click at [228, 189] on div at bounding box center [191, 188] width 326 height 3
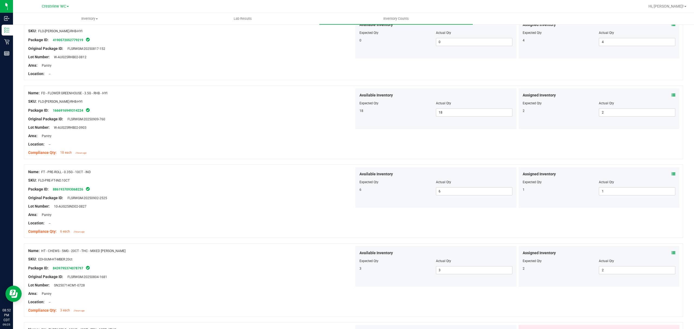
scroll to position [0, 0]
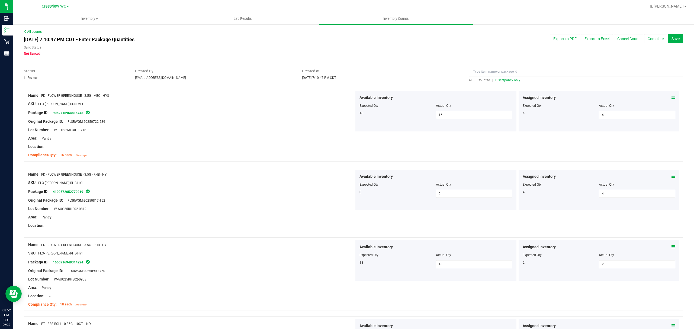
click at [505, 82] on span "Discrepancy only" at bounding box center [507, 80] width 25 height 4
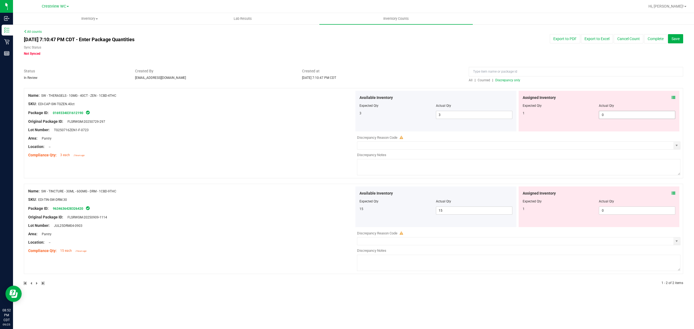
click at [610, 114] on span "0 0" at bounding box center [637, 115] width 76 height 8
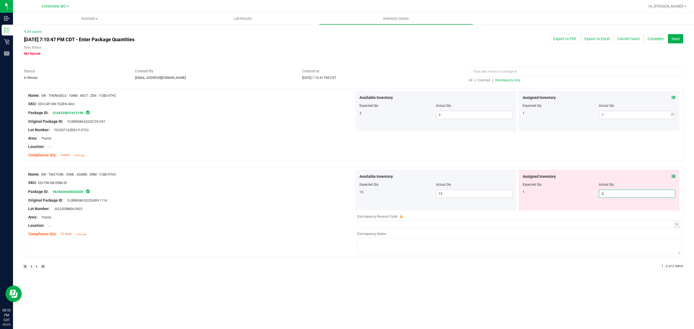
click at [614, 211] on div "Available Inventory Expected Qty Actual Qty 15 15 15" at bounding box center [517, 213] width 326 height 86
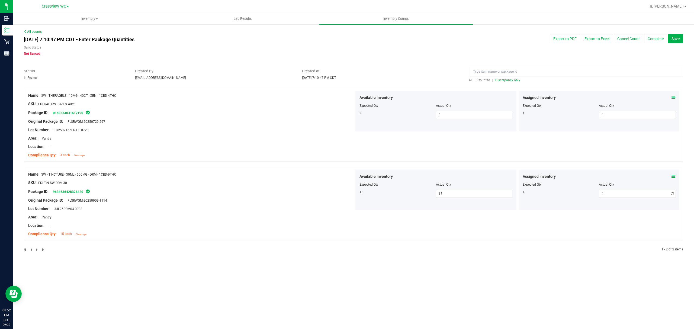
click at [379, 47] on div "Sync Status" at bounding box center [214, 48] width 381 height 6
click at [568, 51] on div "[DATE] 7:10:47 PM CDT - Enter Package Quantities Sync Status Not Synced Export …" at bounding box center [353, 45] width 667 height 22
click at [676, 41] on button "Save" at bounding box center [675, 38] width 15 height 9
